Goal: Task Accomplishment & Management: Complete application form

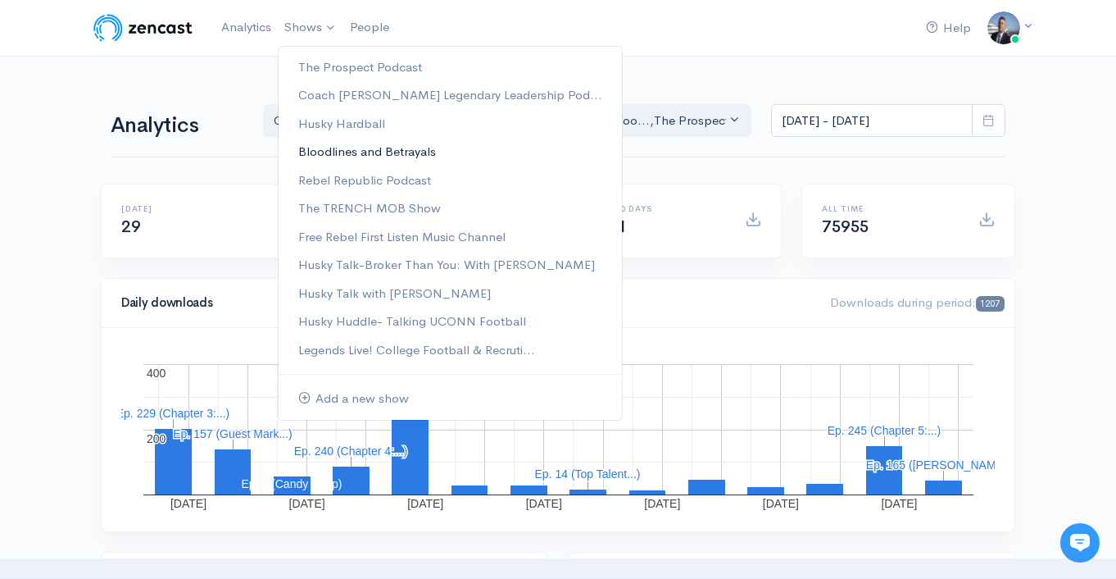
click at [399, 157] on link "Bloodlines and Betrayals" at bounding box center [450, 152] width 343 height 29
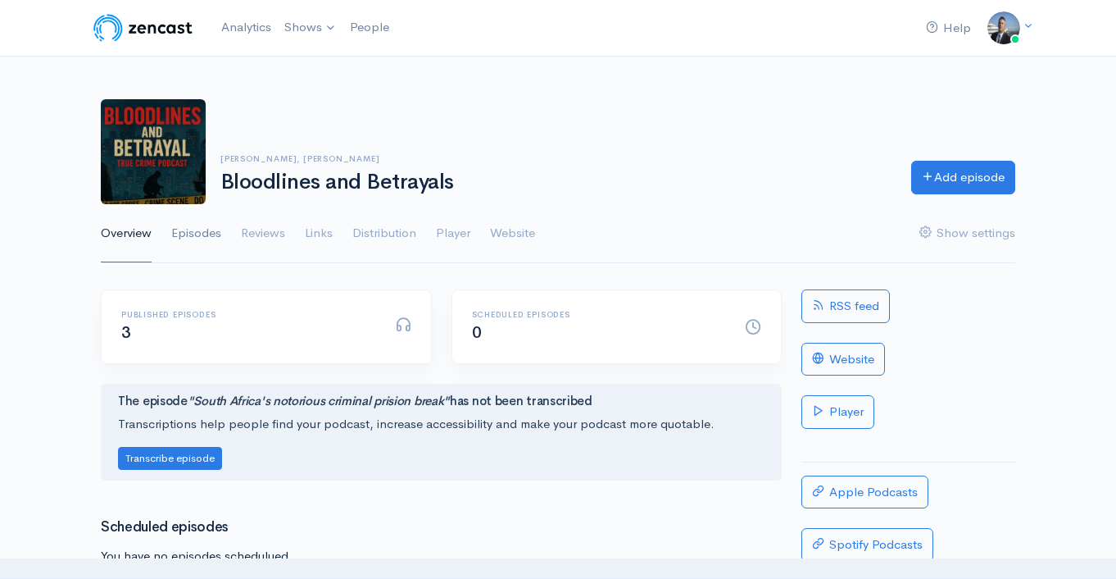
click at [201, 230] on link "Episodes" at bounding box center [196, 233] width 50 height 59
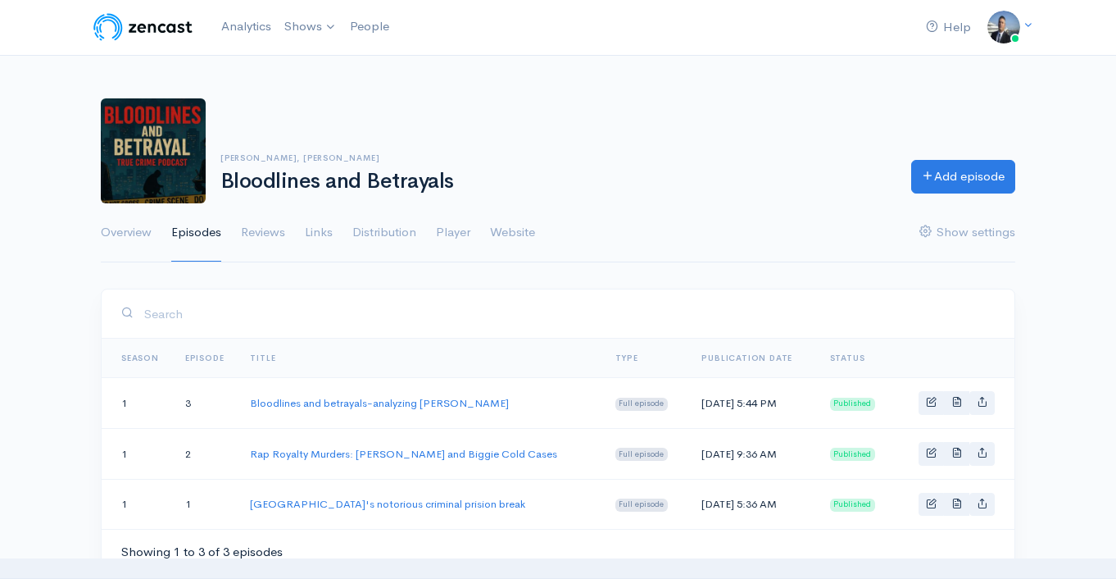
scroll to position [3, 0]
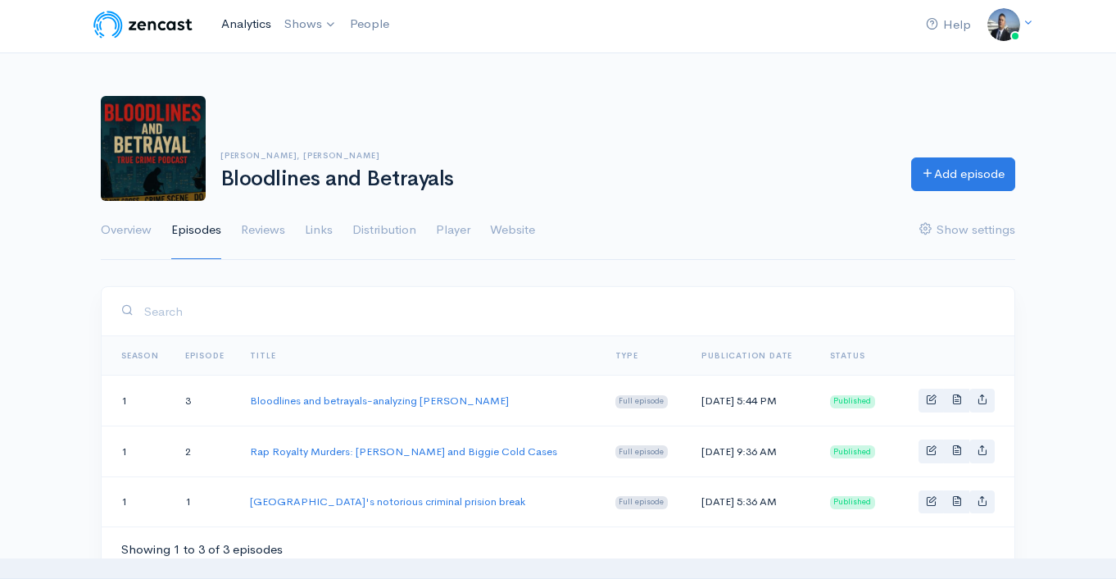
click at [248, 27] on link "Analytics" at bounding box center [246, 24] width 63 height 35
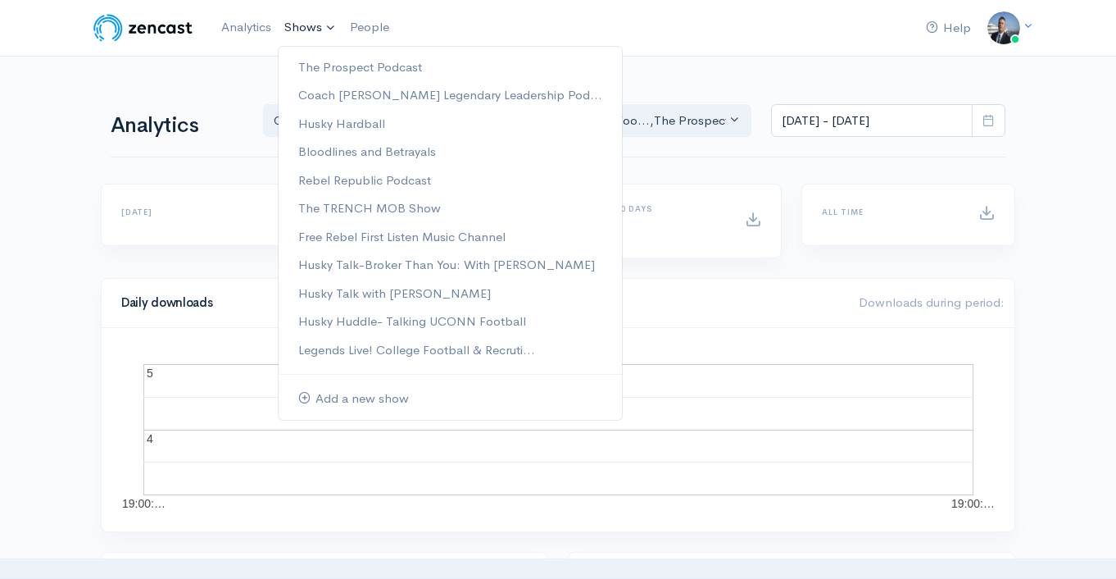
click at [315, 30] on link "Shows" at bounding box center [311, 28] width 66 height 36
click at [355, 155] on link "Bloodlines and Betrayals" at bounding box center [450, 152] width 343 height 29
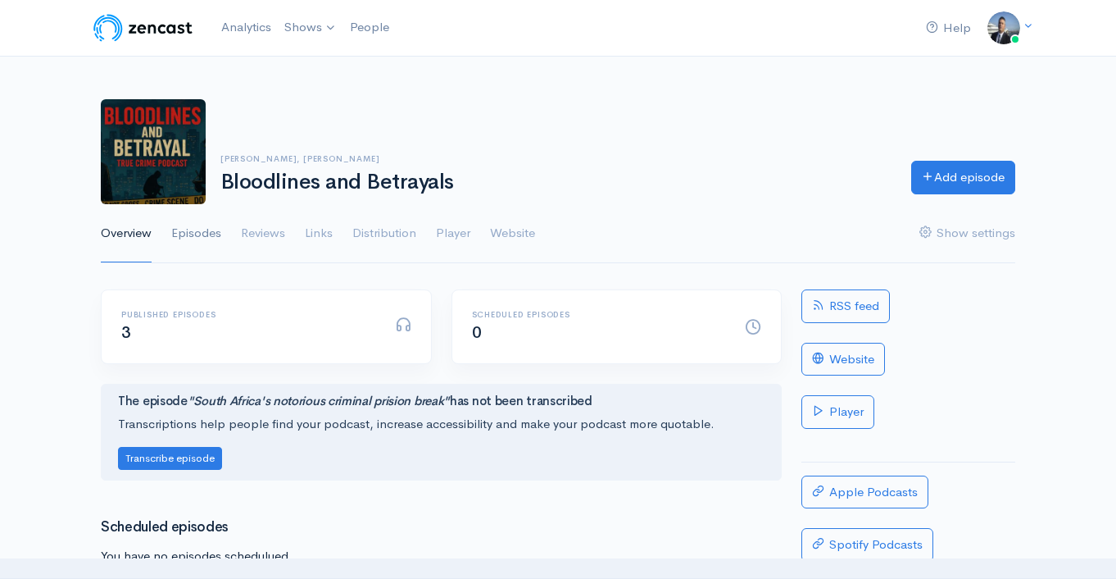
click at [204, 239] on link "Episodes" at bounding box center [196, 233] width 50 height 59
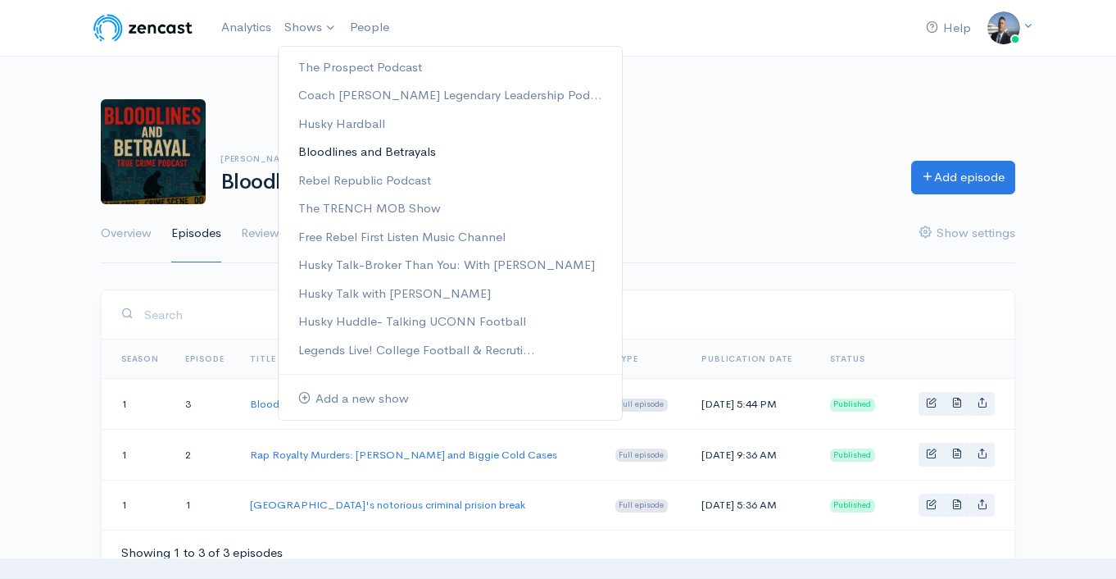
click at [366, 147] on link "Bloodlines and Betrayals" at bounding box center [450, 152] width 343 height 29
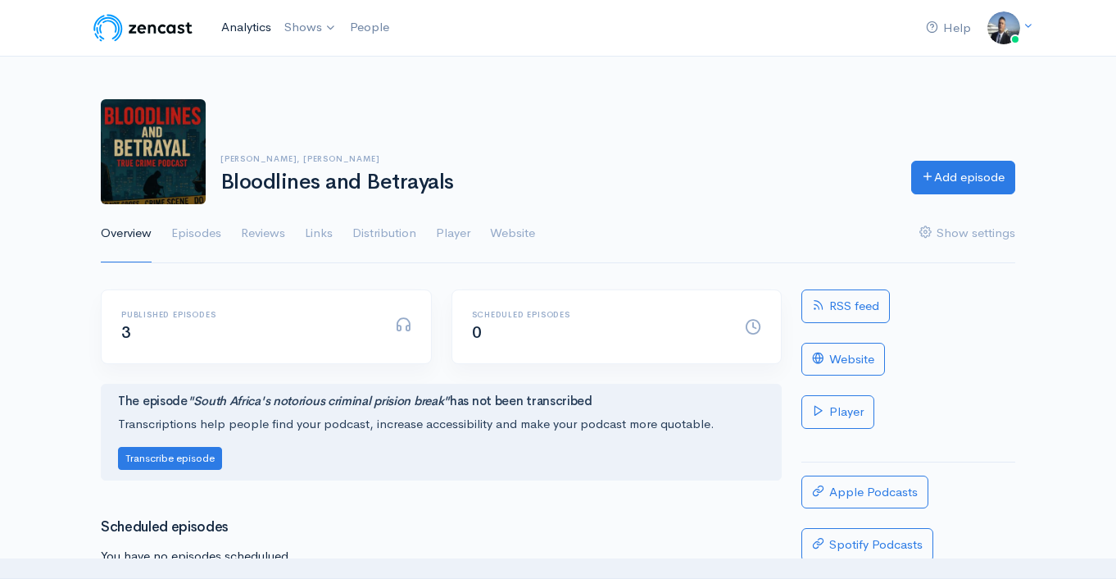
click at [247, 24] on link "Analytics" at bounding box center [246, 27] width 63 height 35
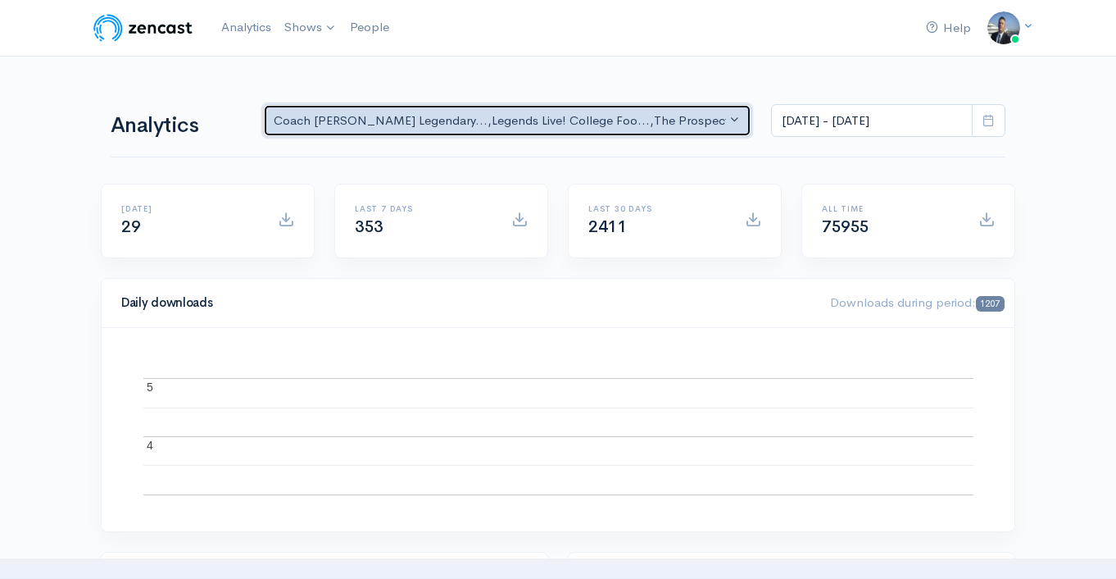
click at [483, 117] on div "Coach Schuman's Legendary... , Legends Live! College Foo... , The Prospect Podc…" at bounding box center [500, 120] width 452 height 19
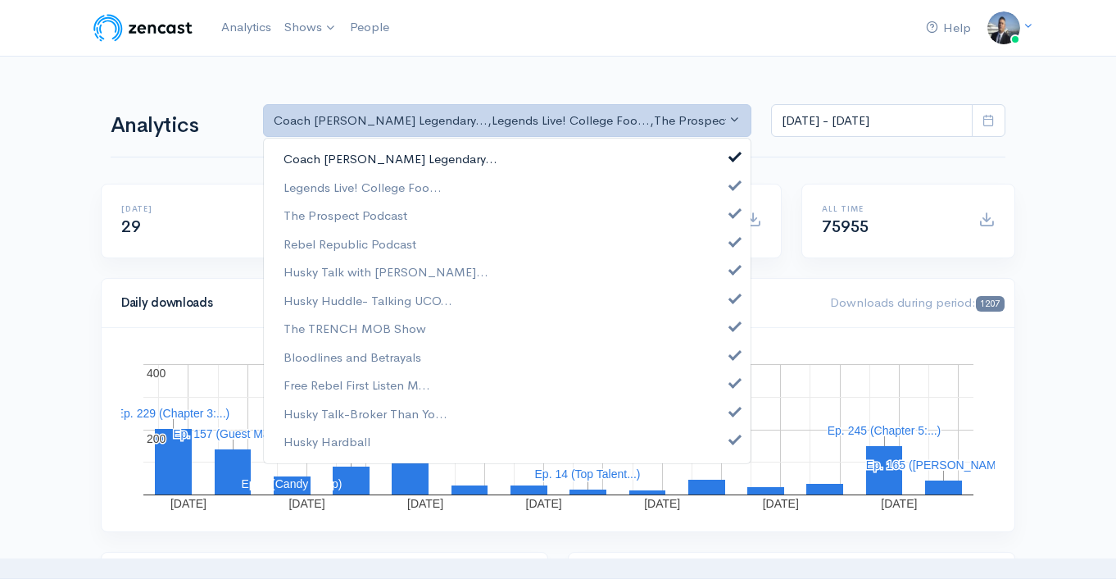
click at [735, 155] on span at bounding box center [735, 155] width 7 height 12
drag, startPoint x: 734, startPoint y: 185, endPoint x: 734, endPoint y: 214, distance: 28.7
click at [734, 187] on span at bounding box center [735, 183] width 7 height 12
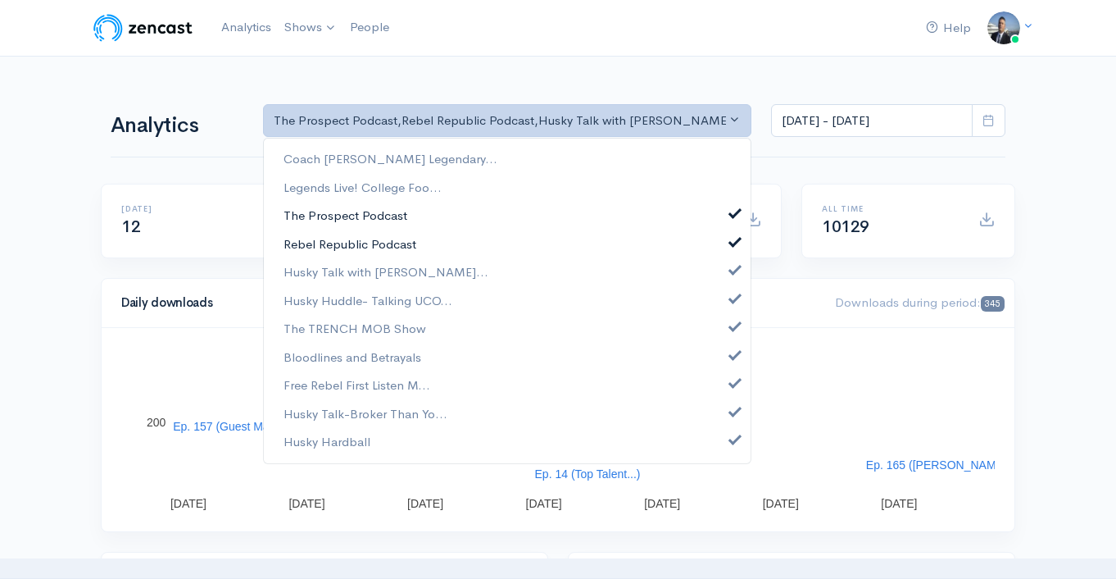
drag, startPoint x: 734, startPoint y: 225, endPoint x: 733, endPoint y: 234, distance: 9.1
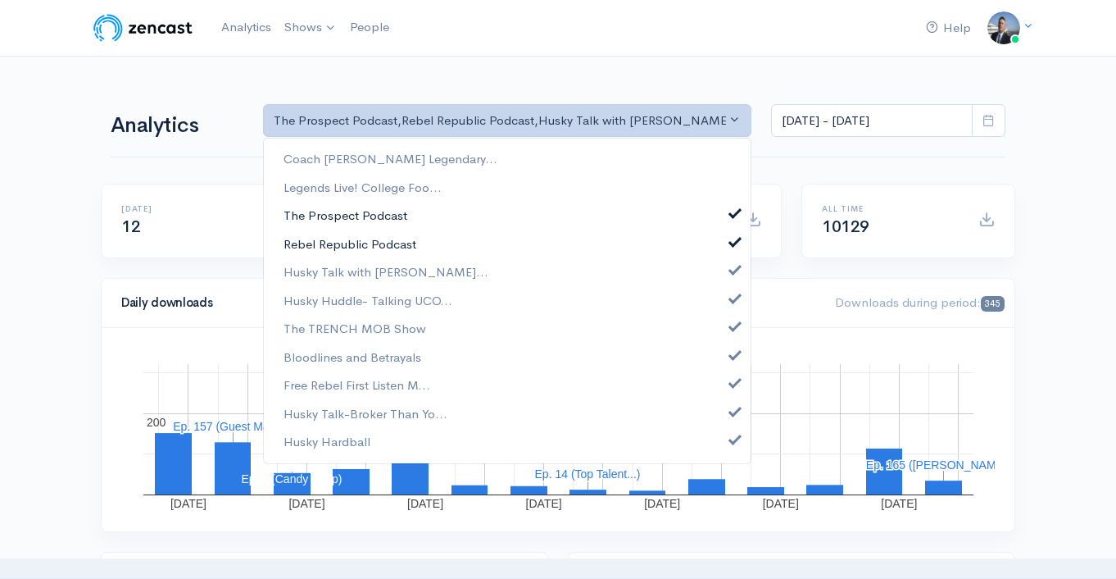
click at [734, 225] on link "The Prospect Podcast" at bounding box center [507, 216] width 487 height 29
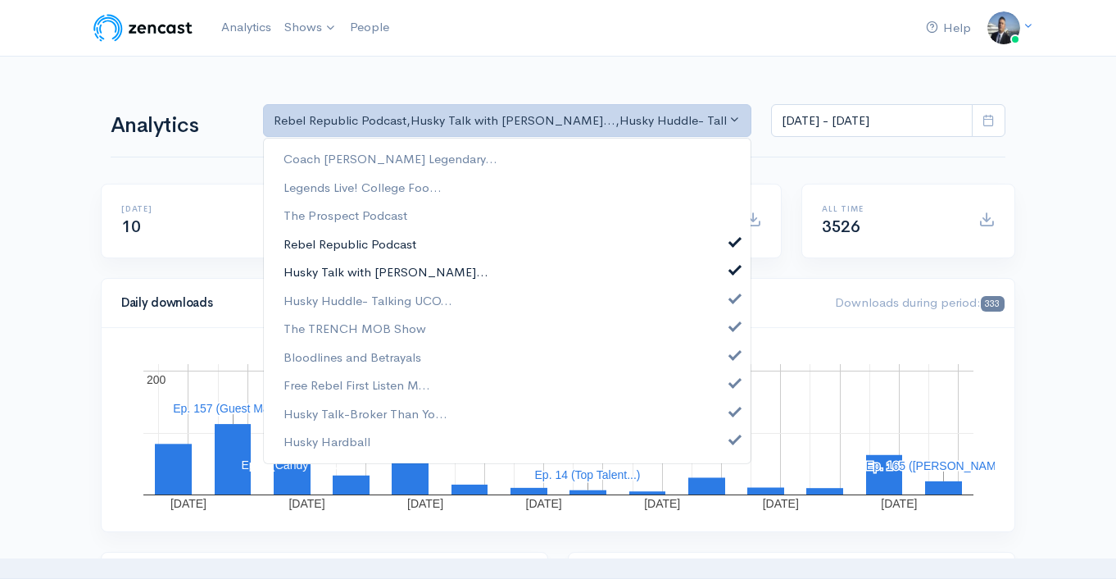
drag, startPoint x: 731, startPoint y: 249, endPoint x: 733, endPoint y: 262, distance: 13.2
click at [731, 250] on link "Rebel Republic Podcast" at bounding box center [507, 244] width 487 height 29
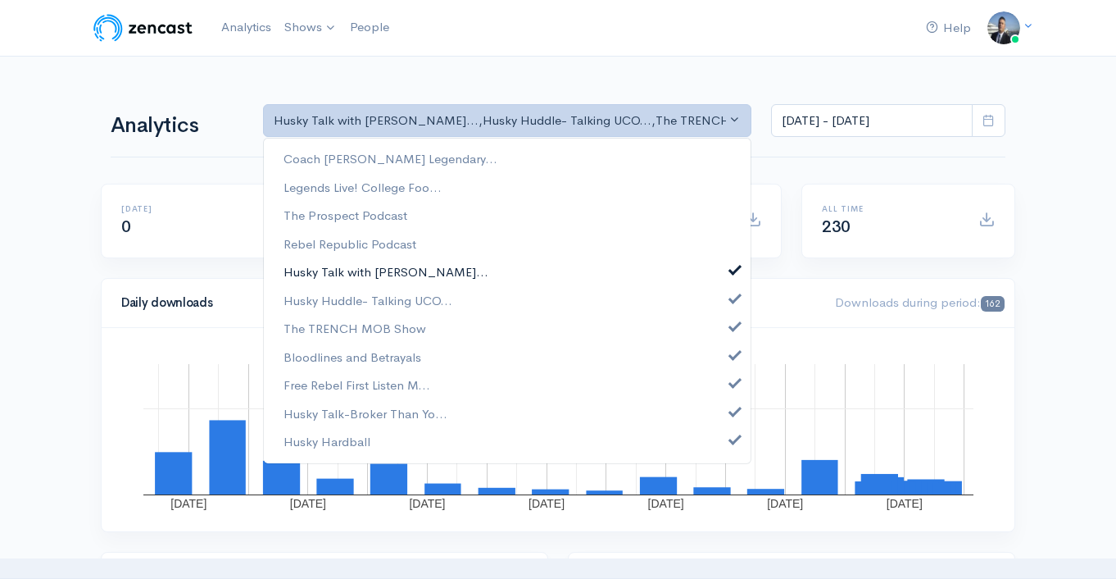
click at [734, 275] on link "Husky Talk with Steve Cul..." at bounding box center [507, 272] width 487 height 29
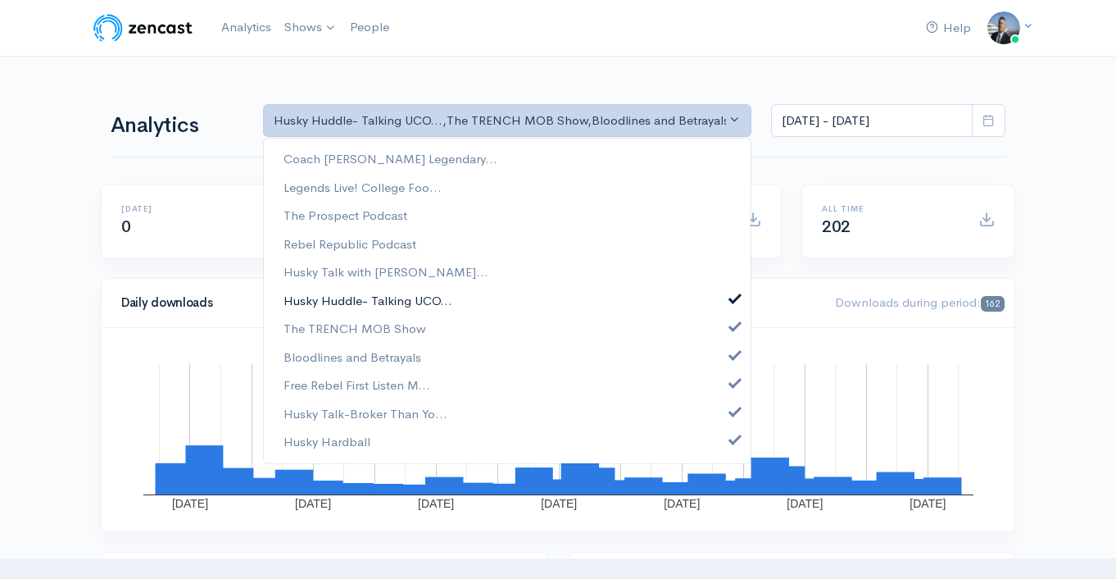
click at [734, 301] on span at bounding box center [735, 296] width 7 height 12
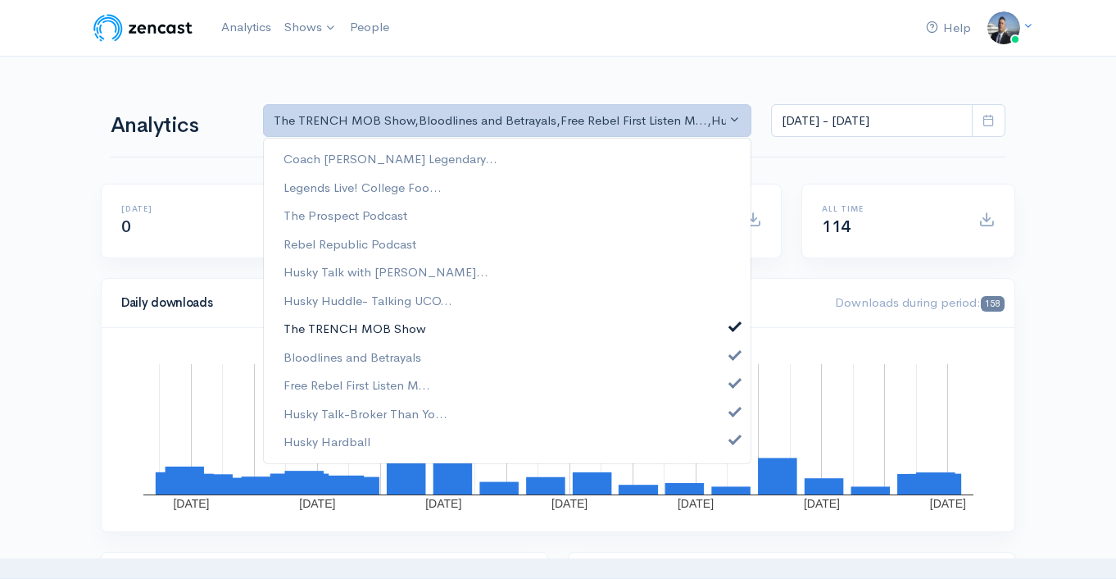
click at [732, 319] on span at bounding box center [735, 325] width 7 height 12
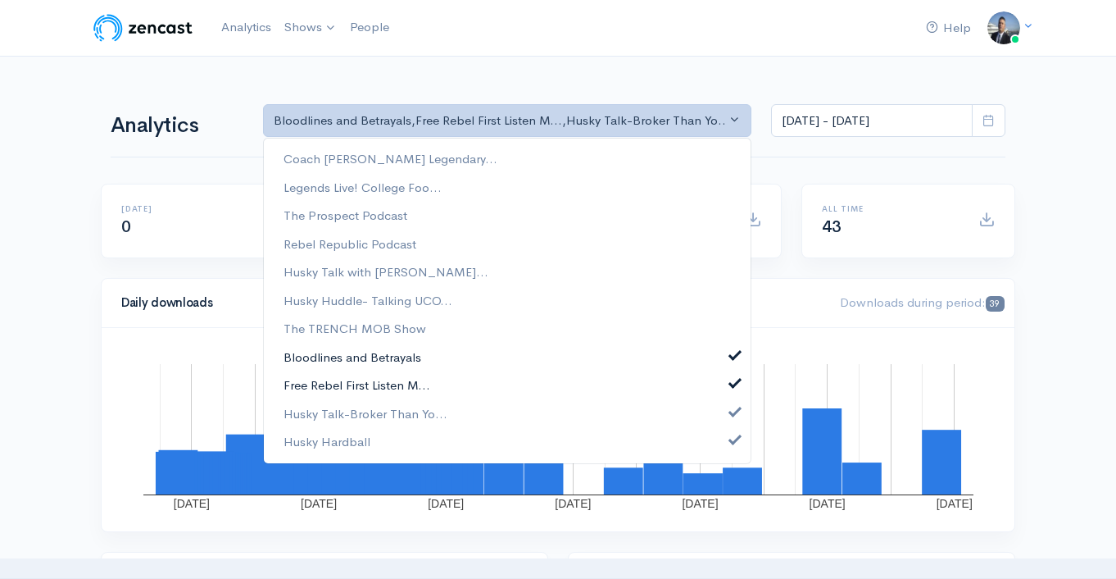
drag, startPoint x: 732, startPoint y: 362, endPoint x: 734, endPoint y: 375, distance: 14.0
click at [732, 362] on link "Bloodlines and Betrayals" at bounding box center [507, 357] width 487 height 29
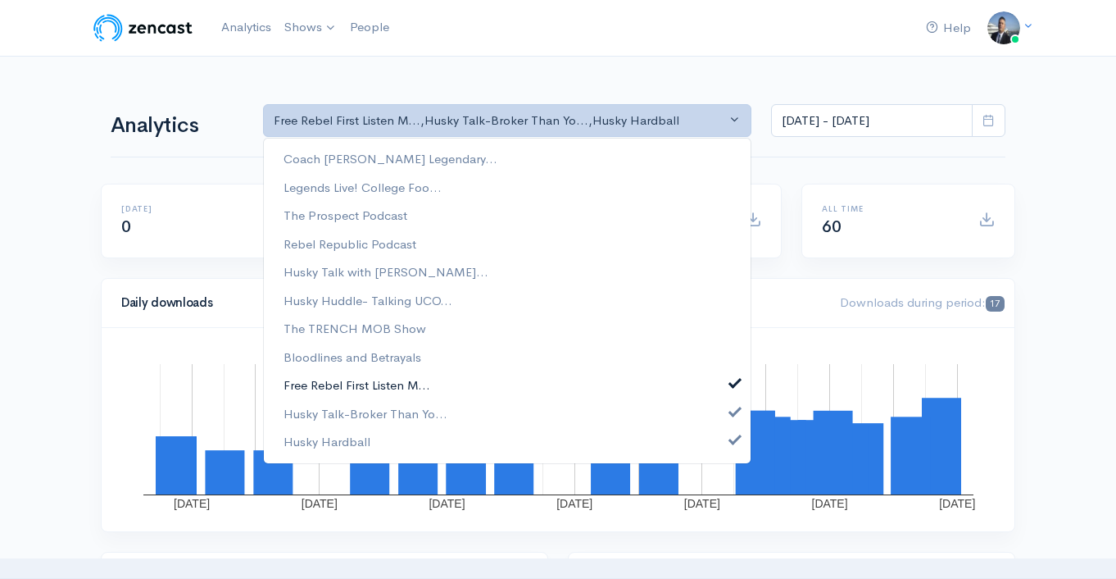
click at [735, 386] on span at bounding box center [735, 381] width 7 height 12
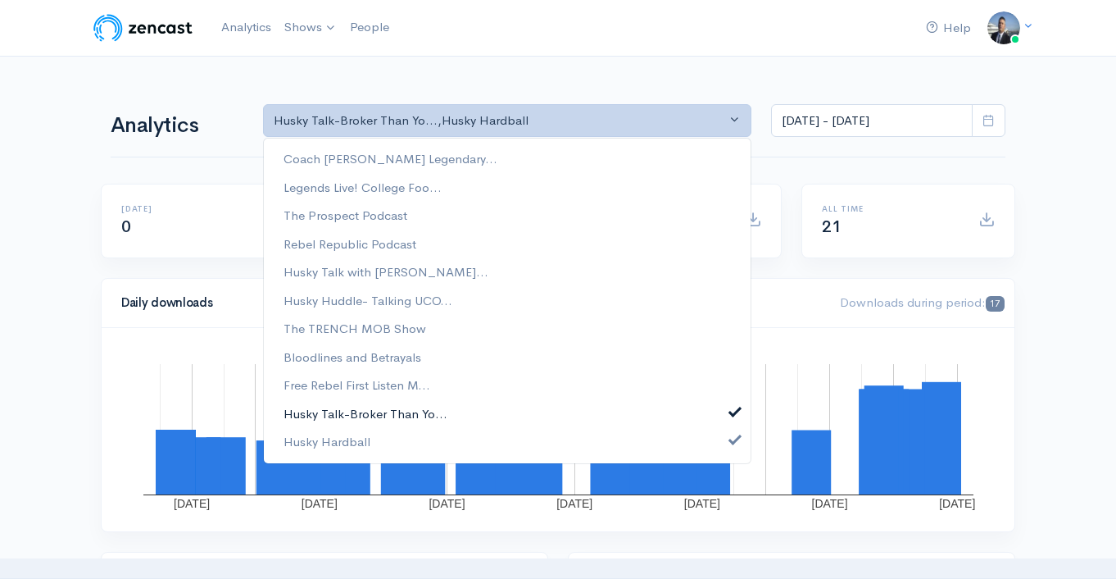
click at [733, 409] on span at bounding box center [735, 409] width 7 height 12
select select "16136"
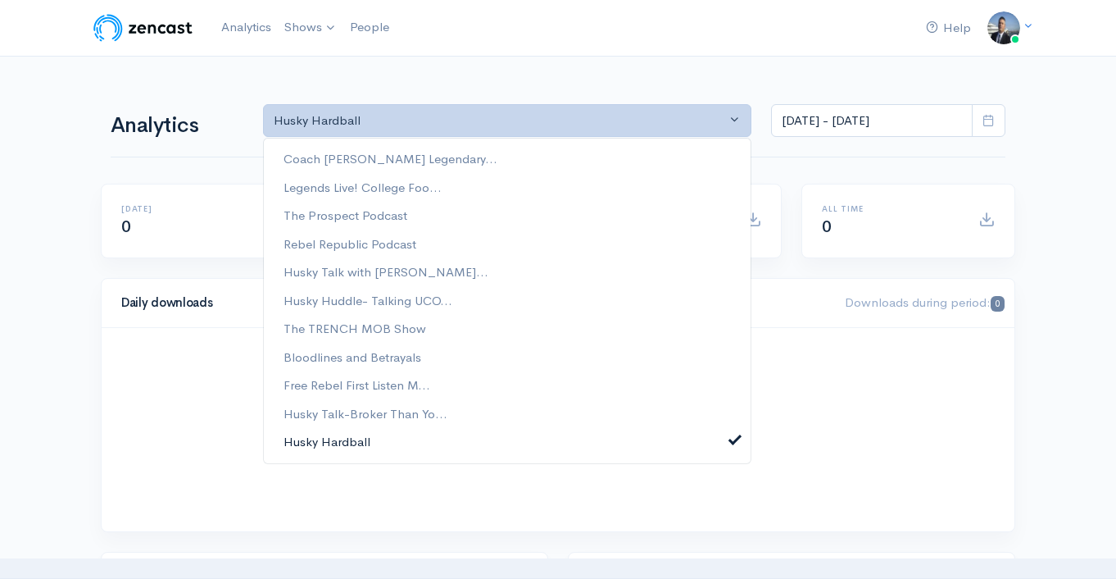
click at [735, 439] on span at bounding box center [735, 438] width 7 height 12
click at [561, 356] on link "Bloodlines and Betrayals" at bounding box center [507, 357] width 487 height 29
select select "15938"
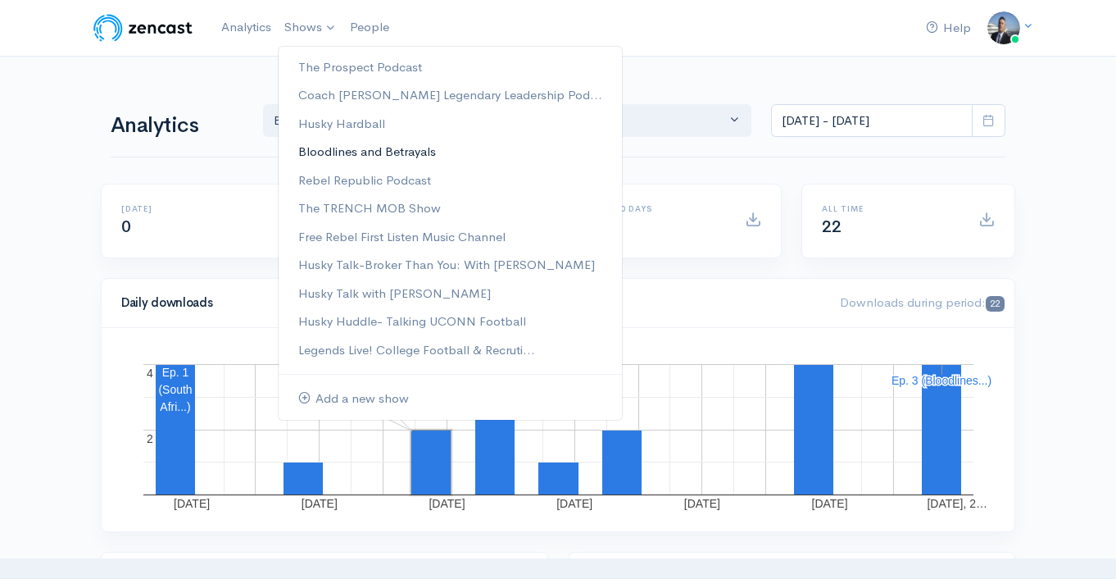
click at [355, 152] on link "Bloodlines and Betrayals" at bounding box center [450, 152] width 343 height 29
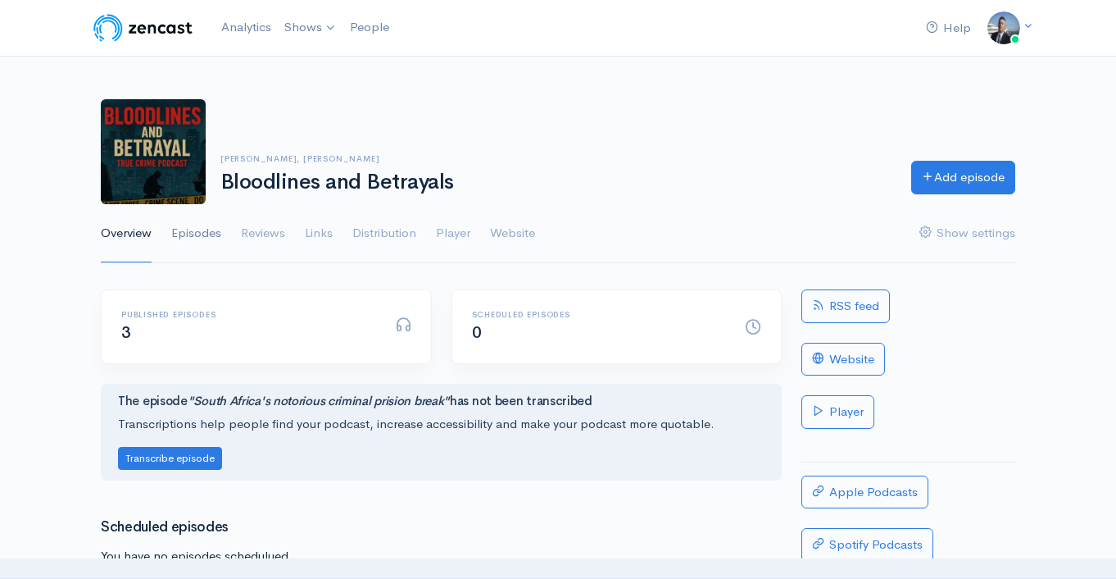
click at [193, 233] on link "Episodes" at bounding box center [196, 233] width 50 height 59
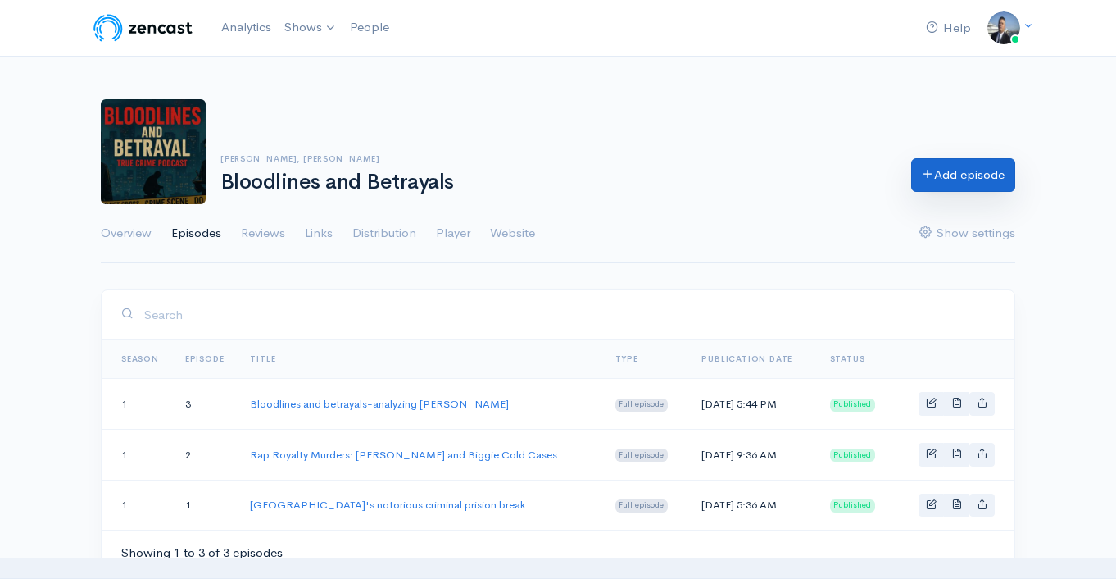
click at [938, 180] on link "Add episode" at bounding box center [964, 175] width 104 height 34
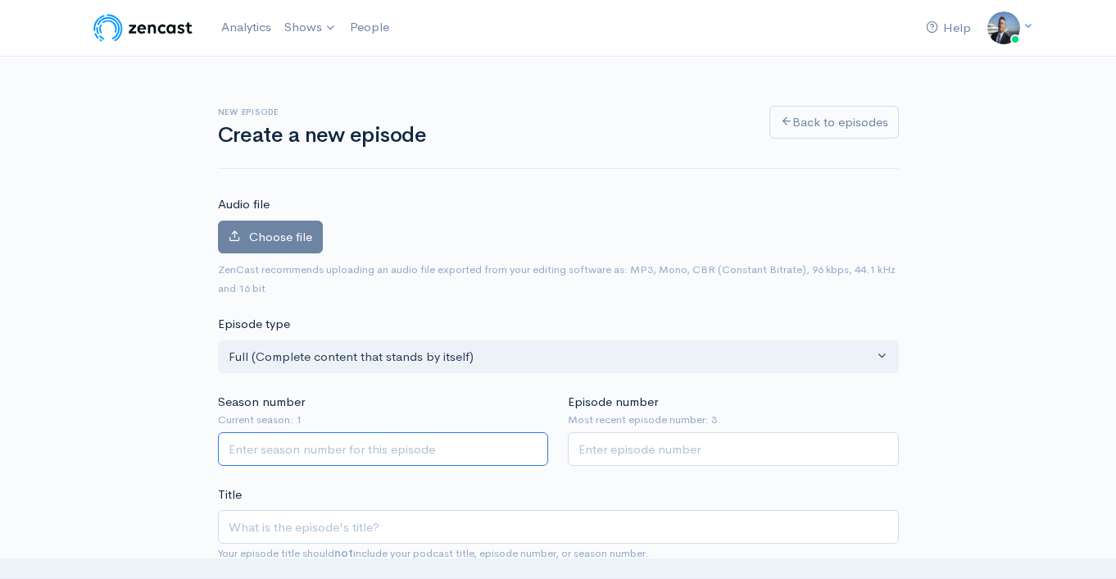
click at [346, 445] on input "Season number" at bounding box center [383, 449] width 331 height 34
type input "1"
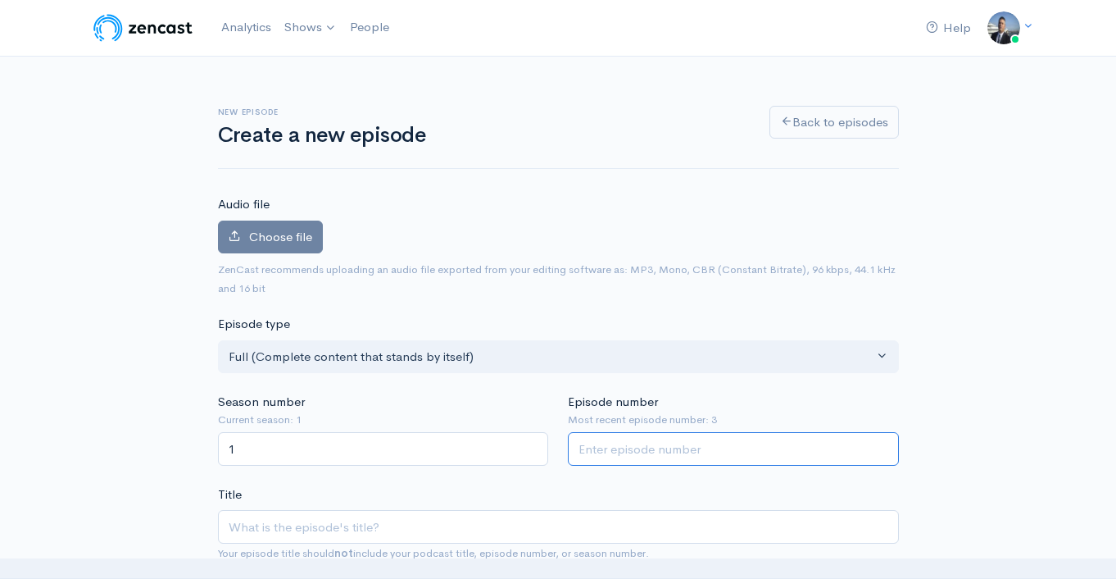
click at [628, 454] on input "Episode number" at bounding box center [733, 449] width 331 height 34
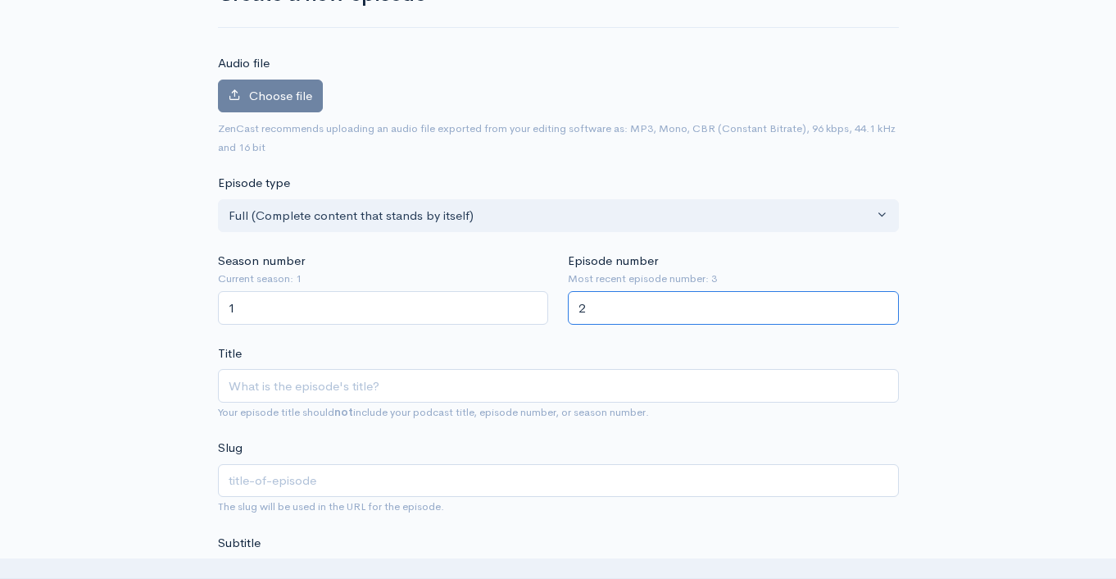
type input "2"
click at [442, 396] on input "Title" at bounding box center [558, 386] width 681 height 34
paste input "the True Crime Story of the Menendez Bothers"
type input "the True Crime Story of the Menendez Bothers"
type input "the-true-crime-story-of-the-menendez-bothers"
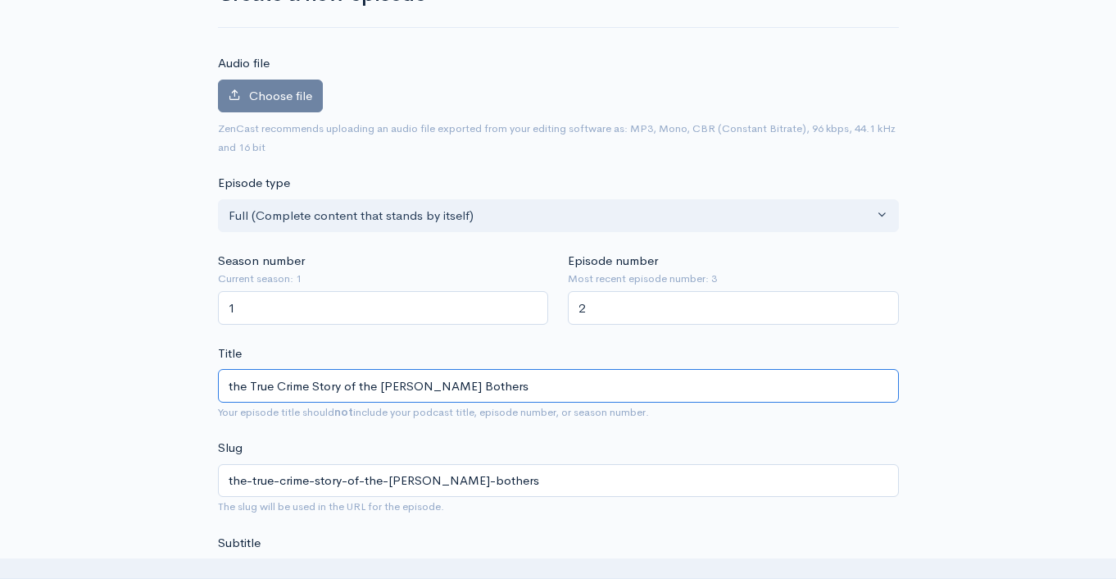
click at [231, 386] on input "the True Crime Story of the Menendez Bothers" at bounding box center [558, 386] width 681 height 34
type input "he True Crime Story of the Menendez Bothers"
type input "he-true-crime-story-of-the-menendez-bothers"
type input "The True Crime Story of the Menendez Bothers"
type input "the-true-crime-story-of-the-menendez-bothers"
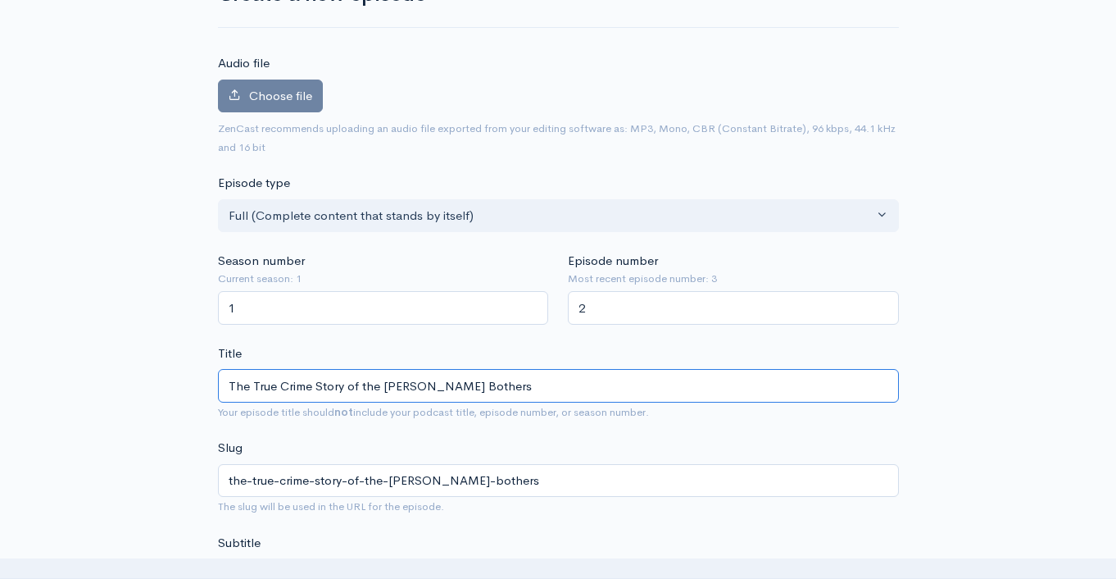
click at [455, 383] on input "The True Crime Story of the Menendez Bothers" at bounding box center [558, 386] width 681 height 34
click at [450, 383] on input "The True Crime Story of the Menendez Bothers" at bounding box center [558, 386] width 681 height 34
type input "The True Crime Story of the Menendez Brothers"
type input "the-true-crime-story-of-the-menendez-brothers"
click at [440, 387] on input "The True Crime Story of the Menendez Brothers" at bounding box center [558, 386] width 681 height 34
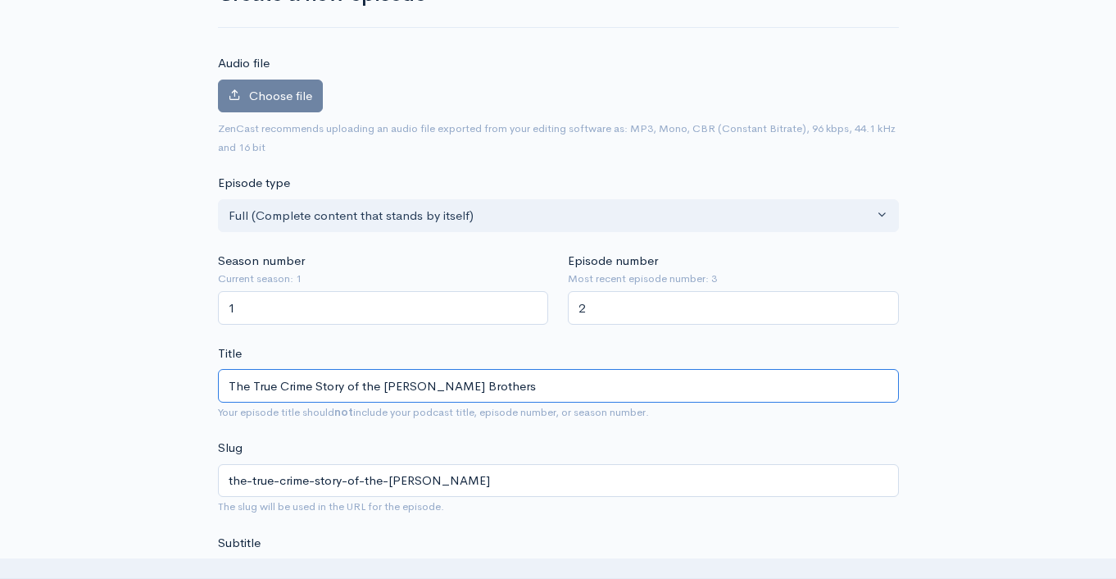
click at [440, 387] on input "The True Crime Story of the Menendez Brothers" at bounding box center [558, 386] width 681 height 34
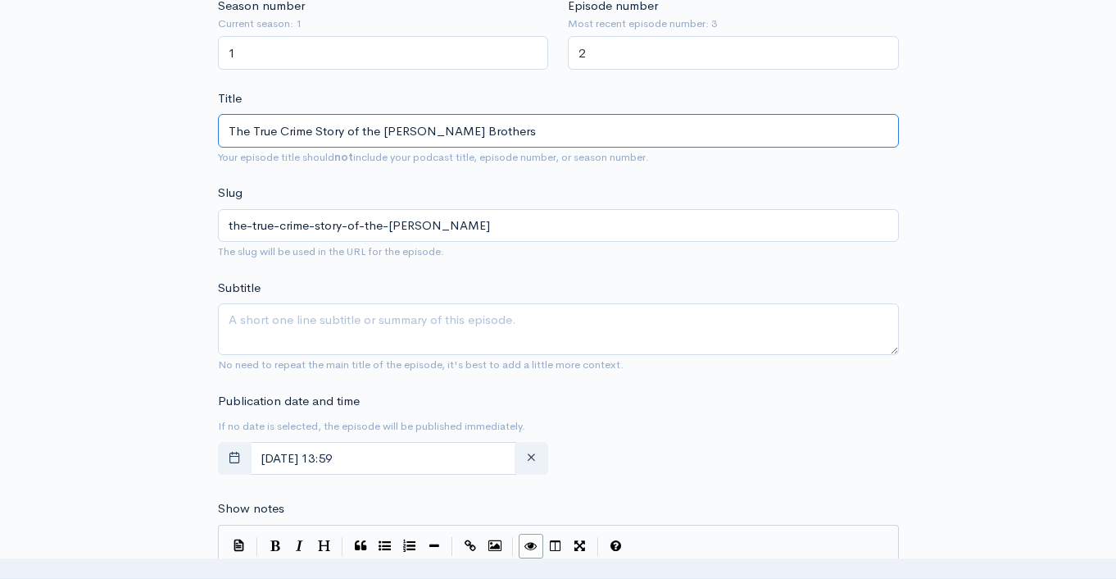
scroll to position [502, 0]
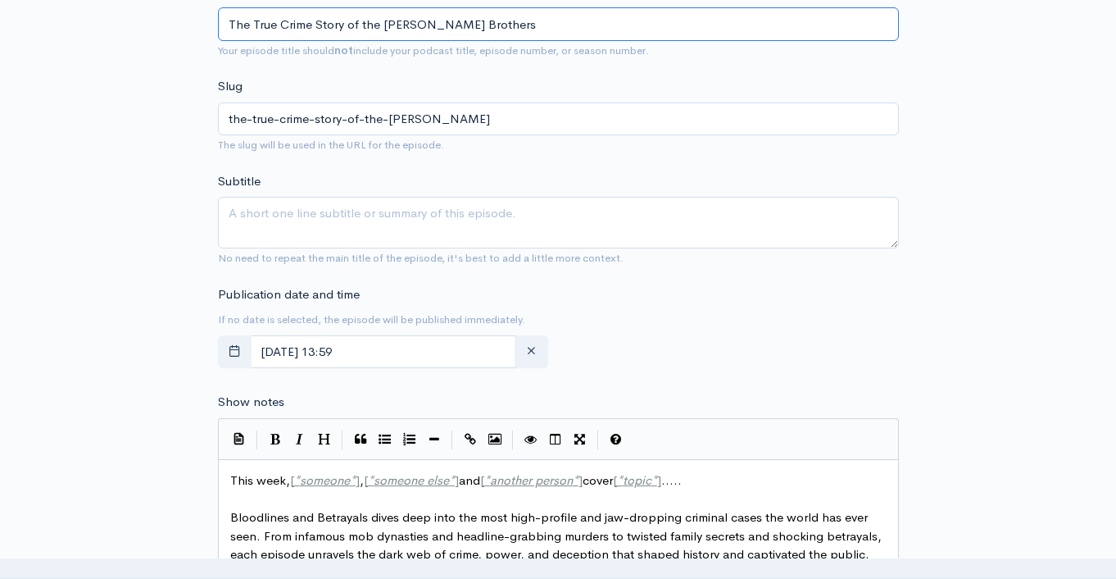
type input "The True Crime Story of the Menendez Brothers"
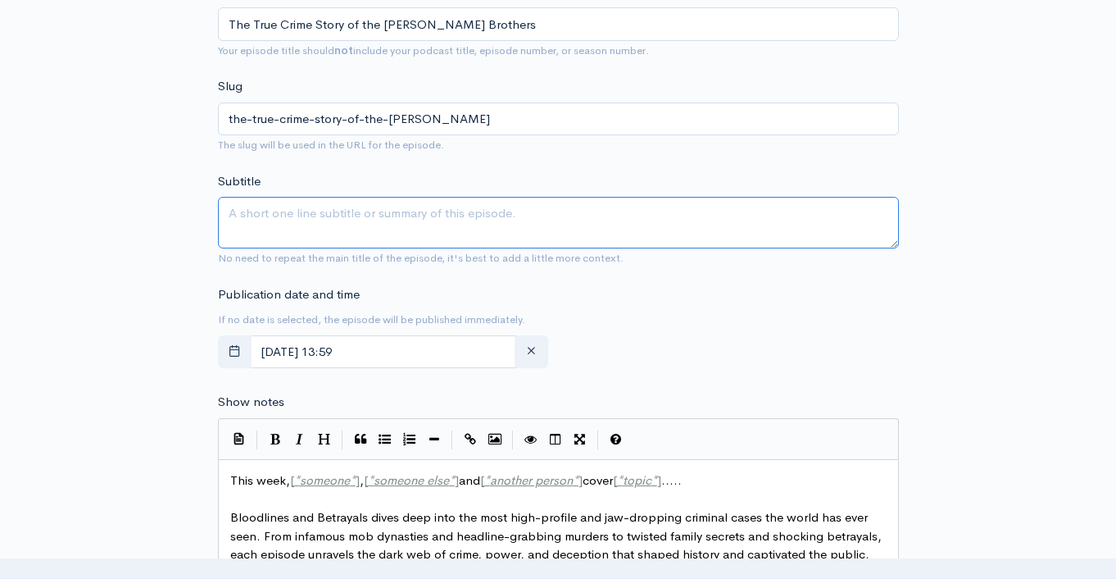
click at [331, 220] on textarea "Subtitle" at bounding box center [558, 223] width 681 height 52
paste textarea "The True Crime Story of the Menendez Brothers"
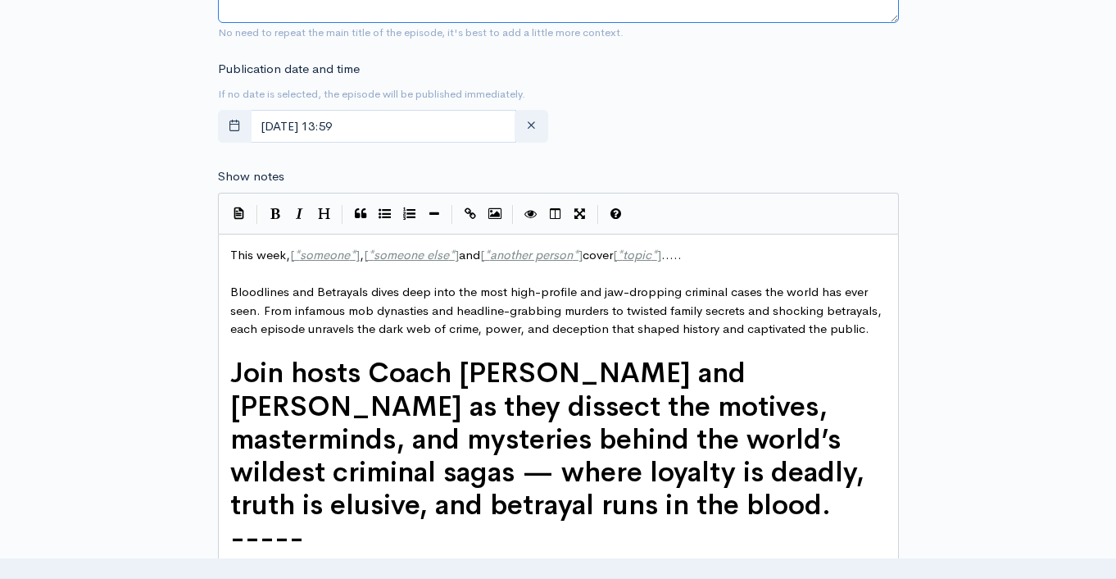
scroll to position [812, 0]
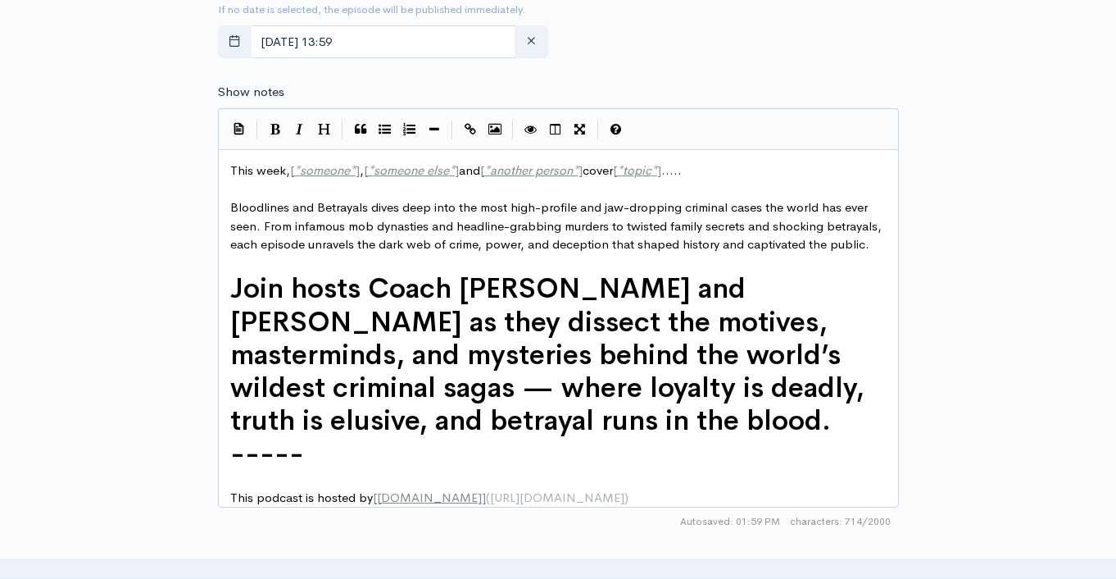
type textarea "The True Crime Story of the Menendez Brothers"
click at [248, 167] on span "This week, [ * someone * ] , [ * someone else * ] and [ * another person * ] co…" at bounding box center [456, 170] width 452 height 16
type textarea "This week, [*someone*], [*someone else*] and [*another person*] cover [*topic*]…"
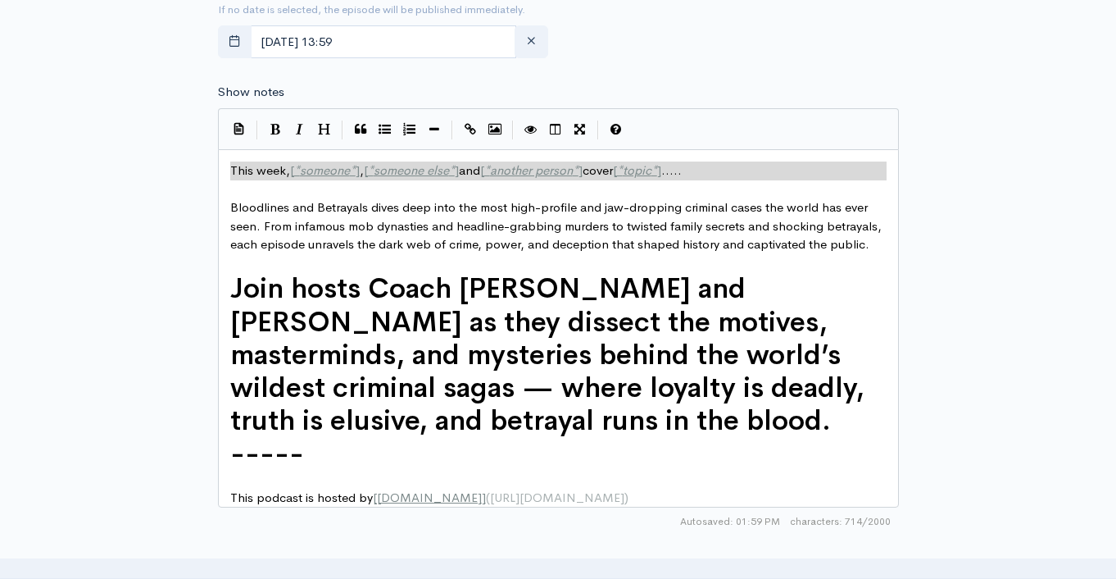
paste textarea
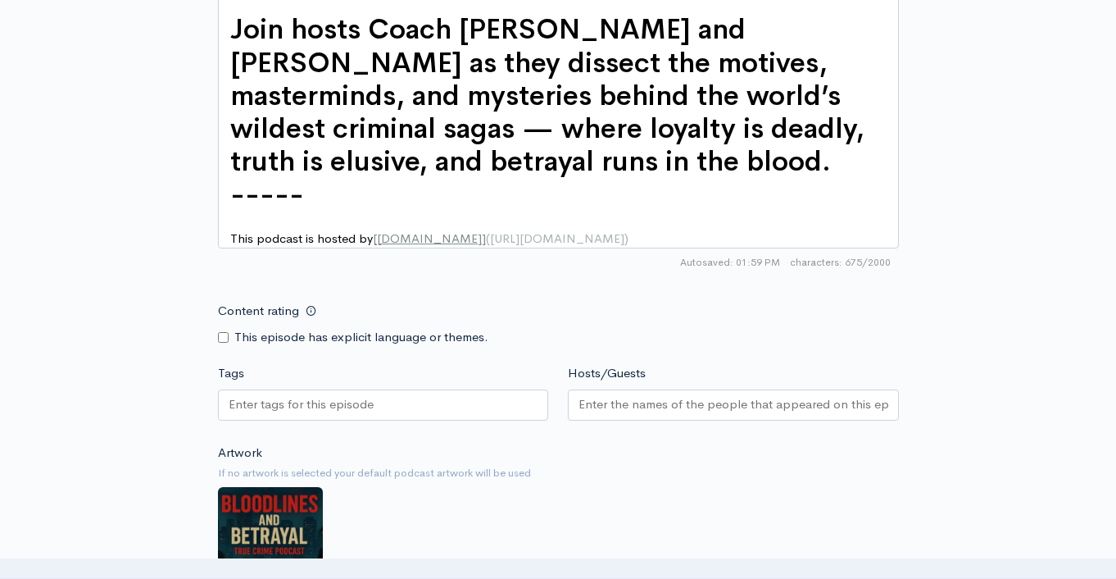
scroll to position [1155, 0]
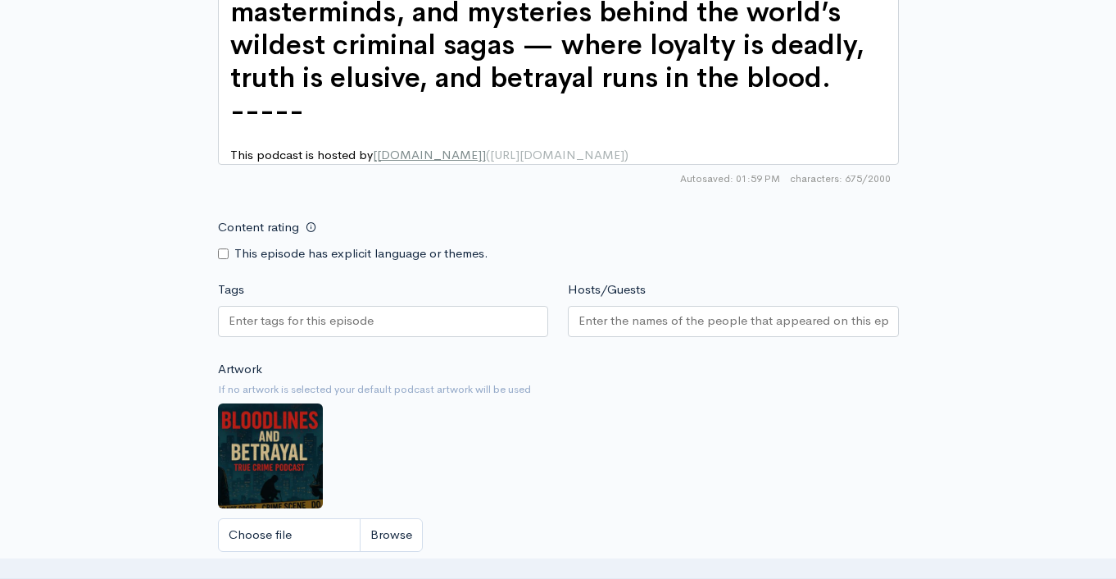
click at [363, 329] on input "Tags" at bounding box center [303, 320] width 148 height 19
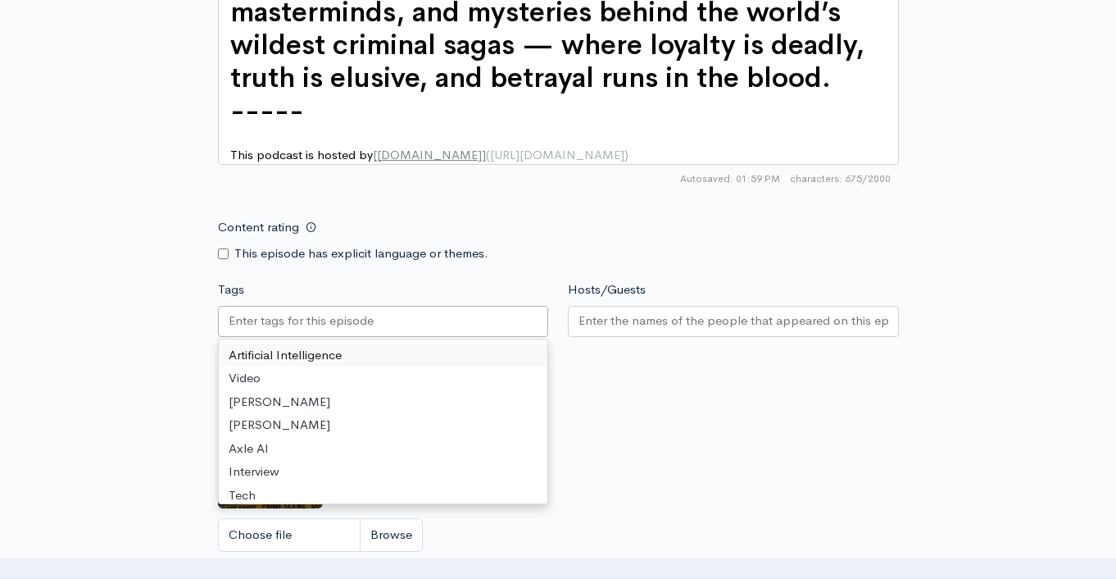
paste input "The True Crime Story of the Menendez Brothers"
type input "The True Crime Story of the Menendez Brothers"
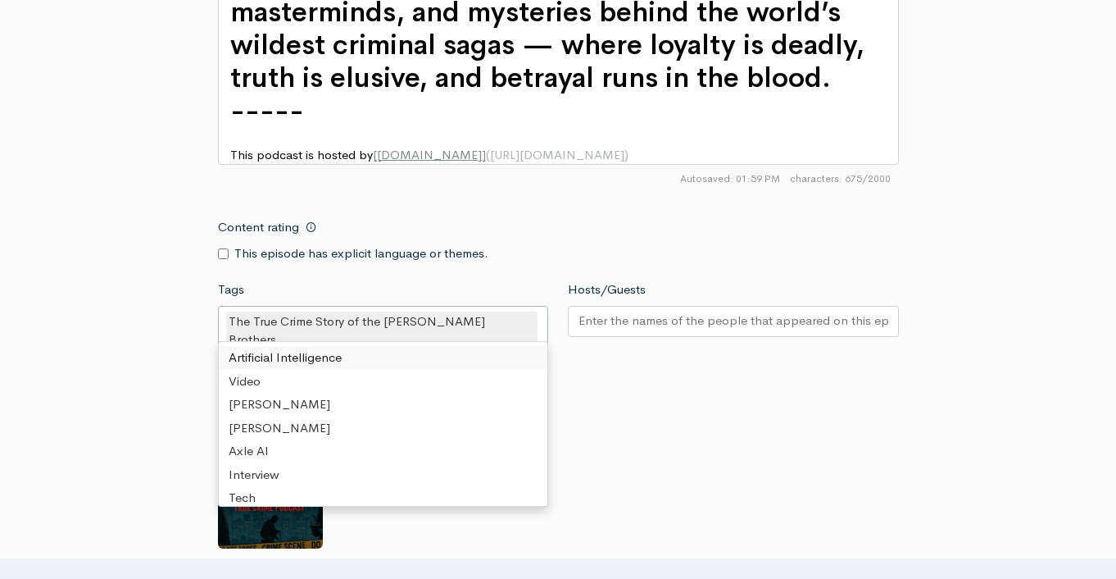
click at [644, 325] on input "Hosts/Guests" at bounding box center [734, 320] width 310 height 19
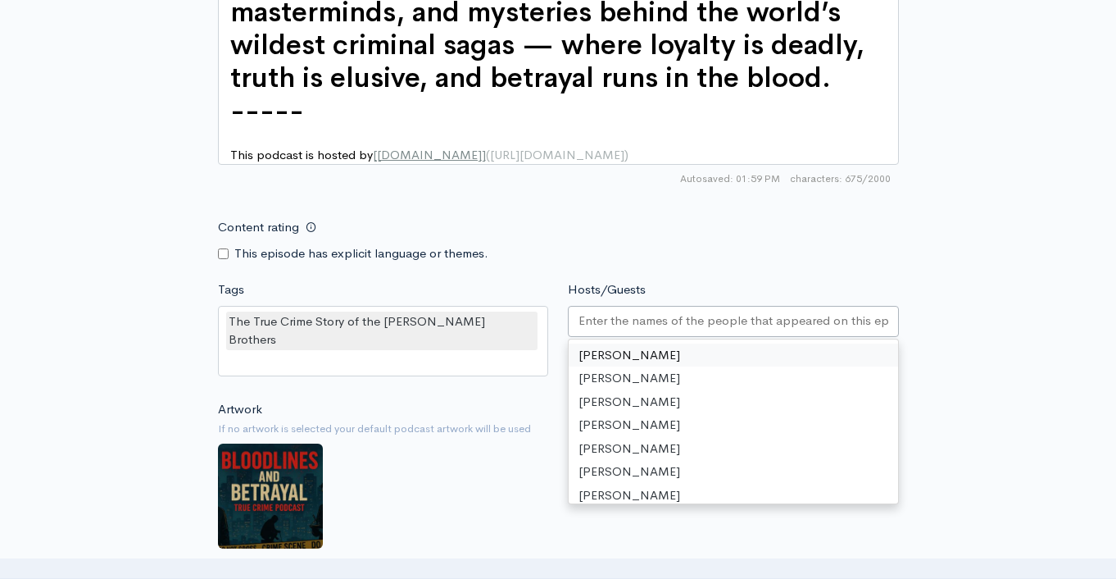
drag, startPoint x: 646, startPoint y: 372, endPoint x: 664, endPoint y: 366, distance: 19.2
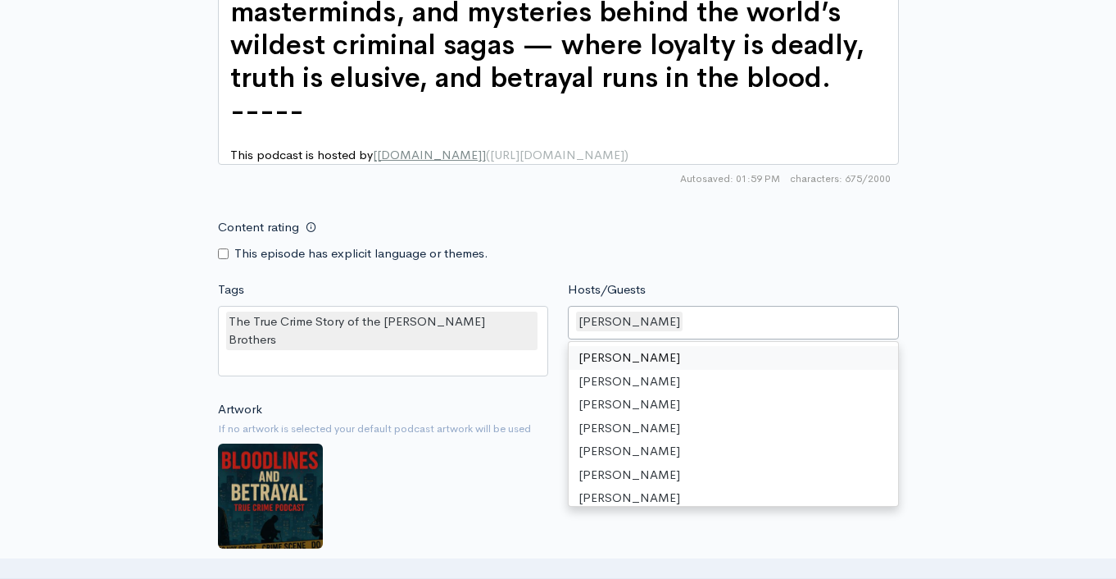
type input "s"
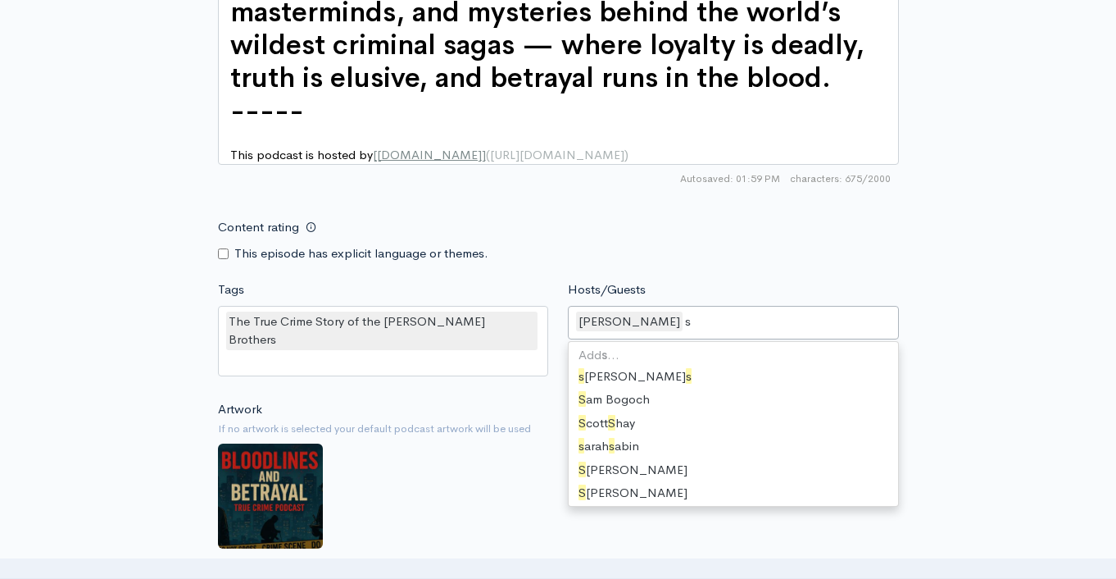
scroll to position [124, 0]
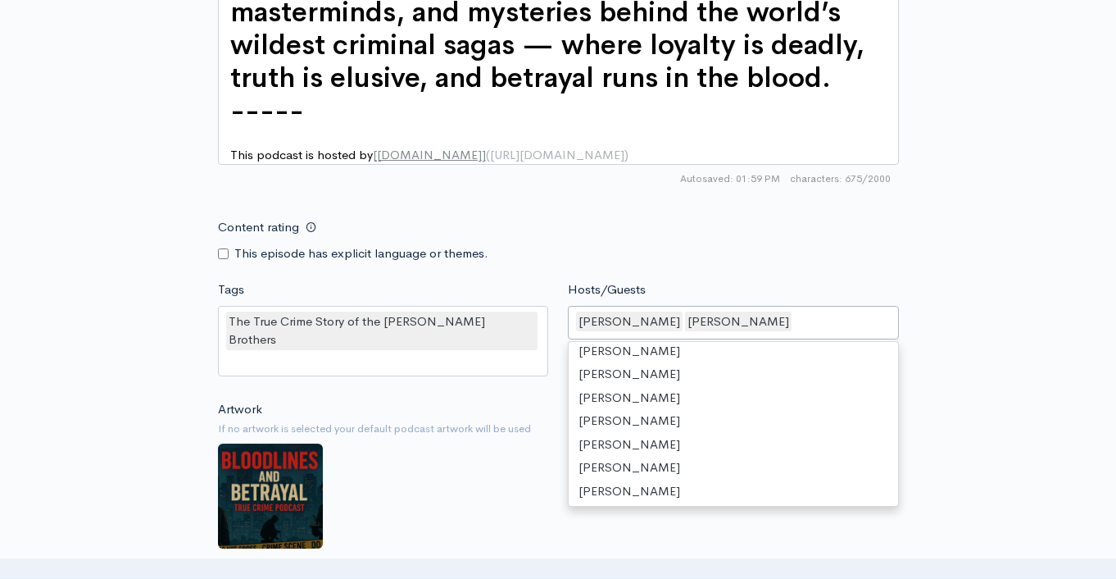
drag, startPoint x: 697, startPoint y: 360, endPoint x: 764, endPoint y: 314, distance: 81.4
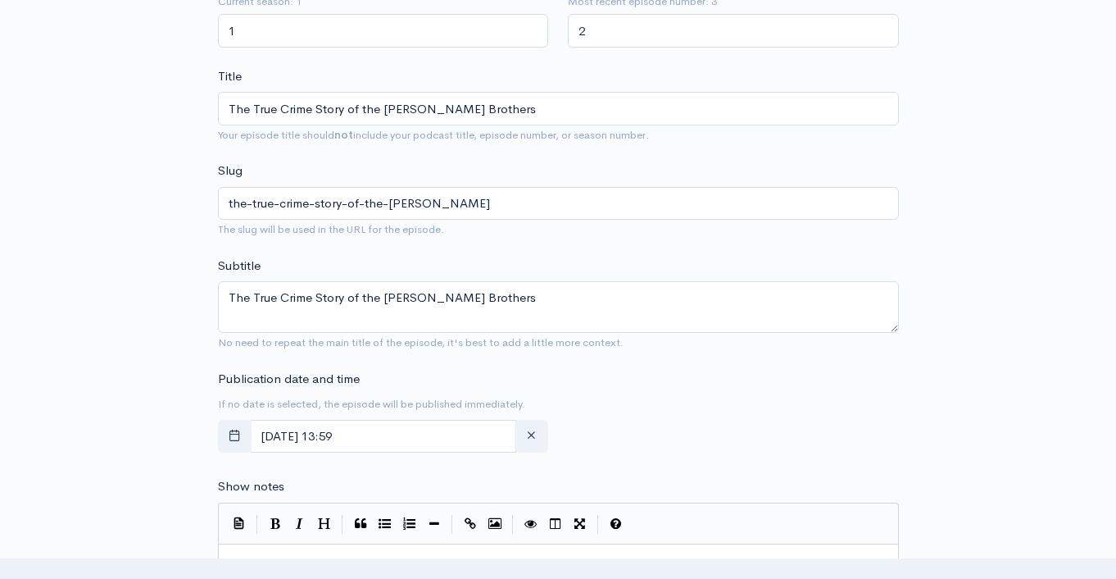
scroll to position [0, 0]
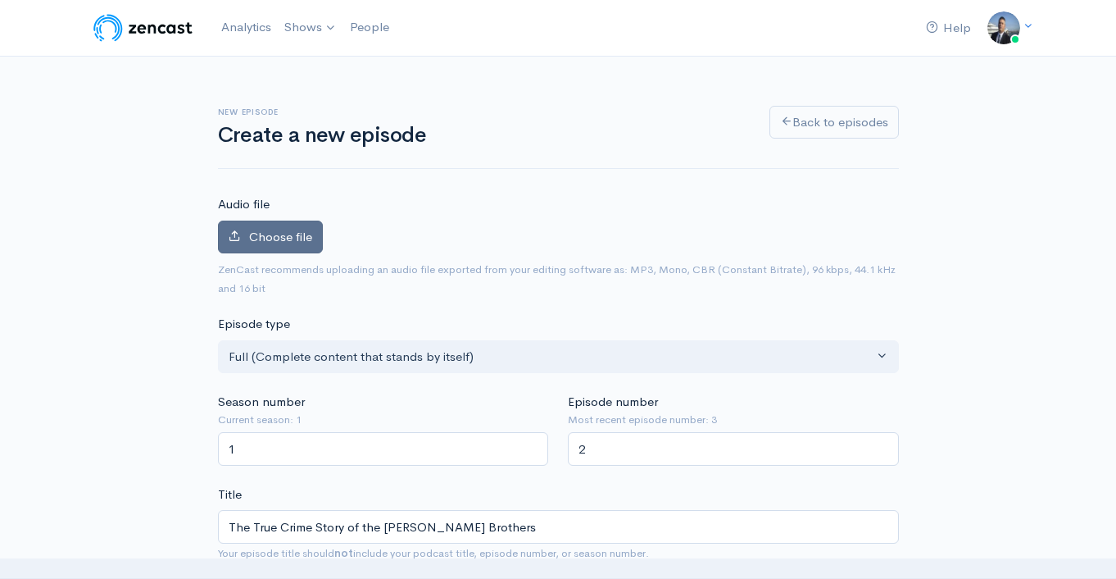
click at [259, 228] on label "Choose file" at bounding box center [270, 238] width 105 height 34
click at [0, 0] on input "Choose file" at bounding box center [0, 0] width 0 height 0
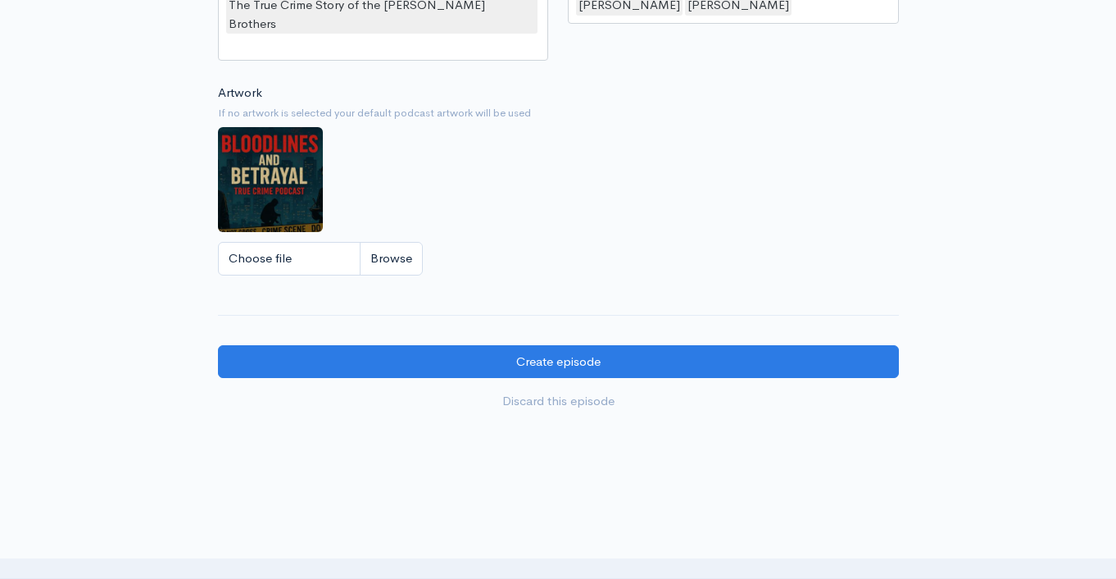
scroll to position [1611, 0]
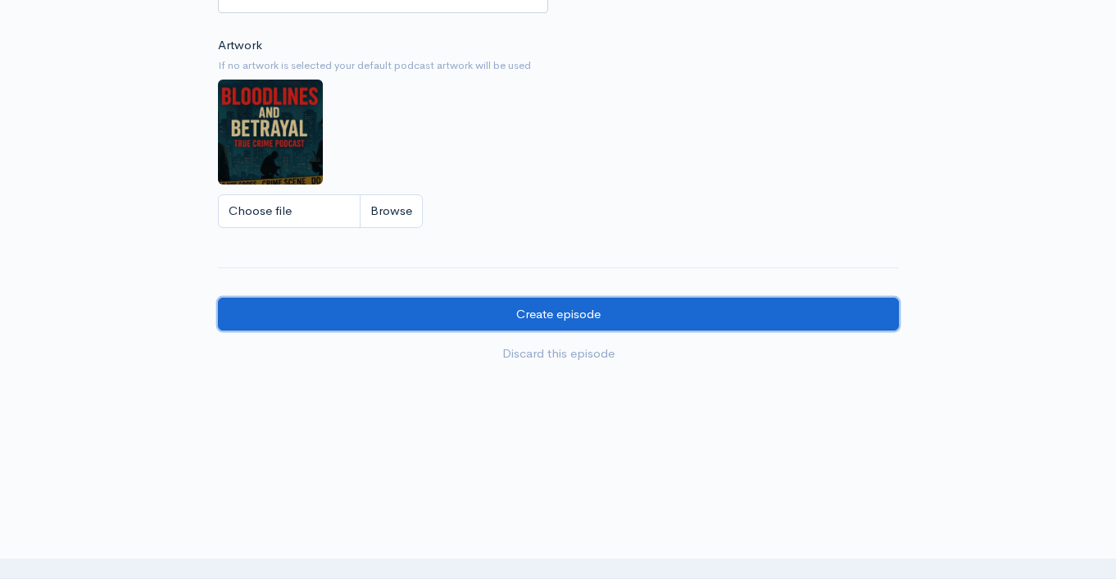
click at [573, 298] on input "Create episode" at bounding box center [558, 315] width 681 height 34
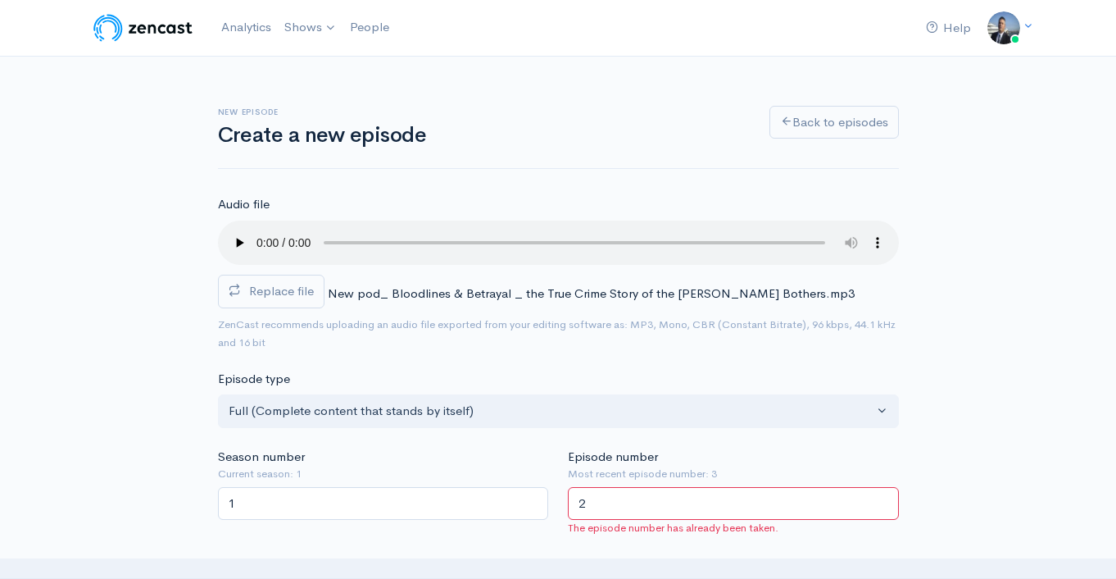
click at [674, 487] on input "2" at bounding box center [733, 504] width 331 height 34
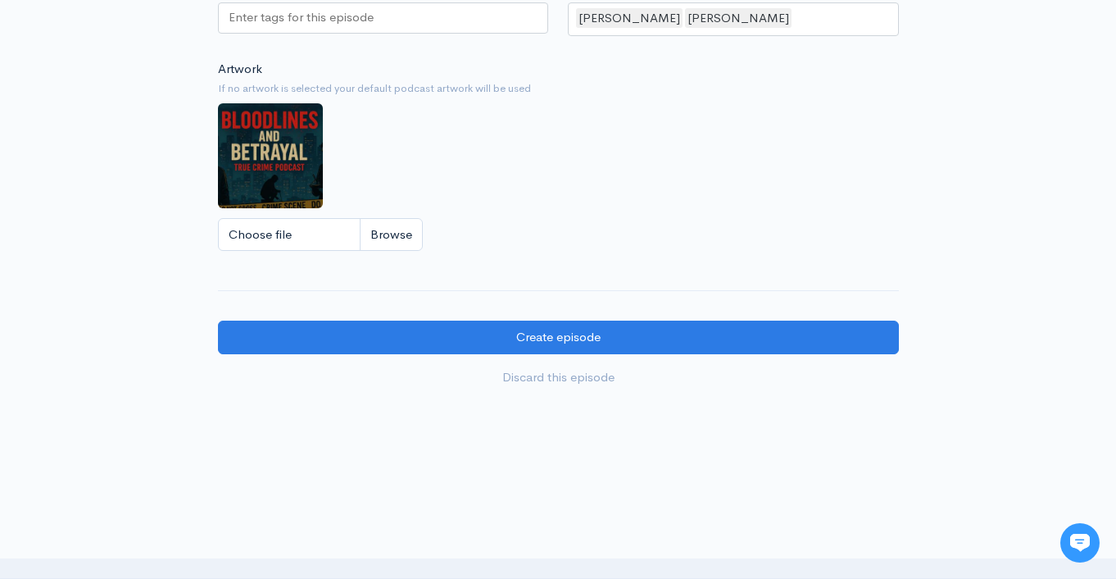
scroll to position [1595, 0]
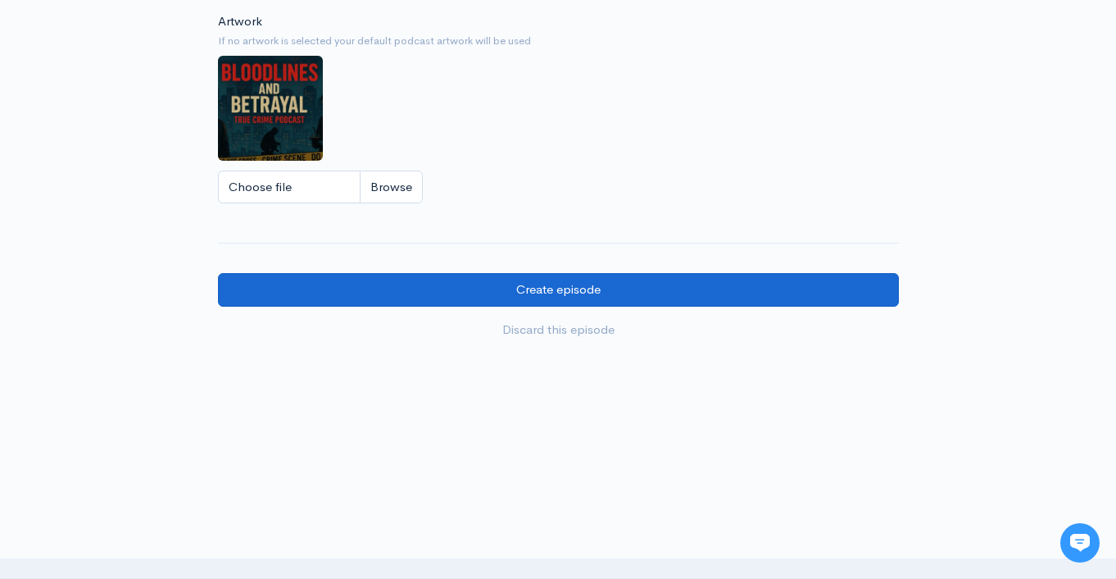
type input "4"
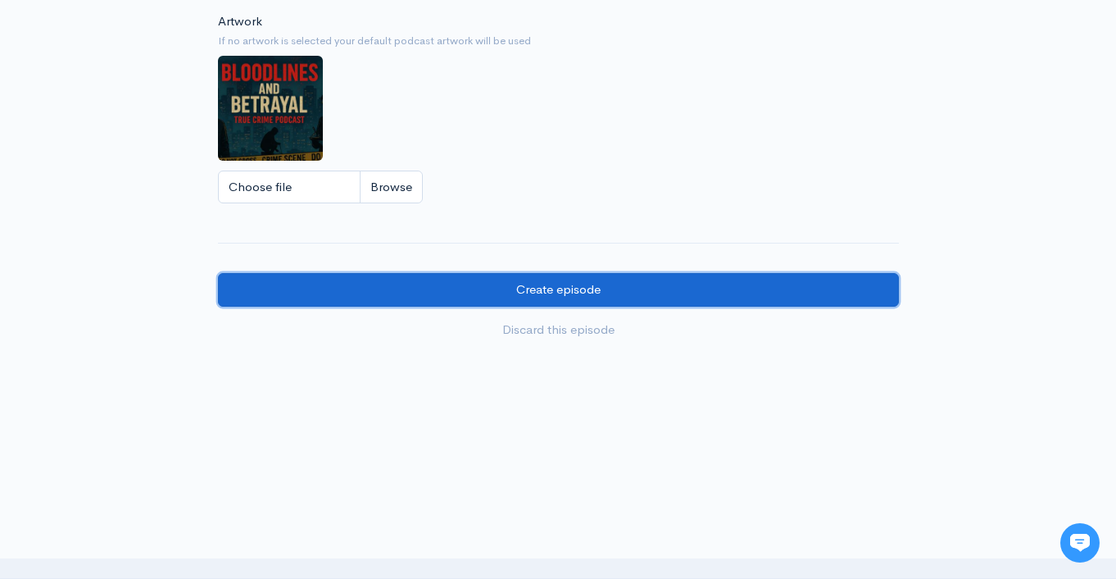
click at [634, 300] on input "Create episode" at bounding box center [558, 290] width 681 height 34
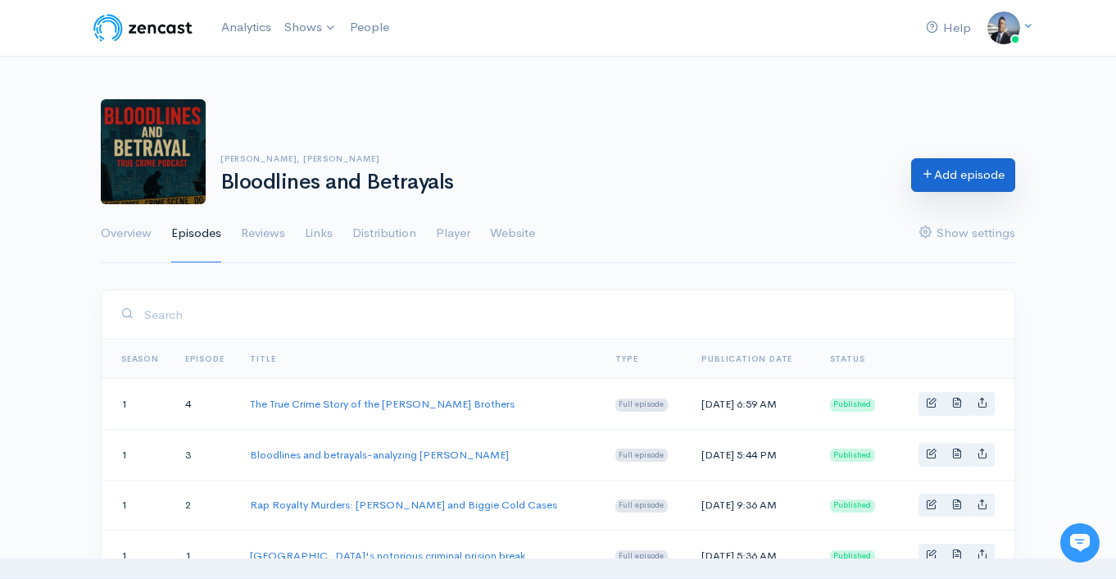
click at [965, 171] on link "Add episode" at bounding box center [964, 175] width 104 height 34
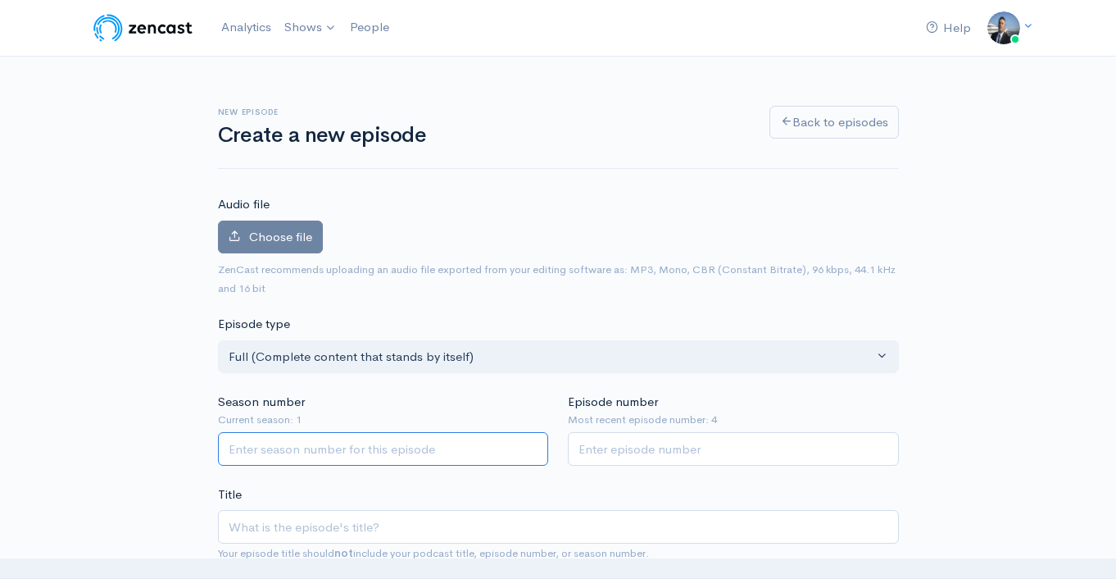
click at [349, 442] on input "Season number" at bounding box center [383, 449] width 331 height 34
type input "1"
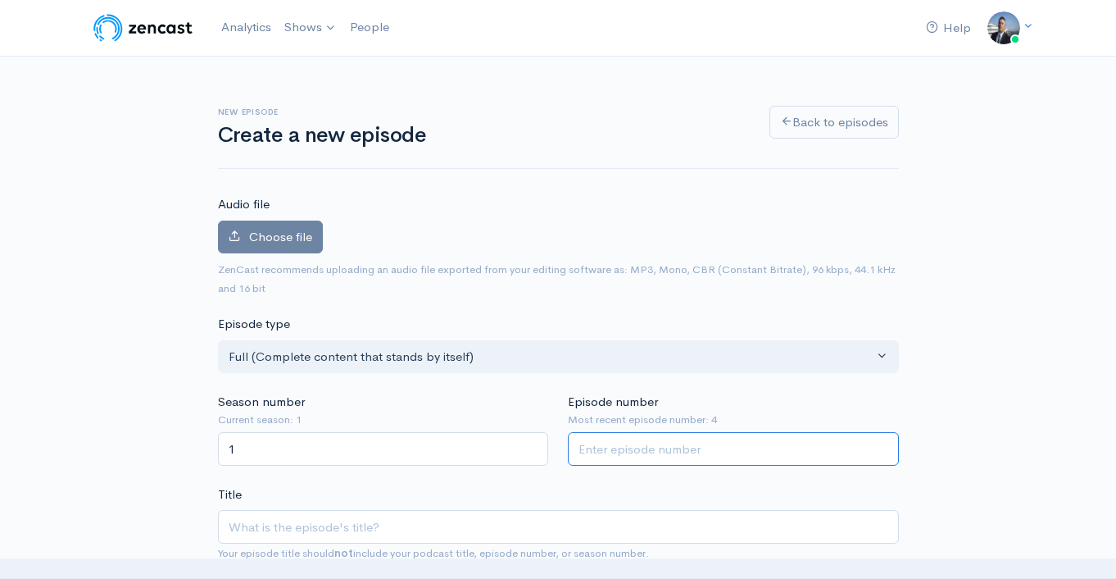
click at [624, 451] on input "Episode number" at bounding box center [733, 449] width 331 height 34
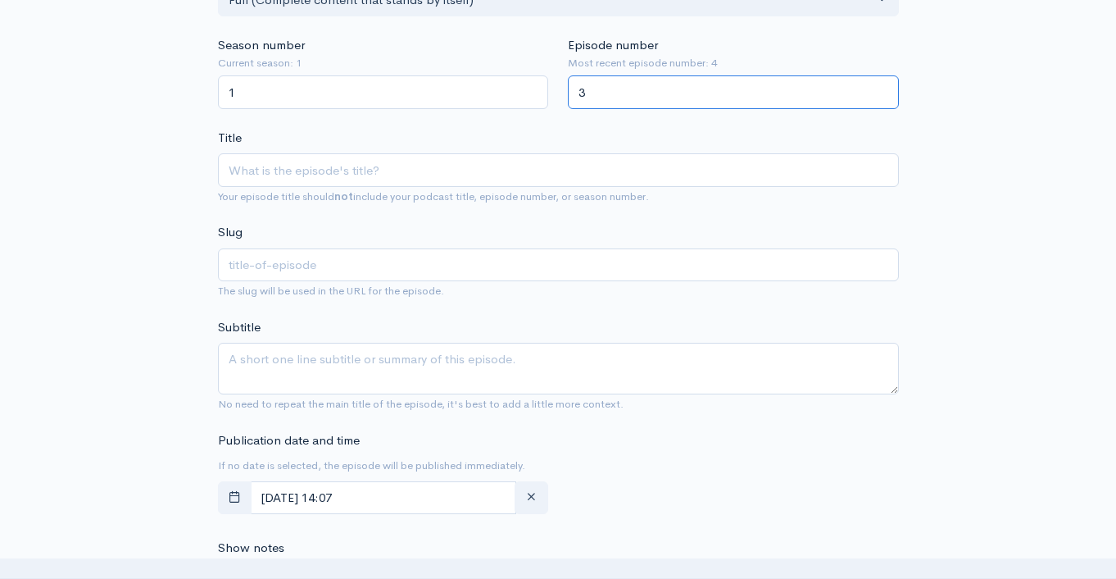
type input "3"
click at [372, 184] on input "Title" at bounding box center [558, 170] width 681 height 34
paste input "https://www.youtube.com/live/86BsxH29mEs?si=7e9Lmhxc_jfOxHjx"
type input "https://www.youtube.com/live/86BsxH29mEs?si=7e9Lmhxc_jfOxHjx"
type input "httpswwwyoutubecomlive86bsxh29messi7e9lmhxcjfoxhjx"
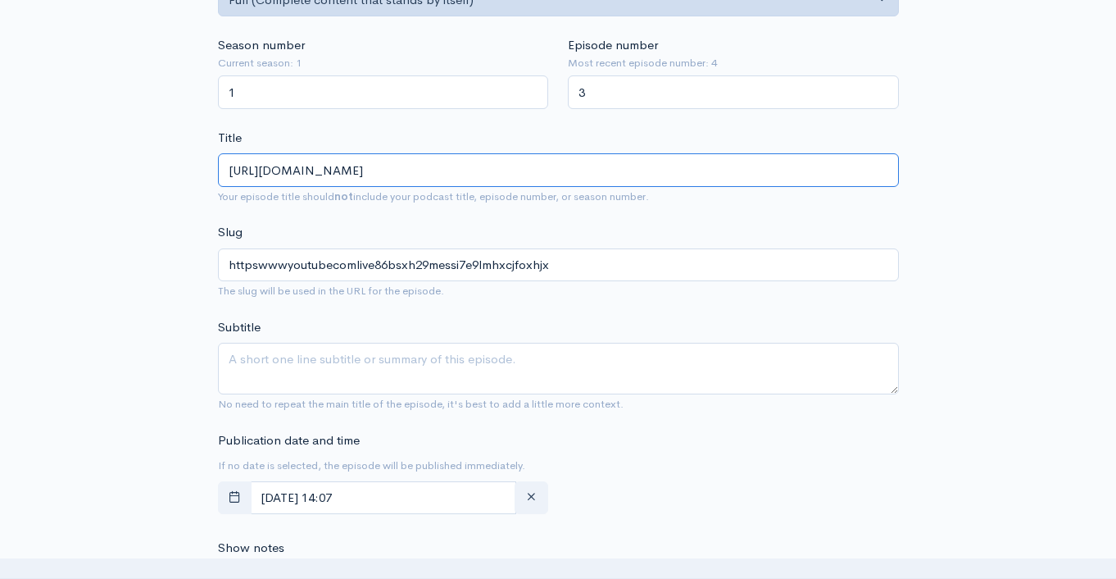
type input "https://www.youtube.com/live/86BsxH29mEs?si=7e9Lmhxc_jfOxHjx"
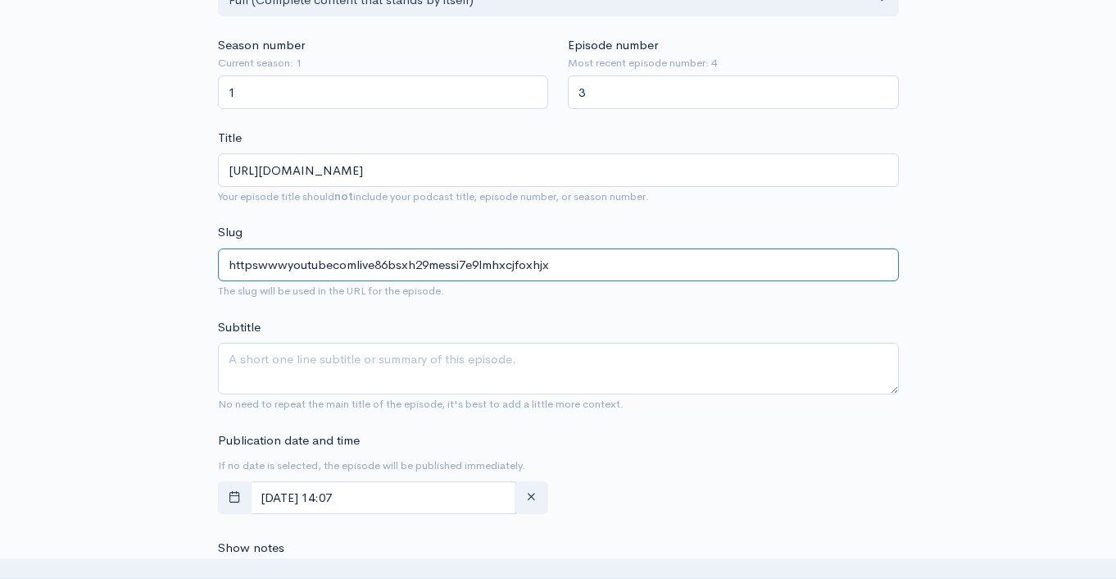
click at [451, 261] on input "httpswwwyoutubecomlive86bsxh29messi7e9lmhxcjfoxhjx" at bounding box center [558, 265] width 681 height 34
paste input "The [PERSON_NAME] Read murder Trial"
type input "The [PERSON_NAME] Read murder Trial"
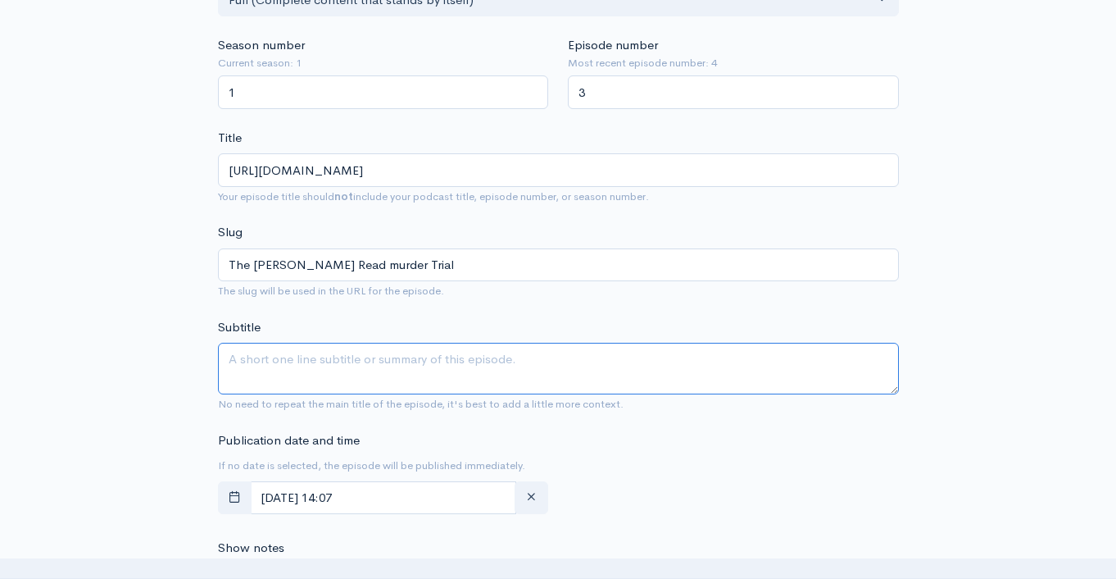
click at [417, 364] on textarea "Subtitle" at bounding box center [558, 369] width 681 height 52
paste textarea "The [PERSON_NAME] Read murder Trial"
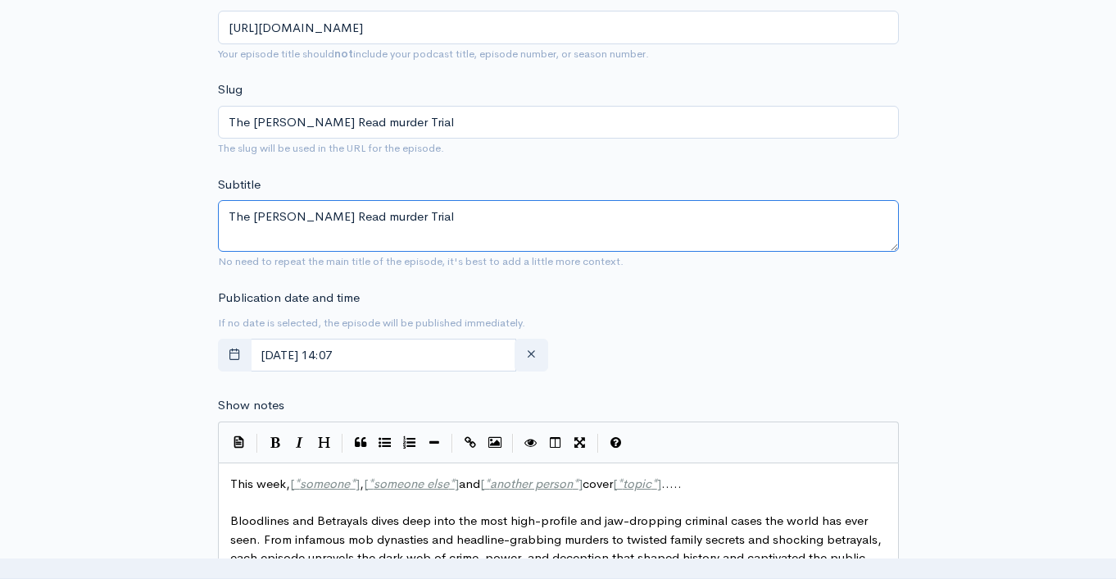
scroll to position [516, 0]
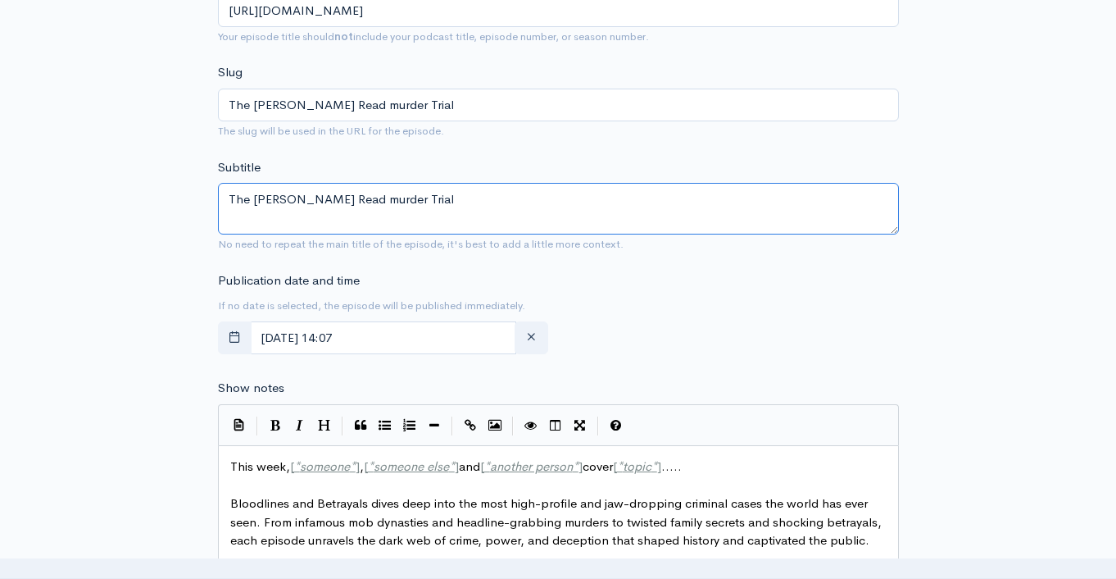
type textarea "The [PERSON_NAME] Read murder Trial"
click at [263, 465] on span "This week, [ * someone * ] , [ * someone else * ] and [ * another person * ] co…" at bounding box center [456, 466] width 452 height 16
type textarea "This week, [*someone*], [*someone else*] and [*another person*] cover [*topic*]…"
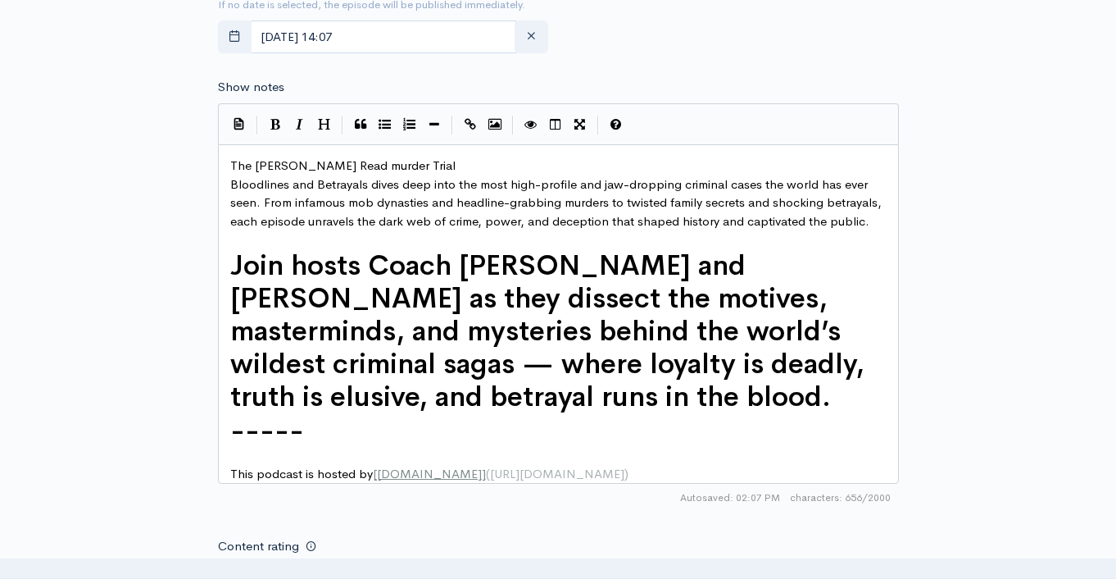
scroll to position [1057, 0]
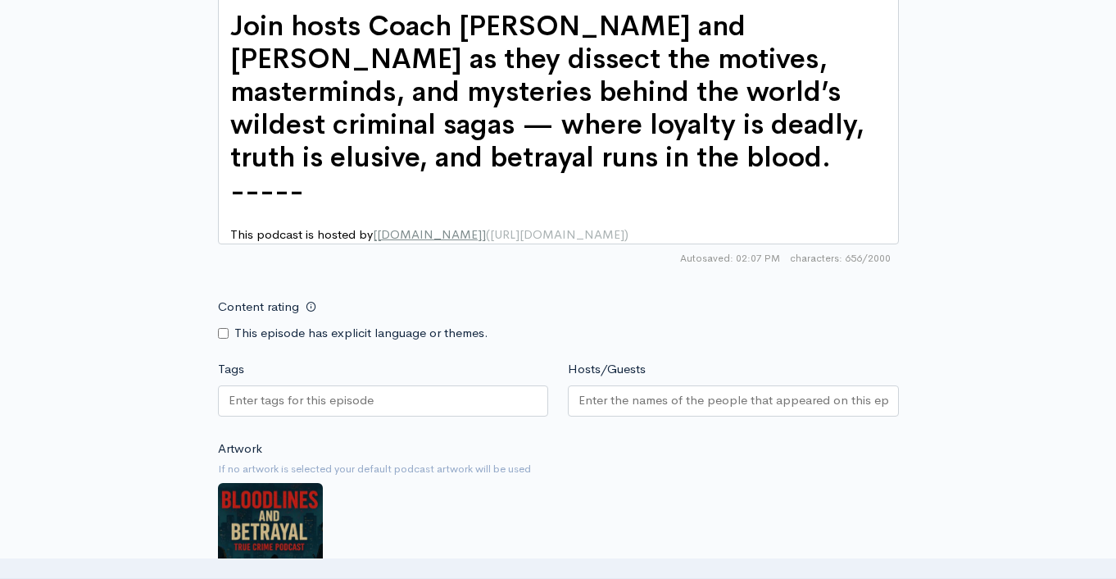
click at [373, 407] on input "Tags" at bounding box center [303, 400] width 148 height 19
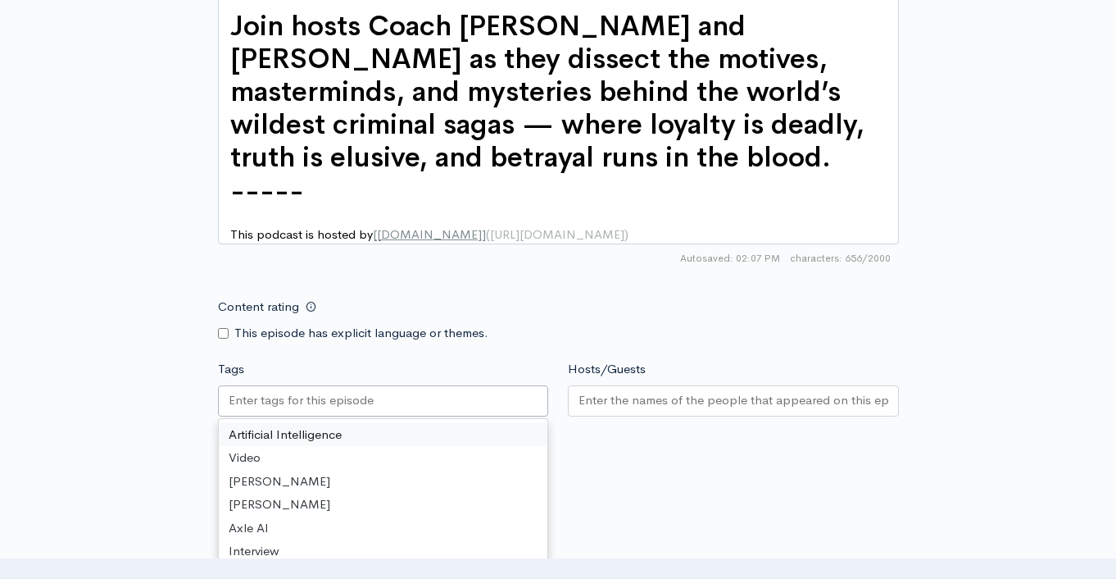
paste input "The [PERSON_NAME] Read murder Trial"
type input "The [PERSON_NAME] Read murder Trial"
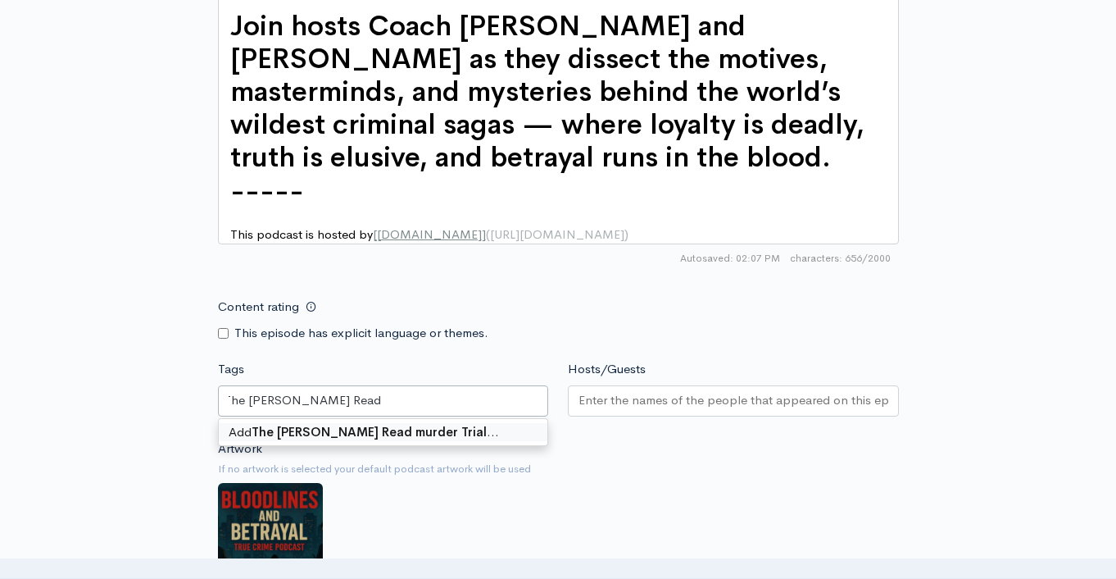
scroll to position [0, 0]
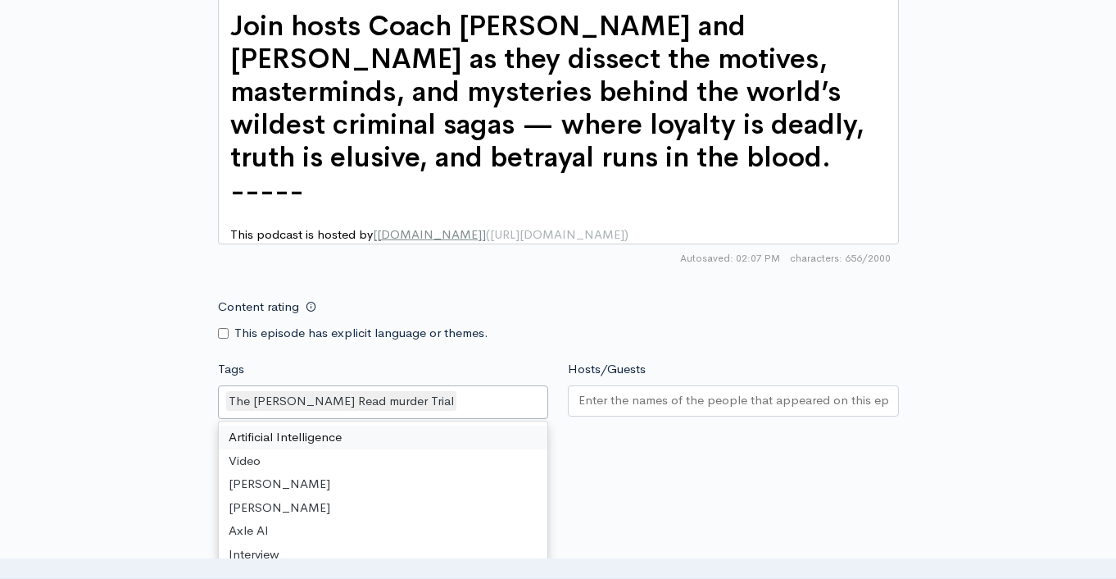
click at [703, 410] on input "Hosts/Guests" at bounding box center [734, 400] width 310 height 19
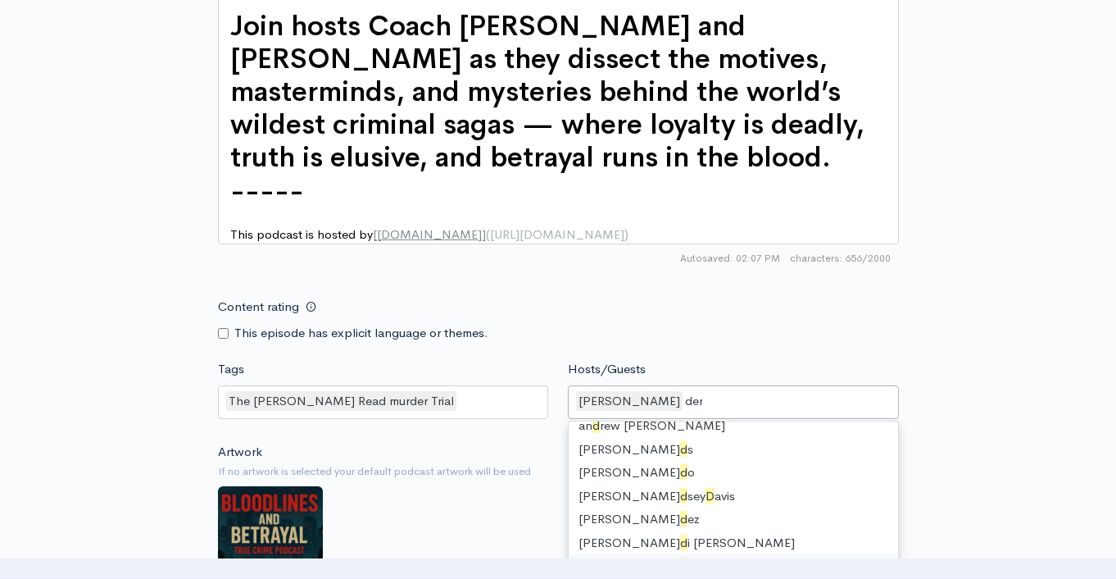
scroll to position [2, 0]
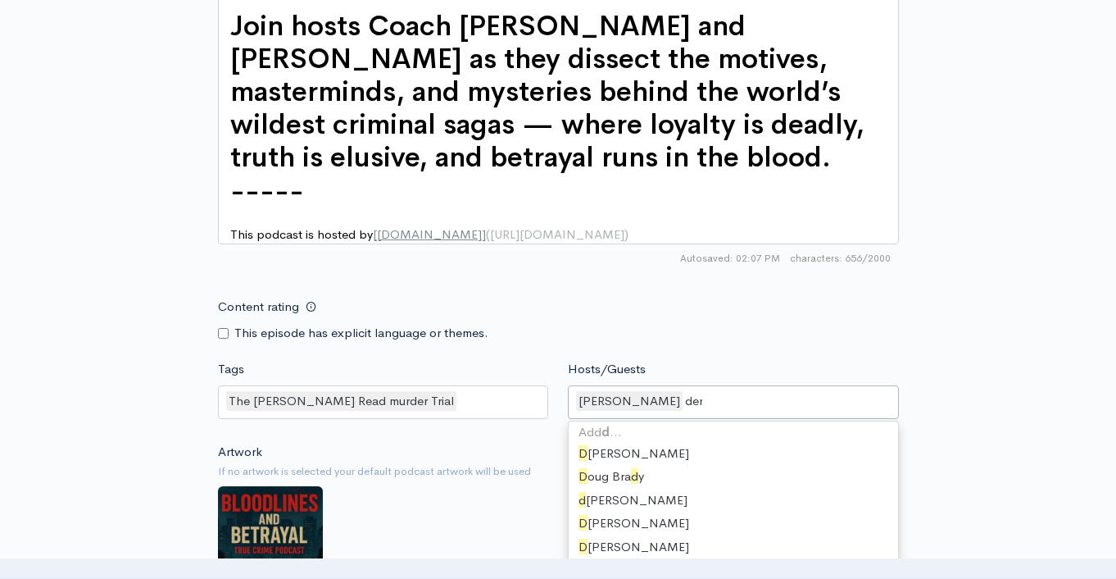
type input "dere"
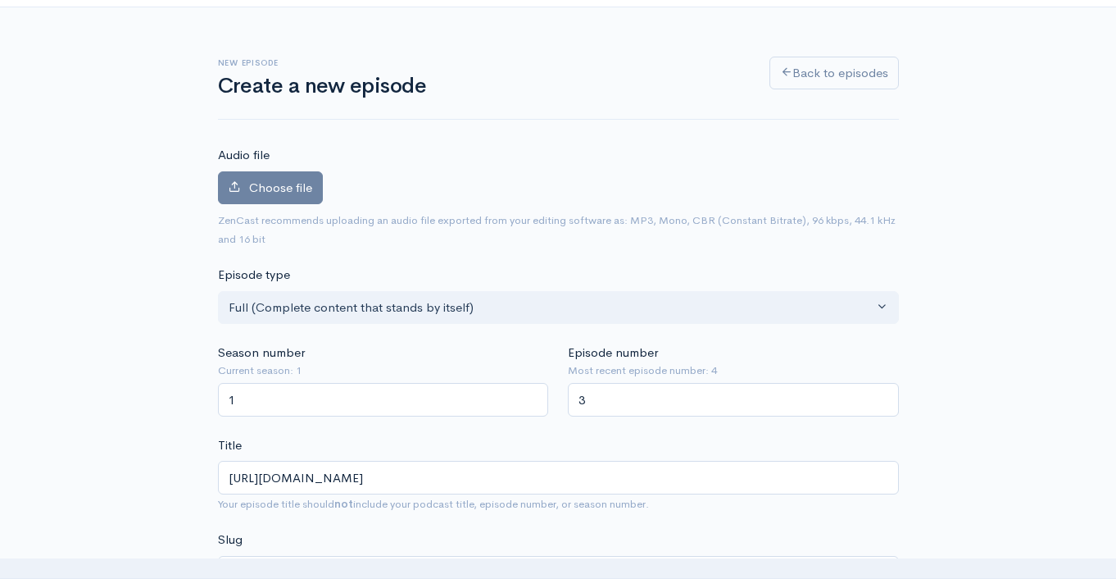
scroll to position [0, 0]
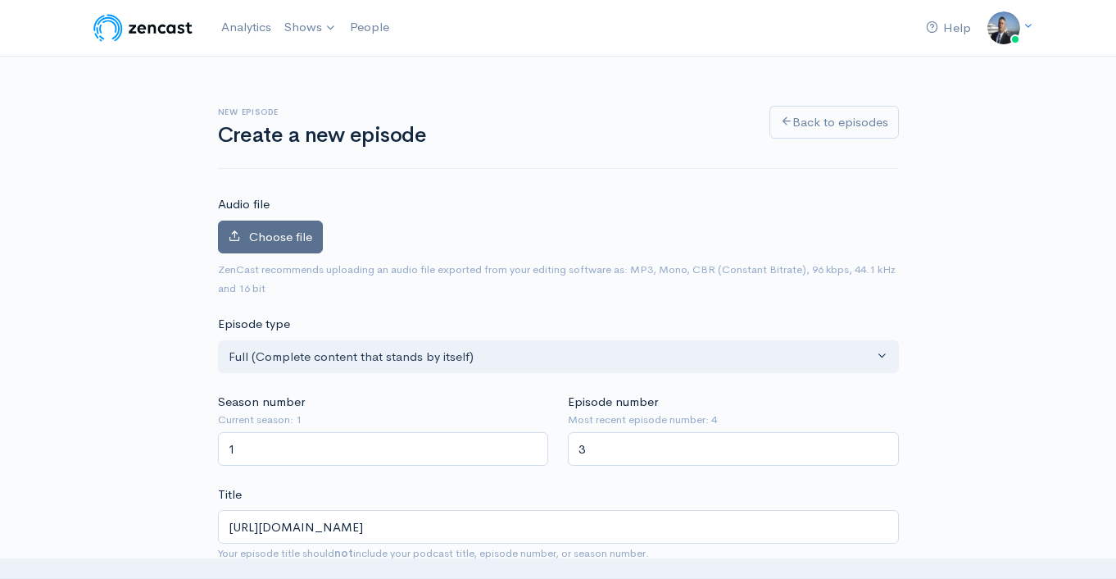
click at [314, 242] on label "Choose file" at bounding box center [270, 238] width 105 height 34
click at [0, 0] on input "Choose file" at bounding box center [0, 0] width 0 height 0
click at [292, 231] on span "Choose file" at bounding box center [280, 237] width 63 height 16
click at [0, 0] on input "Choose file" at bounding box center [0, 0] width 0 height 0
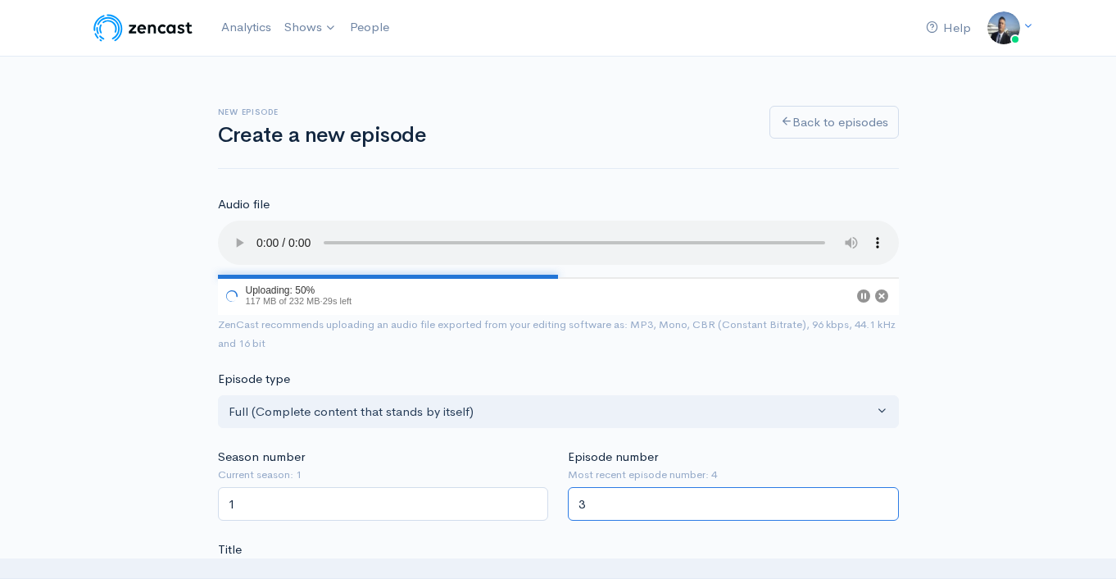
click at [675, 516] on input "3" at bounding box center [733, 504] width 331 height 34
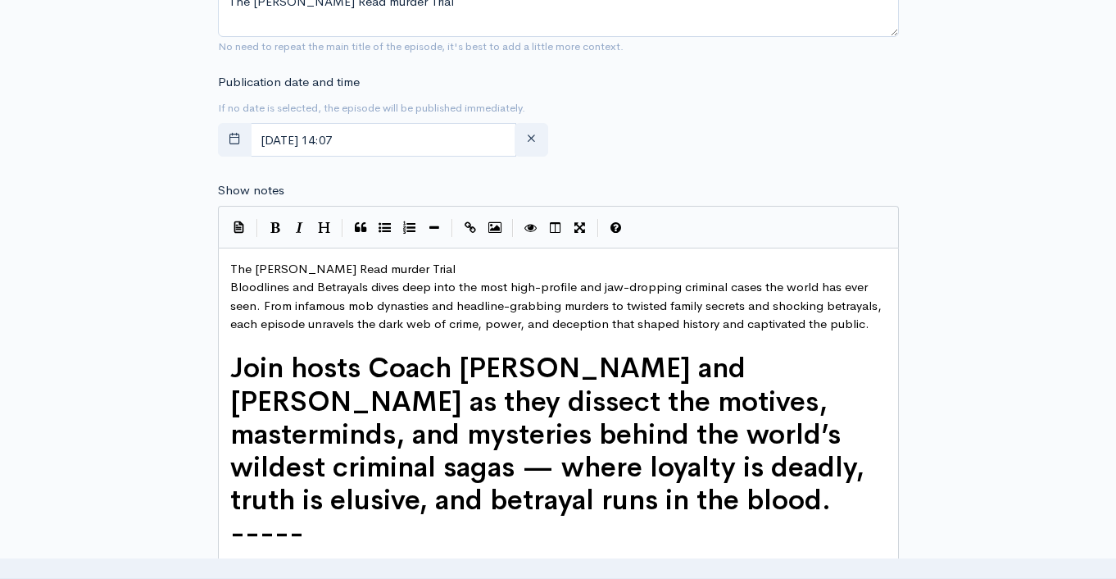
scroll to position [1366, 0]
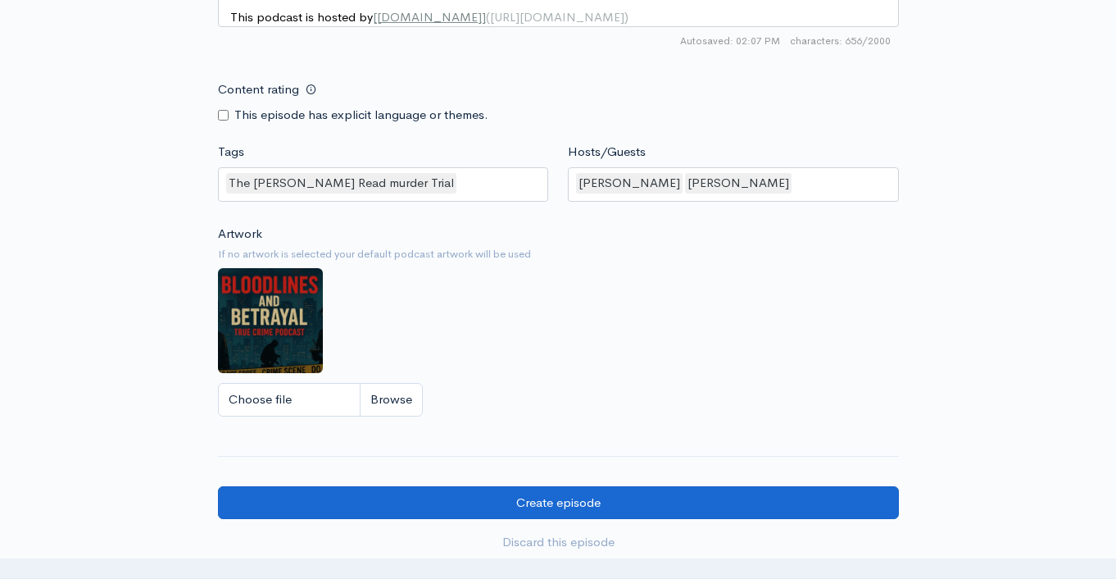
type input "5"
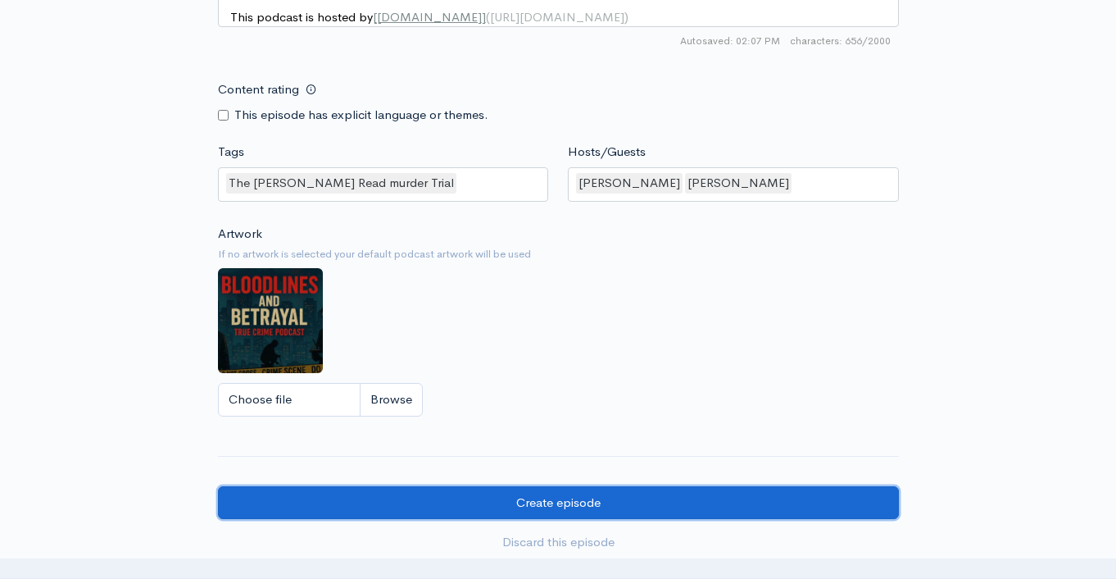
click at [612, 520] on input "Create episode" at bounding box center [558, 503] width 681 height 34
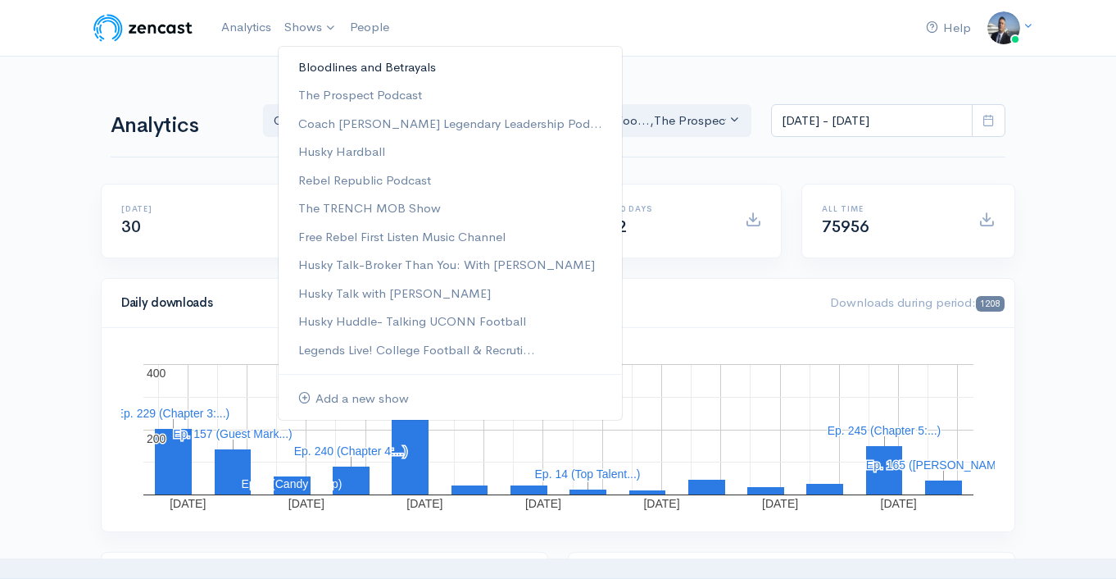
click at [319, 62] on link "Bloodlines and Betrayals" at bounding box center [450, 67] width 343 height 29
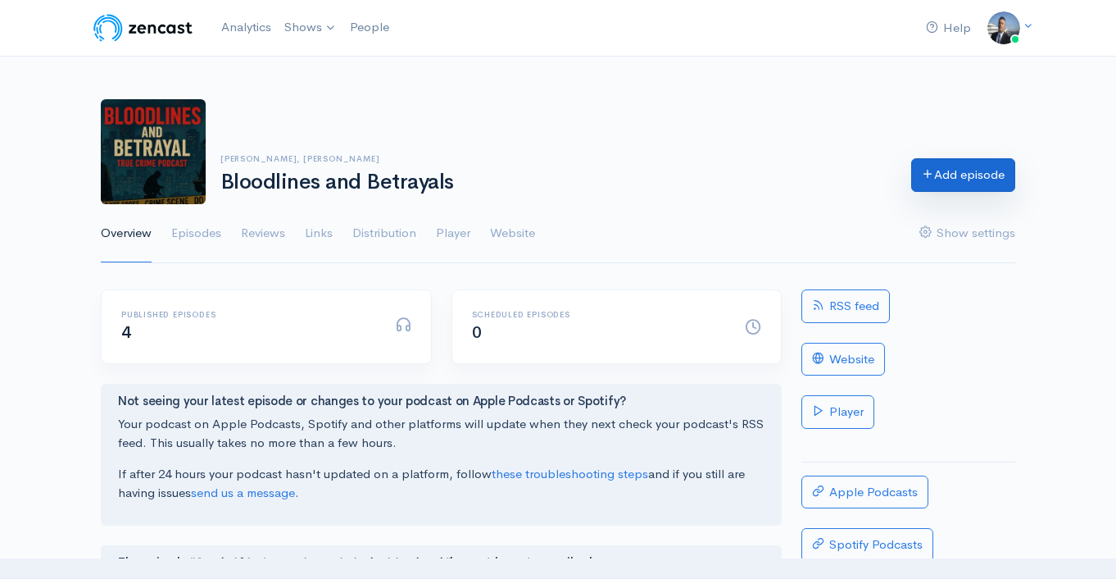
click at [948, 180] on link "Add episode" at bounding box center [964, 175] width 104 height 34
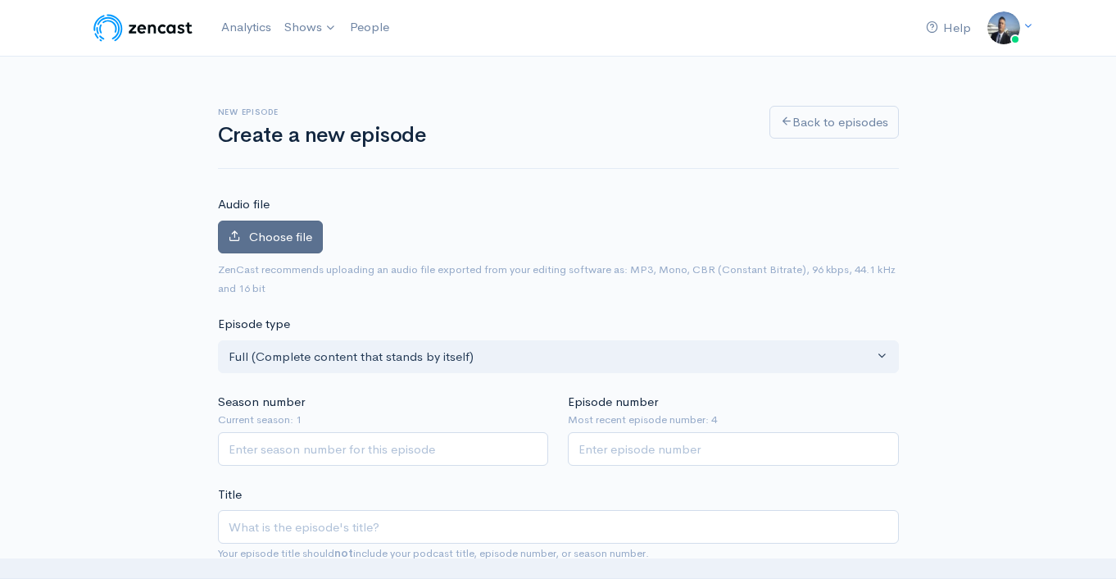
click at [266, 238] on span "Choose file" at bounding box center [280, 237] width 63 height 16
click at [0, 0] on input "Choose file" at bounding box center [0, 0] width 0 height 0
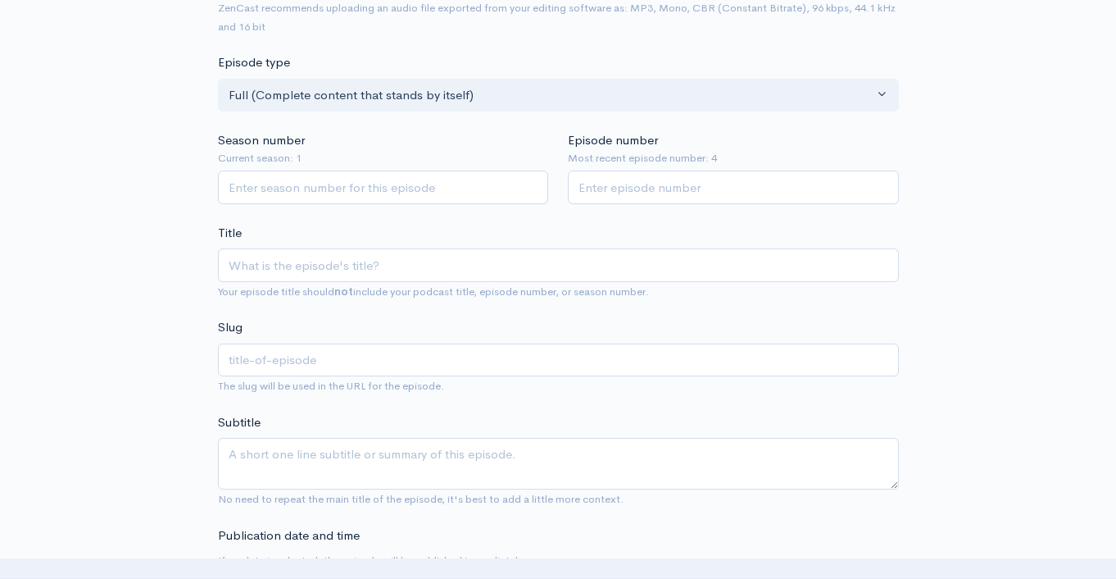
scroll to position [319, 0]
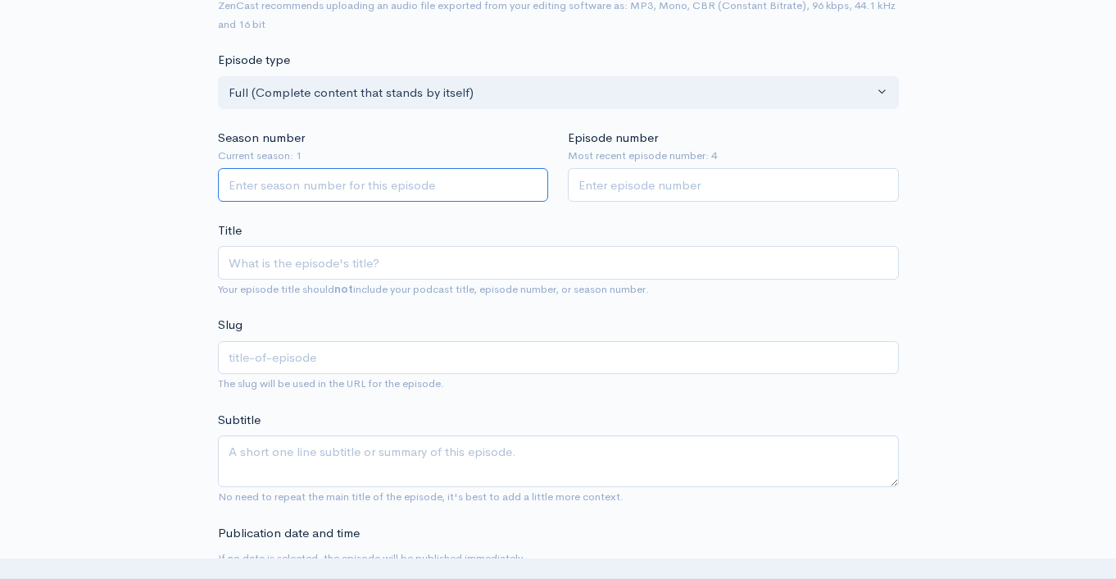
click at [487, 193] on input "Season number" at bounding box center [383, 185] width 331 height 34
type input "1"
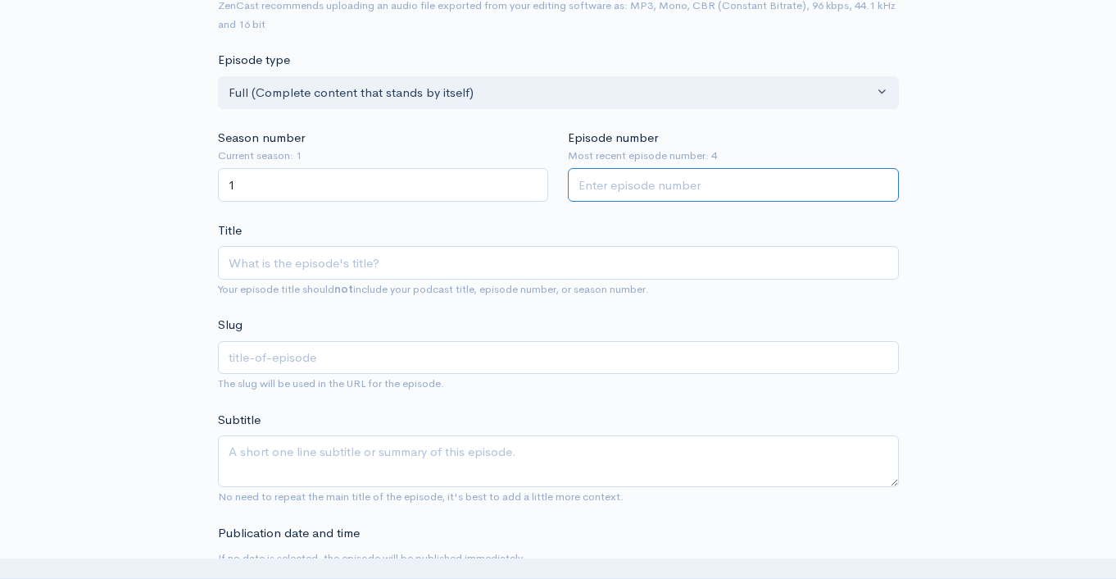
click at [612, 176] on input "Episode number" at bounding box center [733, 185] width 331 height 34
type input "5"
click at [467, 266] on input "Title" at bounding box center [558, 263] width 681 height 34
paste input "Bloodlines and betrayal, the JonBenét Ramsey case"
type input "Bloodlines and betrayal, the JonBenét Ramsey case"
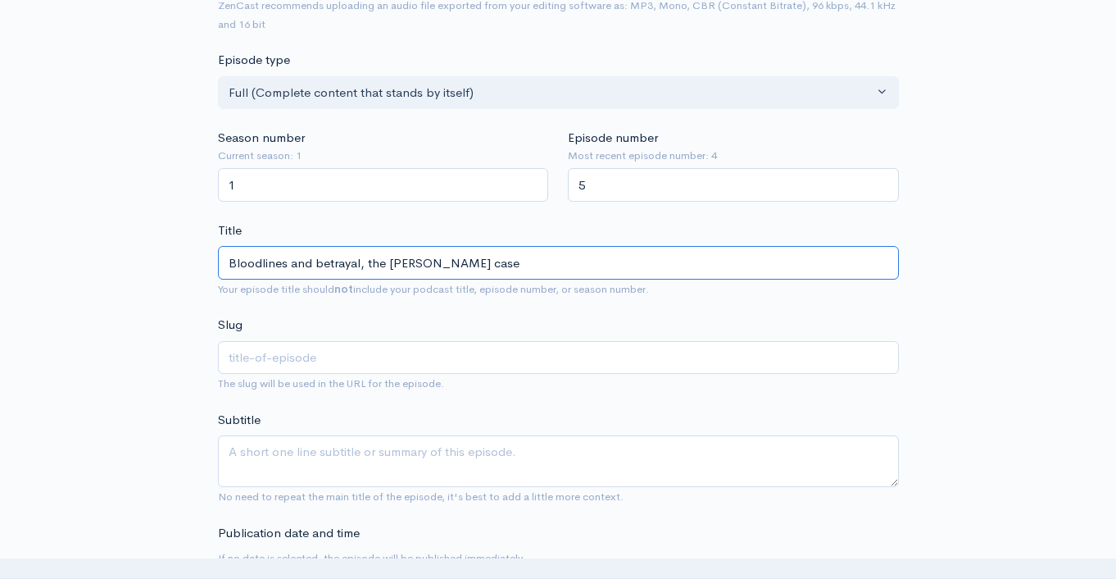
type input "bloodlines-and-betrayal-the-jonbenet-ramsey-case"
type input "Bloodlines and betrayal, the JonBenét Ramsey case"
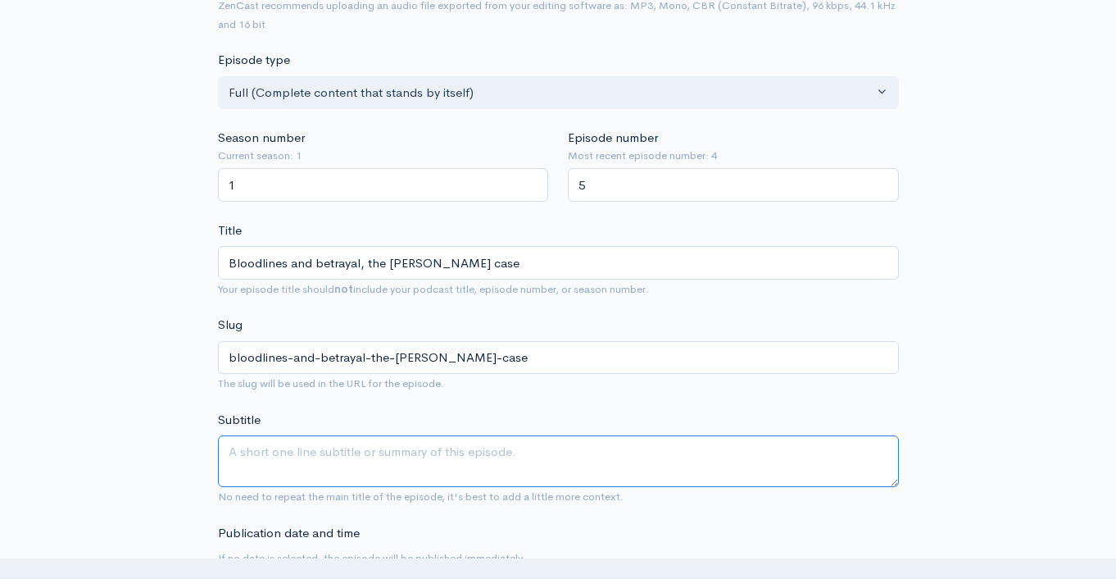
click at [485, 462] on textarea "Subtitle" at bounding box center [558, 461] width 681 height 52
paste textarea "Bloodlines and betrayal, the JonBenét Ramsey case"
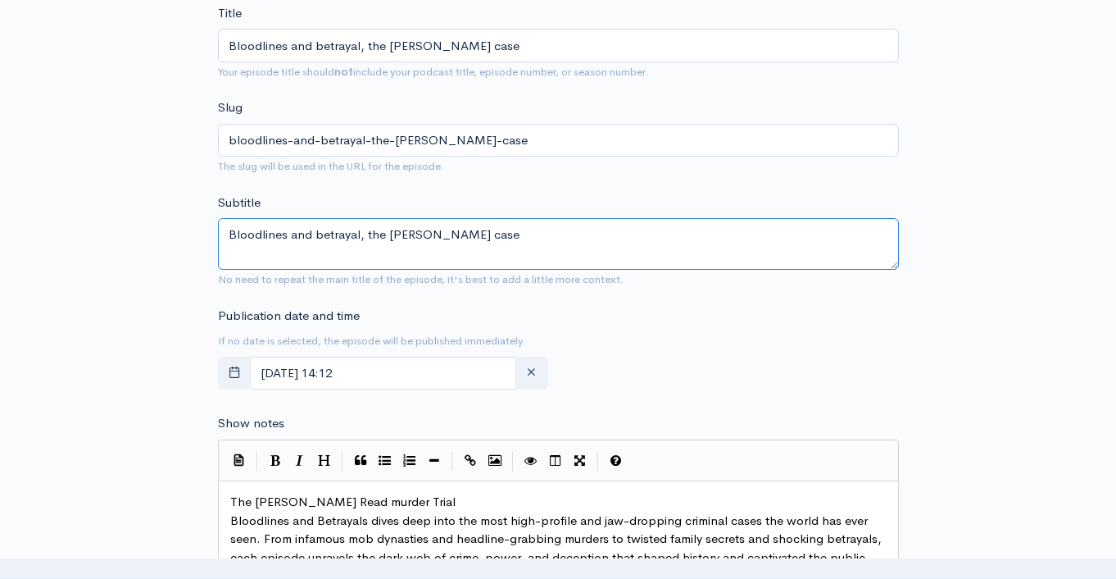
scroll to position [668, 0]
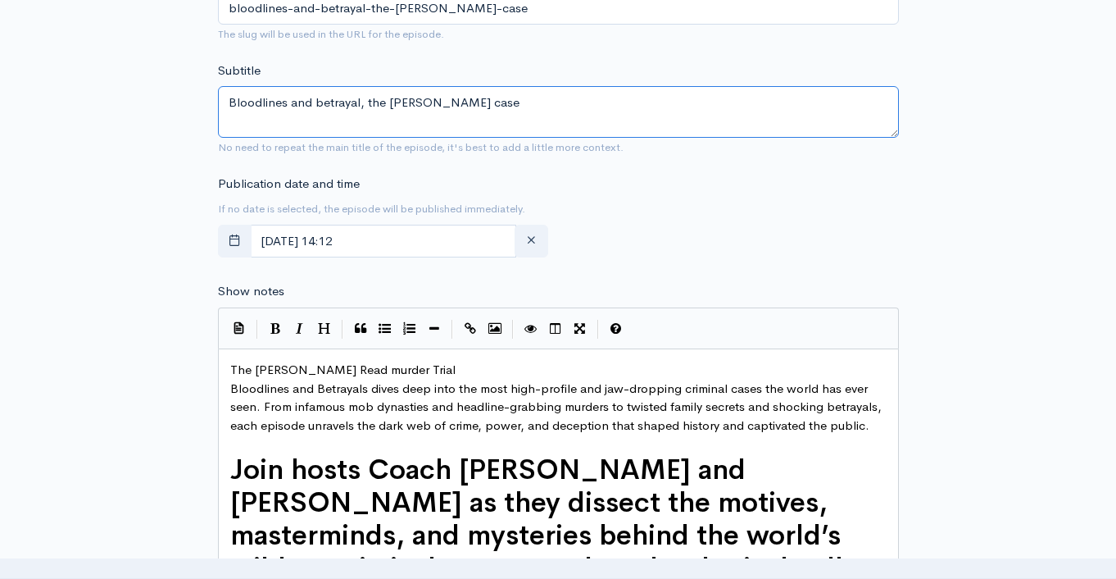
type textarea "Bloodlines and betrayal, the JonBenét Ramsey case"
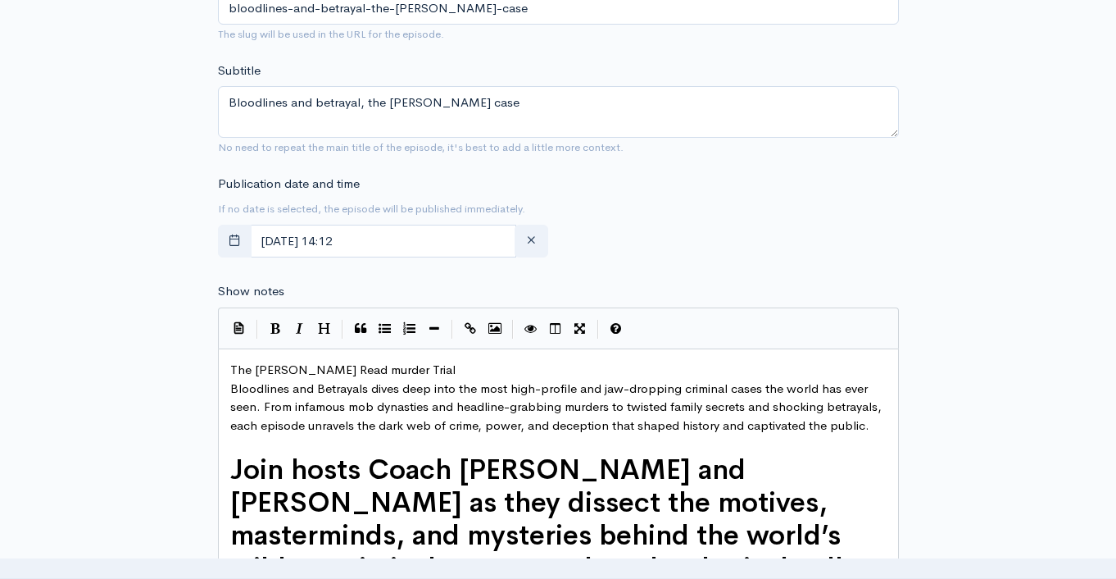
click at [322, 370] on span "The Karen Read murder Trial" at bounding box center [342, 370] width 225 height 16
type textarea "The Karen Read murder Trial"
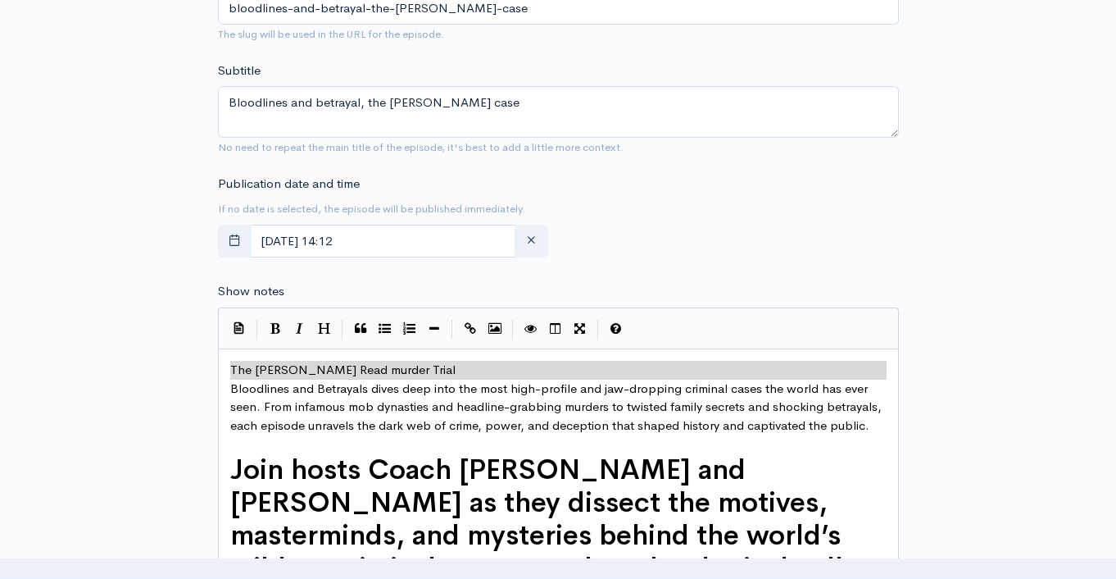
paste textarea
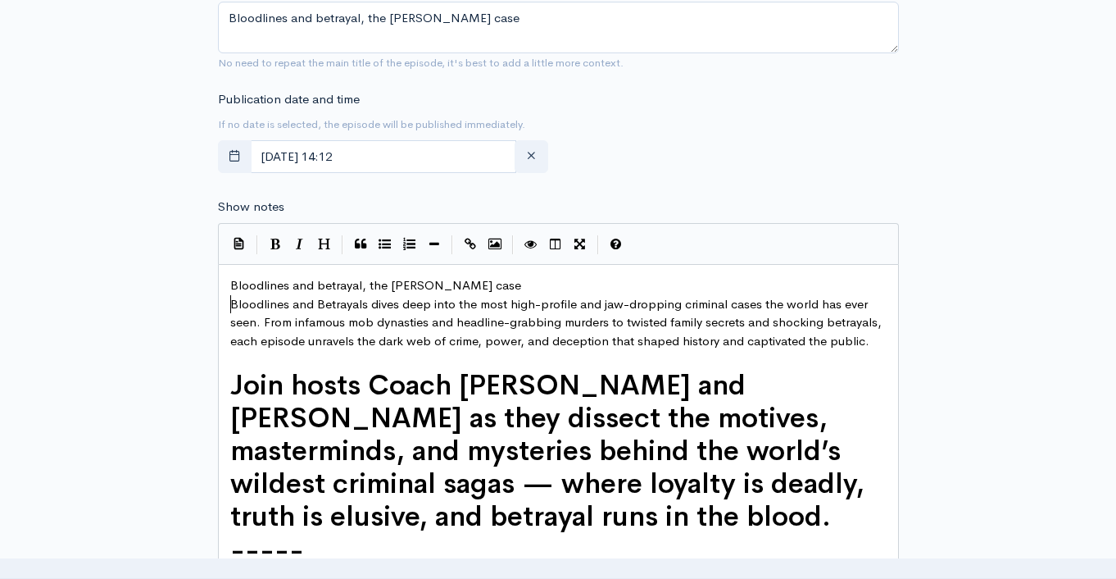
scroll to position [995, 0]
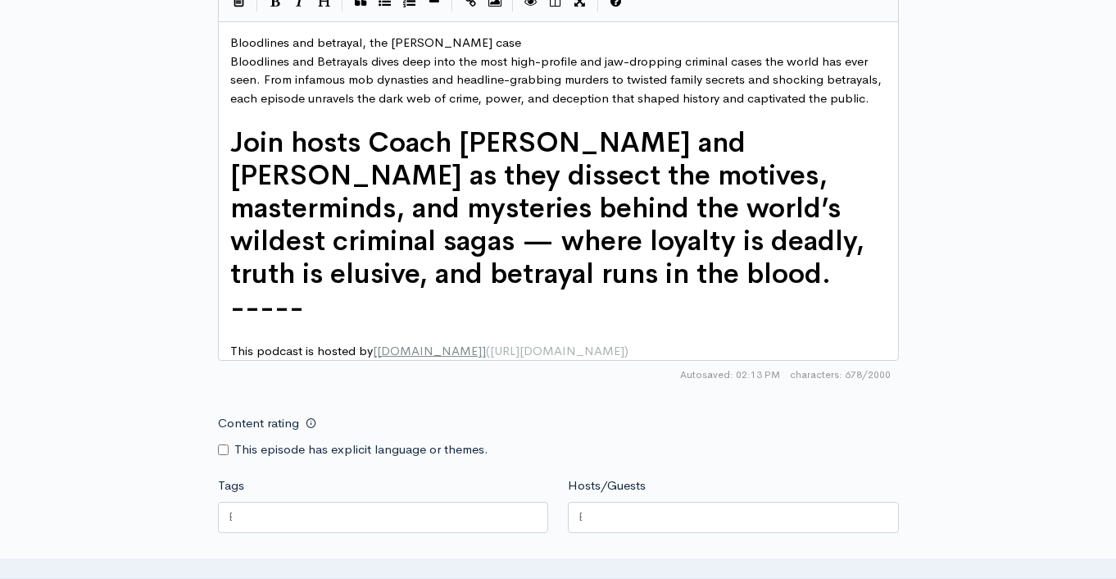
click at [509, 533] on div at bounding box center [383, 517] width 331 height 31
paste input "text"
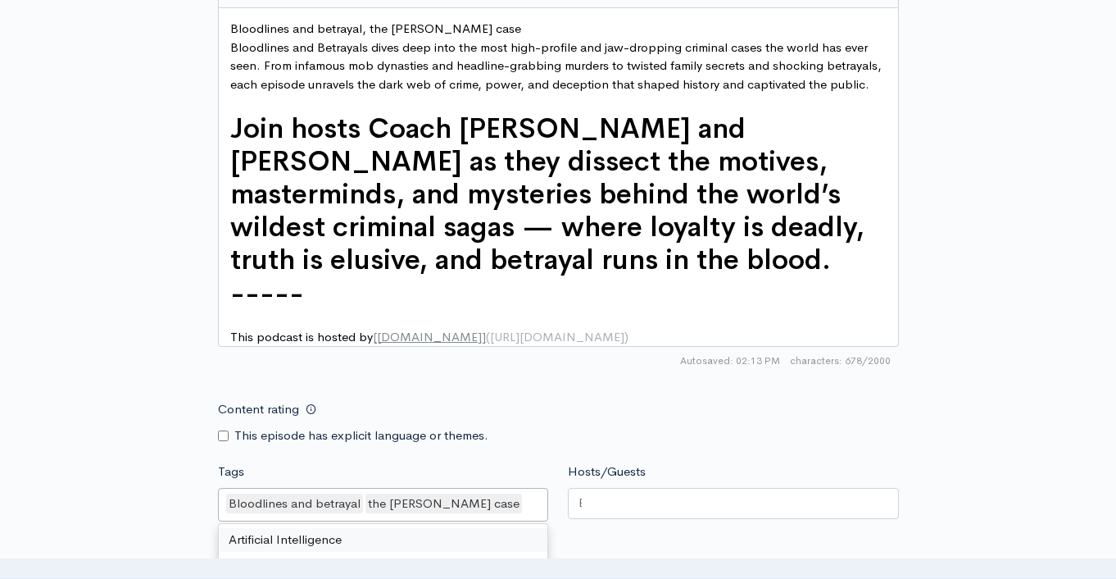
scroll to position [1272, 0]
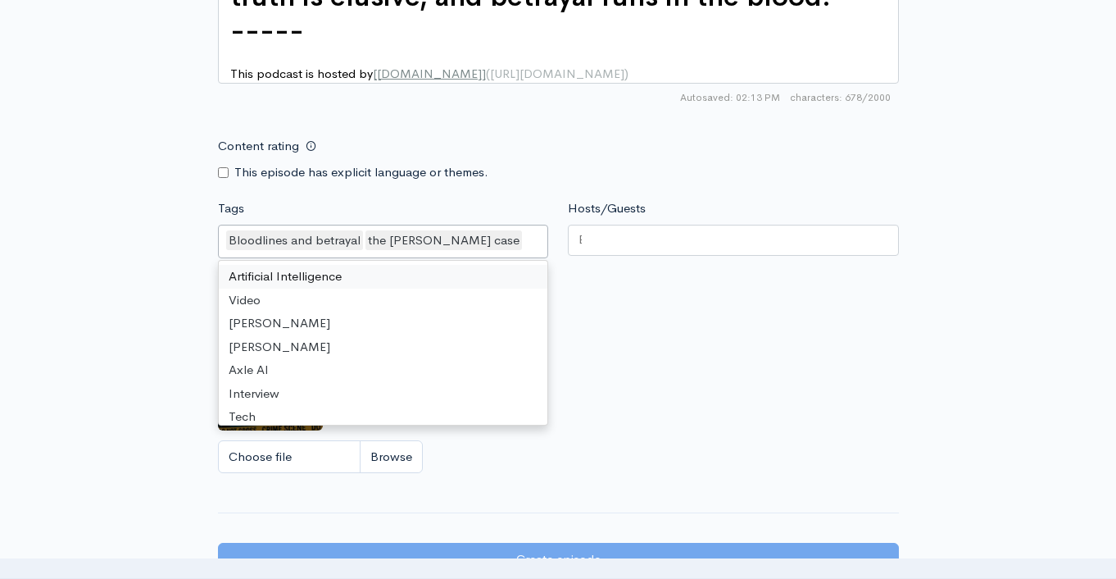
click at [734, 310] on div "Artwork If no artwork is selected your default podcast artwork will be used Cho…" at bounding box center [558, 383] width 681 height 202
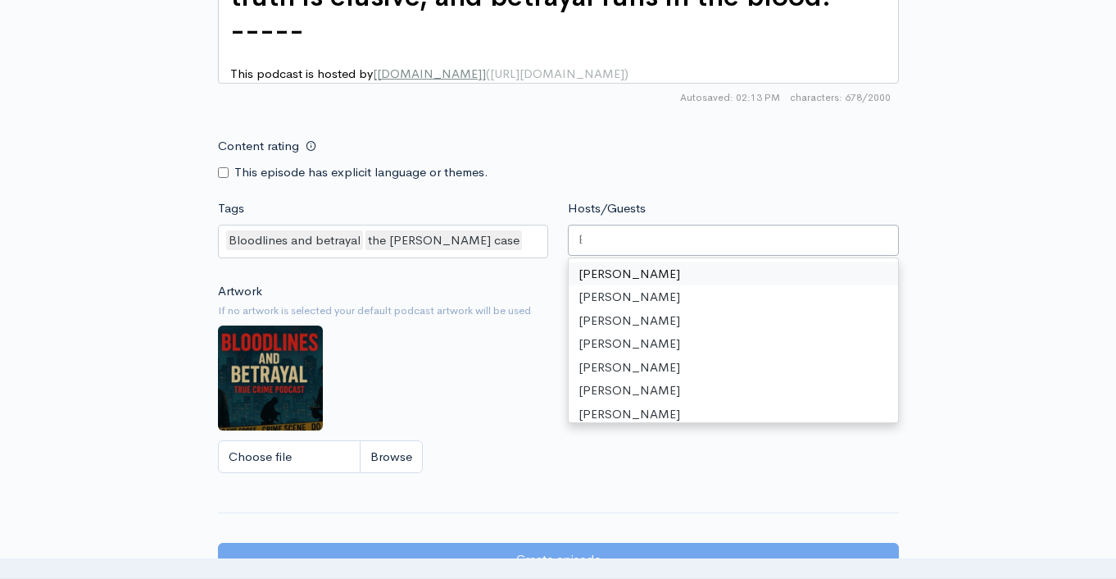
click at [657, 256] on div at bounding box center [733, 240] width 331 height 31
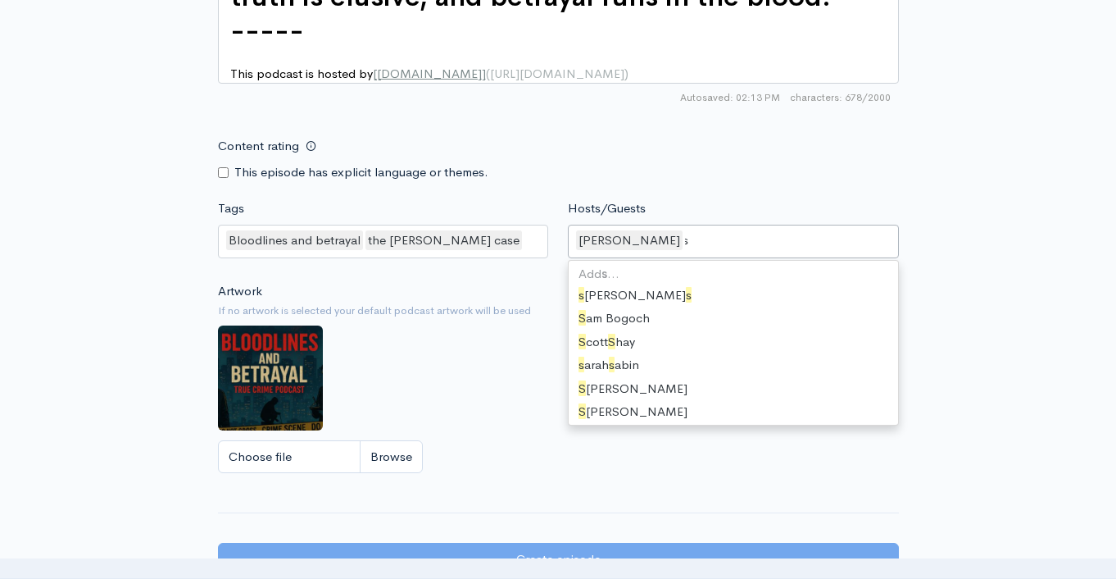
scroll to position [124, 0]
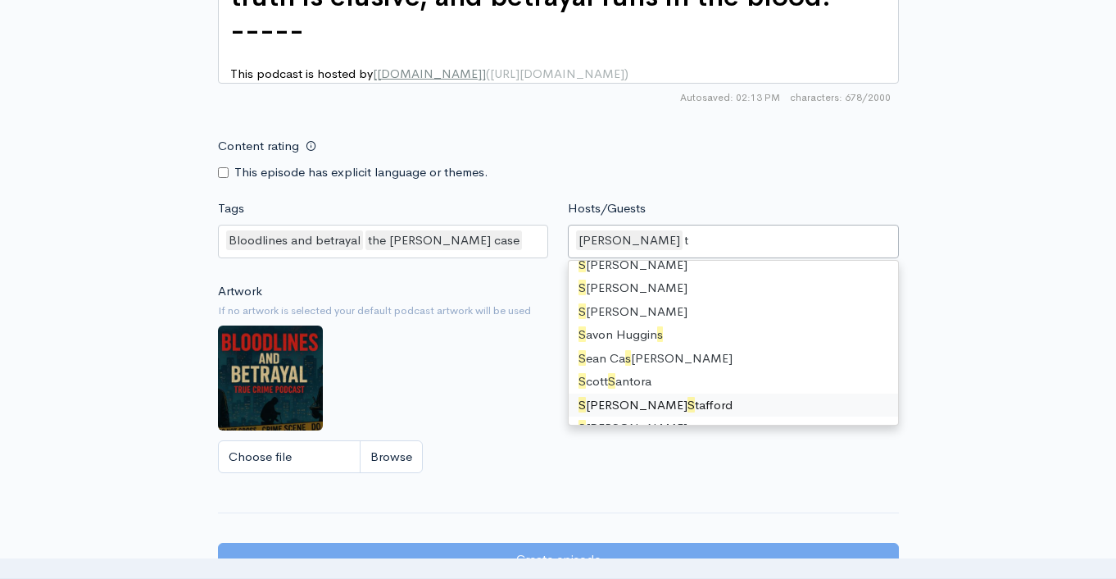
type input "ste"
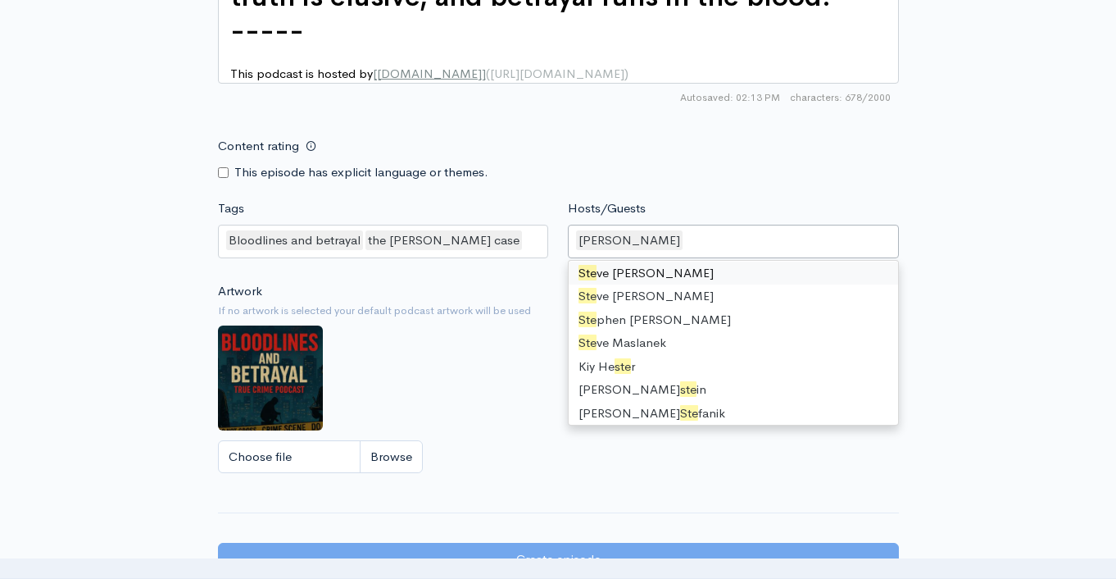
scroll to position [0, 0]
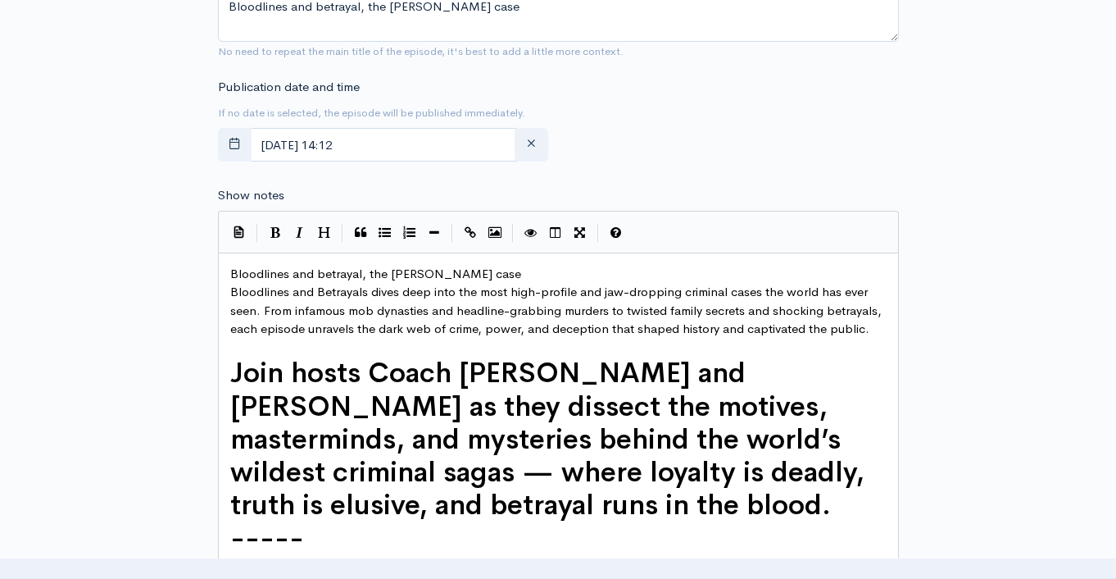
scroll to position [1592, 0]
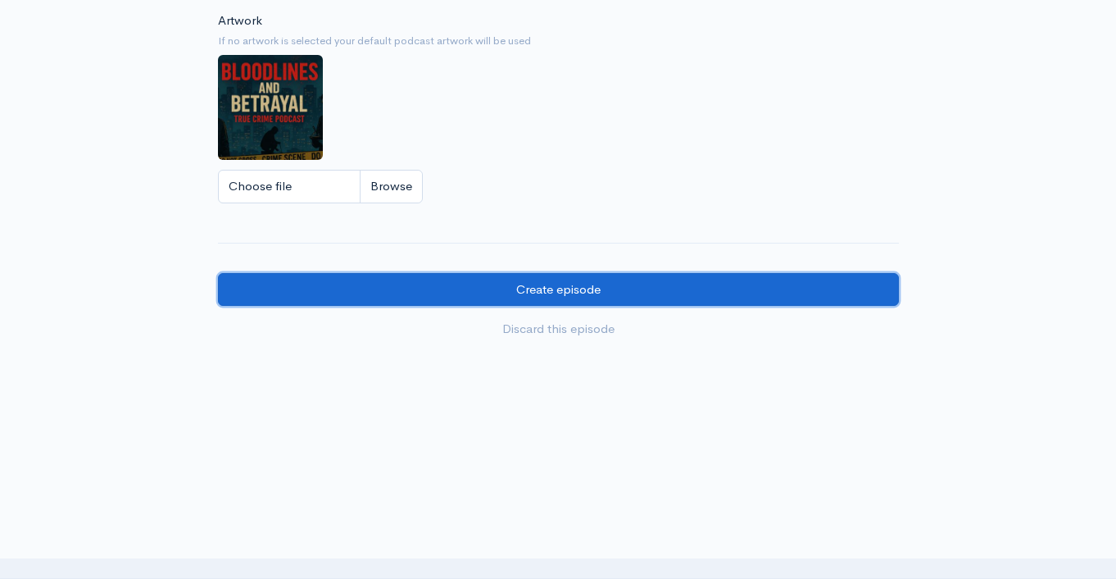
click at [615, 293] on input "Create episode" at bounding box center [558, 290] width 681 height 34
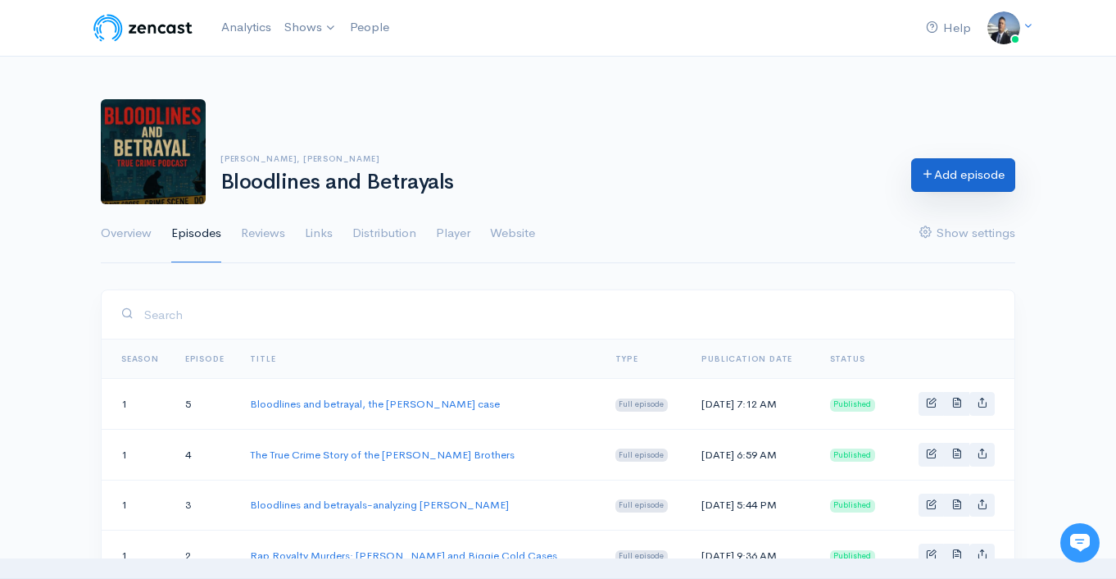
click at [944, 180] on link "Add episode" at bounding box center [964, 175] width 104 height 34
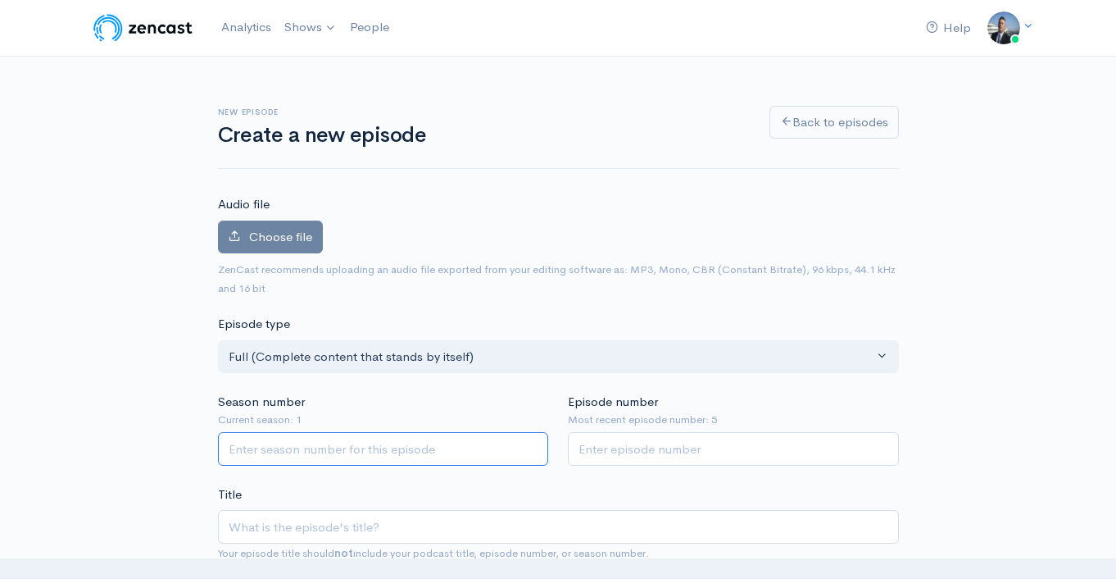
click at [364, 456] on input "Season number" at bounding box center [383, 449] width 331 height 34
type input "1"
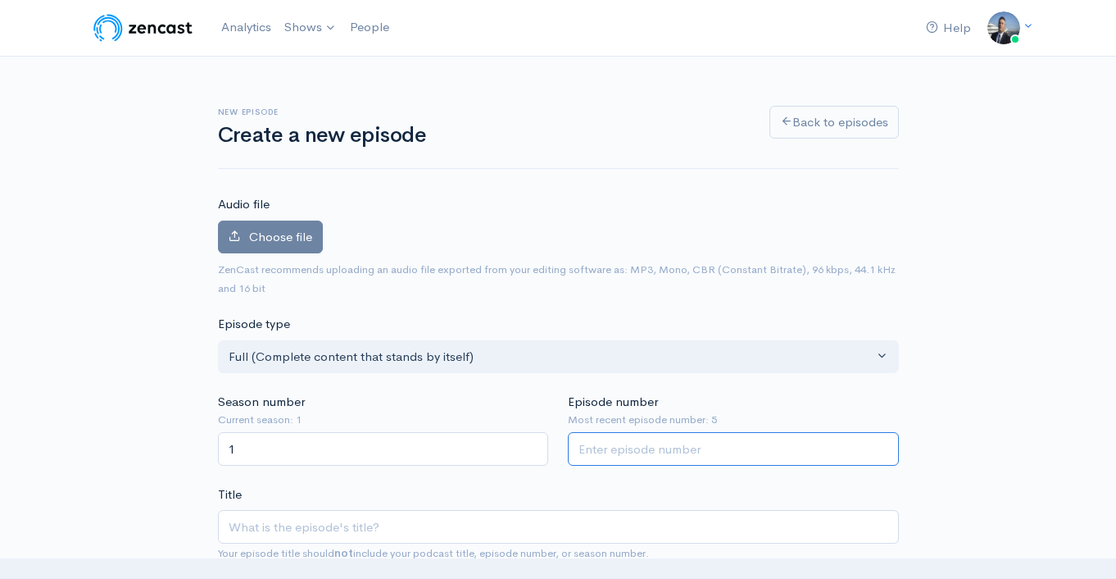
click at [628, 455] on input "Episode number" at bounding box center [733, 449] width 331 height 34
type input "6"
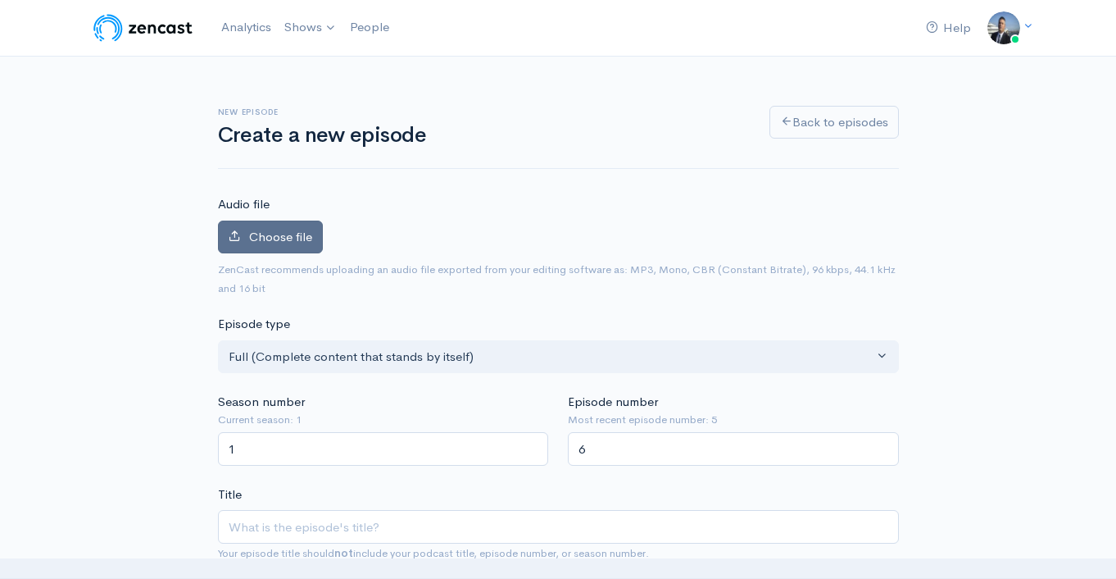
click at [261, 234] on span "Choose file" at bounding box center [280, 237] width 63 height 16
click at [0, 0] on input "Choose file" at bounding box center [0, 0] width 0 height 0
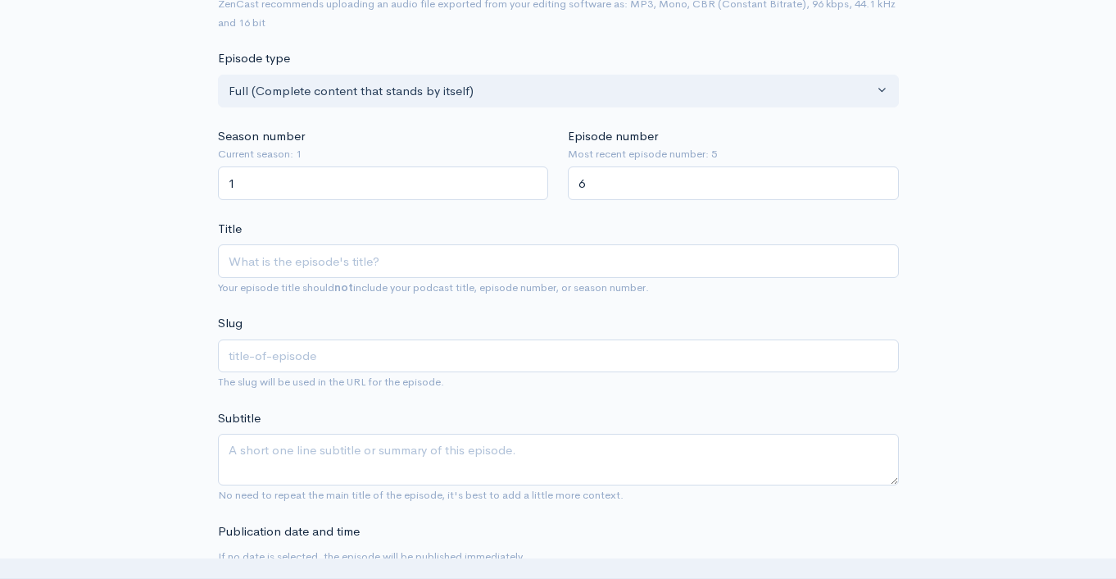
scroll to position [323, 0]
click at [544, 349] on input "text" at bounding box center [558, 354] width 681 height 34
paste input "The [PERSON_NAME] Read murder Trial"
type input "The [PERSON_NAME] Read murder Trial"
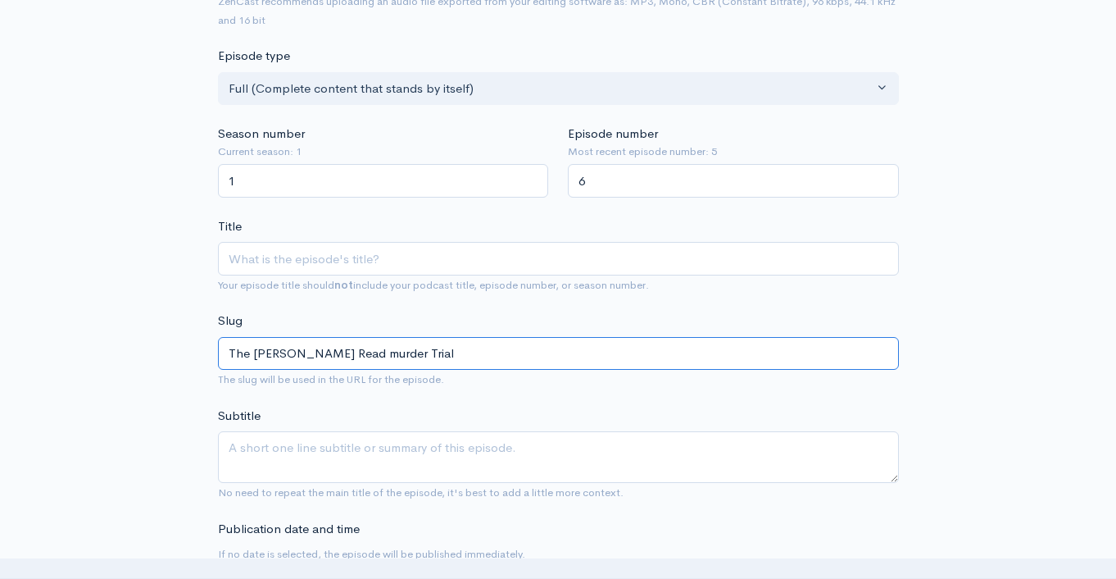
drag, startPoint x: 543, startPoint y: 347, endPoint x: 99, endPoint y: 325, distance: 444.8
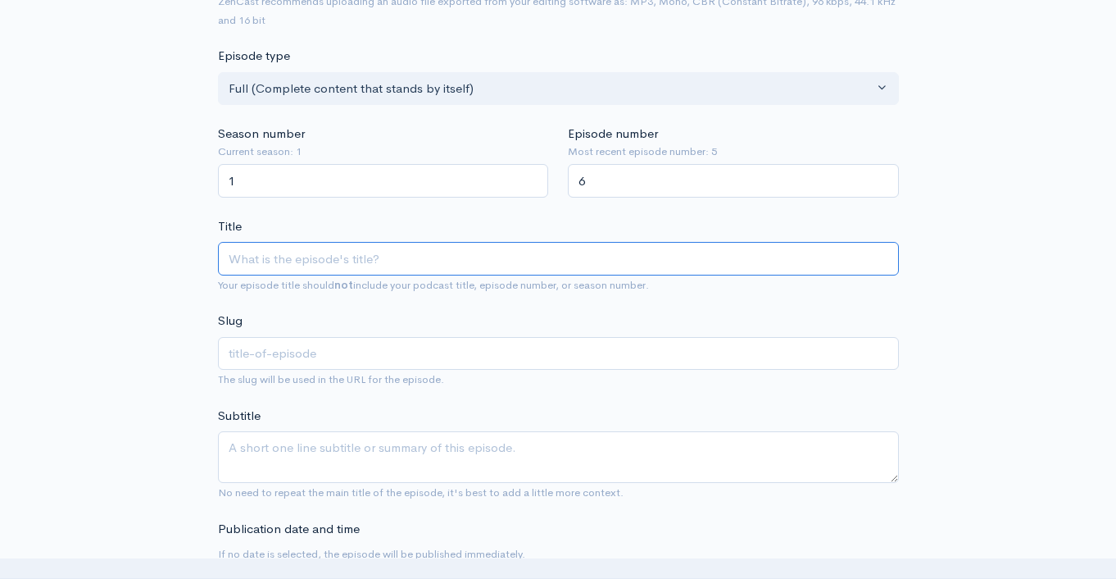
click at [289, 264] on input "Title" at bounding box center [558, 259] width 681 height 34
paste input "The [PERSON_NAME] Read murder Trial"
type input "The [PERSON_NAME] Read murder Trial"
type input "the-[PERSON_NAME]-read-murder-trial"
type input "The [PERSON_NAME] Read murder Trial"
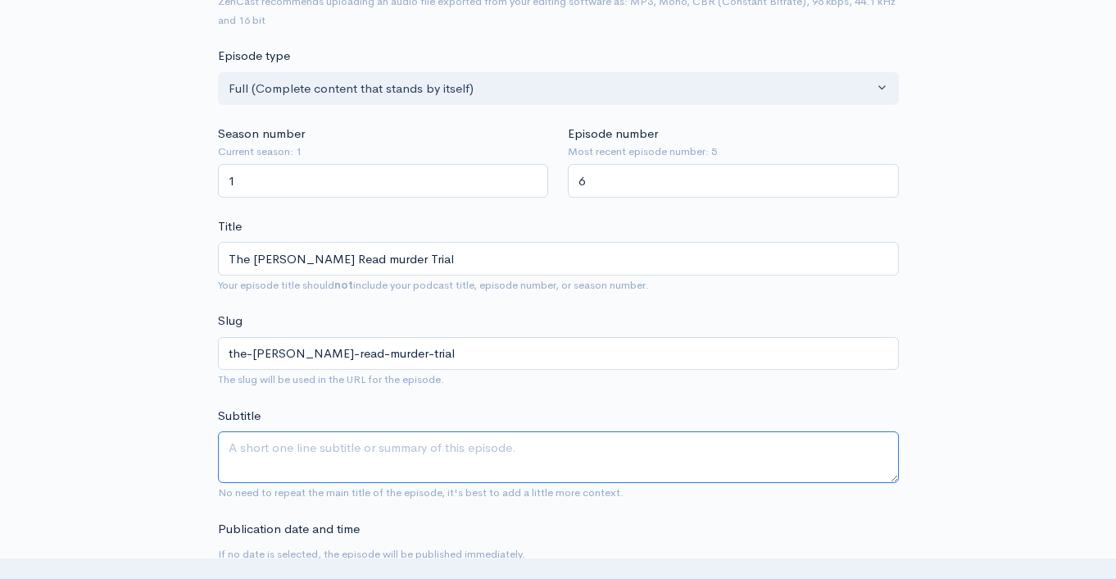
click at [413, 451] on textarea "Subtitle" at bounding box center [558, 457] width 681 height 52
paste textarea "The [PERSON_NAME] Read murder Trial"
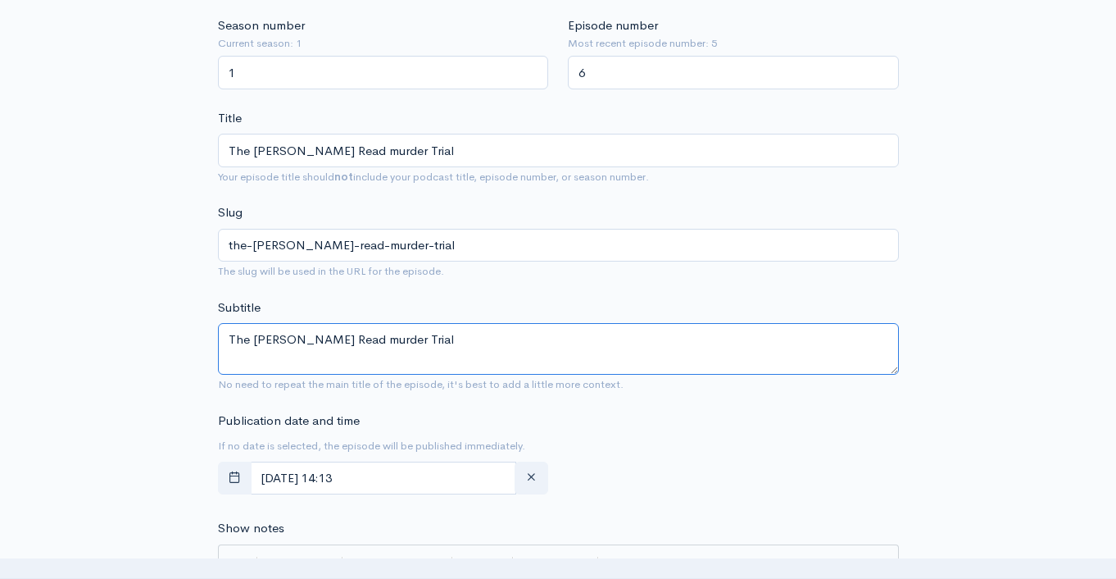
scroll to position [635, 0]
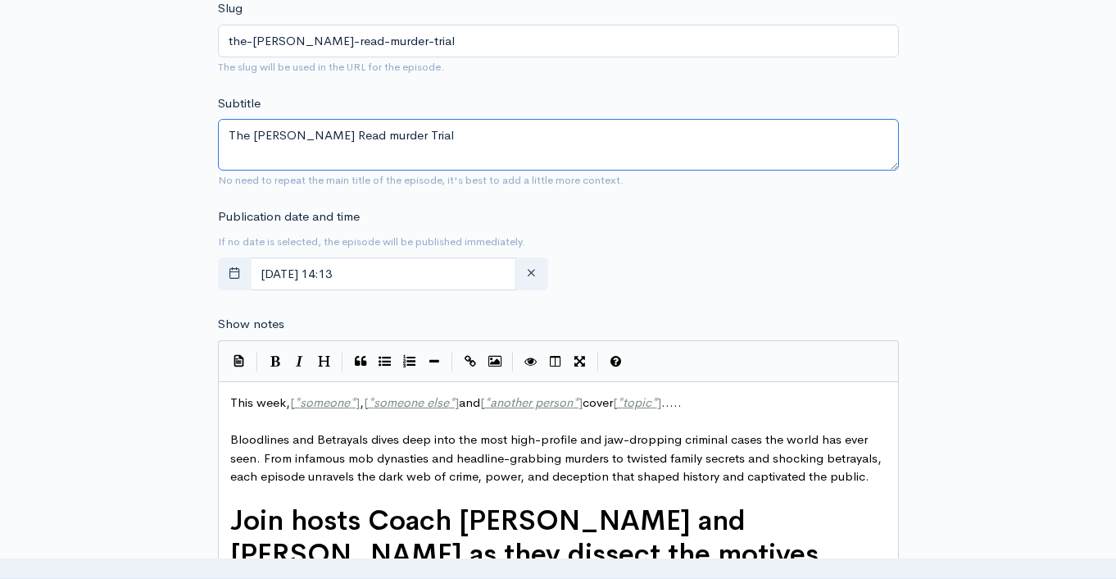
type textarea "The [PERSON_NAME] Read murder Trial"
click at [249, 413] on pre "​" at bounding box center [564, 421] width 675 height 19
click at [248, 403] on span "This week, [ * someone * ] , [ * someone else * ] and [ * another person * ] co…" at bounding box center [456, 402] width 452 height 16
type textarea "This week, [*someone*], [*someone else*] and [*another person*] cover [*topic*]…"
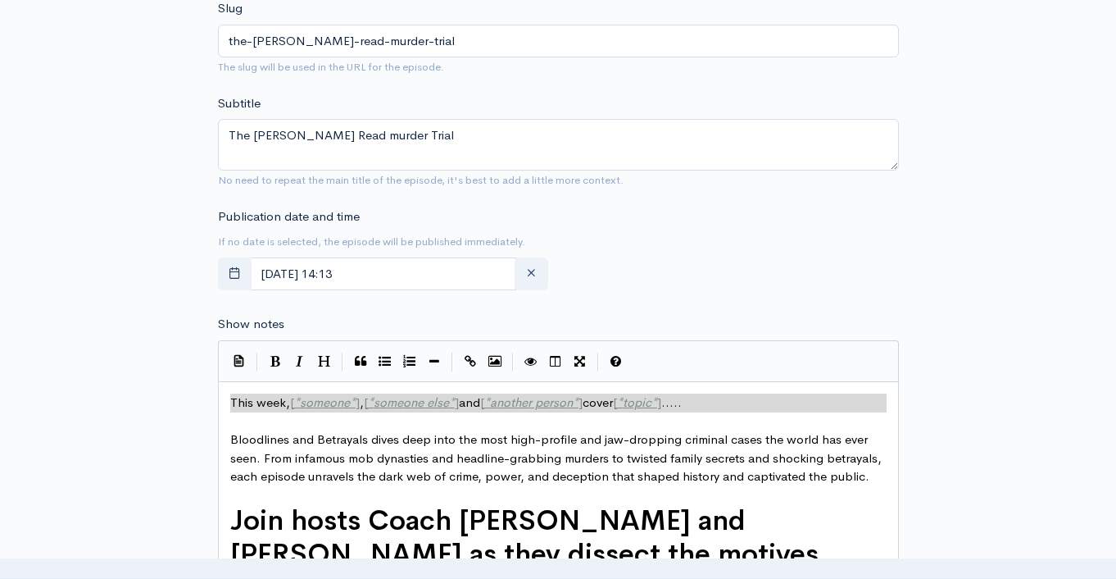
paste textarea
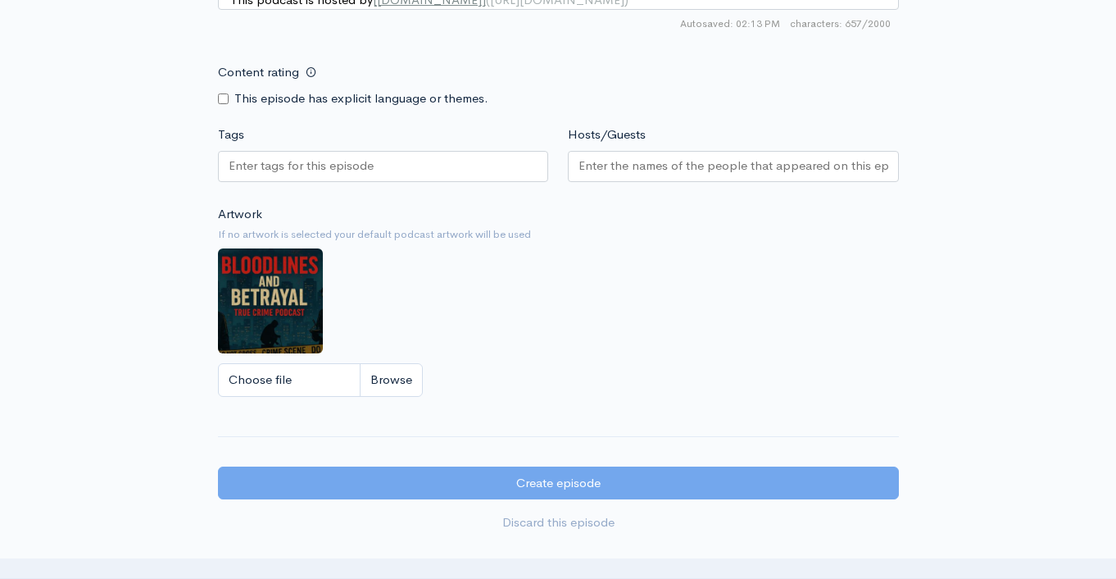
scroll to position [1469, 0]
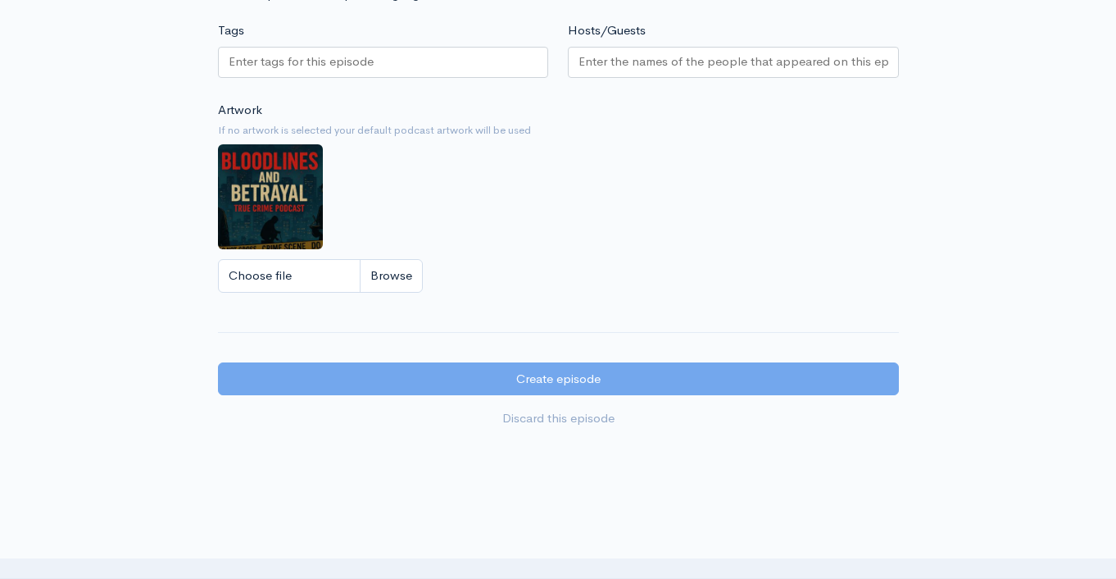
click at [387, 64] on div at bounding box center [383, 62] width 331 height 31
paste input "The [PERSON_NAME] Read murder Trial"
type input "The [PERSON_NAME] Read murder Trial"
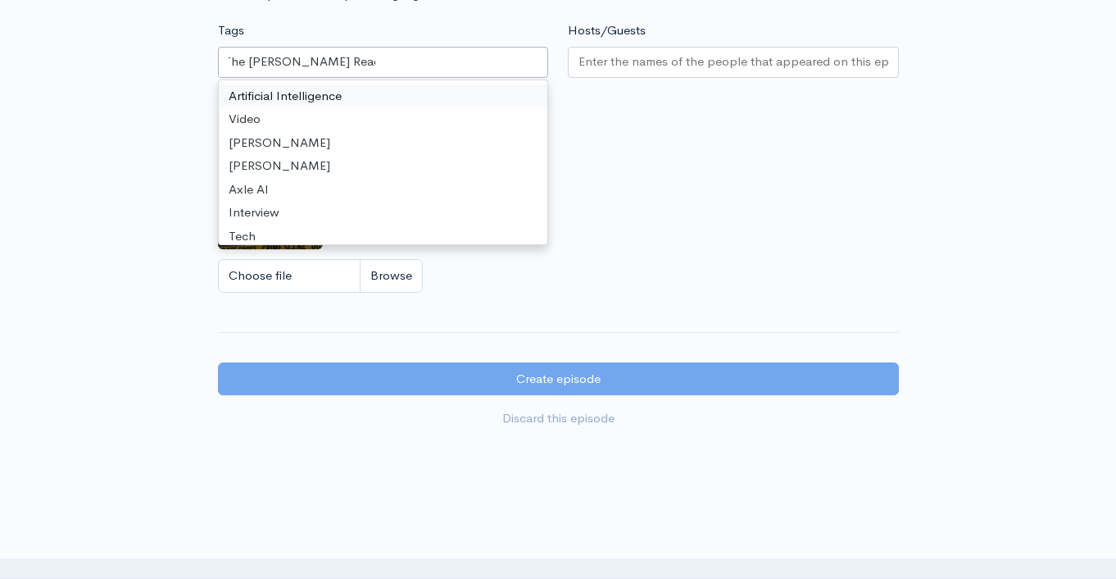
scroll to position [0, 0]
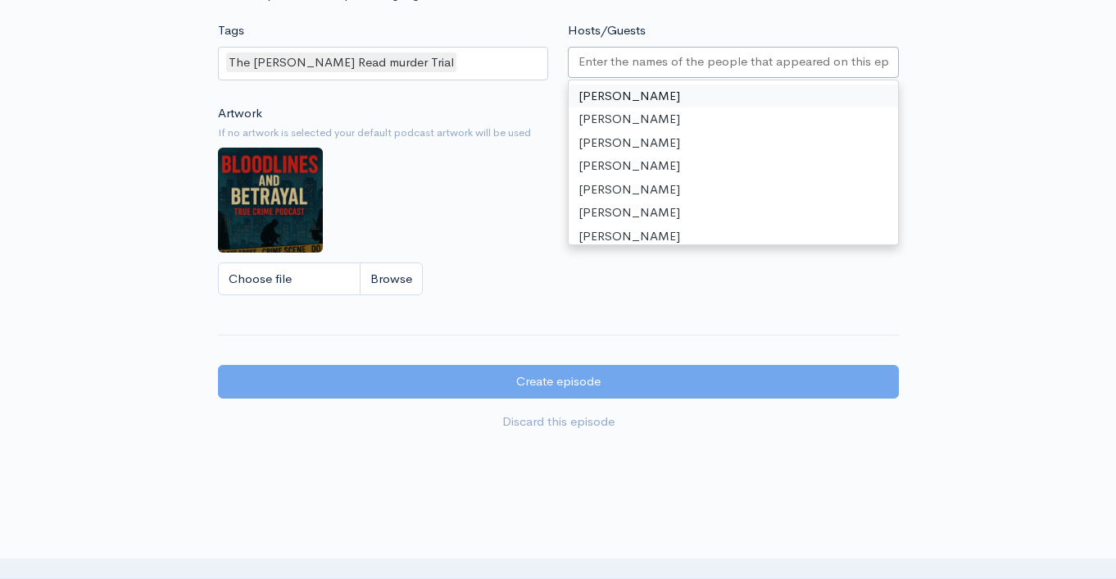
click at [648, 71] on input "Hosts/Guests" at bounding box center [734, 61] width 310 height 19
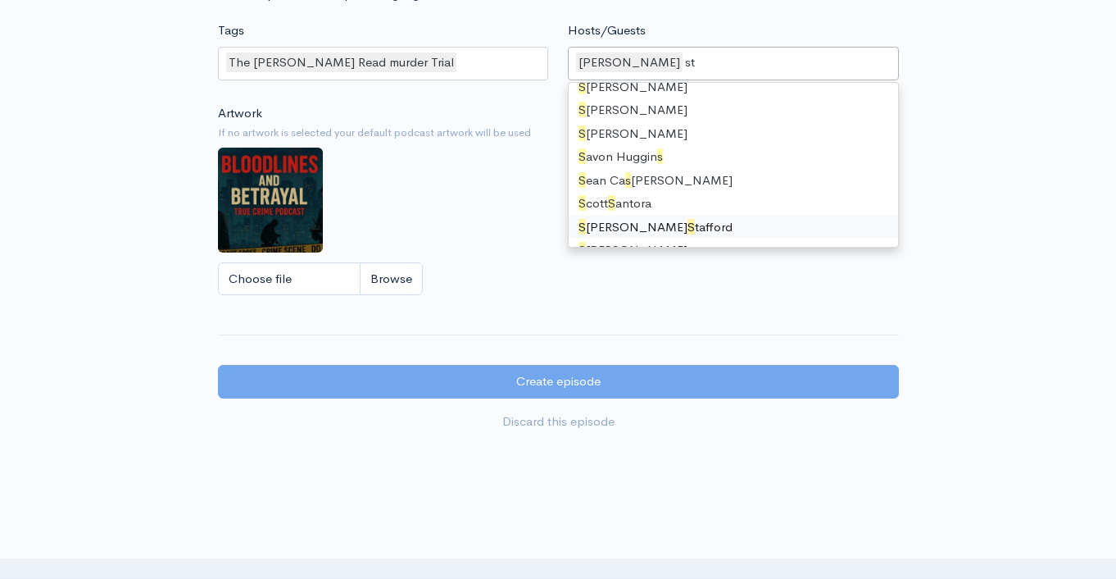
type input "ste"
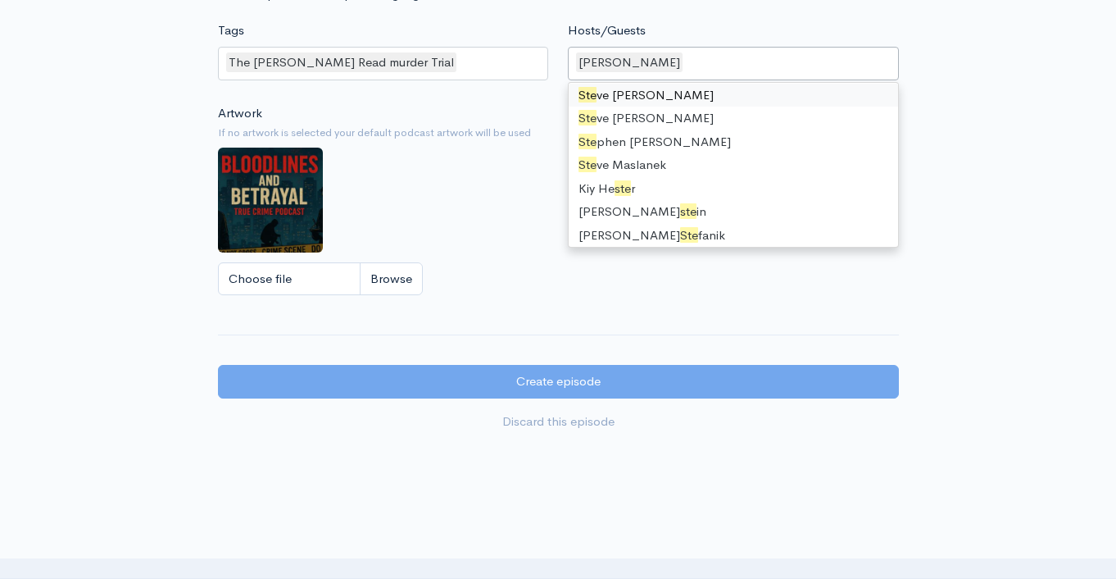
scroll to position [853, 0]
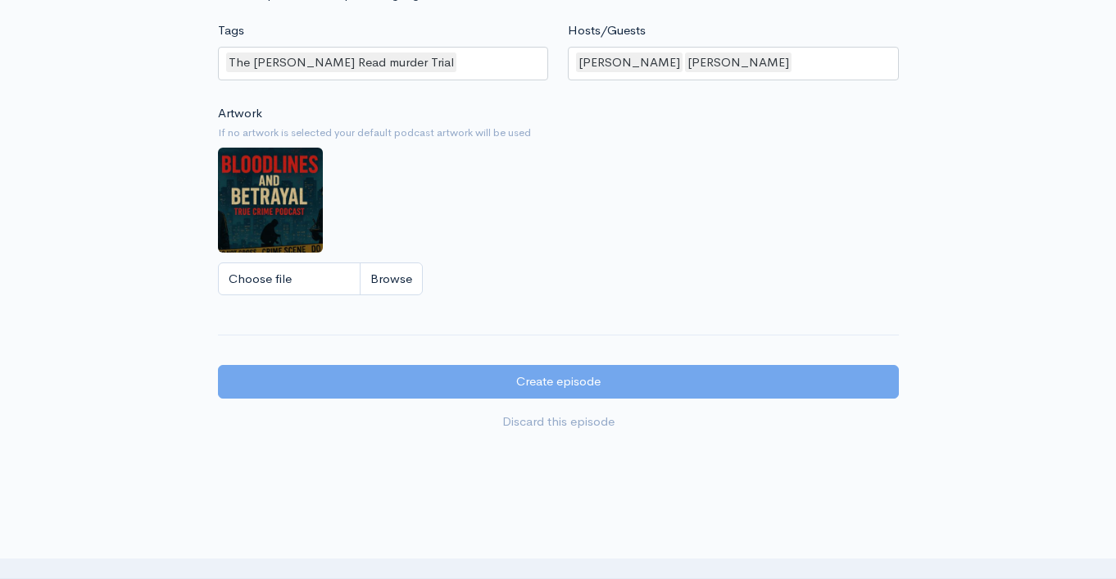
drag, startPoint x: 982, startPoint y: 107, endPoint x: 973, endPoint y: 148, distance: 42.8
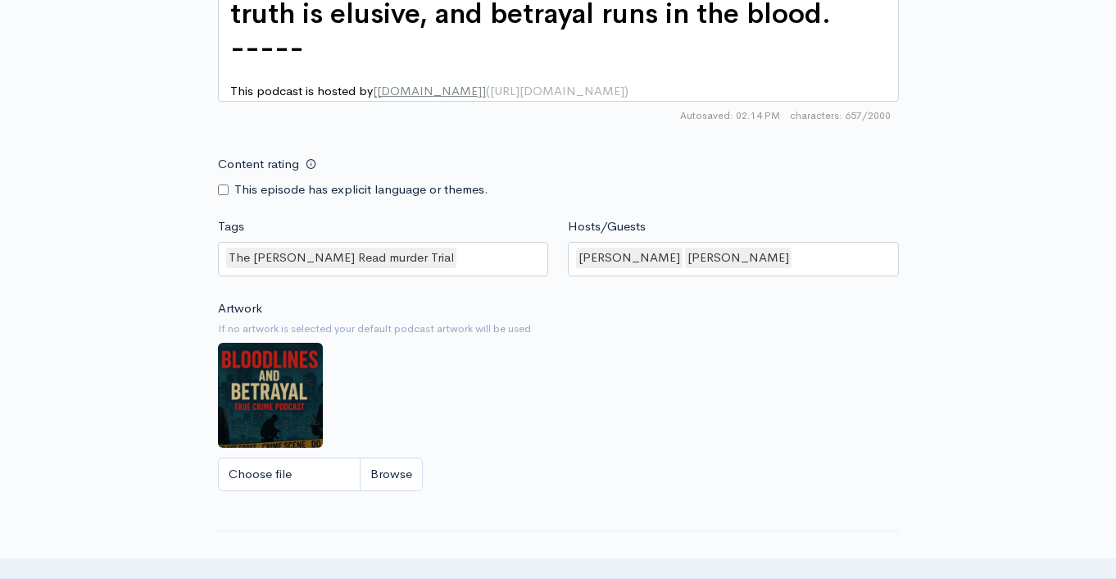
scroll to position [1611, 0]
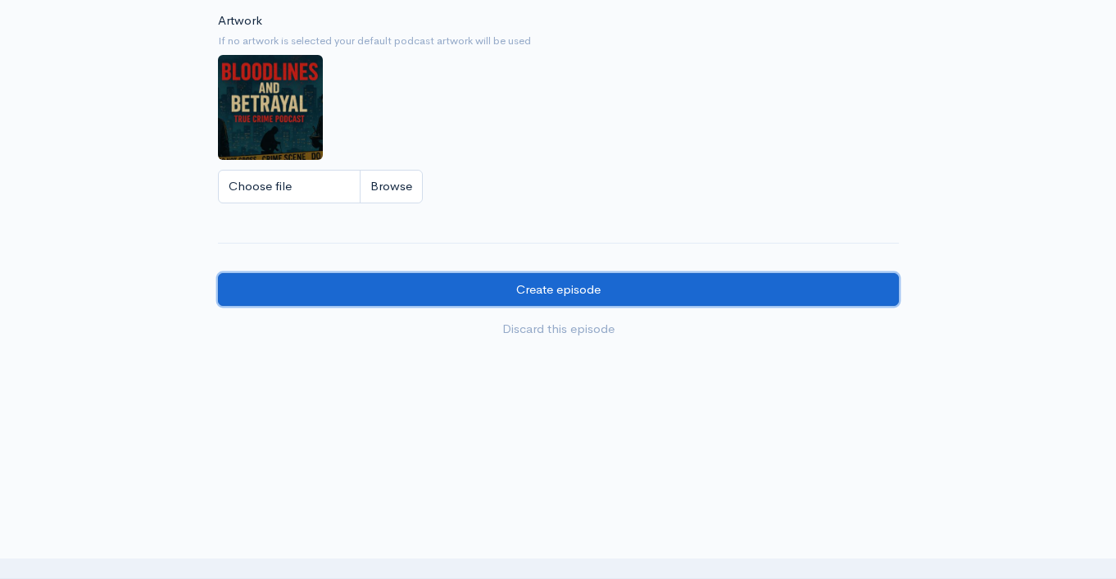
click at [688, 289] on input "Create episode" at bounding box center [558, 290] width 681 height 34
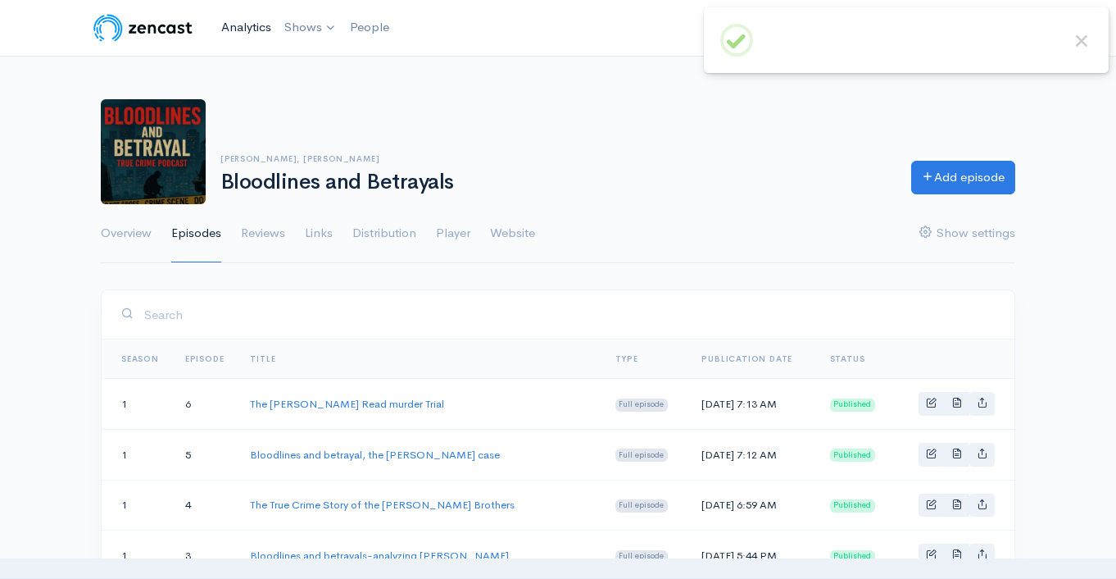
click at [258, 31] on link "Analytics" at bounding box center [246, 27] width 63 height 35
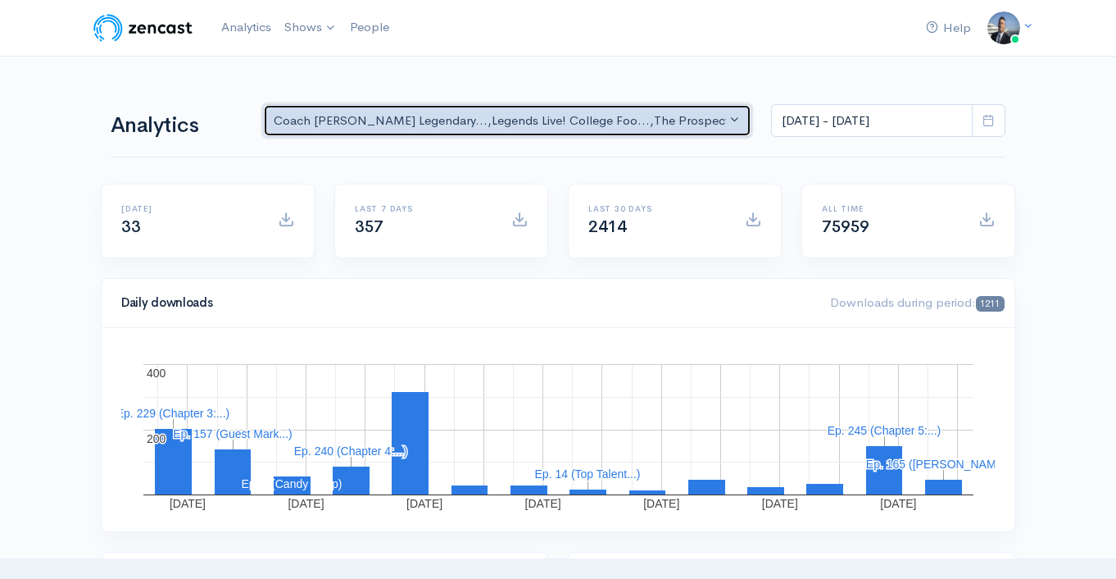
click at [515, 120] on div "Coach Schuman's Legendary... , Legends Live! College Foo... , The Prospect Podc…" at bounding box center [500, 120] width 452 height 19
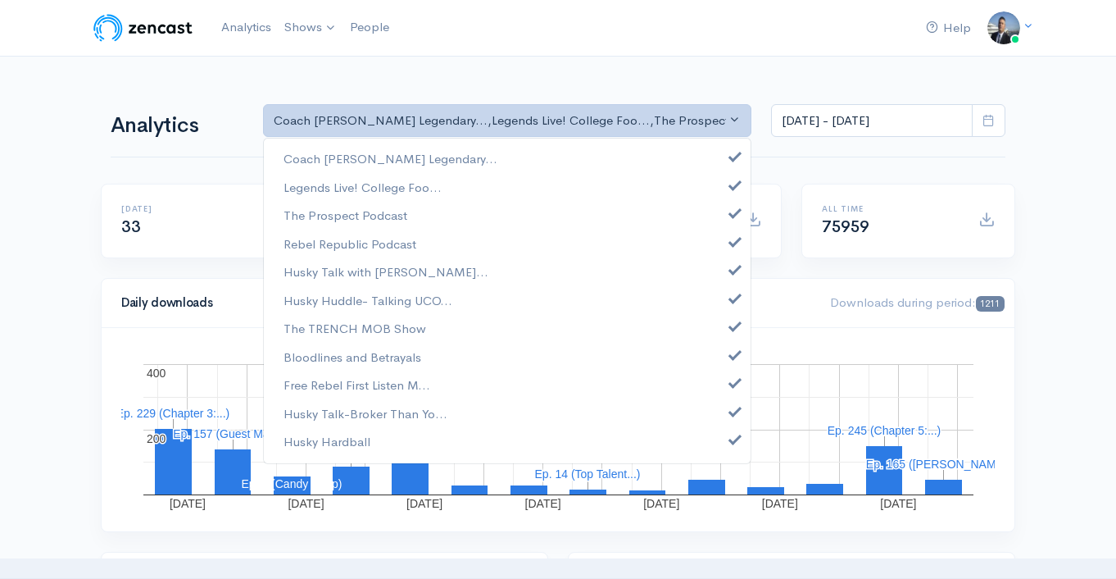
click at [532, 43] on div "Help Notifications View all Your profile Team settings Coach Schuman Sports and…" at bounding box center [558, 28] width 934 height 36
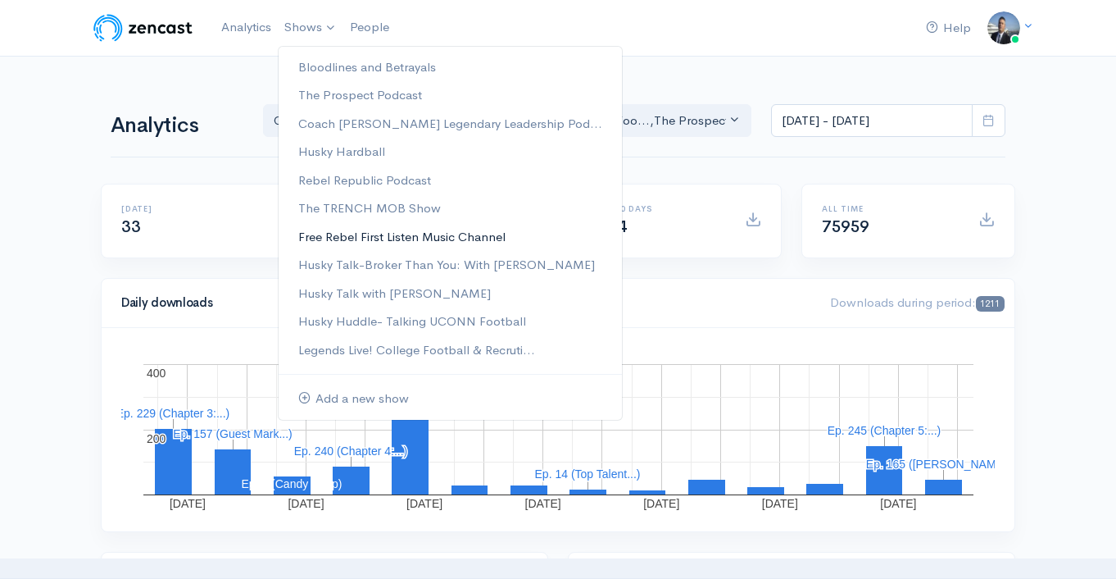
click at [385, 234] on link "Free Rebel First Listen Music Channel" at bounding box center [450, 237] width 343 height 29
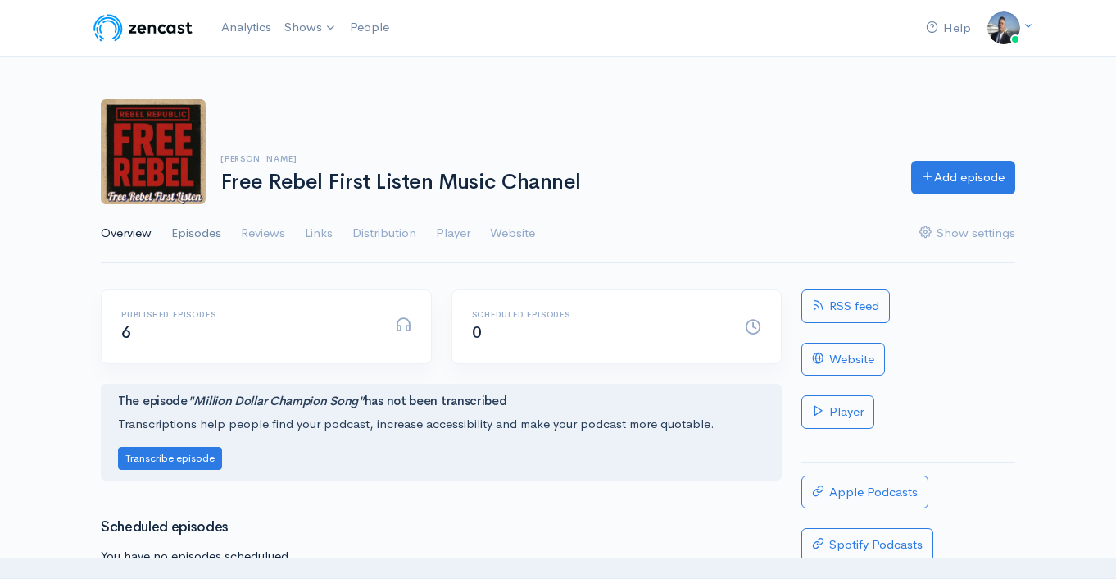
click at [199, 239] on link "Episodes" at bounding box center [196, 233] width 50 height 59
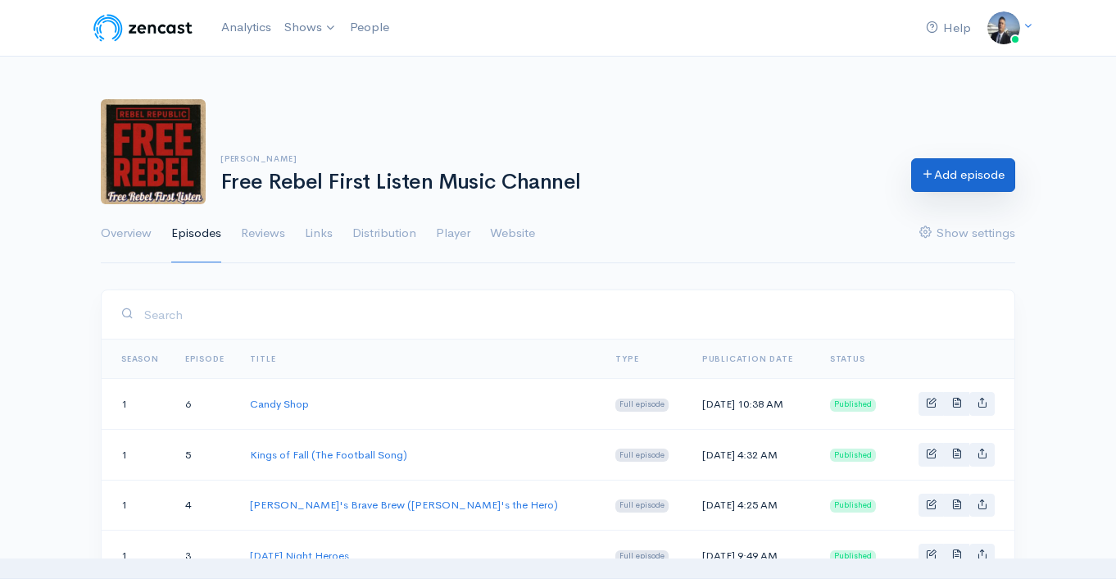
click at [951, 179] on link "Add episode" at bounding box center [964, 175] width 104 height 34
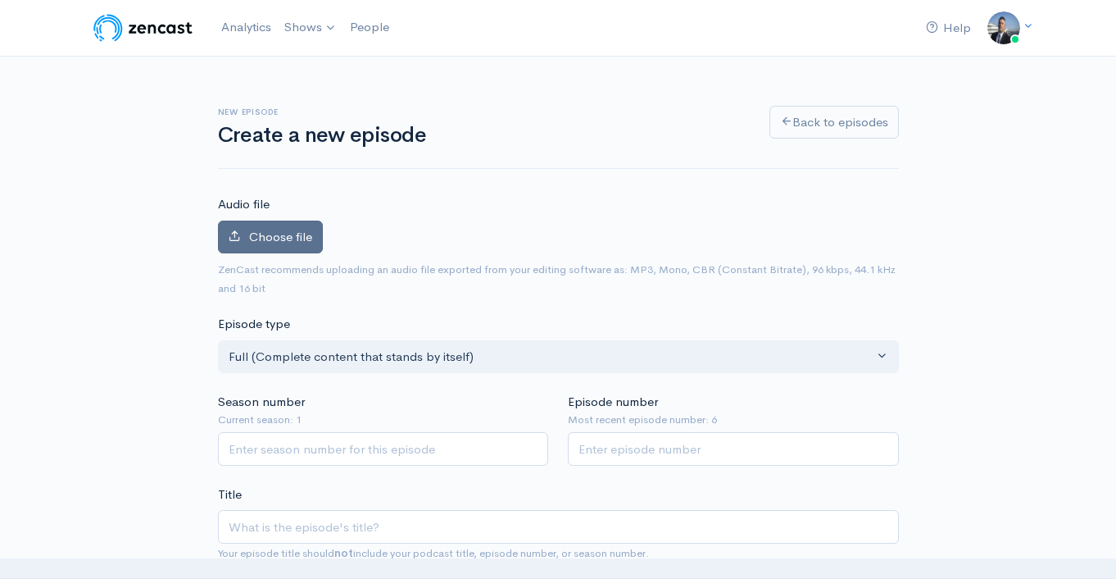
click at [297, 248] on label "Choose file" at bounding box center [270, 238] width 105 height 34
click at [0, 0] on input "Choose file" at bounding box center [0, 0] width 0 height 0
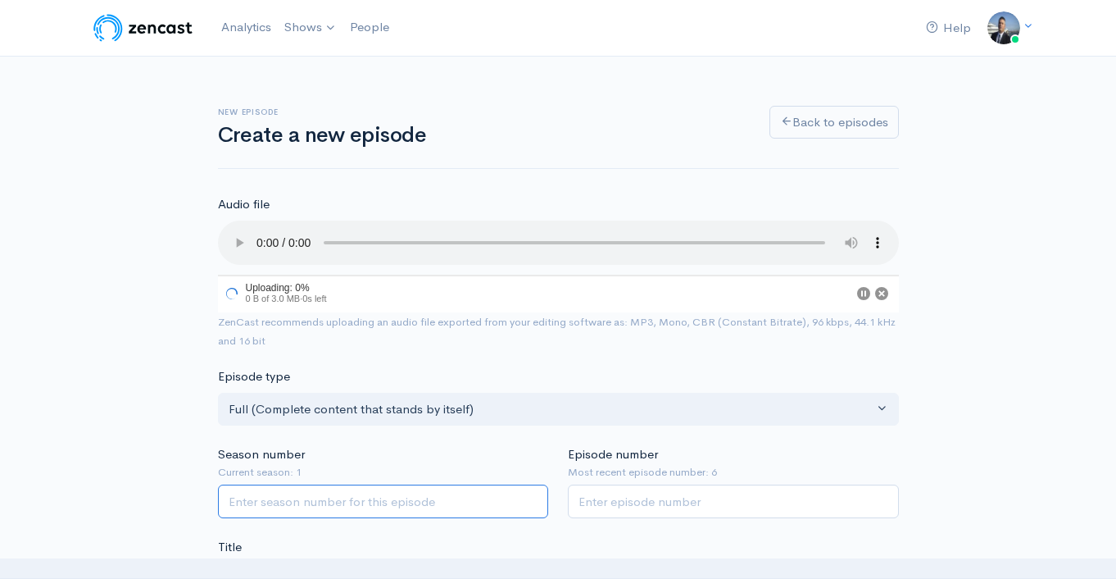
click at [391, 502] on input "Season number" at bounding box center [383, 501] width 331 height 34
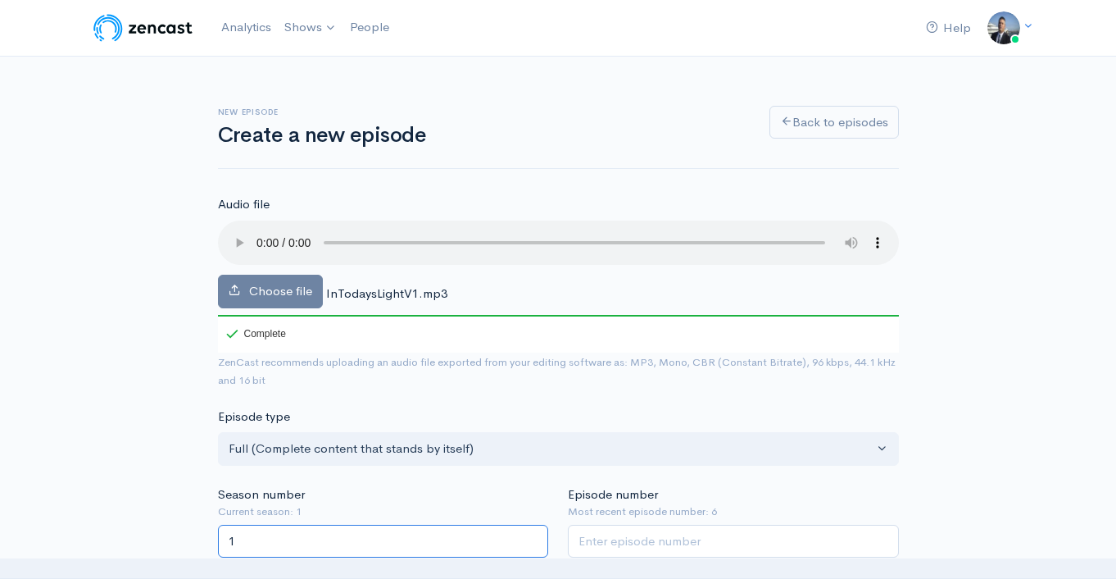
type input "1"
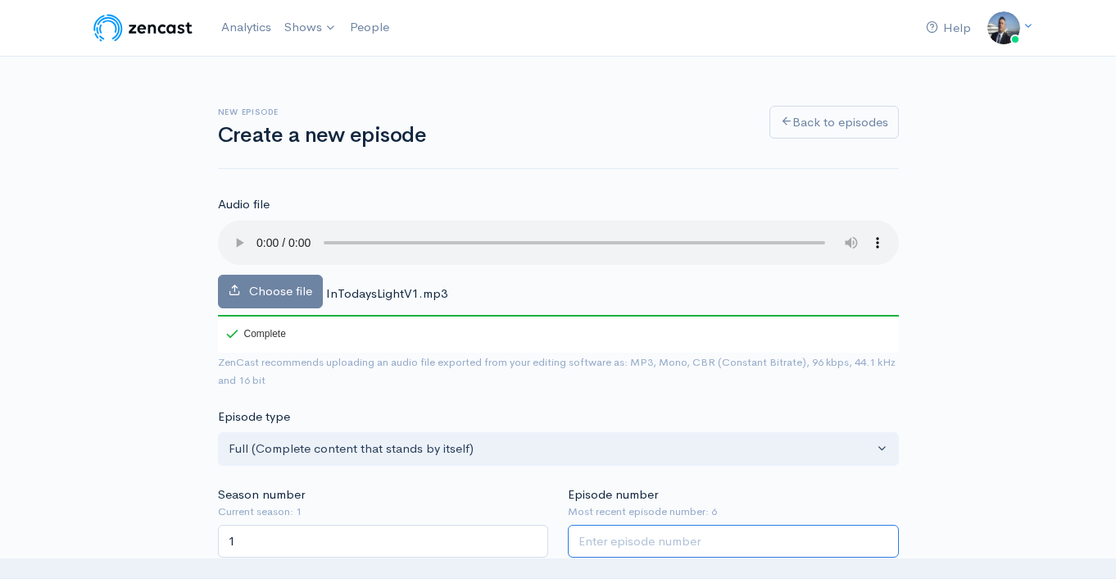
click at [629, 539] on input "Episode number" at bounding box center [733, 542] width 331 height 34
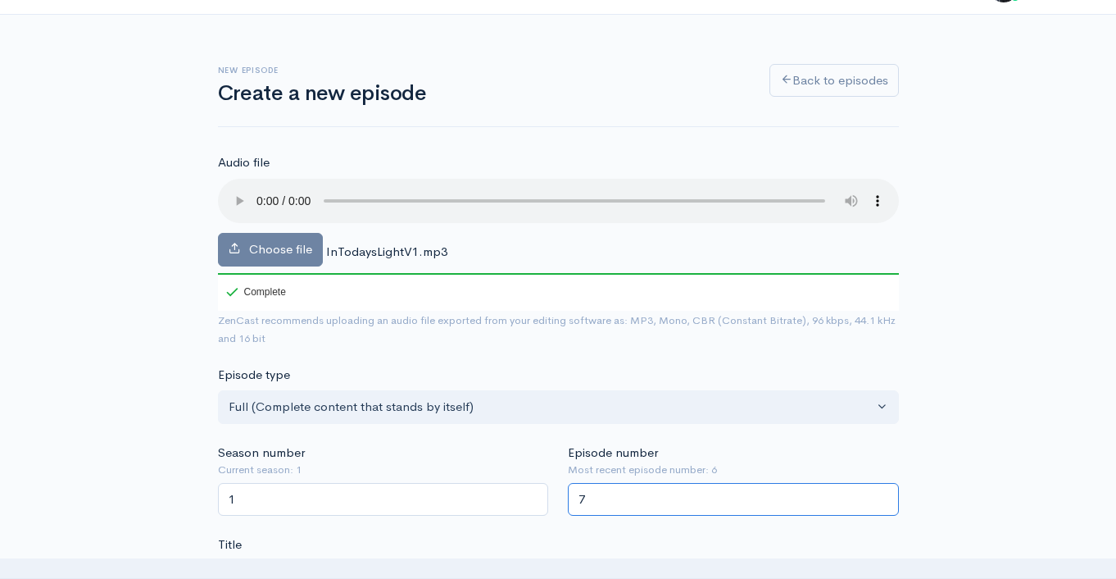
scroll to position [275, 0]
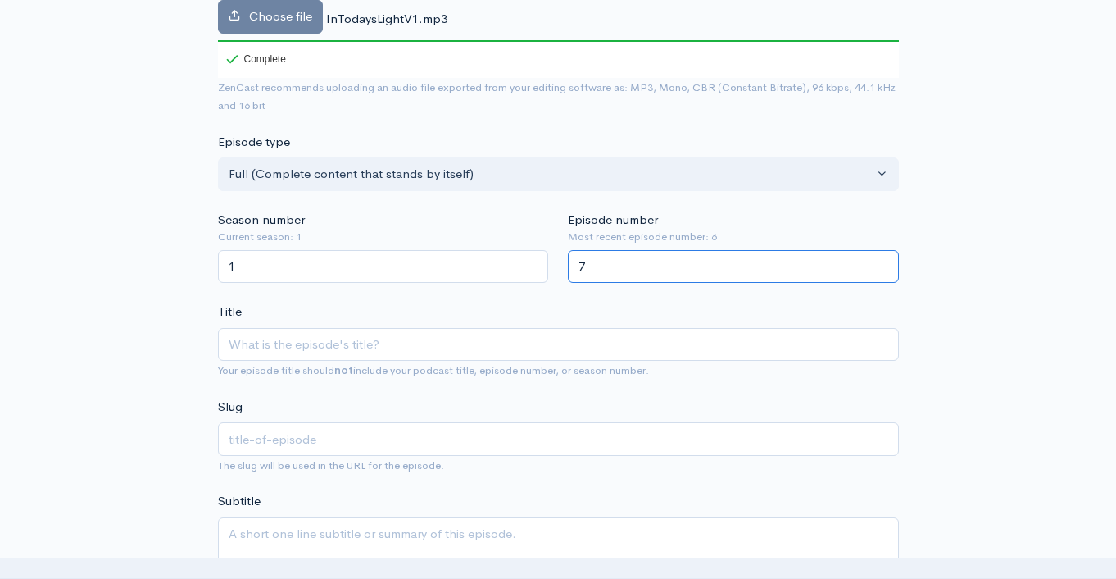
type input "7"
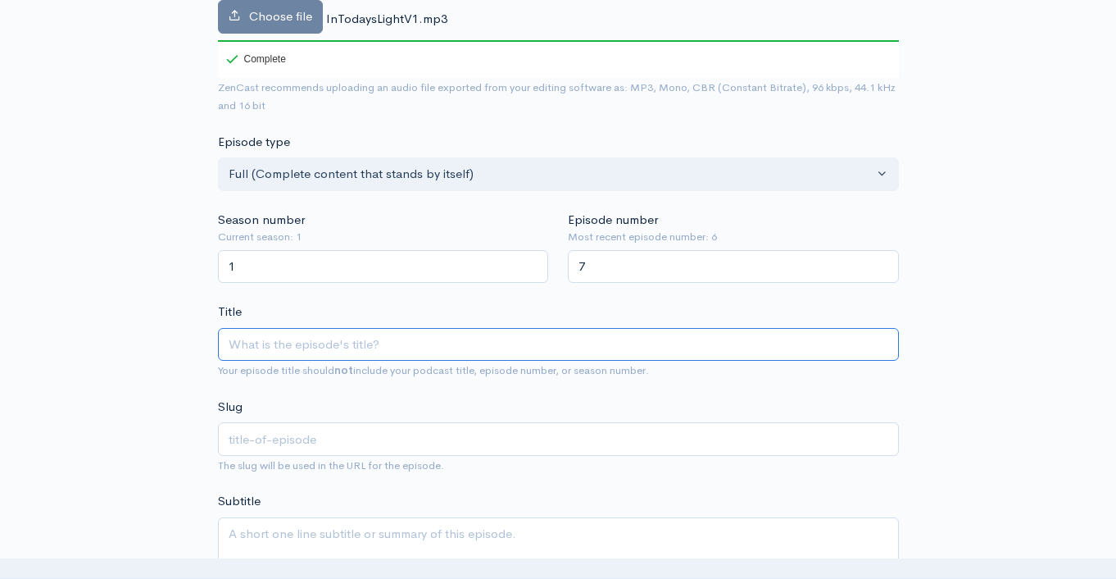
click at [364, 345] on input "Title" at bounding box center [558, 345] width 681 height 34
type input "i"
type input "in"
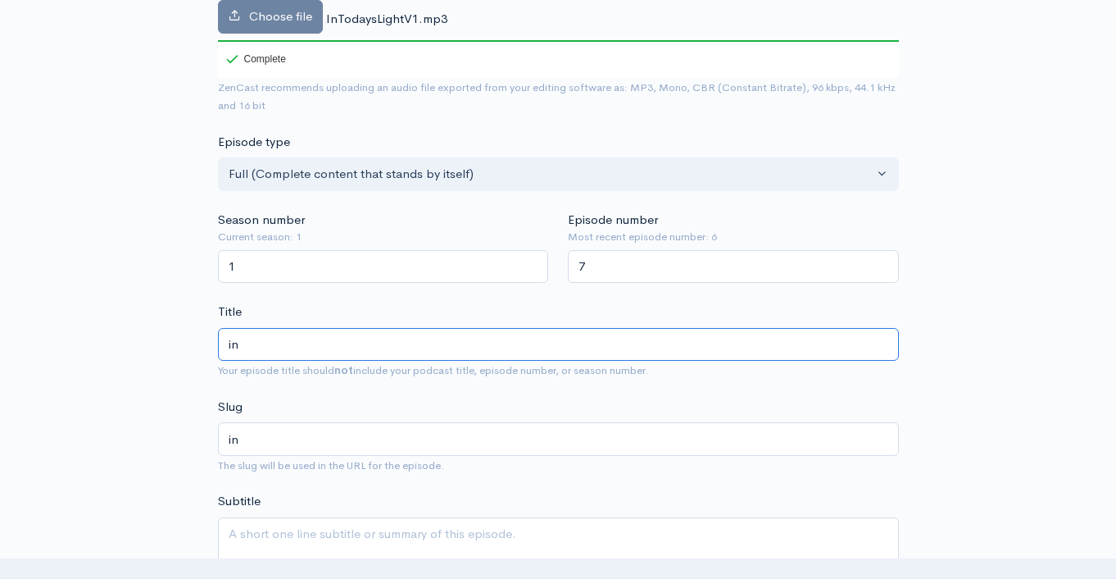
type input "in T"
type input "in-t"
type input "in Tod"
type input "in-tod"
type input "in Toda"
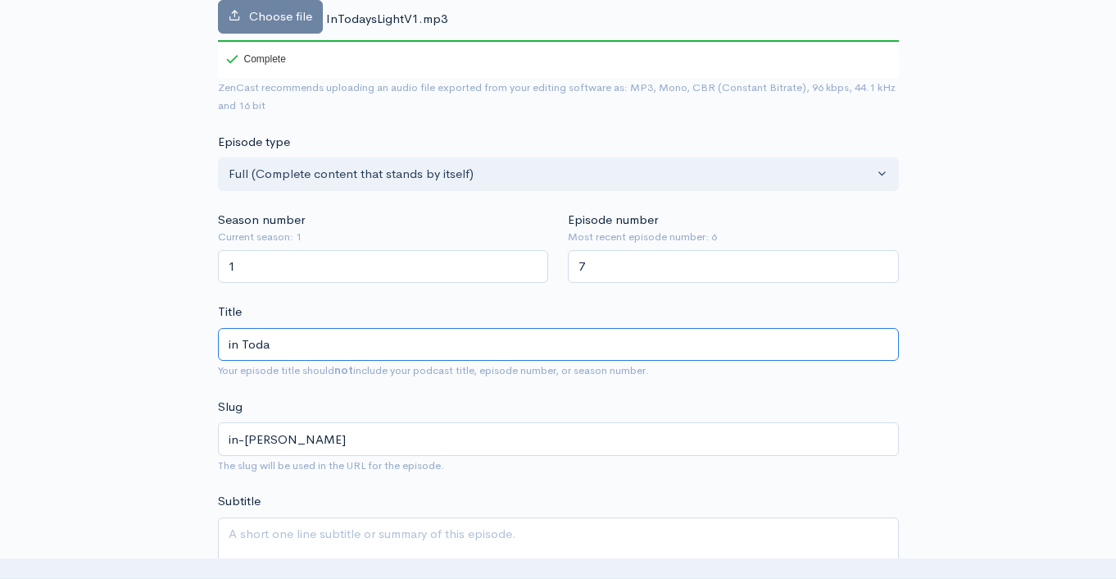
type input "in-toda"
type input "in Today"
type input "in-today"
type input "in Today's"
type input "in-todays"
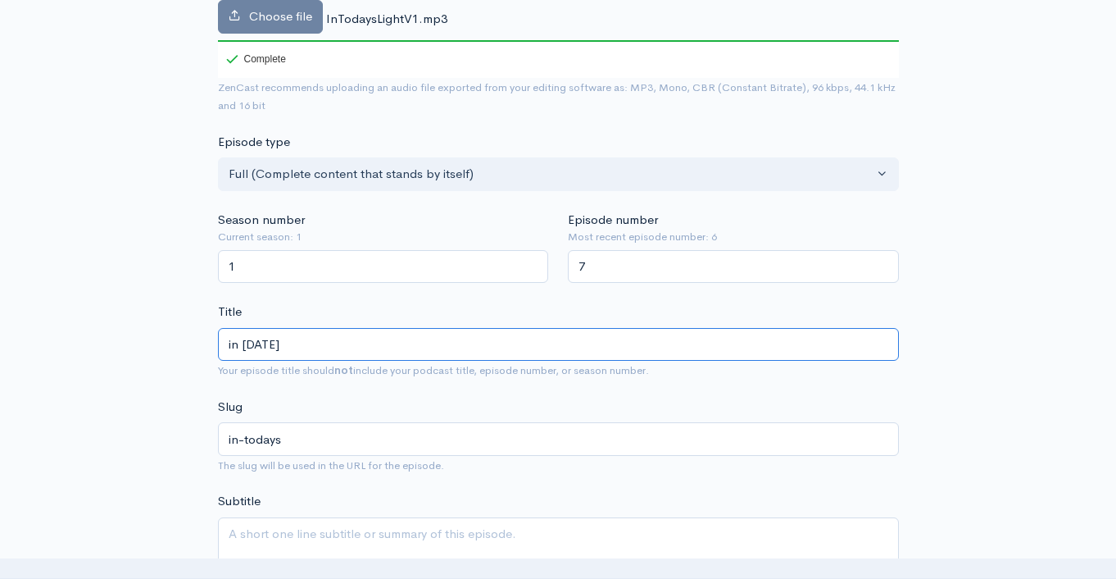
type input "in Today's L"
type input "in-todays-l"
type input "in Today's Li"
type input "in-todays-li"
type input "in Today's Lig"
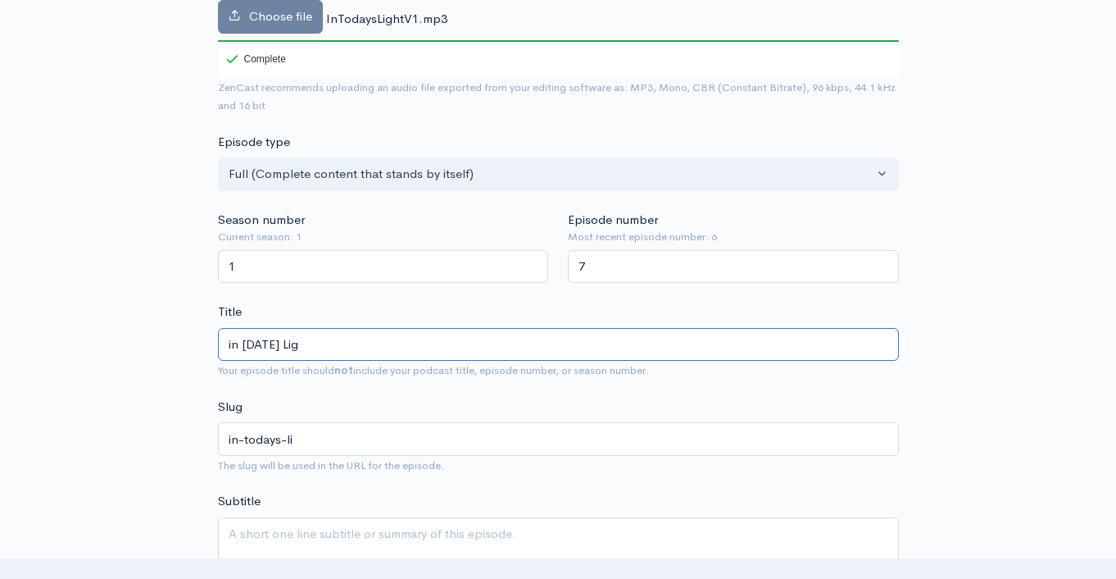
type input "in-todays-lig"
type input "in Today's Ligh"
type input "in-todays-ligh"
type input "in Today's Light"
type input "in-todays-light"
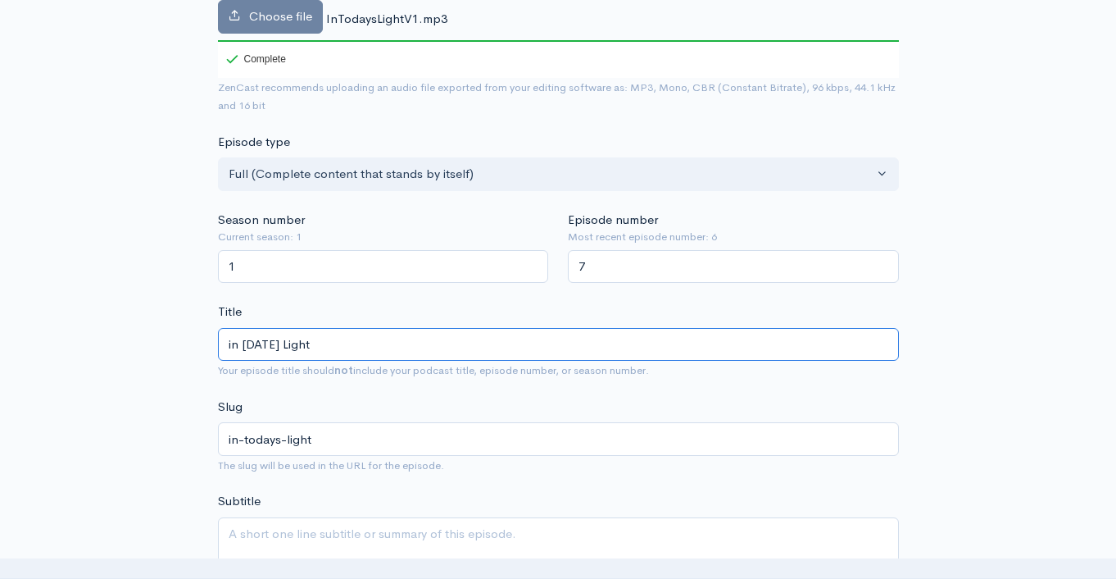
click at [238, 340] on input "in Today's Light" at bounding box center [558, 345] width 681 height 34
click at [232, 343] on input "in Today's Light" at bounding box center [558, 345] width 681 height 34
click at [233, 343] on input "in Today's Light" at bounding box center [558, 345] width 681 height 34
type input "I Today's Light"
type input "i-todays-light"
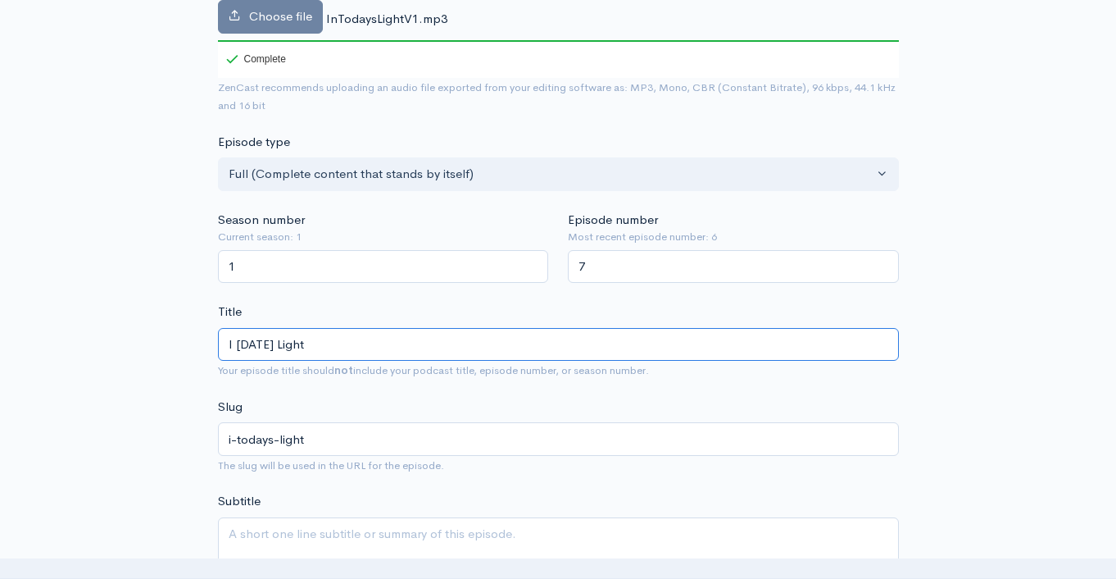
type input "In [DATE] Light"
type input "in-todays-light"
click at [238, 343] on input "In [DATE] Light" at bounding box center [558, 345] width 681 height 34
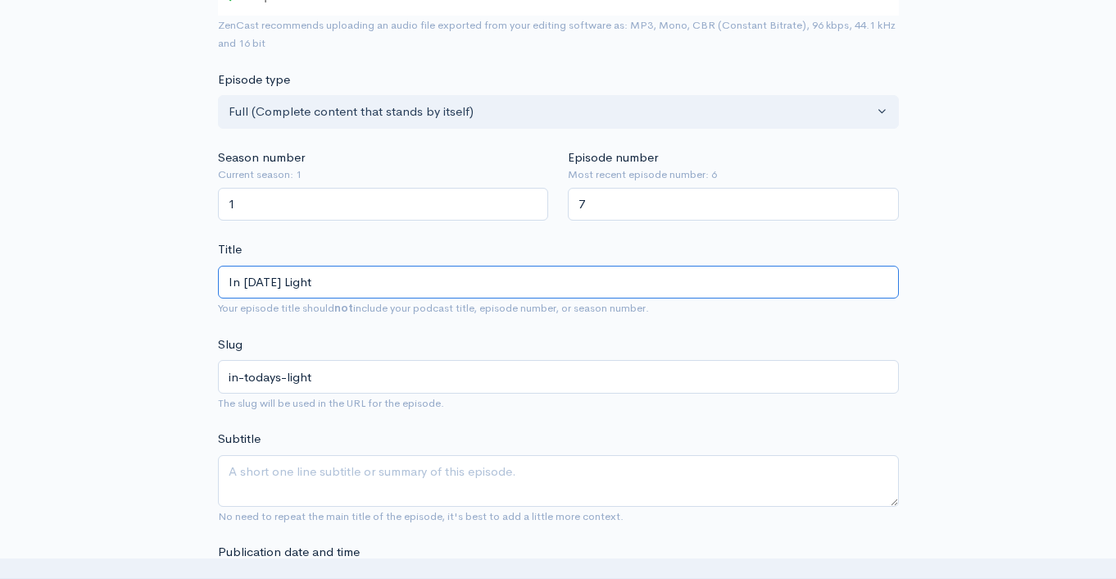
scroll to position [597, 0]
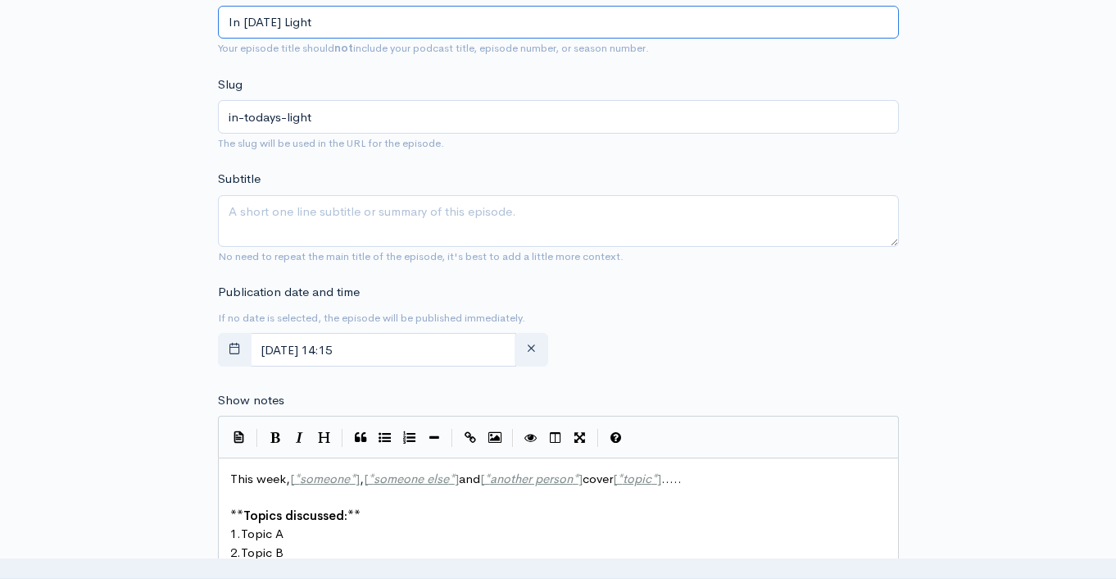
type input "In [DATE] Light"
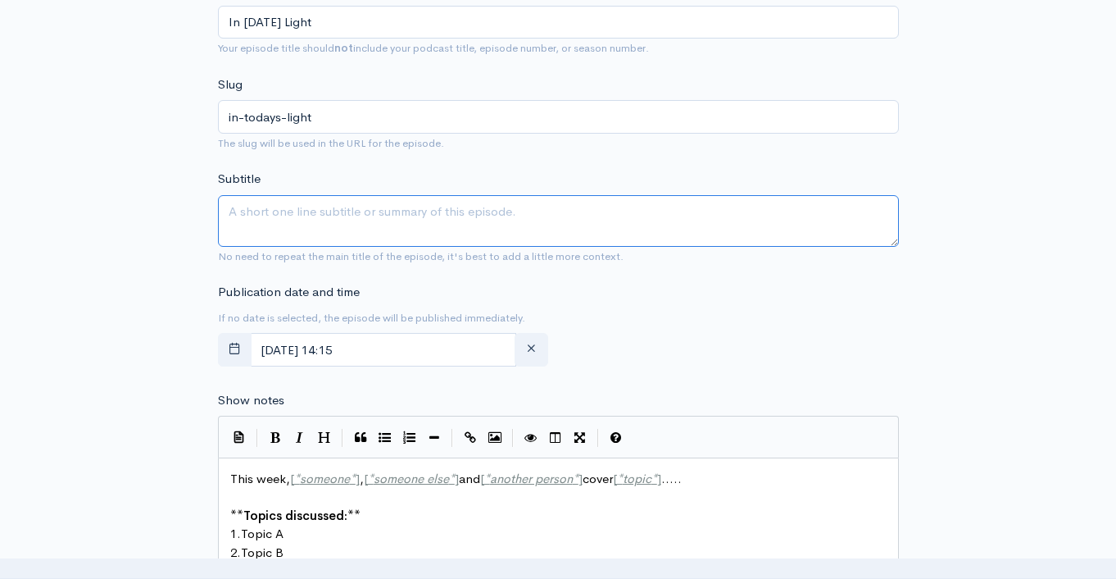
click at [302, 214] on textarea "Subtitle" at bounding box center [558, 221] width 681 height 52
paste textarea "In [DATE] Light"
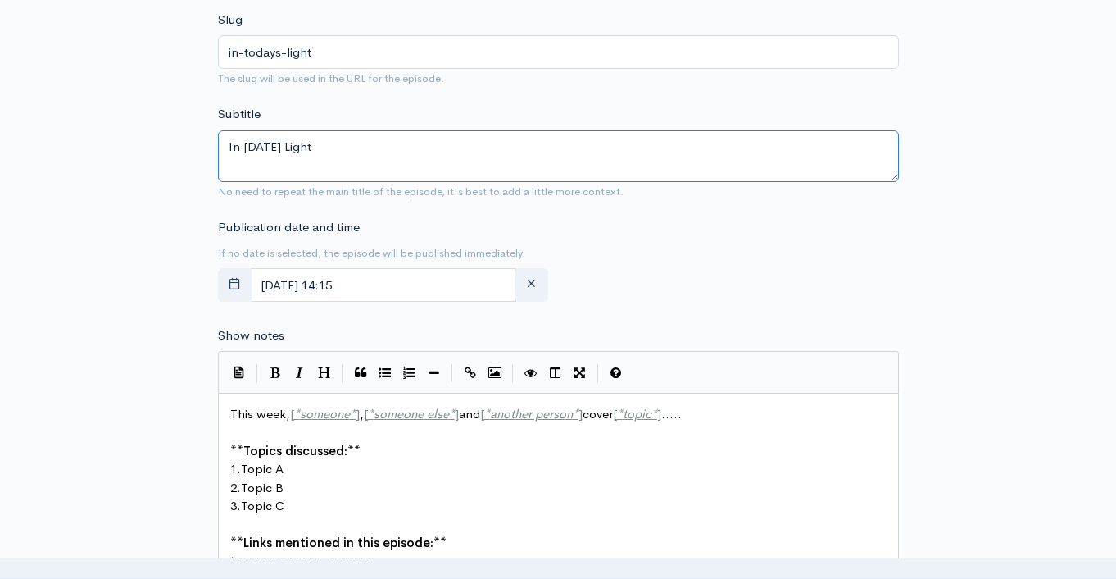
scroll to position [887, 0]
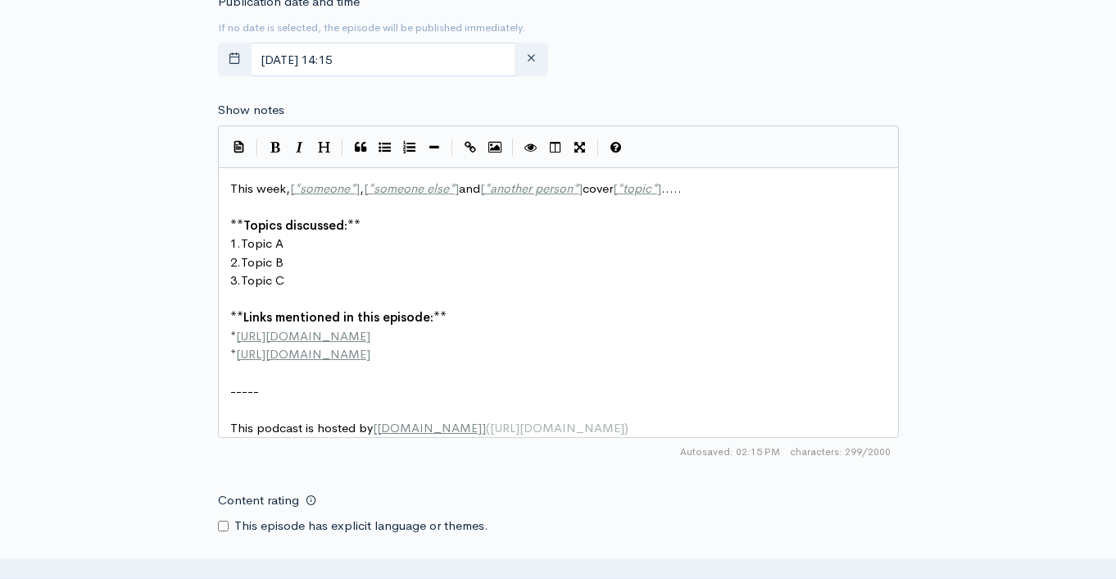
type textarea "In [DATE] Light"
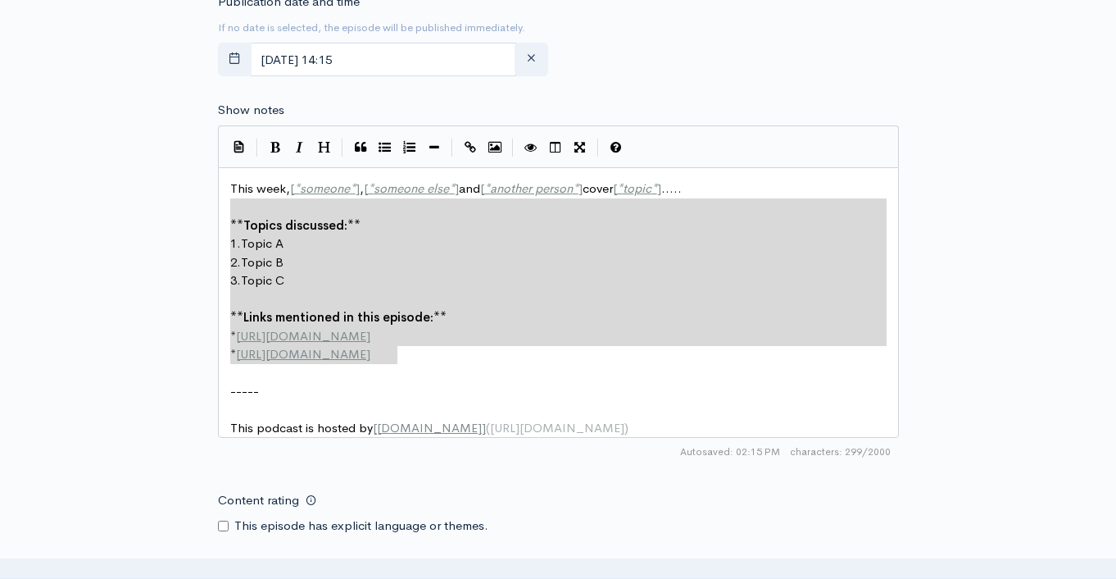
type textarea "This week, [*someone*], [*someone else*] and [*another person*] cover [*topic*]…"
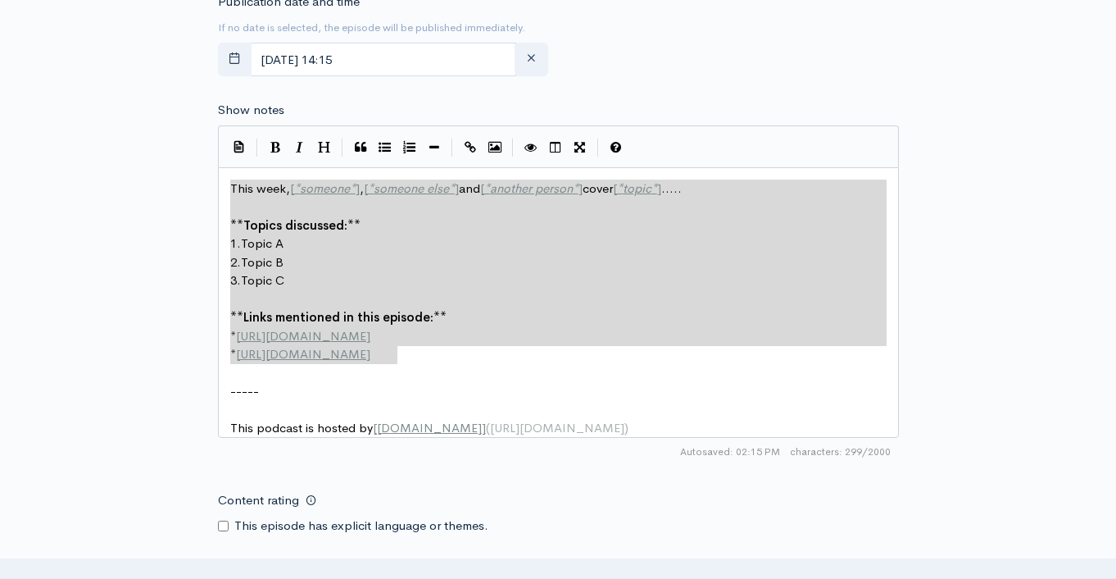
drag, startPoint x: 420, startPoint y: 360, endPoint x: 219, endPoint y: 182, distance: 268.3
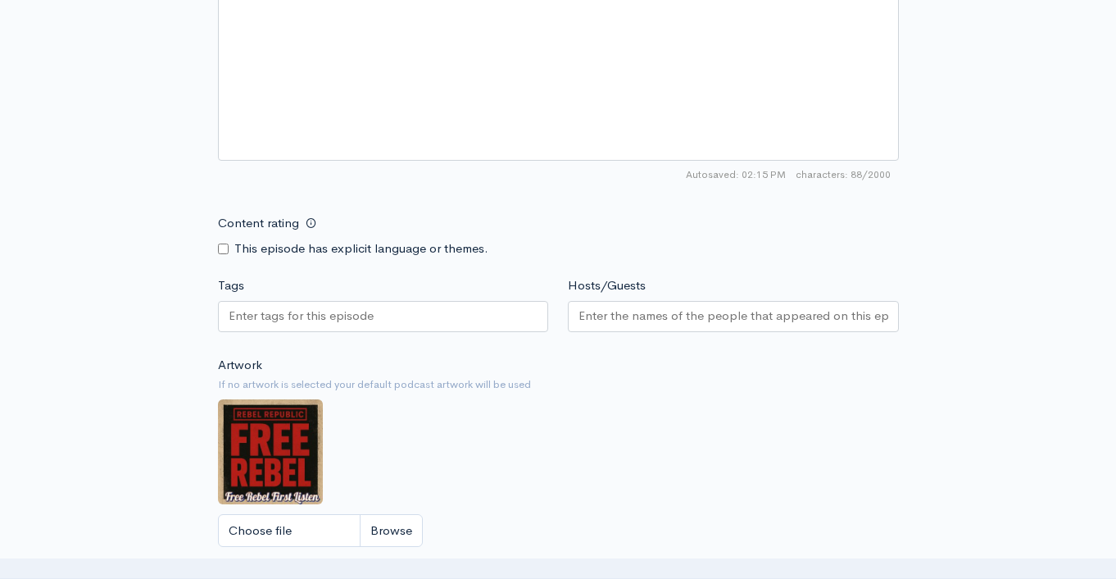
scroll to position [1433, 0]
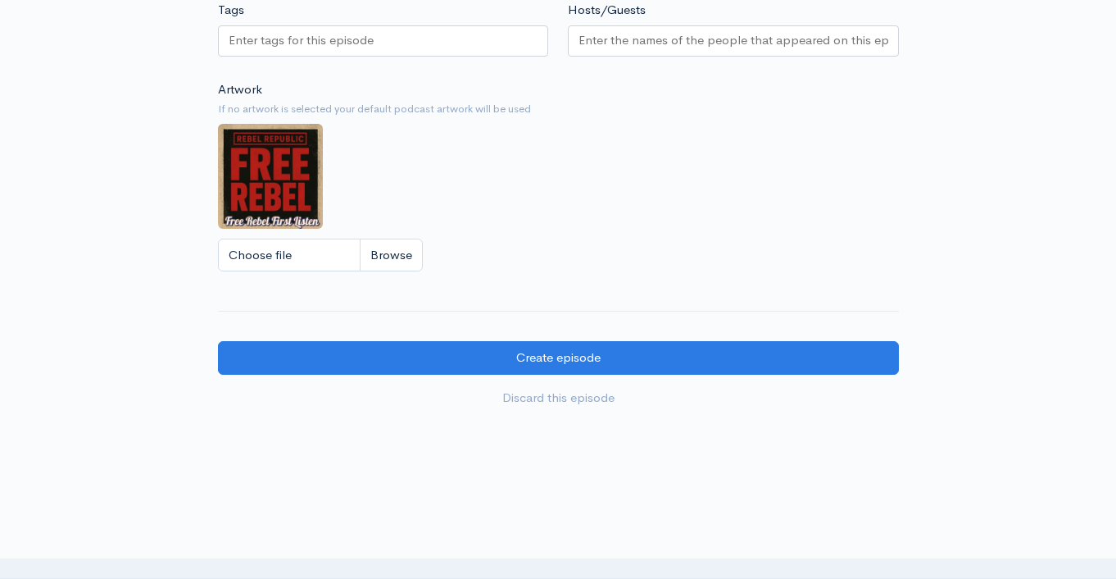
click at [339, 27] on div at bounding box center [383, 40] width 331 height 31
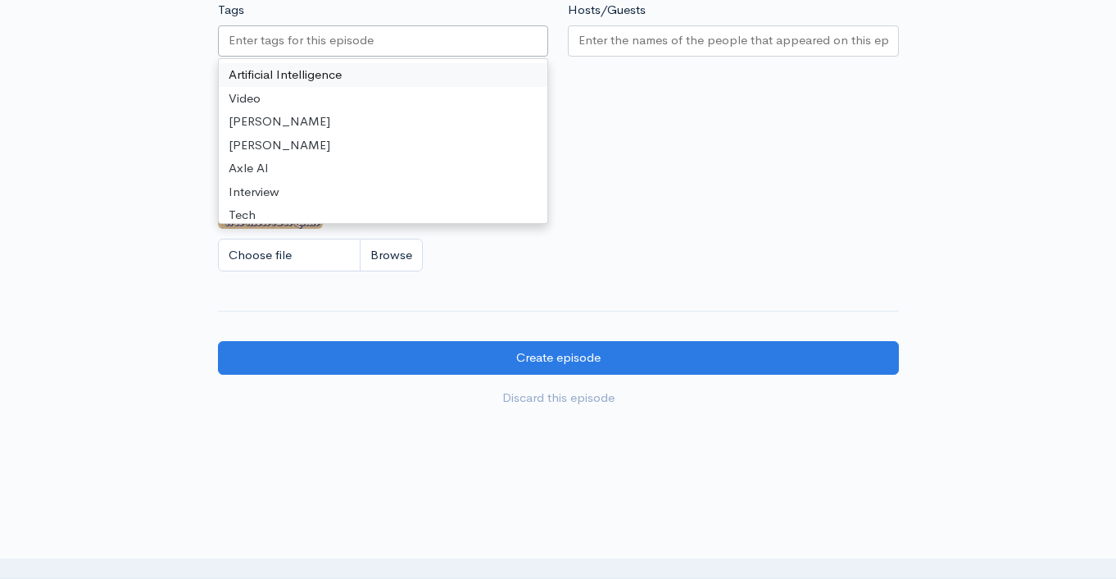
paste input "In [DATE] Light"
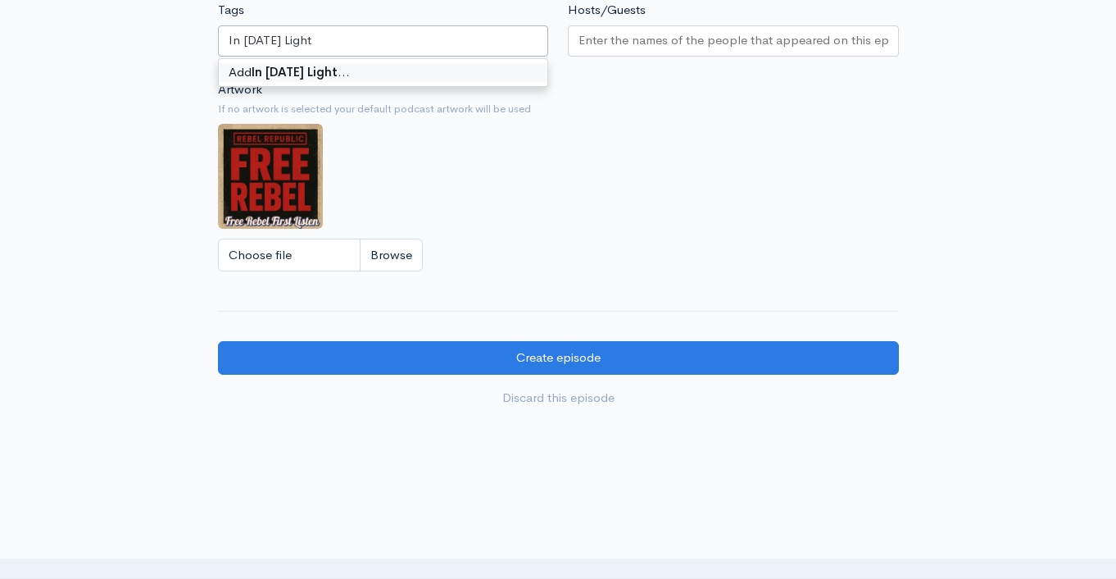
type input "In [DATE] Light"
click at [619, 45] on input "Hosts/Guests" at bounding box center [734, 40] width 310 height 19
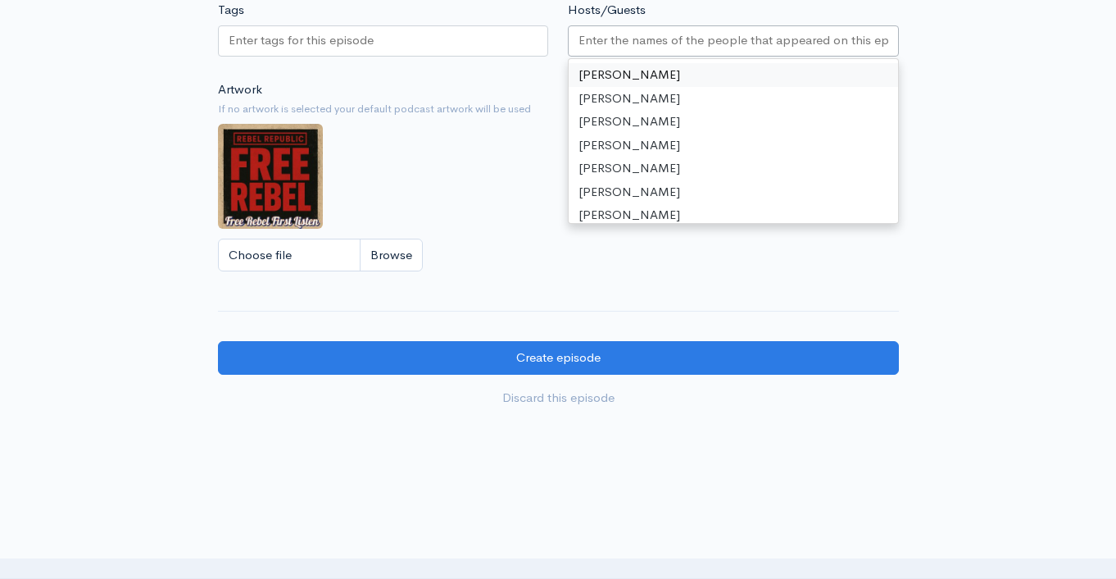
click at [496, 43] on div at bounding box center [383, 40] width 331 height 31
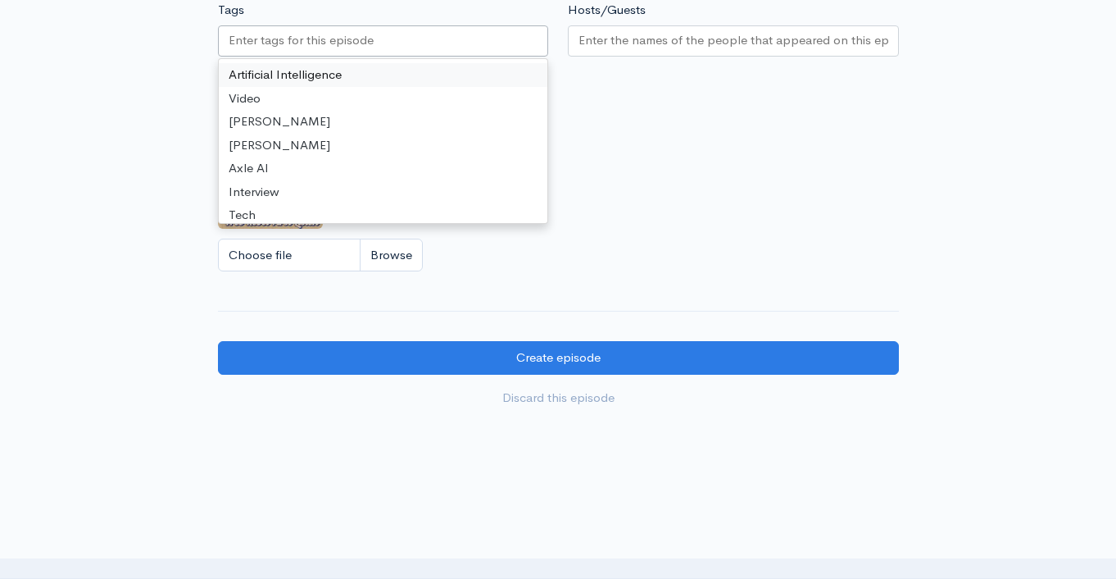
type input "v"
paste input "In [DATE] Light"
type input "In [DATE] Light"
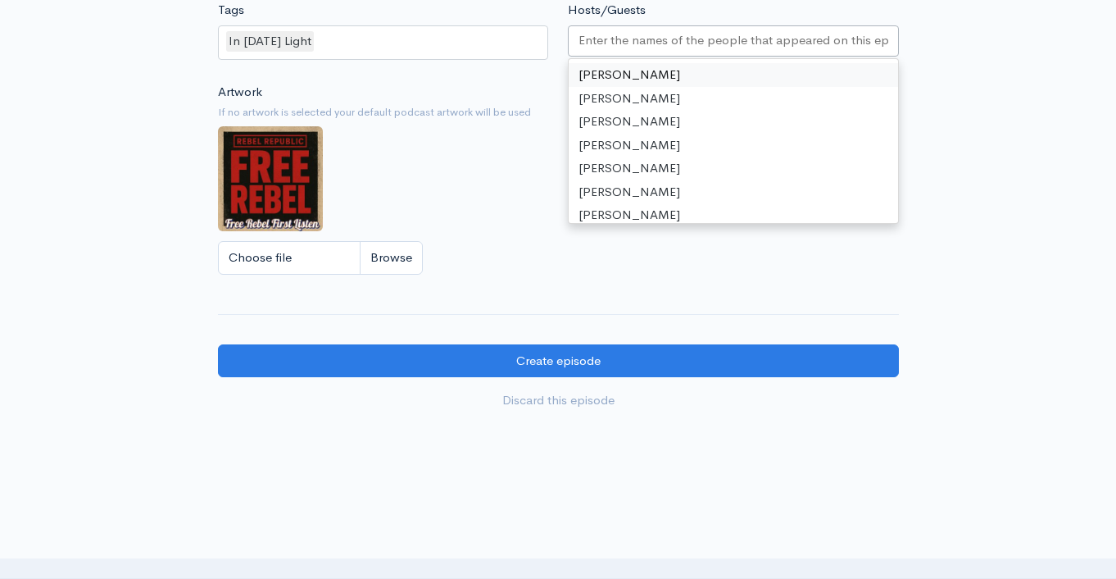
click at [639, 37] on input "Hosts/Guests" at bounding box center [734, 40] width 310 height 19
click at [399, 253] on input "Choose file" at bounding box center [320, 258] width 205 height 34
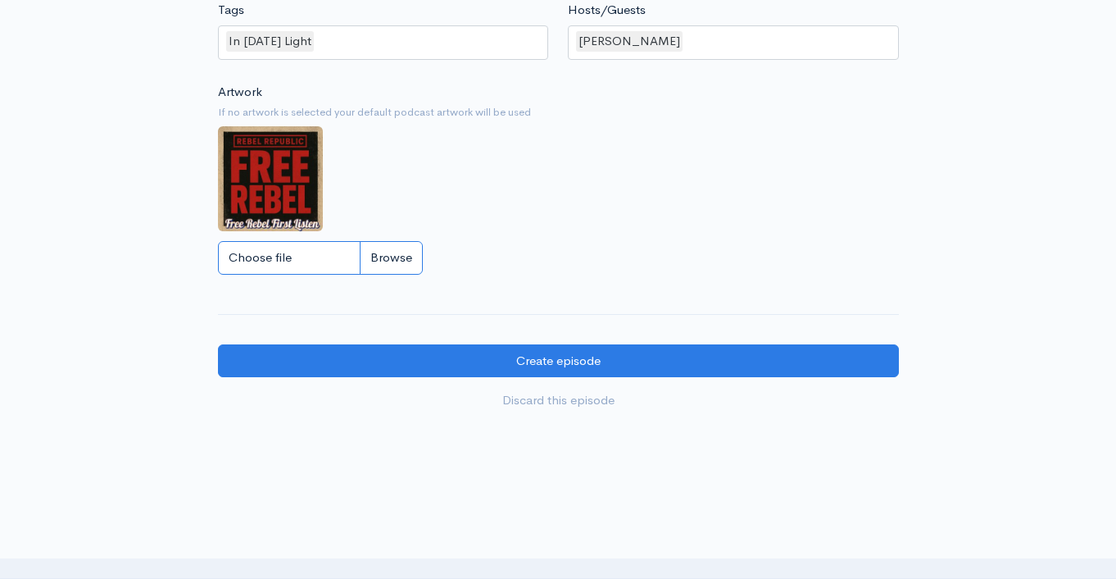
click at [397, 265] on input "Choose file" at bounding box center [320, 258] width 205 height 34
type input "C:\fakepath\Untitled design (1).png"
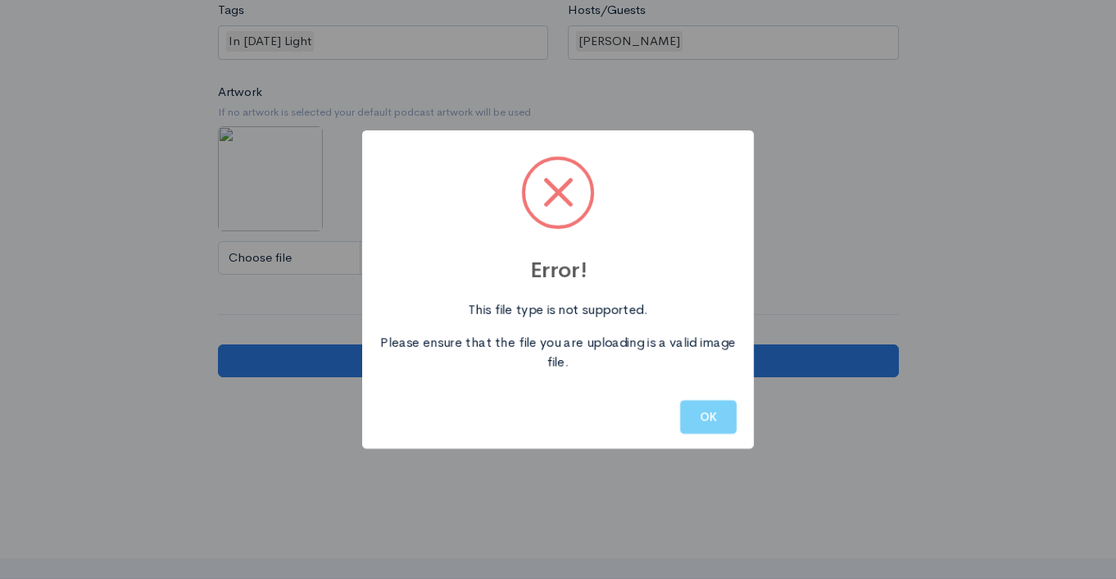
click at [694, 416] on button "OK" at bounding box center [708, 417] width 57 height 34
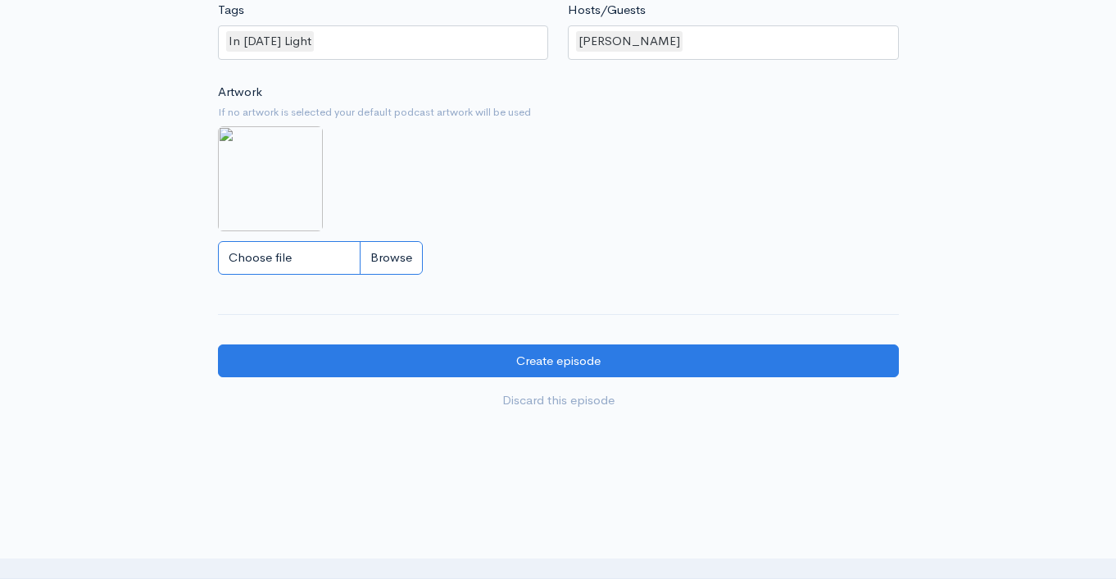
click at [375, 258] on input "Choose file" at bounding box center [320, 258] width 205 height 34
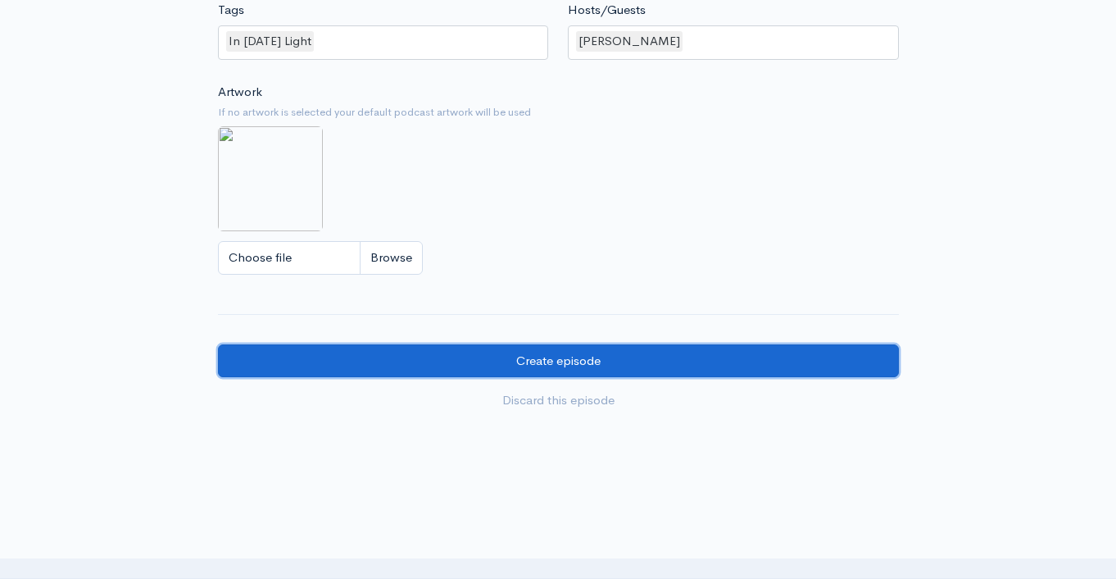
click at [544, 362] on input "Create episode" at bounding box center [558, 361] width 681 height 34
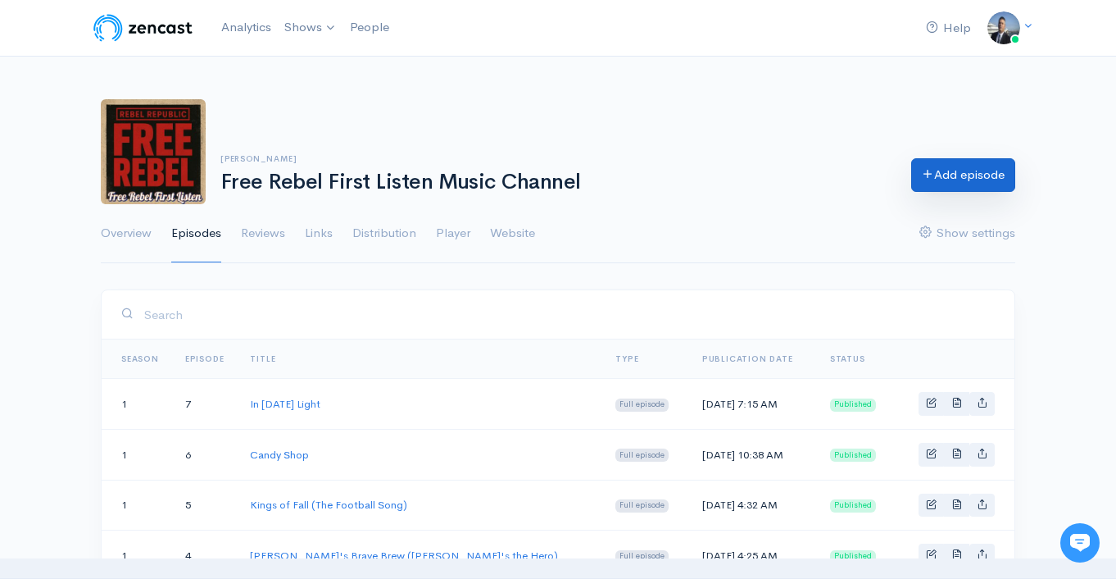
click at [951, 187] on link "Add episode" at bounding box center [964, 175] width 104 height 34
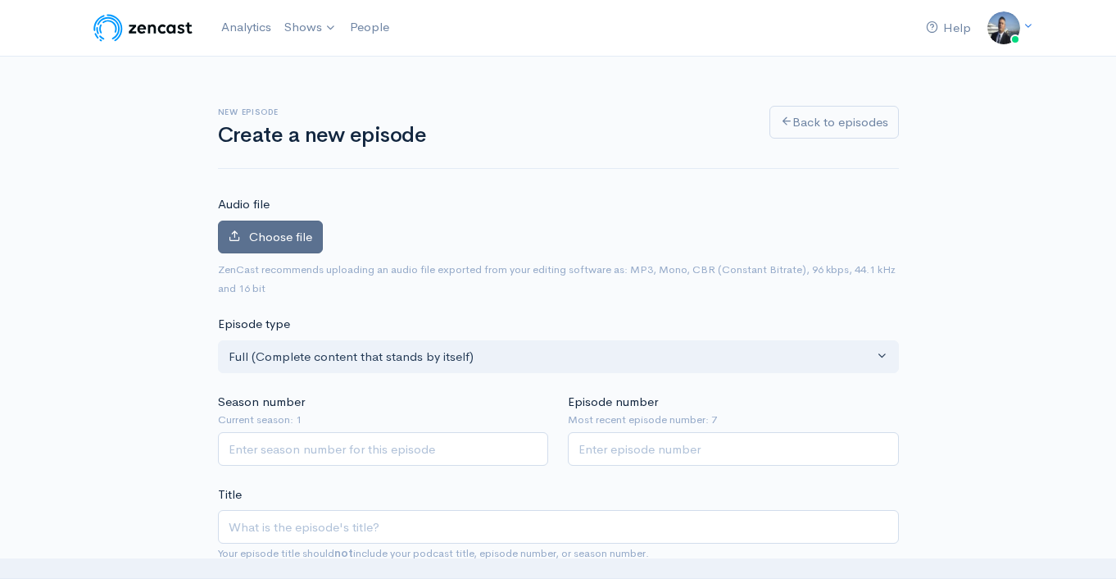
click at [288, 233] on span "Choose file" at bounding box center [280, 237] width 63 height 16
click at [0, 0] on input "Choose file" at bounding box center [0, 0] width 0 height 0
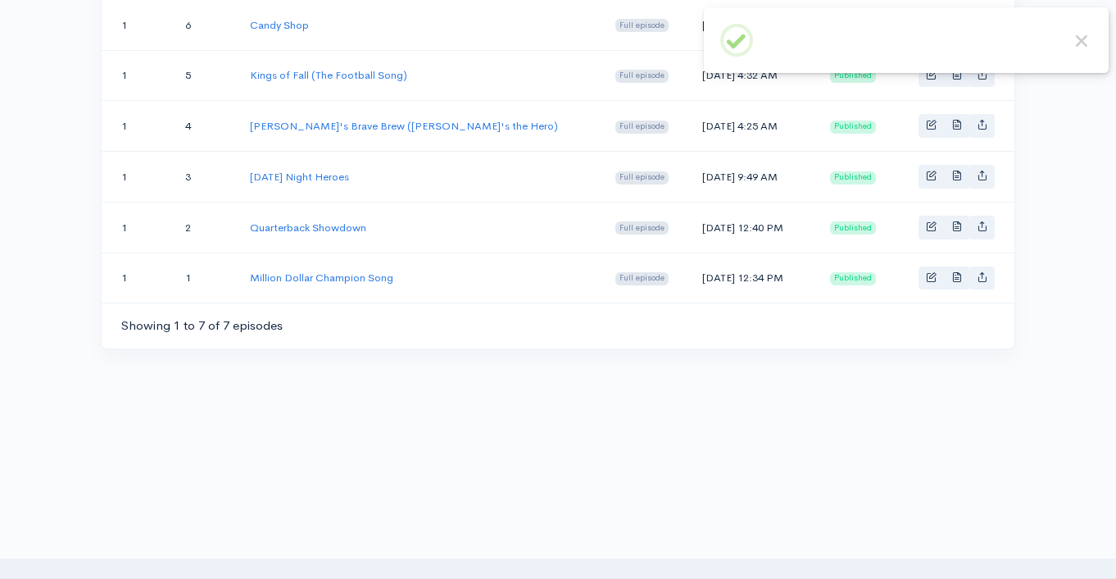
scroll to position [318, 0]
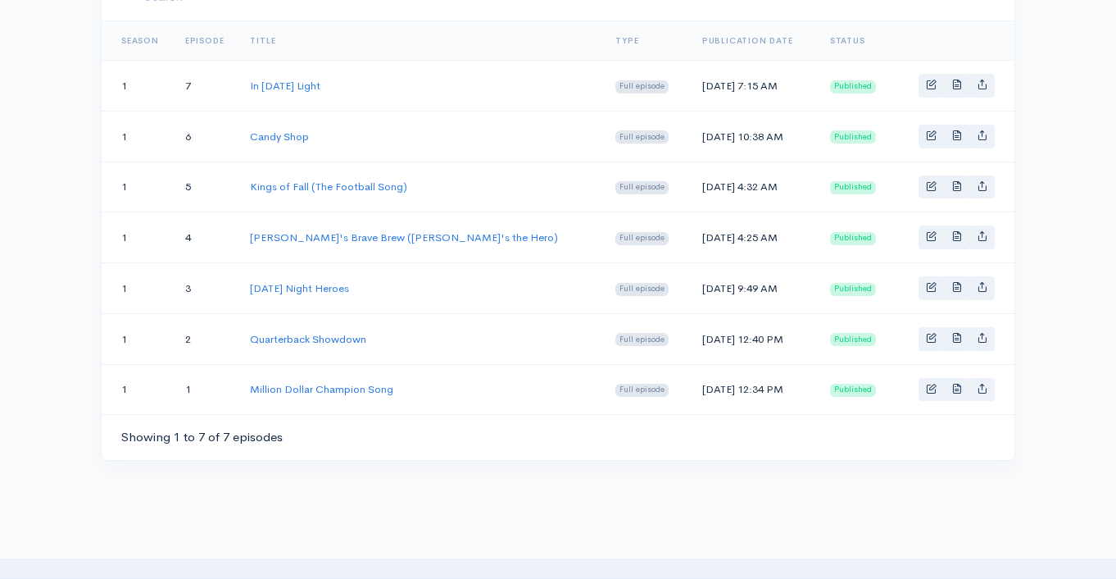
click at [498, 439] on div "Showing 1 to 7 of 7 episodes" at bounding box center [558, 437] width 913 height 46
drag, startPoint x: 976, startPoint y: 434, endPoint x: 694, endPoint y: 436, distance: 282.0
click at [694, 437] on div "Showing 1 to 7 of 7 episodes" at bounding box center [558, 437] width 913 height 46
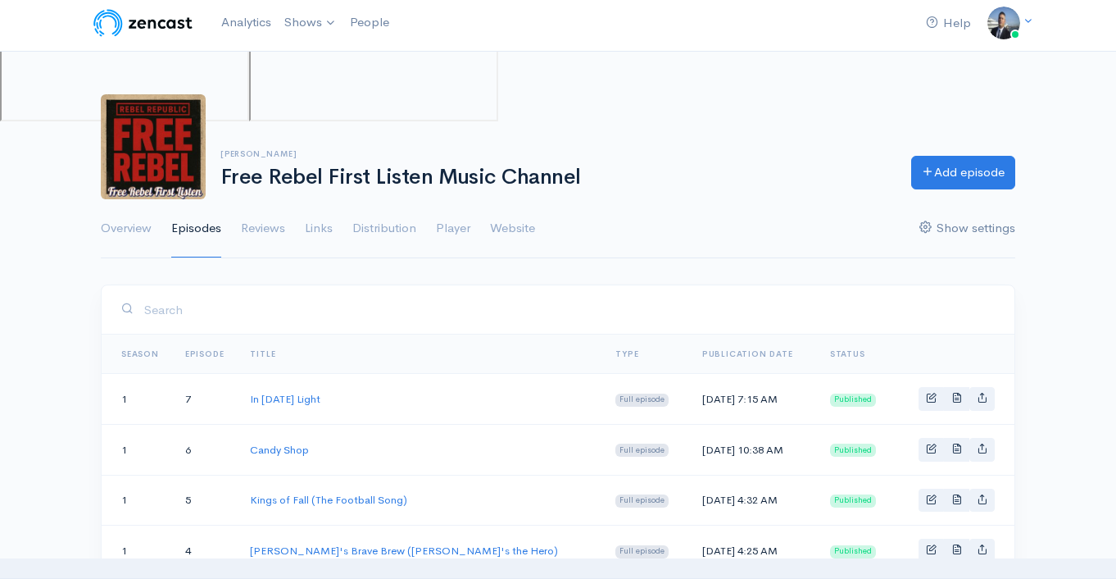
scroll to position [0, 0]
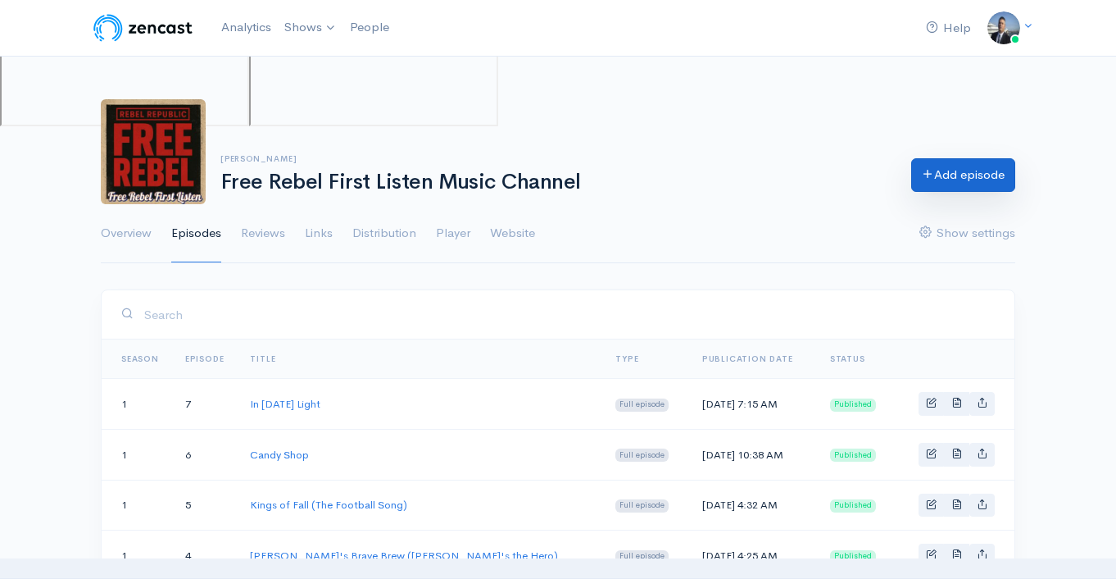
click at [966, 175] on link "Add episode" at bounding box center [964, 175] width 104 height 34
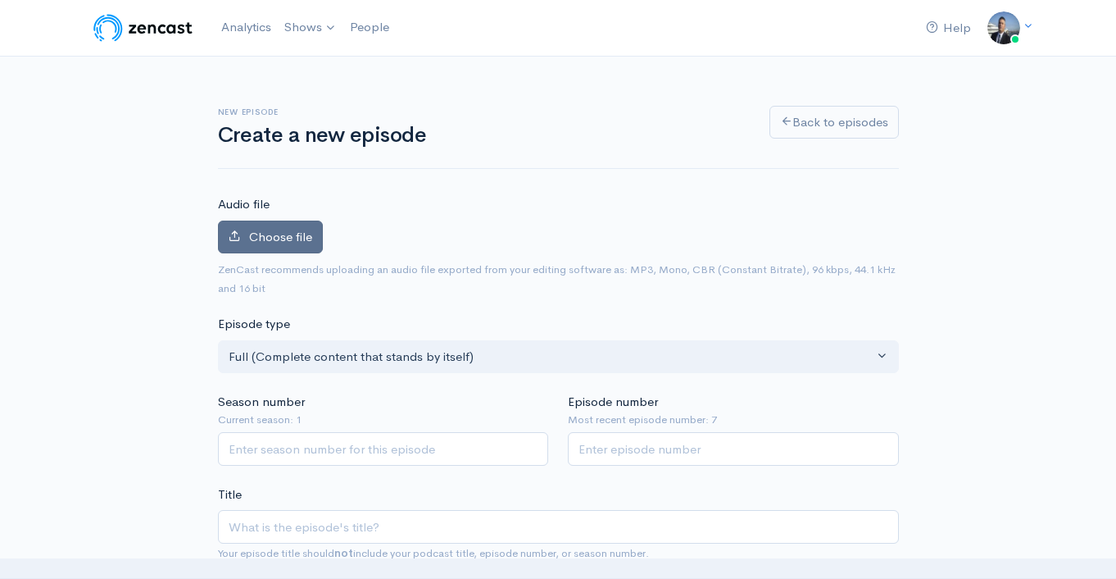
click at [252, 226] on label "Choose file" at bounding box center [270, 238] width 105 height 34
click at [0, 0] on input "Choose file" at bounding box center [0, 0] width 0 height 0
click at [281, 232] on span "Choose file" at bounding box center [280, 237] width 63 height 16
click at [0, 0] on input "Choose file" at bounding box center [0, 0] width 0 height 0
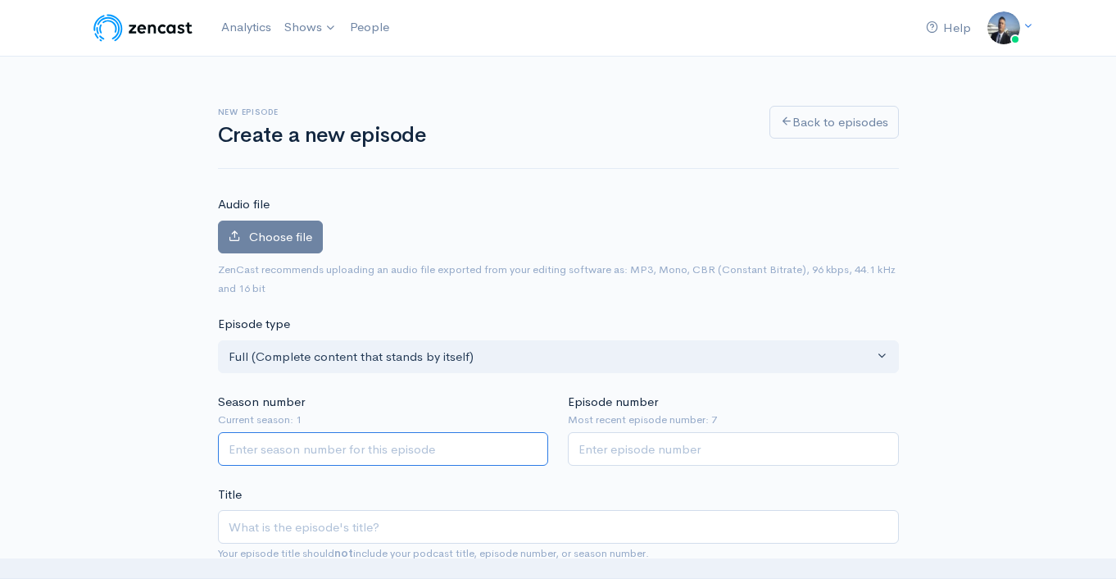
click at [465, 445] on input "Season number" at bounding box center [383, 449] width 331 height 34
type input "1"
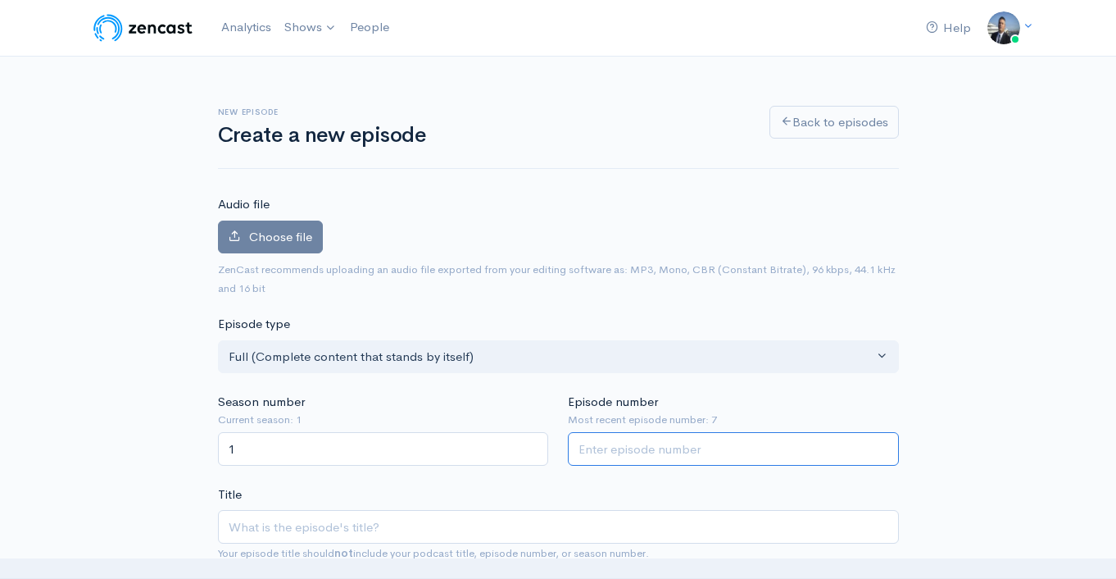
click at [638, 442] on input "Episode number" at bounding box center [733, 449] width 331 height 34
type input "9"
click at [537, 539] on input "Title" at bounding box center [558, 527] width 681 height 34
click at [623, 450] on input "9" at bounding box center [733, 449] width 331 height 34
type input "8"
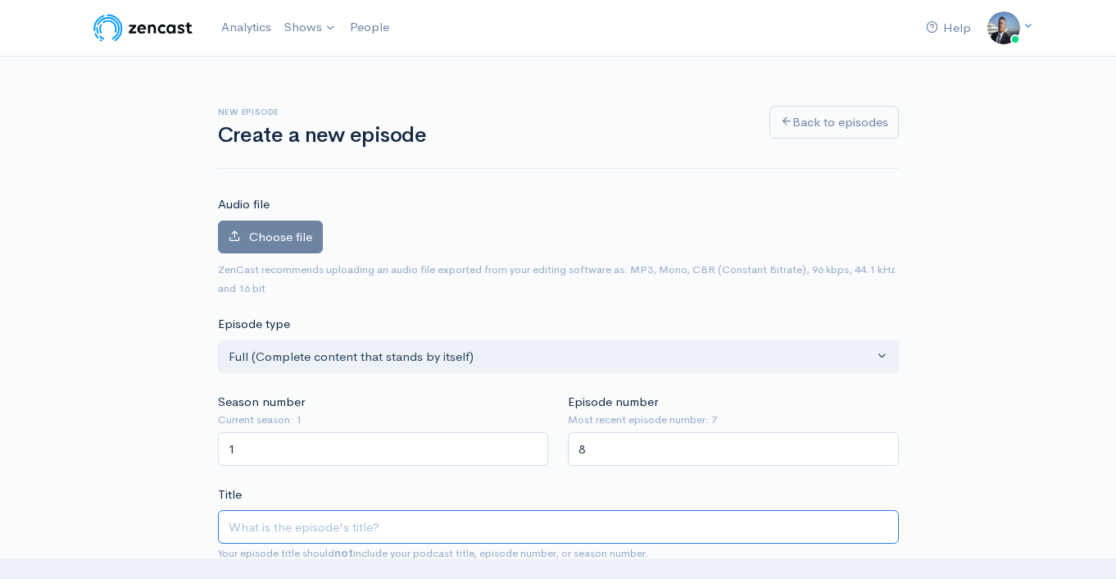
click at [522, 516] on input "Title" at bounding box center [558, 527] width 681 height 34
paste input "Happy Birthday to America : True Red White and Blue"
type input "Happy Birthday to America : True Red White and Blue"
type input "happy-birthday-to-america-true-red-white-and-blue"
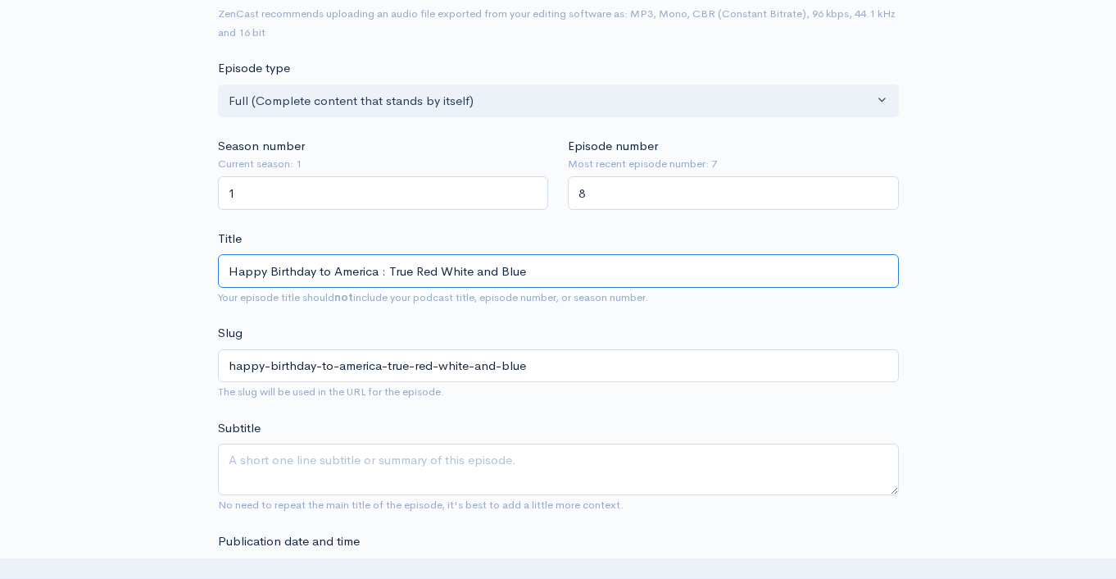
scroll to position [340, 0]
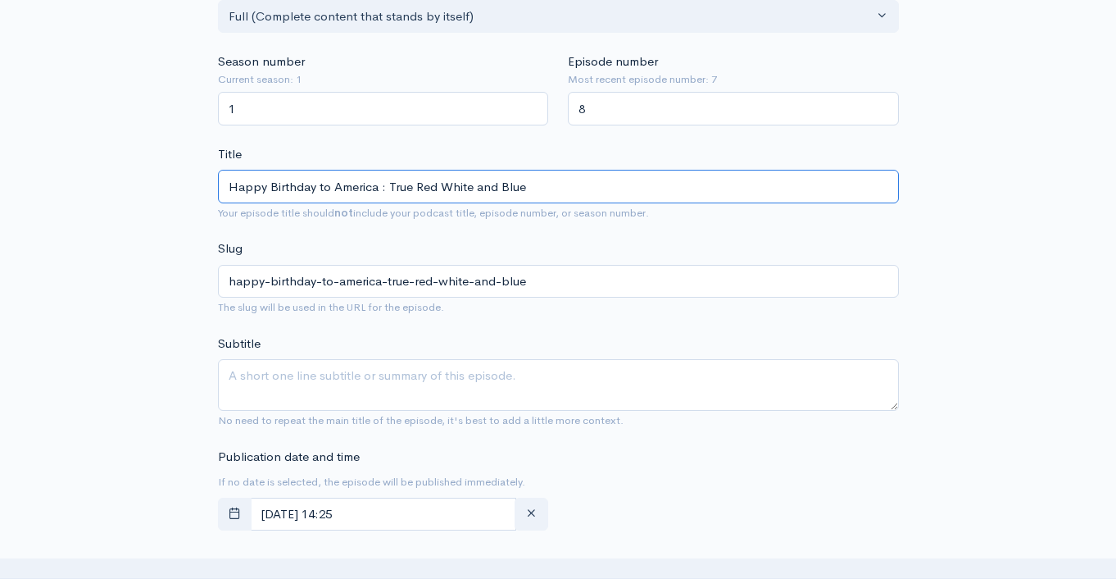
type input "Happy Birthday to America : True Red White and Blue"
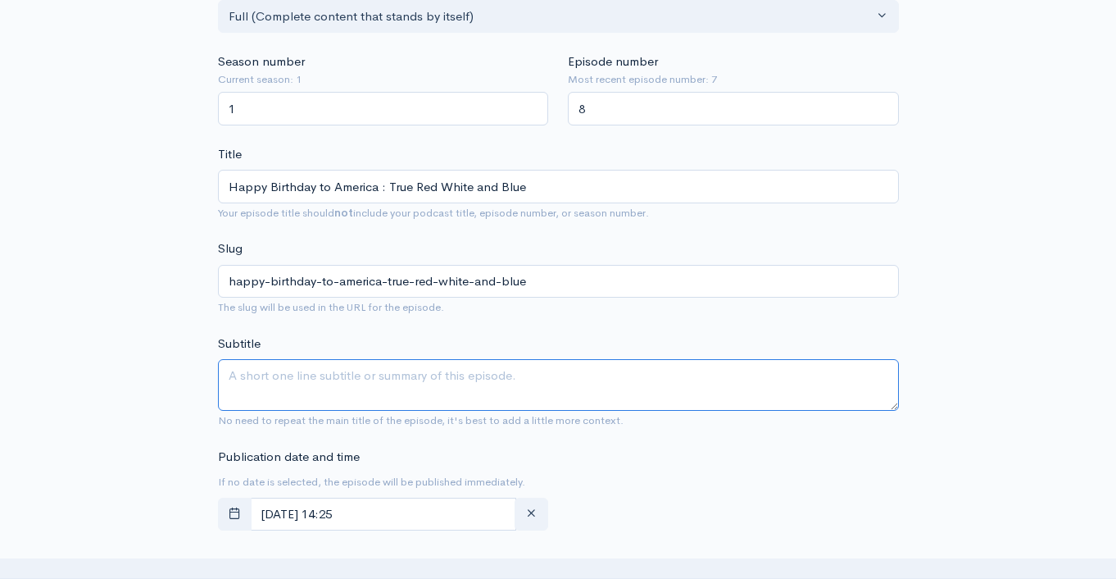
click at [455, 405] on textarea "Subtitle" at bounding box center [558, 385] width 681 height 52
paste textarea "Happy Birthday to America : True Red White and Blue"
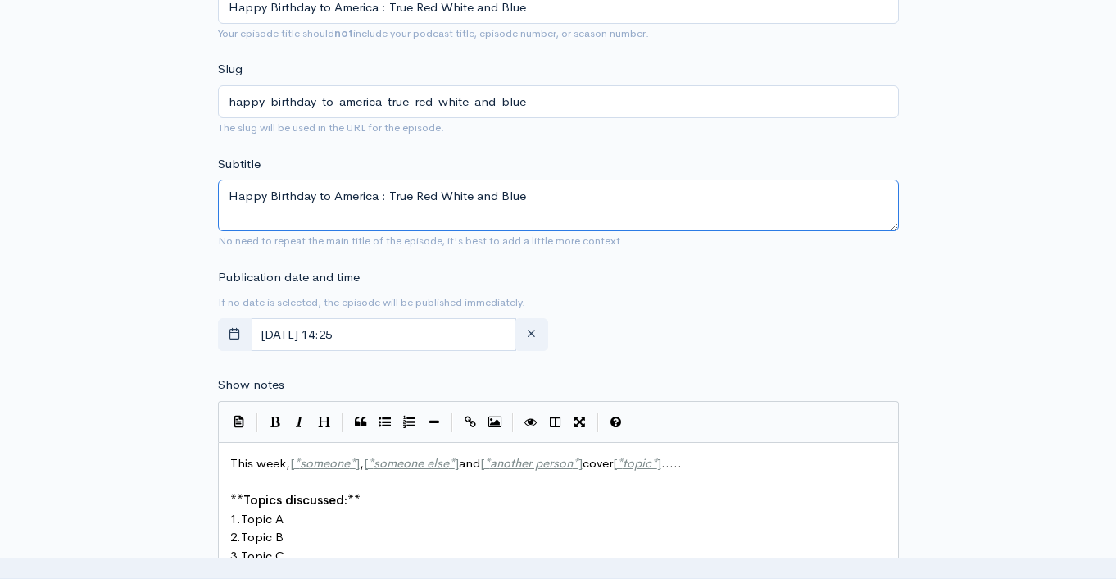
scroll to position [586, 0]
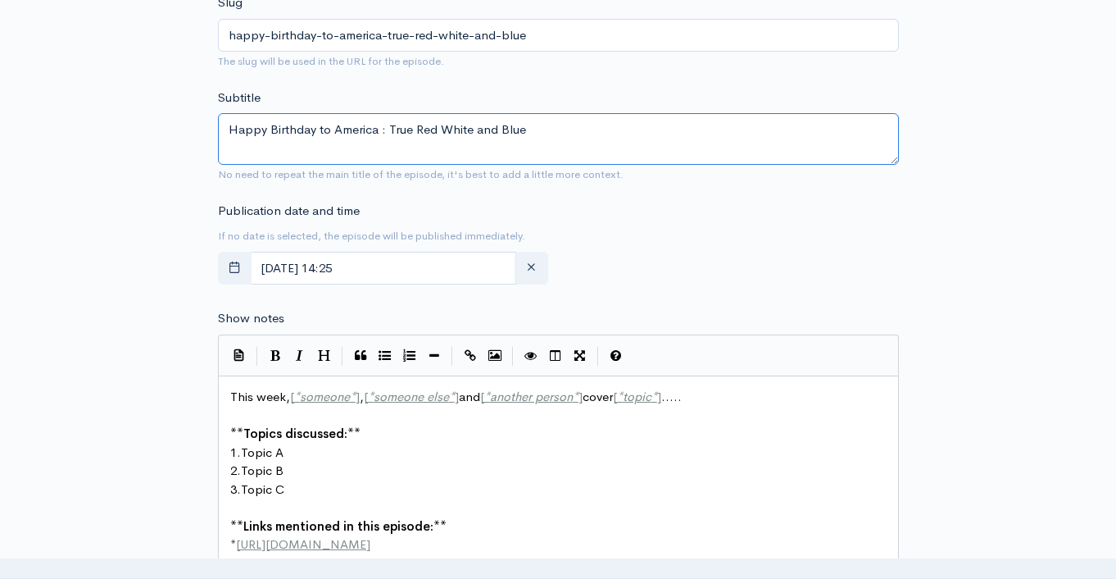
type textarea "Happy Birthday to America : True Red White and Blue"
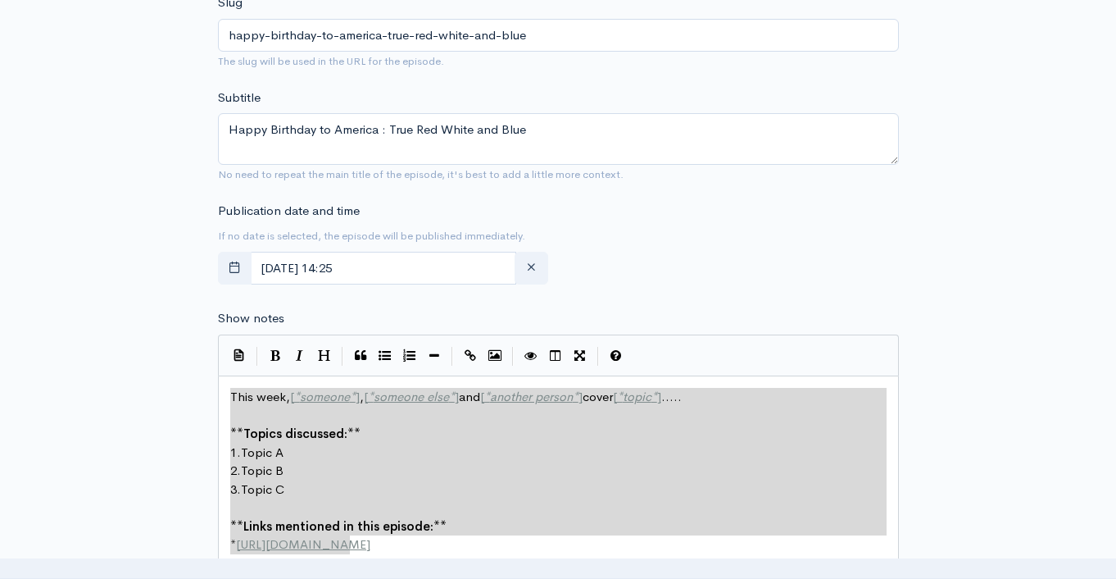
scroll to position [664, 0]
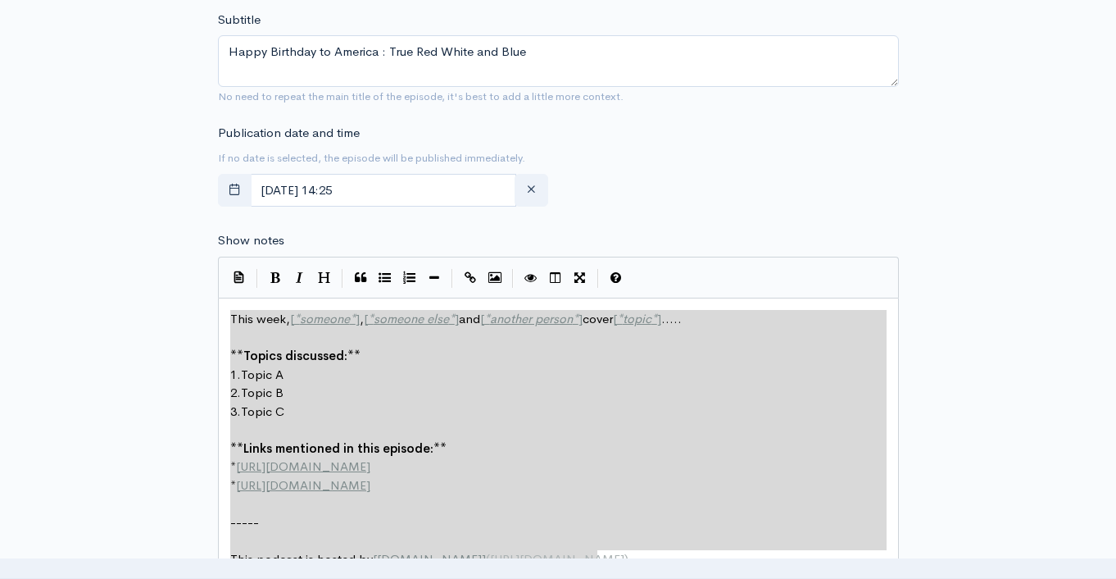
type textarea "This week, [*someone*], [*someone else*] and [*another person*] cover [*topic*]…"
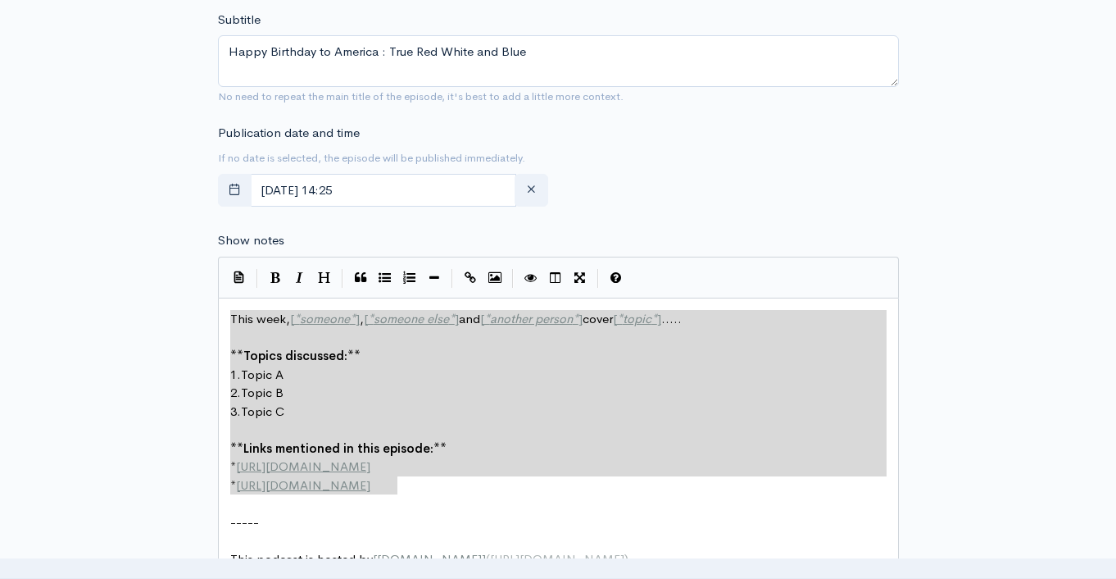
drag, startPoint x: 231, startPoint y: 391, endPoint x: 439, endPoint y: 491, distance: 230.2
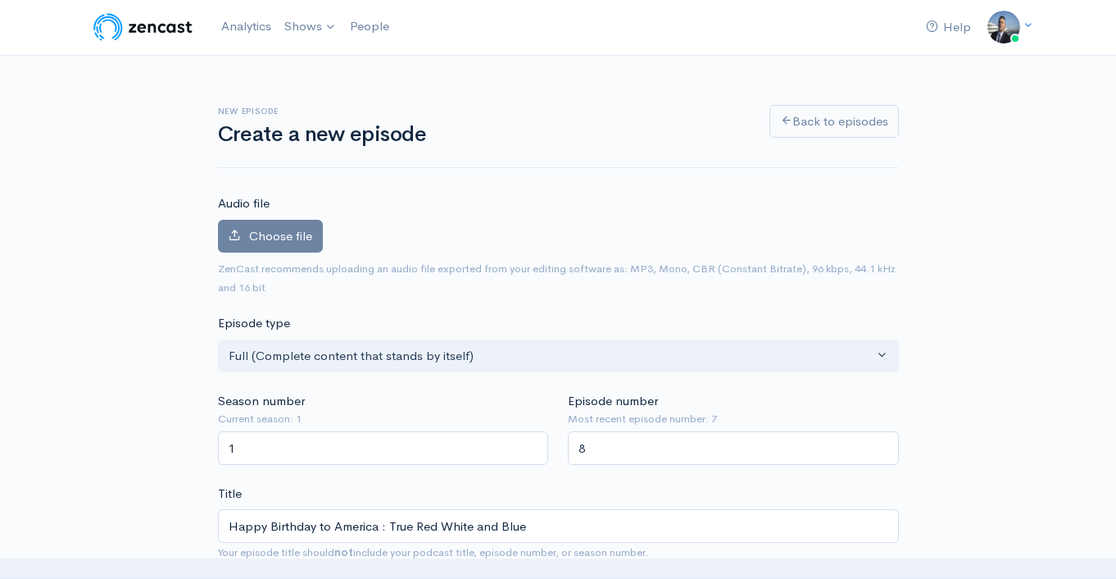
scroll to position [0, 0]
click at [284, 241] on span "Choose file" at bounding box center [280, 237] width 63 height 16
click at [0, 0] on input "Choose file" at bounding box center [0, 0] width 0 height 0
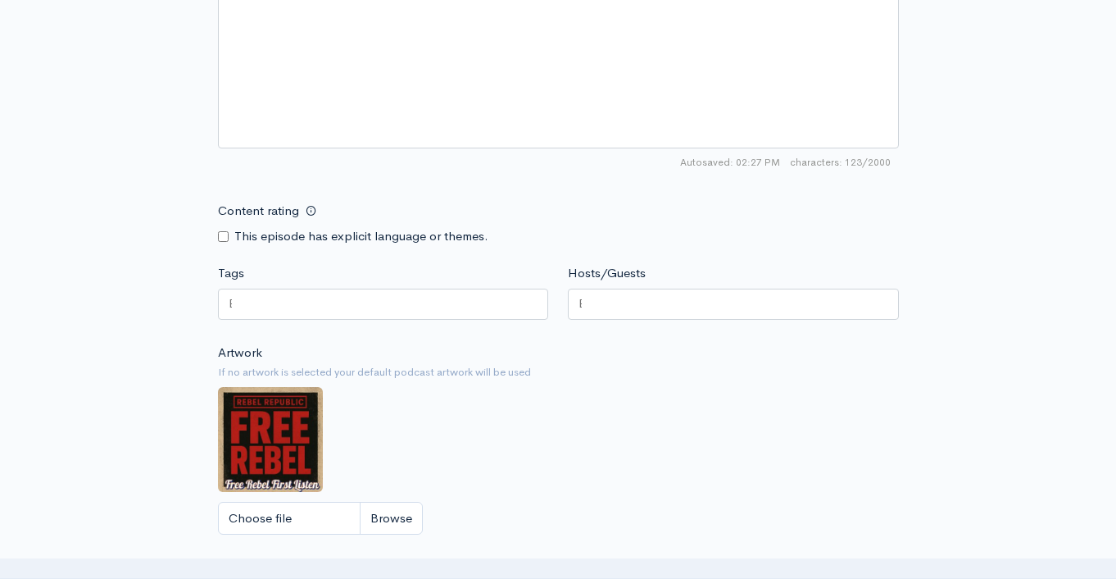
scroll to position [1263, 0]
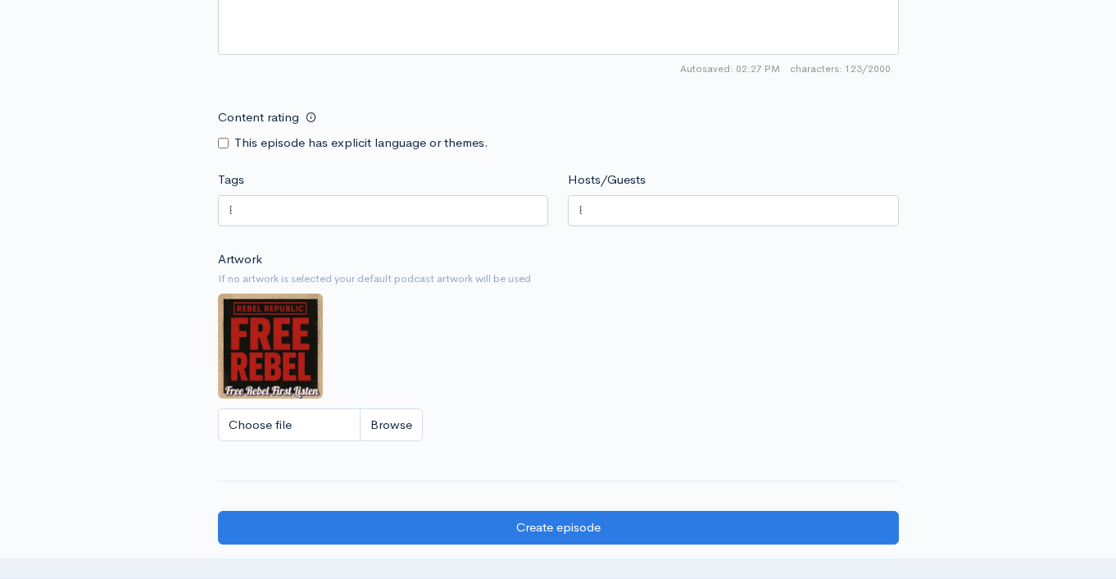
click at [335, 213] on div at bounding box center [383, 210] width 331 height 31
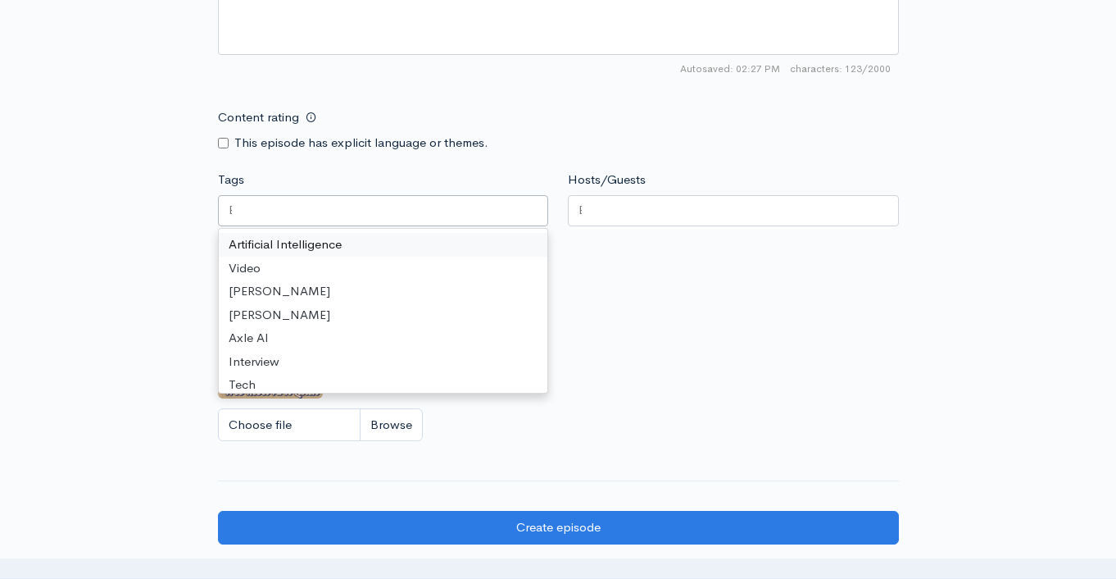
click at [621, 208] on div at bounding box center [733, 210] width 331 height 31
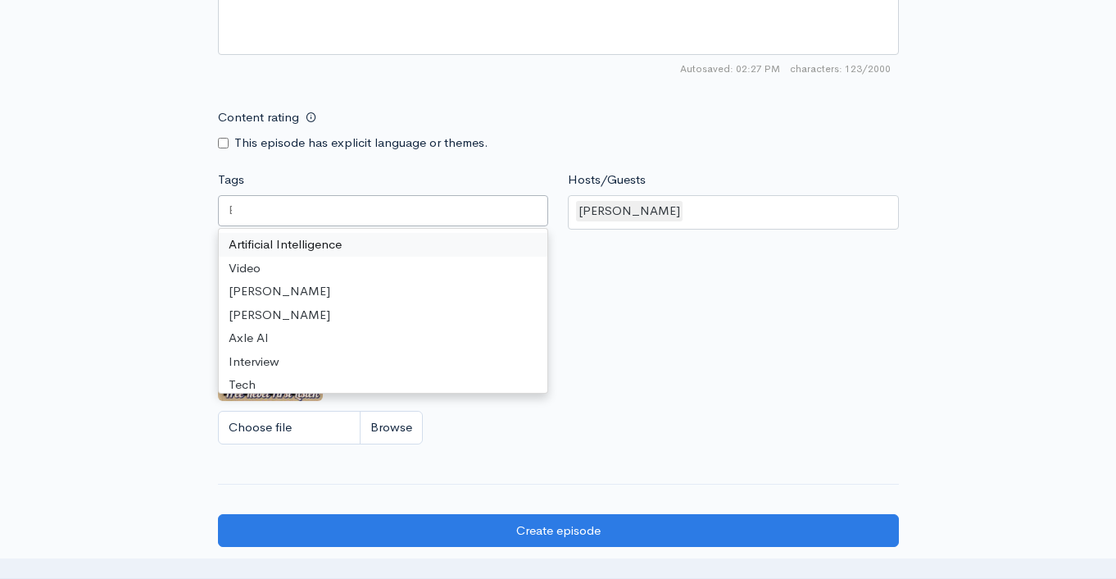
click at [342, 200] on div at bounding box center [383, 210] width 331 height 31
paste input "Happy Birthday to America : True Red White and Blue"
type input "Happy Birthday to America : True Red White and Blue"
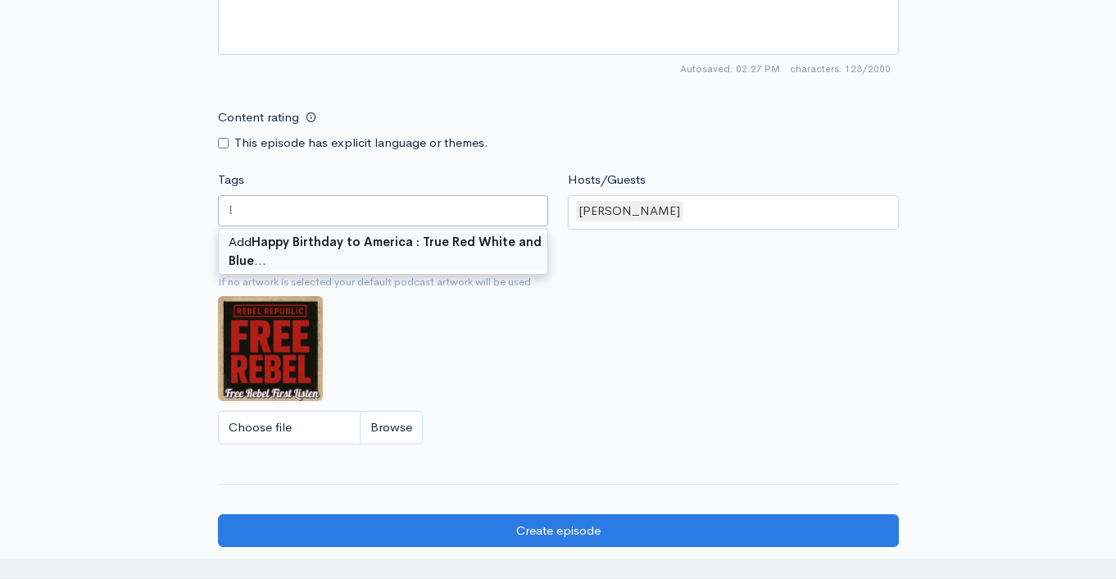
scroll to position [0, 0]
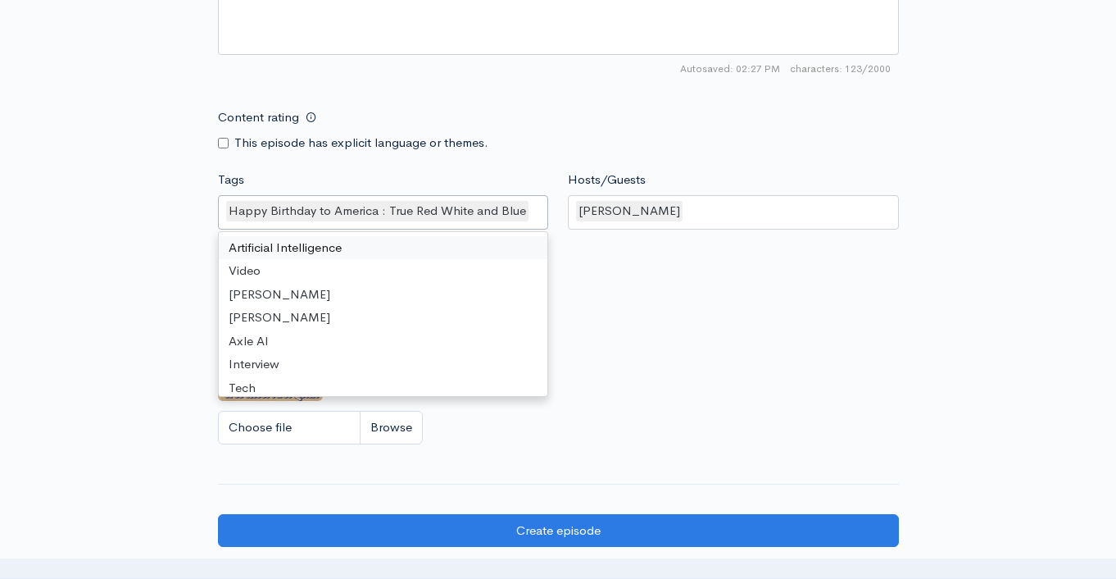
click at [783, 313] on div "Artwork If no artwork is selected your default podcast artwork will be used Cho…" at bounding box center [558, 353] width 681 height 202
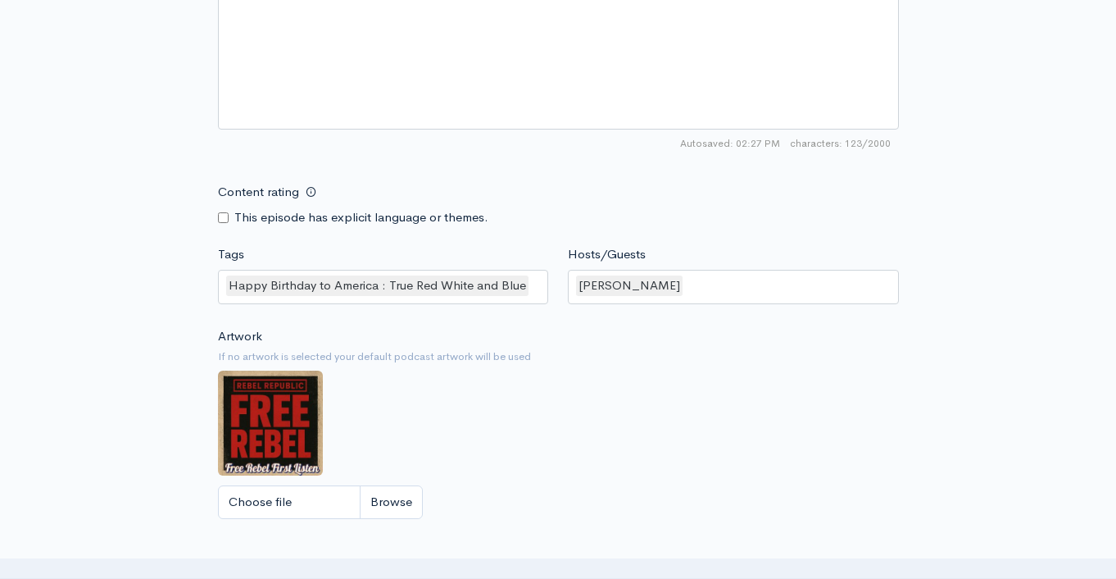
scroll to position [1472, 0]
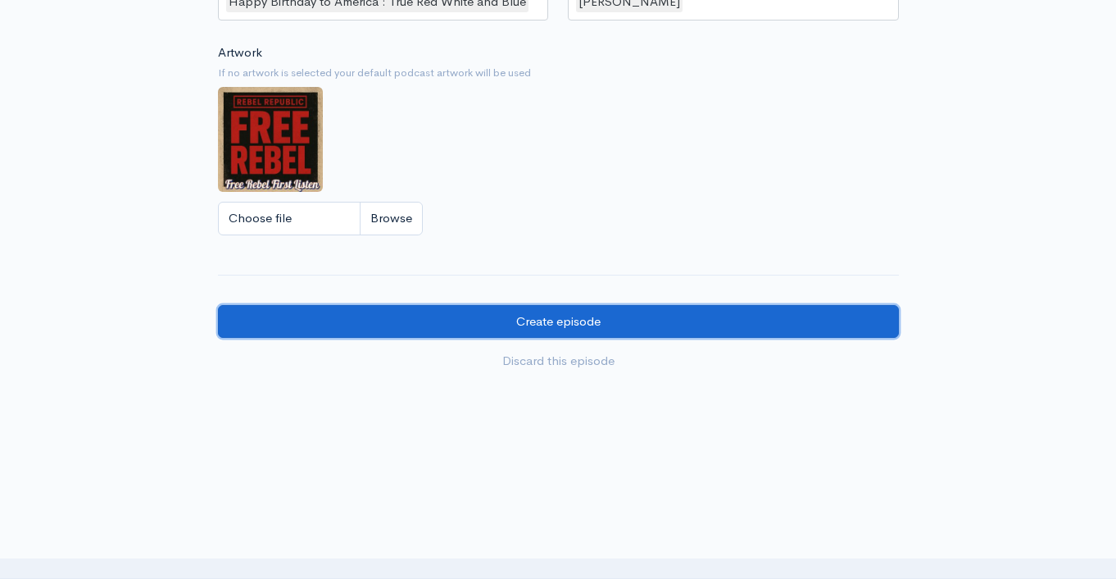
click at [608, 316] on input "Create episode" at bounding box center [558, 322] width 681 height 34
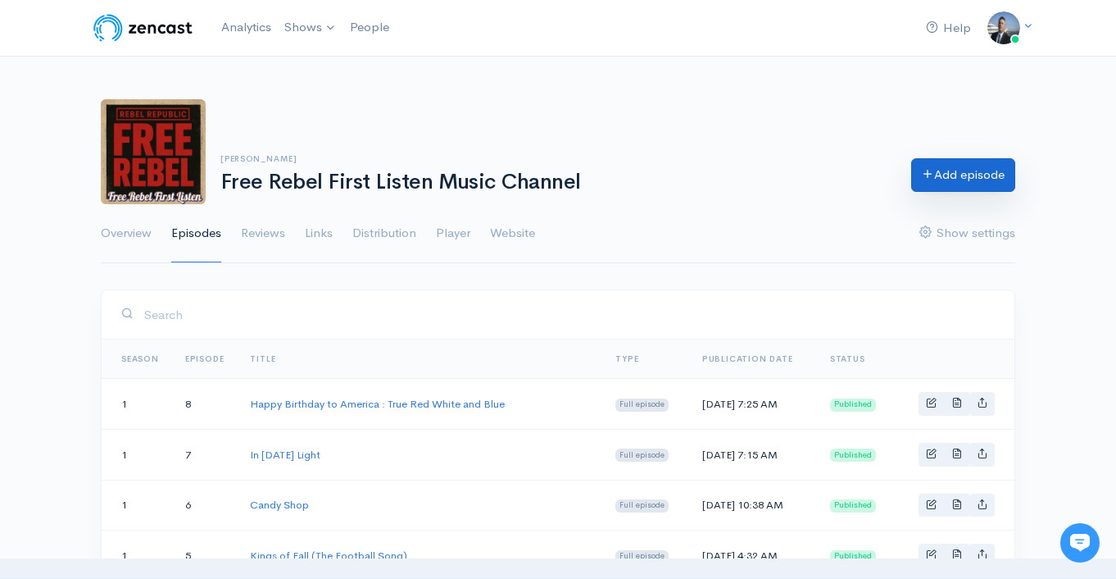
click at [949, 190] on link "Add episode" at bounding box center [964, 175] width 104 height 34
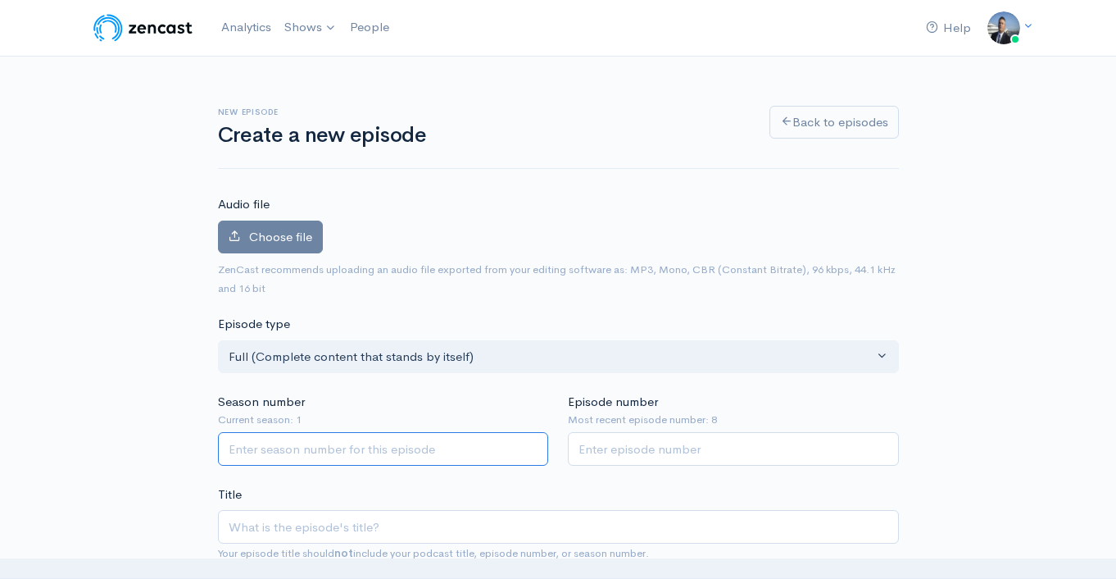
click at [445, 445] on input "Season number" at bounding box center [383, 449] width 331 height 34
type input "1"
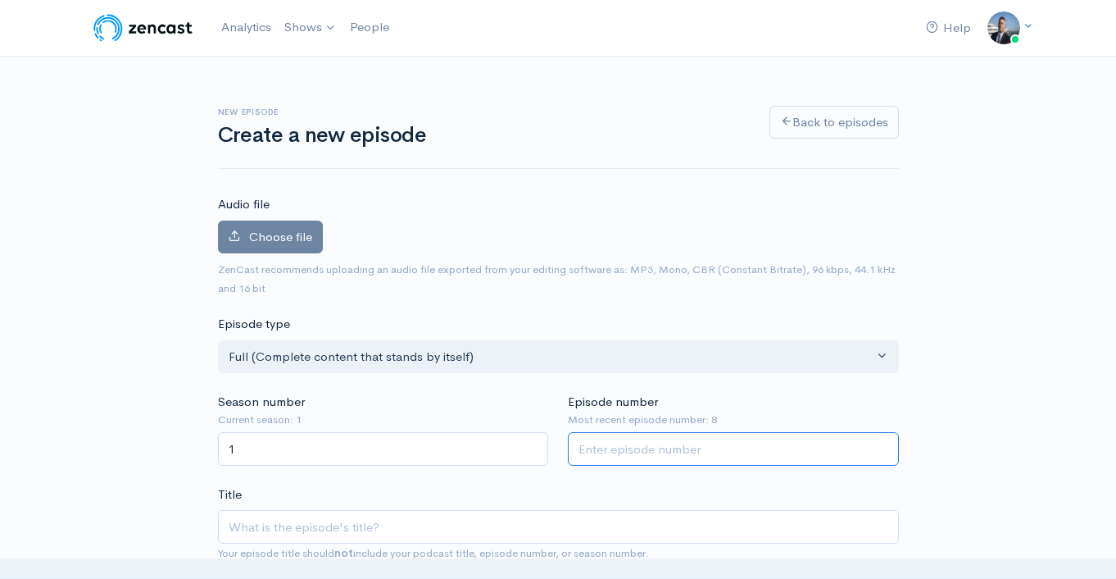
click at [793, 448] on input "Episode number" at bounding box center [733, 449] width 331 height 34
type input "6"
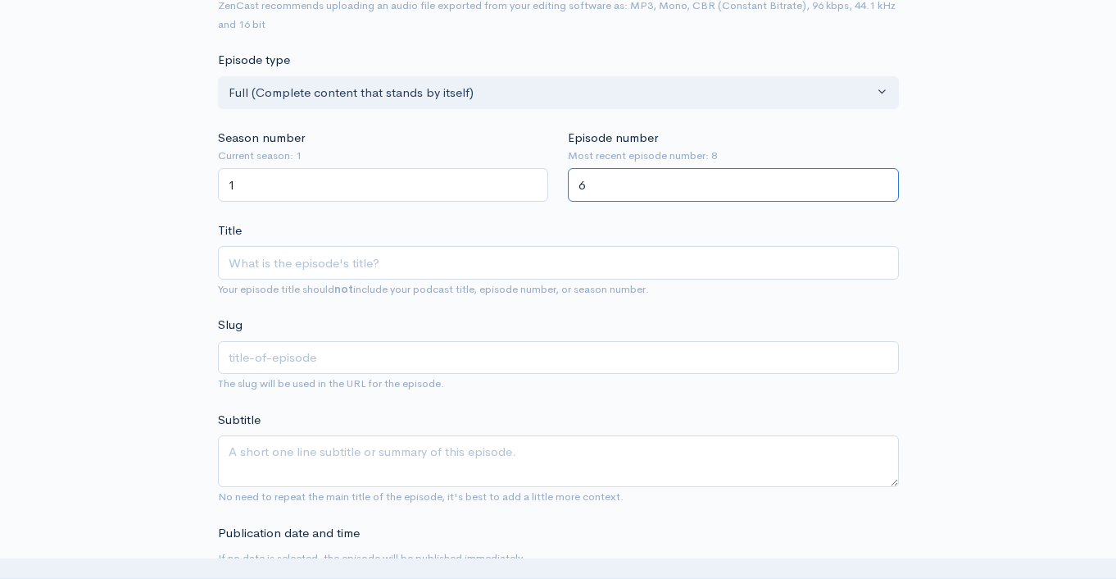
scroll to position [275, 0]
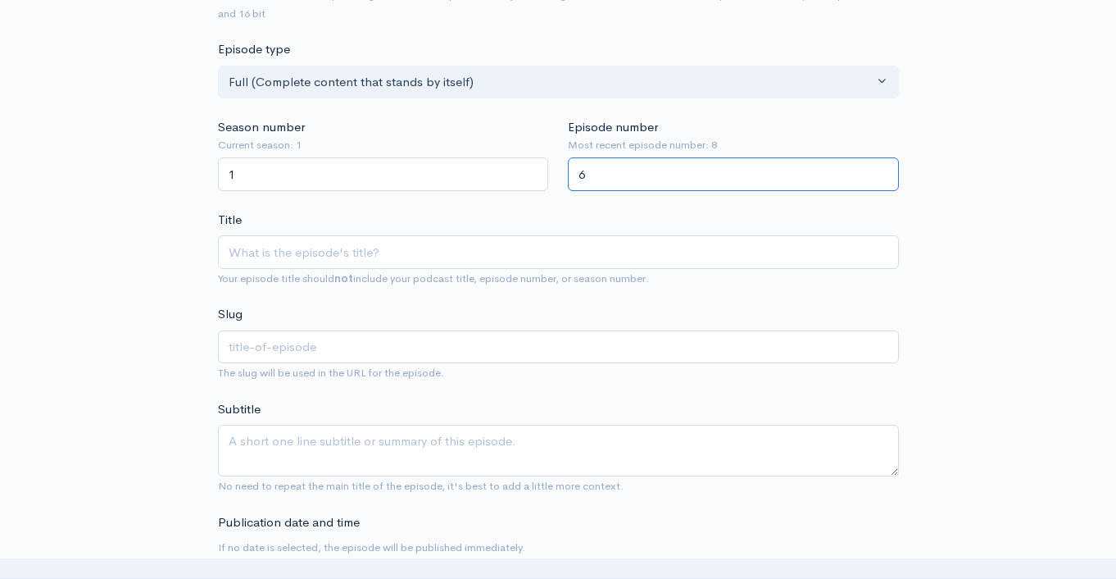
click at [654, 181] on input "6" at bounding box center [733, 174] width 331 height 34
type input "9"
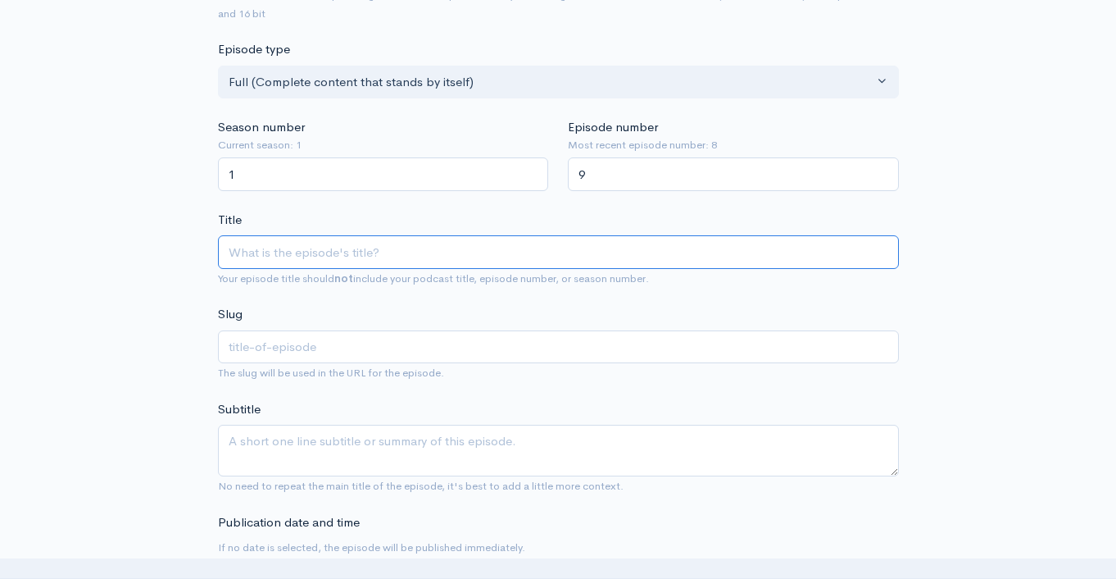
click at [413, 266] on input "Title" at bounding box center [558, 252] width 681 height 34
type input "S"
type input "s"
type input "Se"
type input "se"
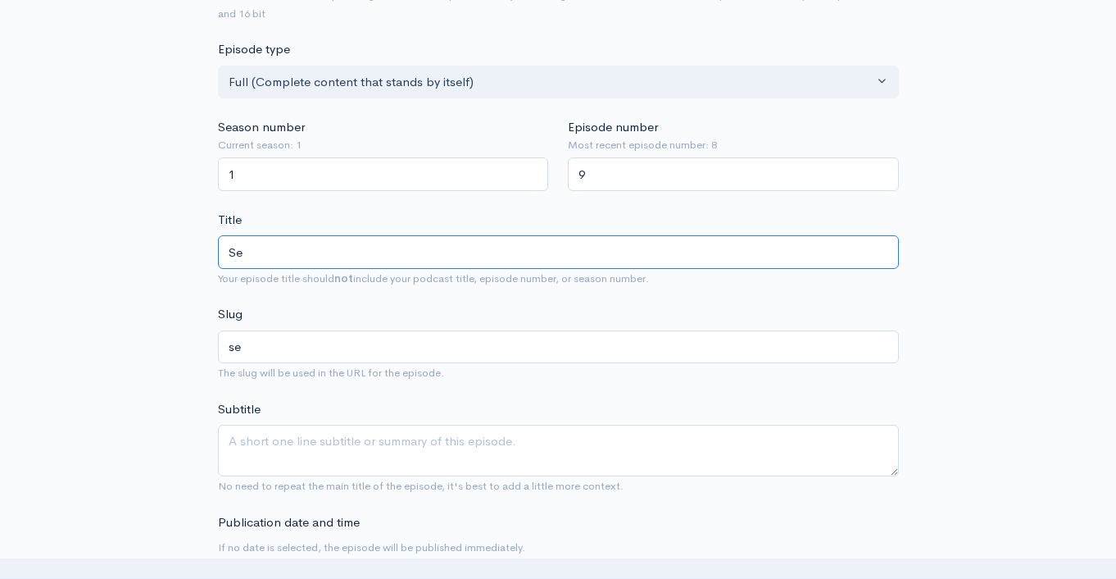
type input "Sep"
type input "sep"
type input "Sept"
type input "sept"
type input "Septe"
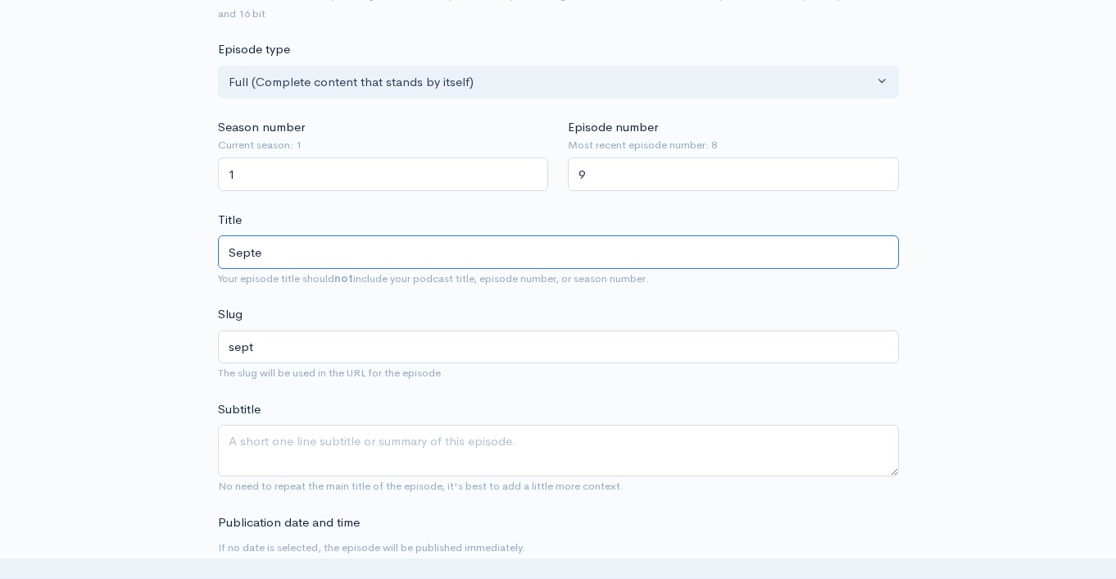
type input "septe"
type input "Septem"
type input "septem"
type input "Septembn"
type input "septembn"
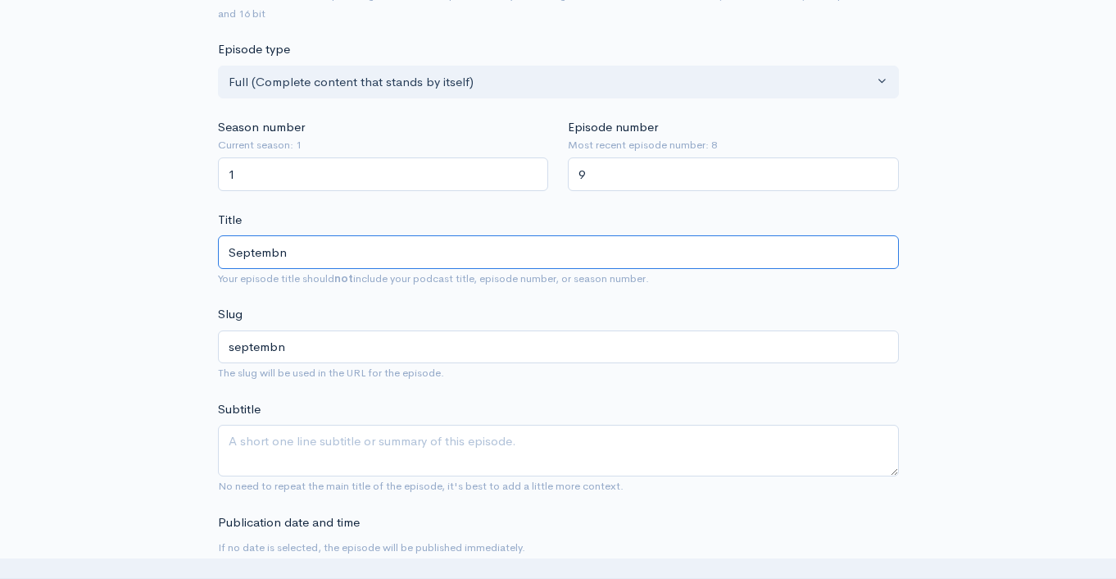
type input "Septemb"
type input "septemb"
type input "September"
type input "september"
click at [347, 266] on input "September" at bounding box center [558, 252] width 681 height 34
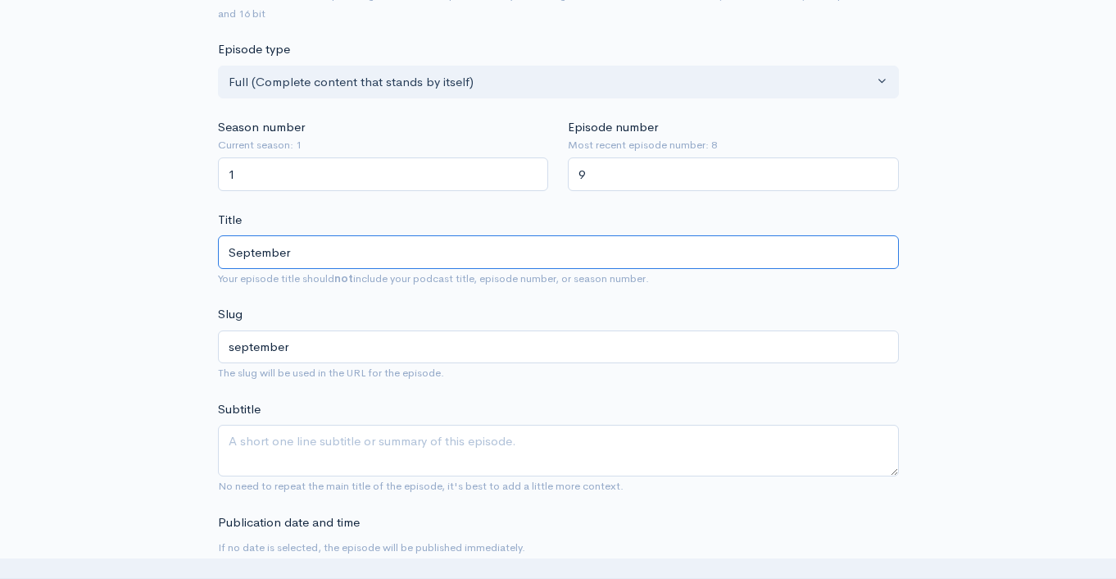
click at [347, 265] on input "September" at bounding box center [558, 252] width 681 height 34
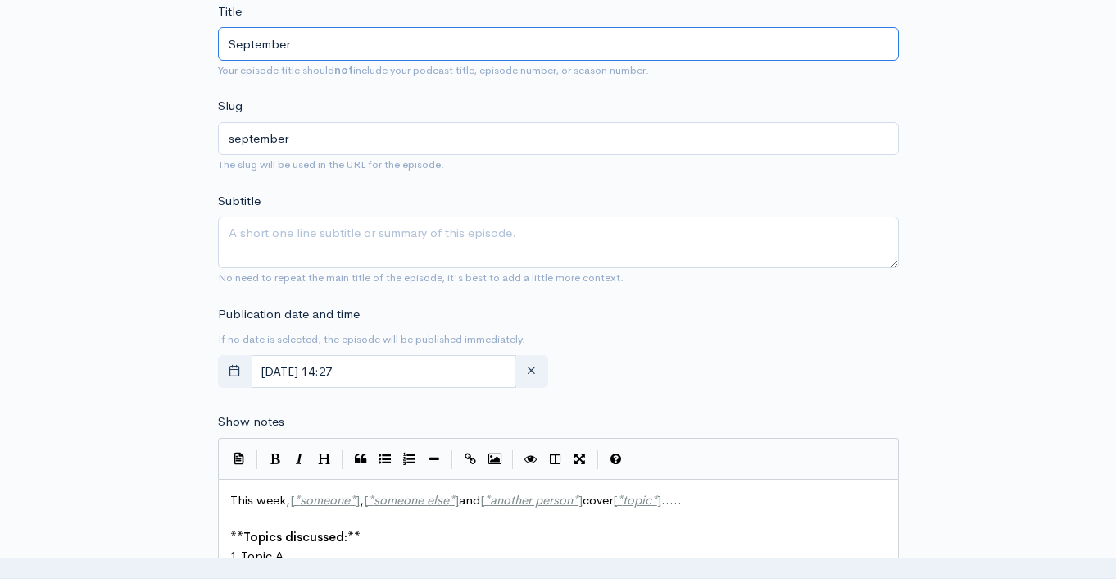
scroll to position [591, 0]
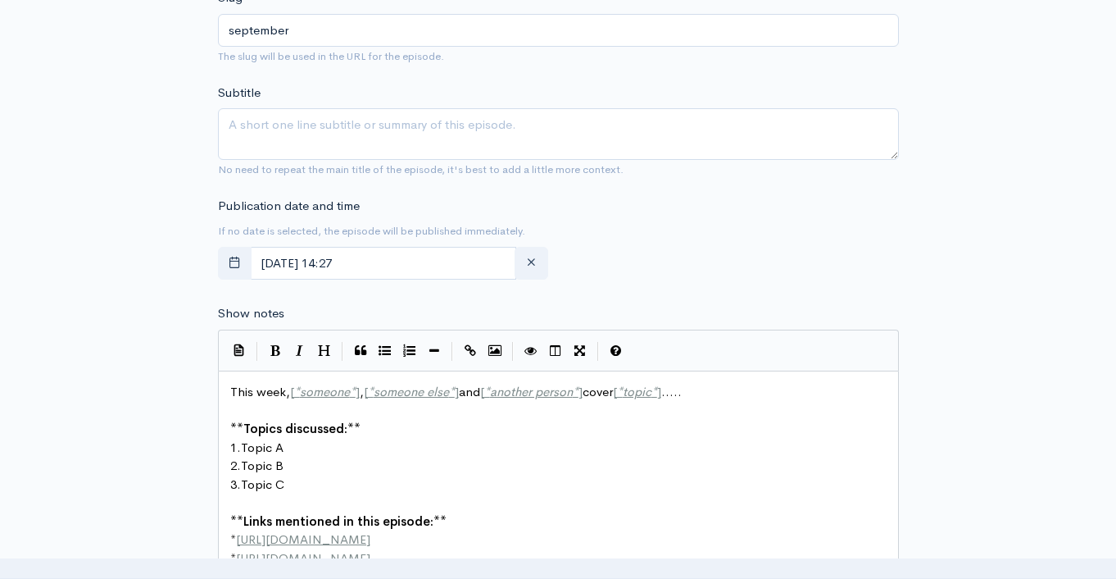
type input "September"
drag, startPoint x: 302, startPoint y: 128, endPoint x: 306, endPoint y: 144, distance: 16.7
click at [302, 128] on textarea "Subtitle" at bounding box center [558, 134] width 681 height 52
paste textarea "September"
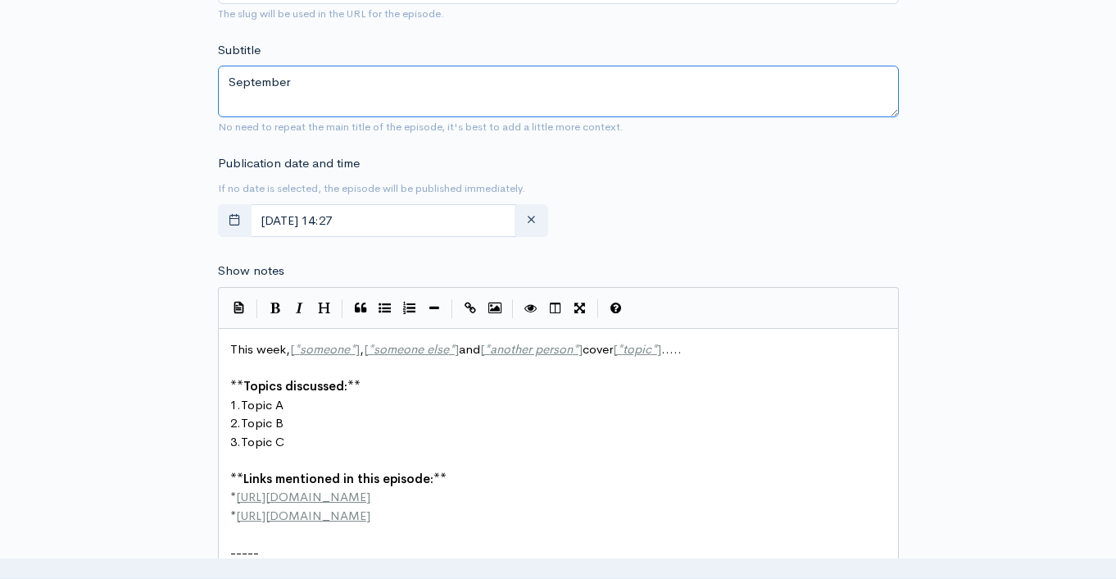
scroll to position [726, 0]
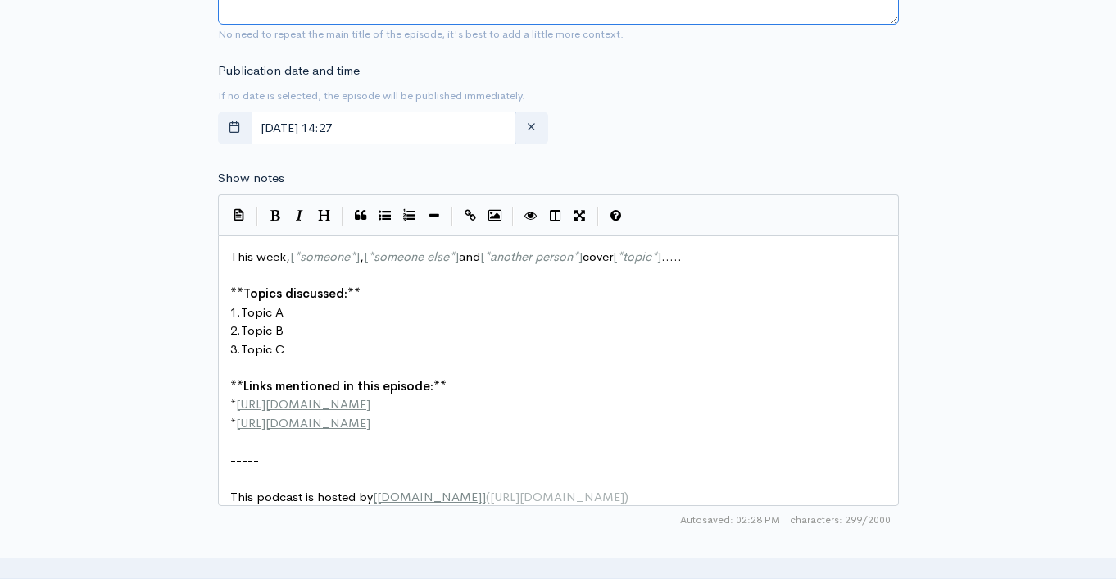
type textarea "September"
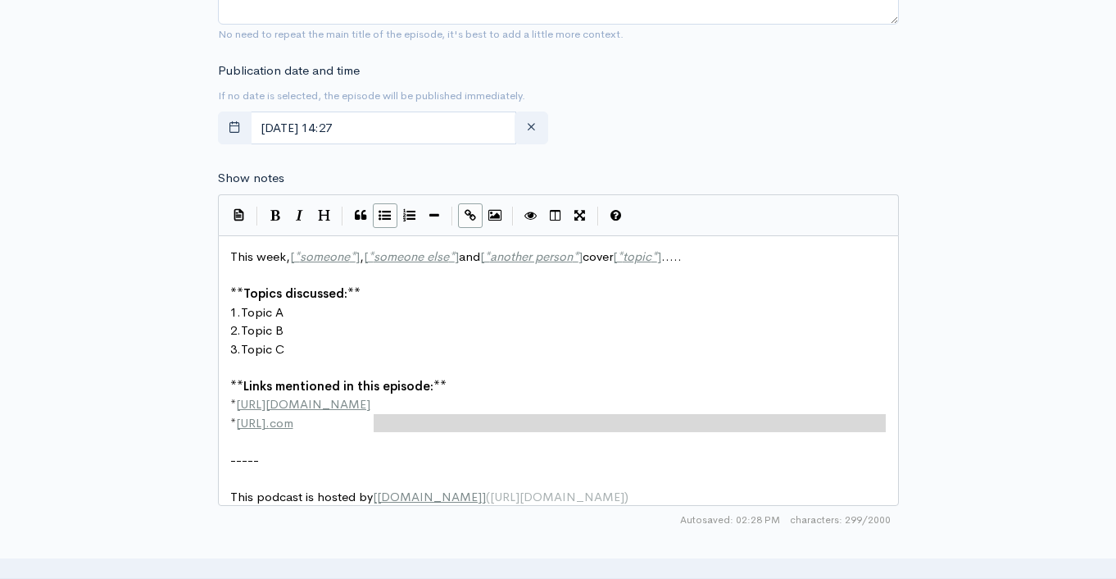
type textarea "This week, [*someone*], [*someone else*] and [*another person*] cover [*topic*]…"
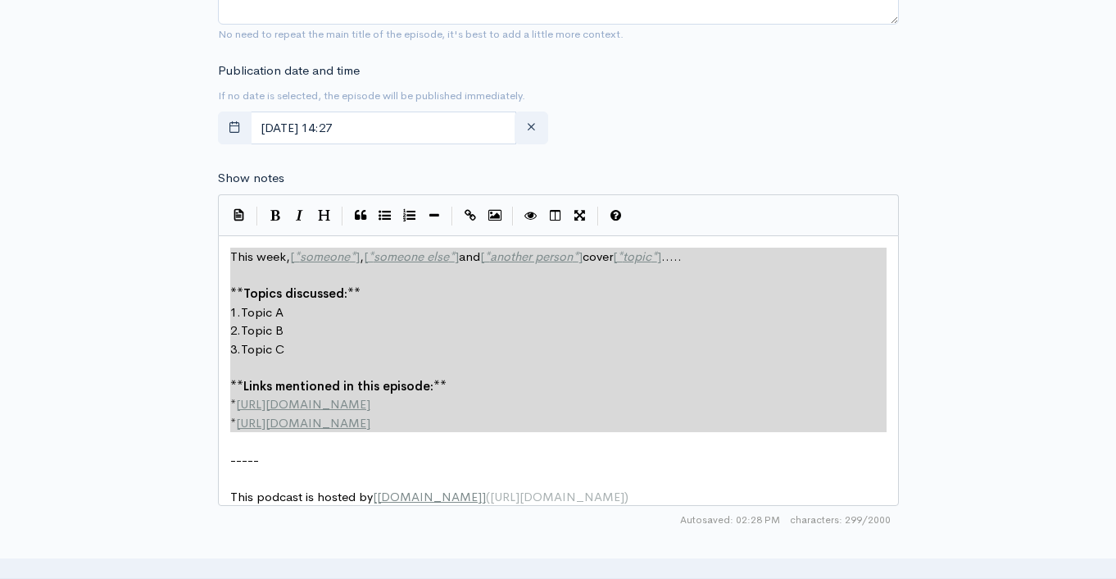
drag, startPoint x: 411, startPoint y: 431, endPoint x: 202, endPoint y: 233, distance: 287.6
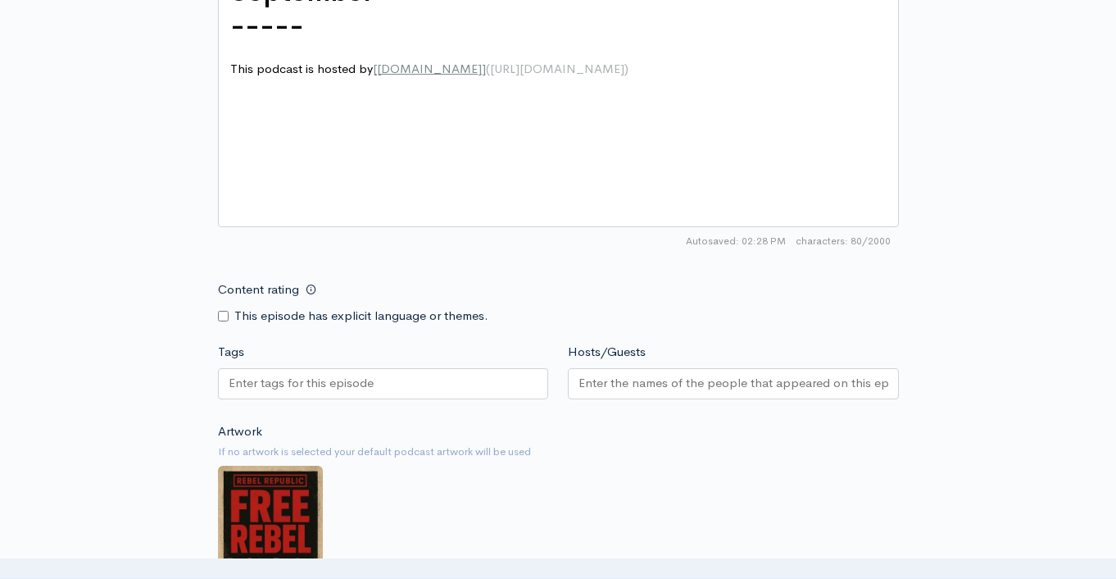
scroll to position [1044, 0]
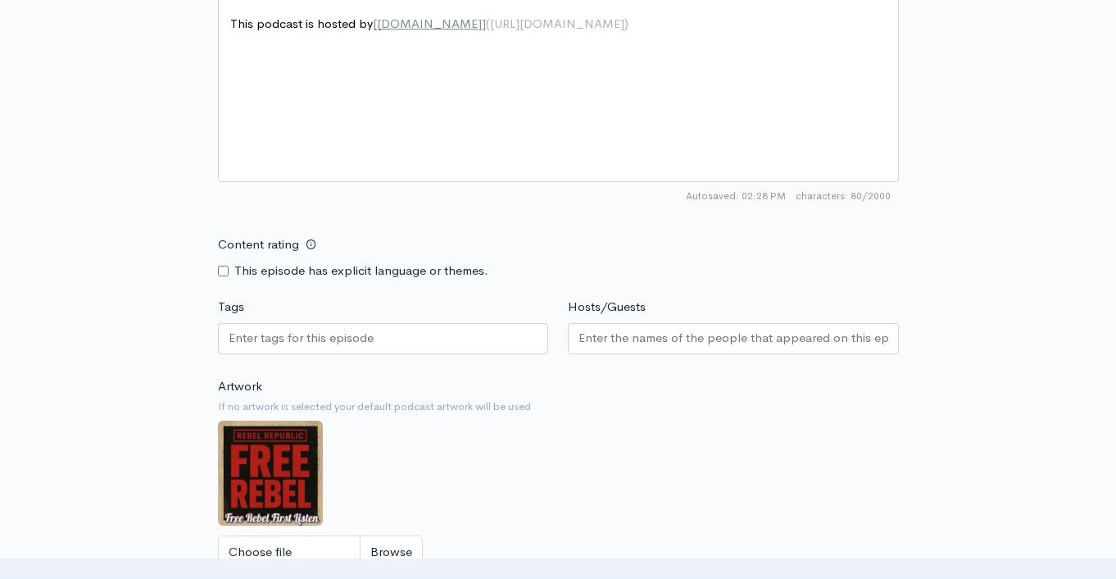
click at [425, 351] on div at bounding box center [383, 338] width 331 height 31
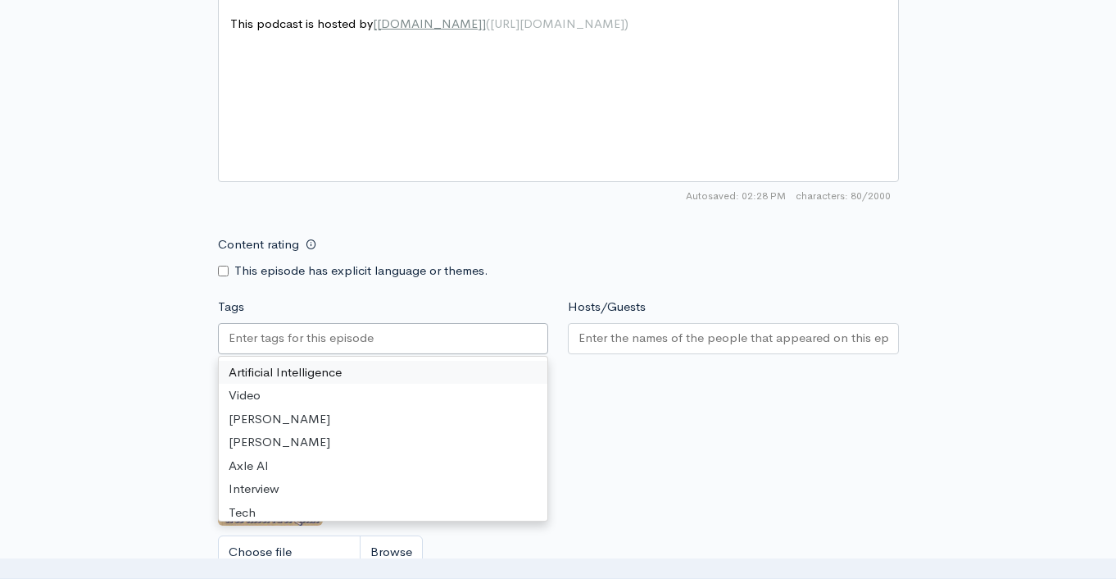
paste input "September"
type input "September"
click at [648, 331] on input "Hosts/Guests" at bounding box center [734, 338] width 310 height 19
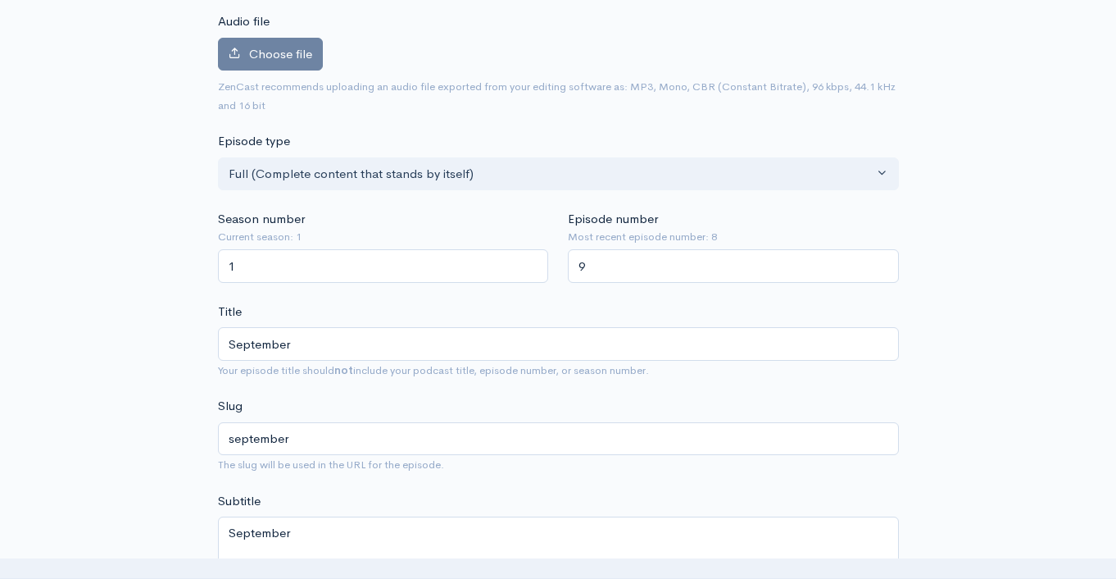
scroll to position [0, 0]
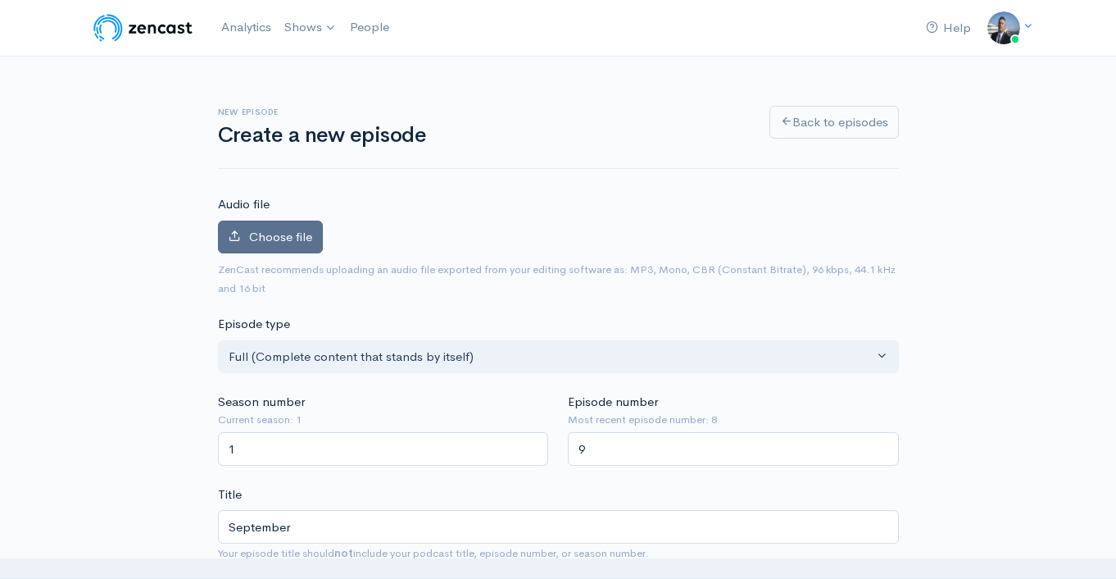
click at [298, 240] on span "Choose file" at bounding box center [280, 237] width 63 height 16
click at [0, 0] on input "Choose file" at bounding box center [0, 0] width 0 height 0
click at [286, 239] on span "Choose file" at bounding box center [280, 237] width 63 height 16
click at [0, 0] on input "Choose file" at bounding box center [0, 0] width 0 height 0
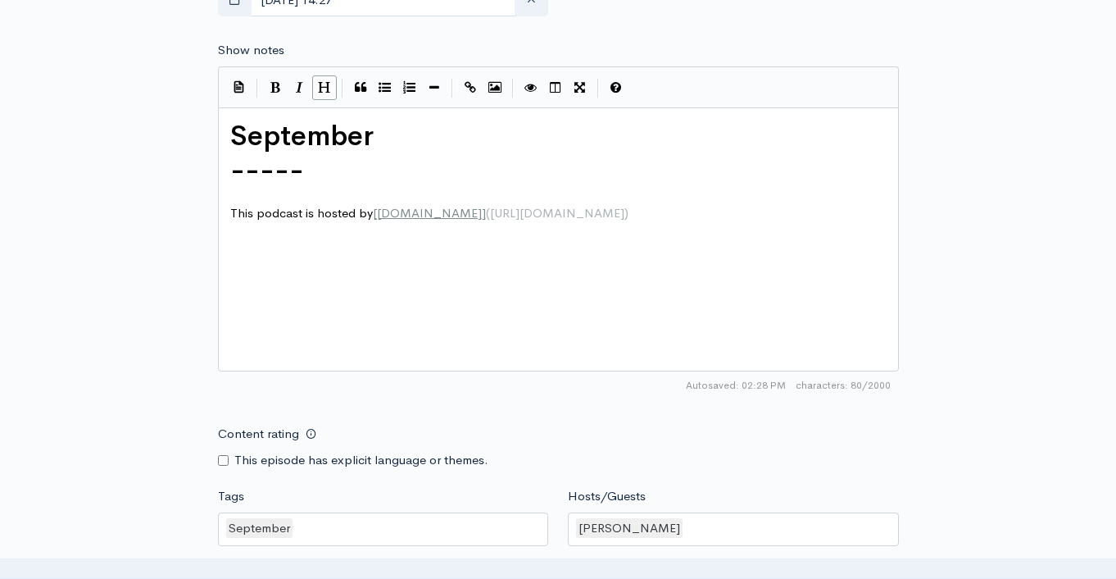
scroll to position [1356, 0]
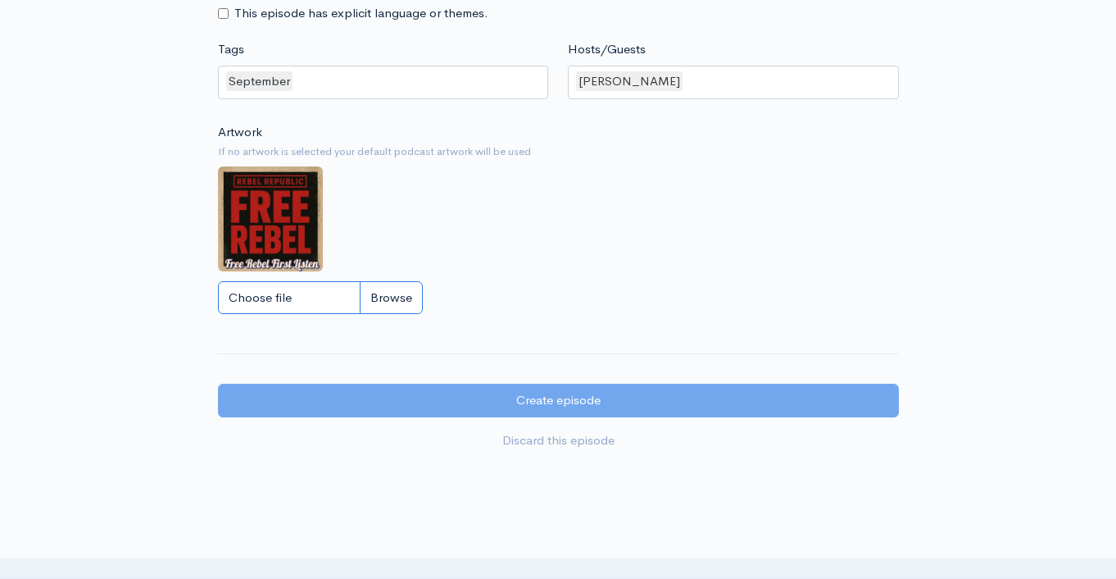
click at [383, 296] on input "Choose file" at bounding box center [320, 298] width 205 height 34
type input "C:\fakepath\september1.jpg"
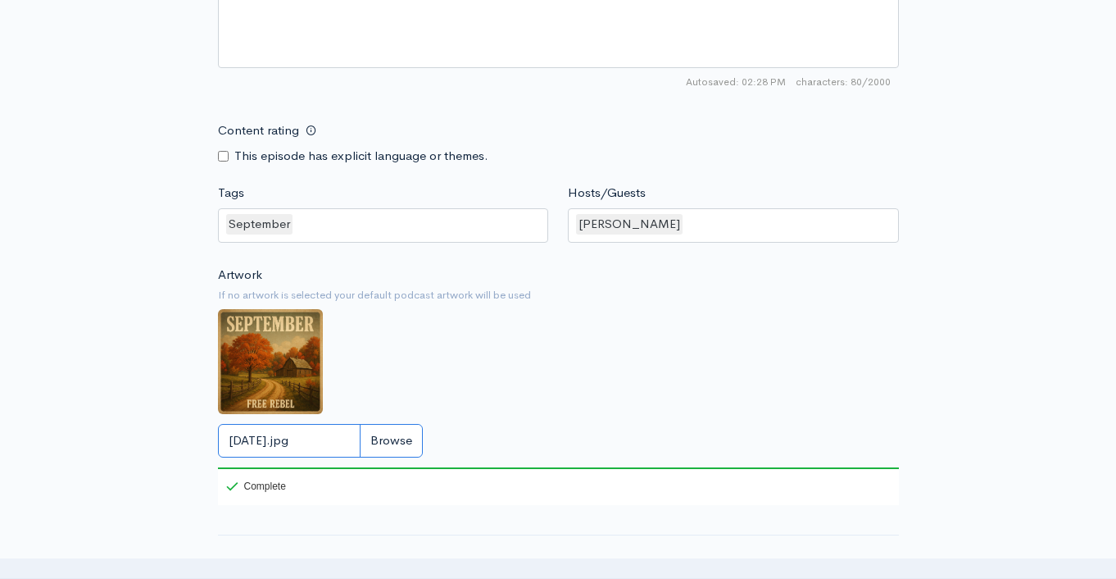
scroll to position [1503, 0]
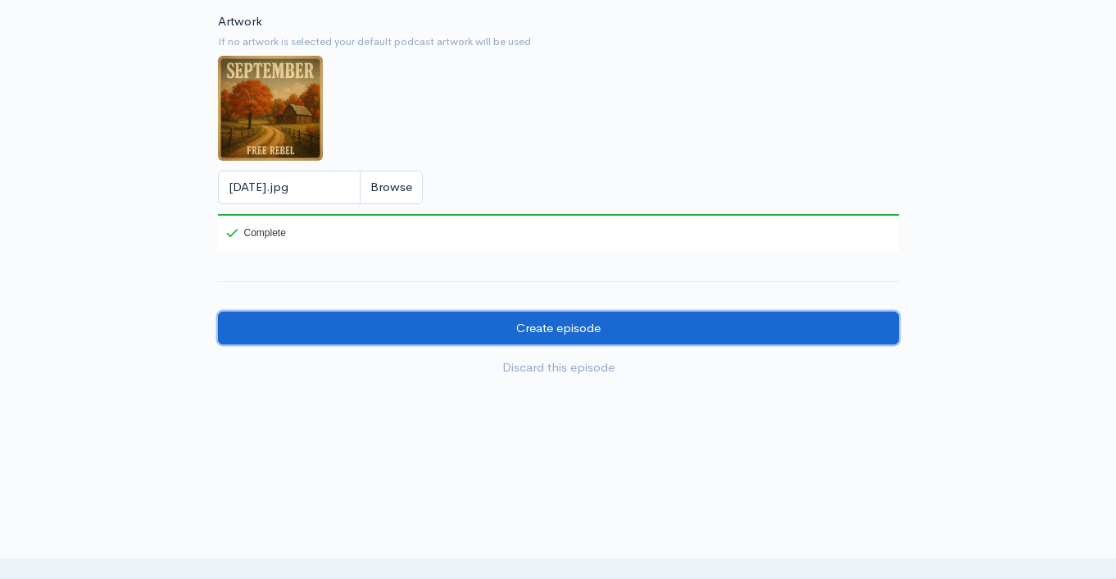
click at [578, 329] on input "Create episode" at bounding box center [558, 328] width 681 height 34
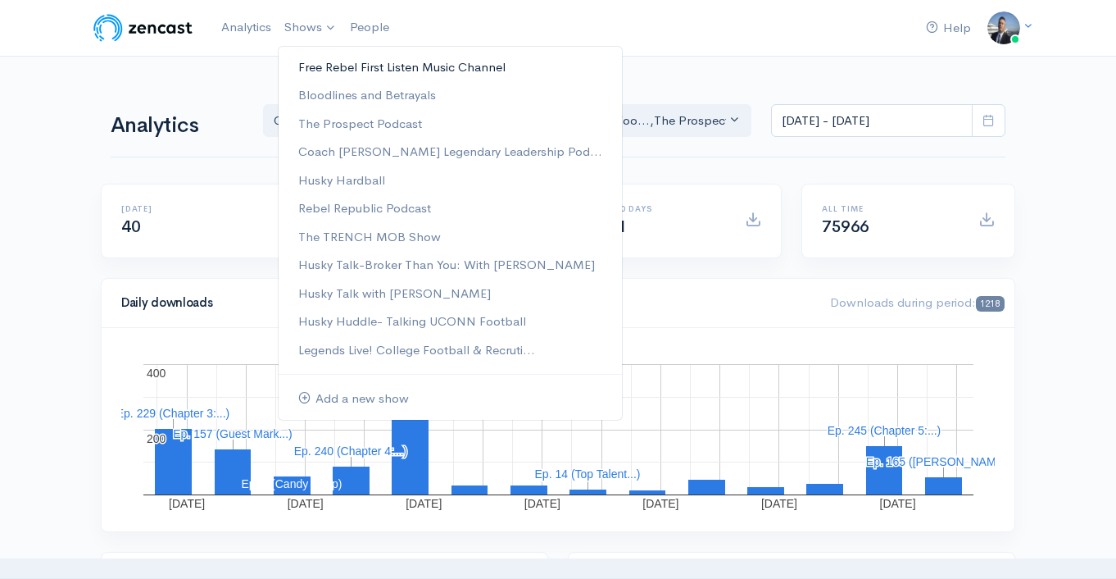
click at [308, 54] on link "Free Rebel First Listen Music Channel" at bounding box center [450, 67] width 343 height 29
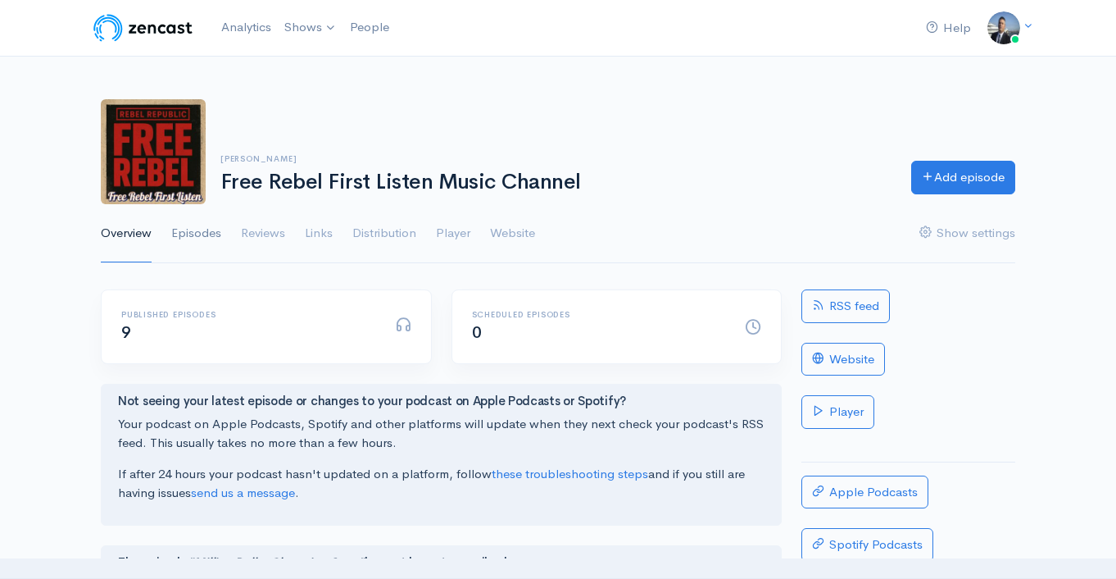
click at [191, 232] on link "Episodes" at bounding box center [196, 233] width 50 height 59
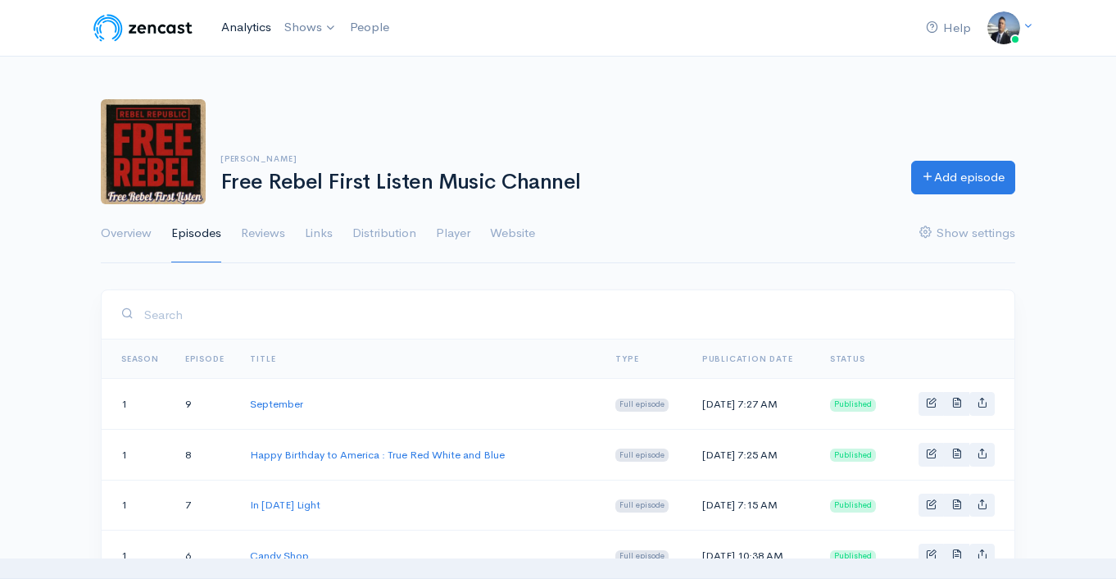
click at [254, 25] on link "Analytics" at bounding box center [246, 27] width 63 height 35
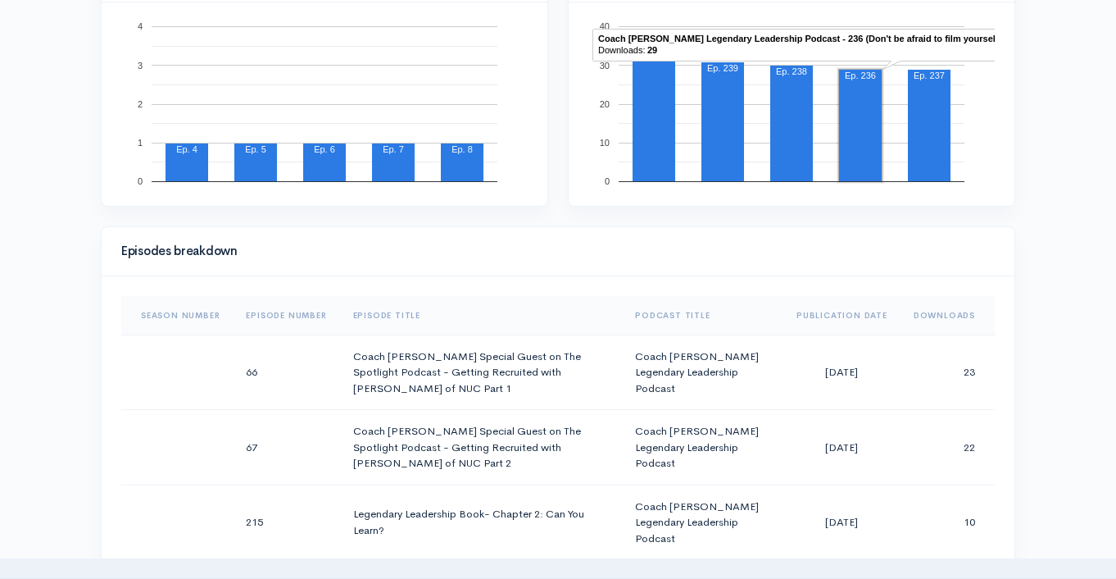
scroll to position [689, 0]
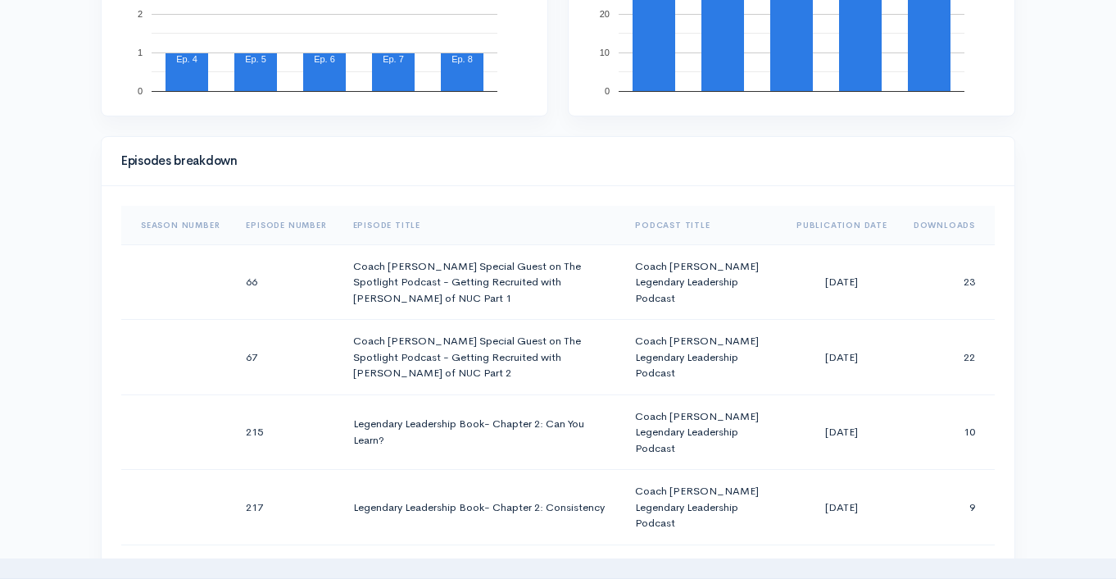
click at [948, 212] on th "Downloads" at bounding box center [948, 225] width 94 height 39
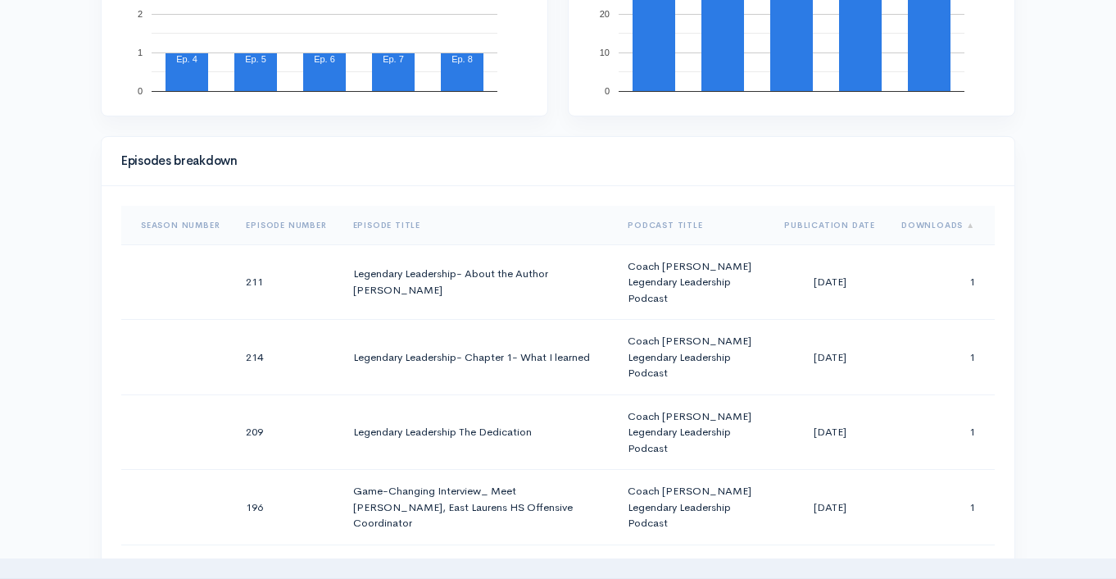
click at [948, 214] on th "Downloads" at bounding box center [942, 225] width 107 height 39
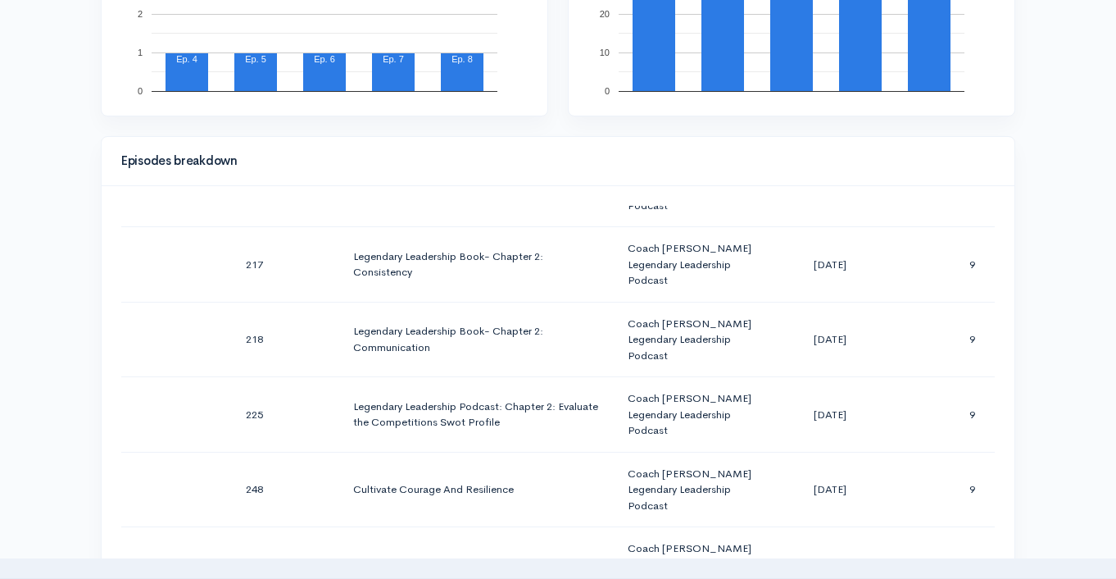
scroll to position [2821, 0]
click at [775, 178] on div "Episodes breakdown" at bounding box center [558, 161] width 913 height 49
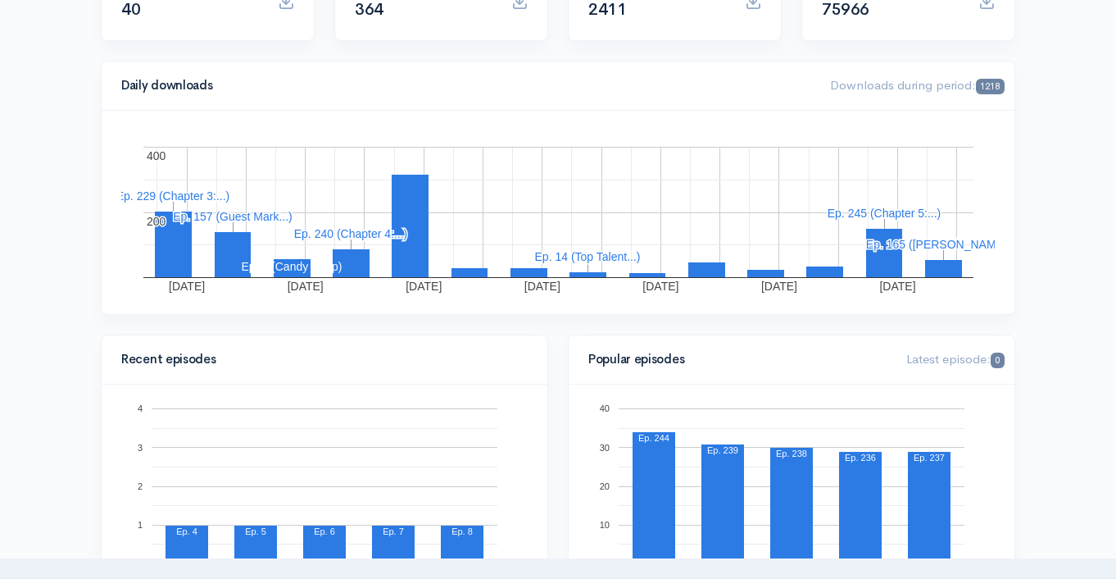
scroll to position [0, 0]
